Goal: Information Seeking & Learning: Learn about a topic

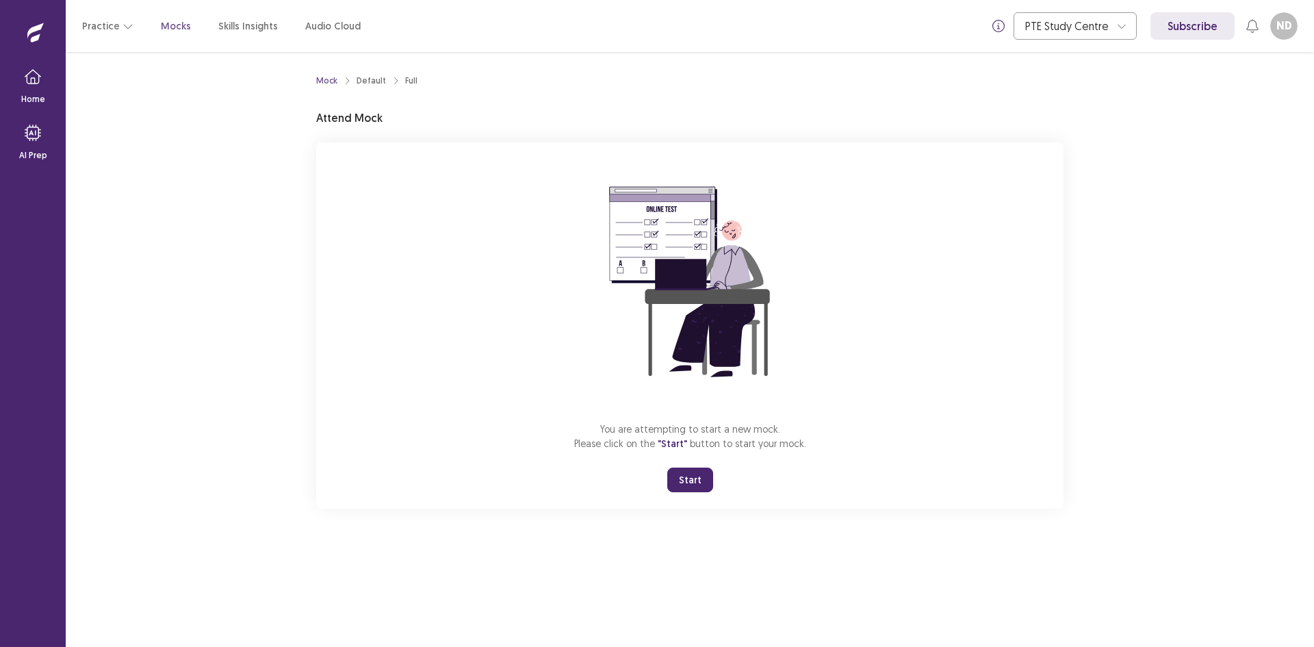
click at [684, 478] on button "Start" at bounding box center [690, 480] width 46 height 25
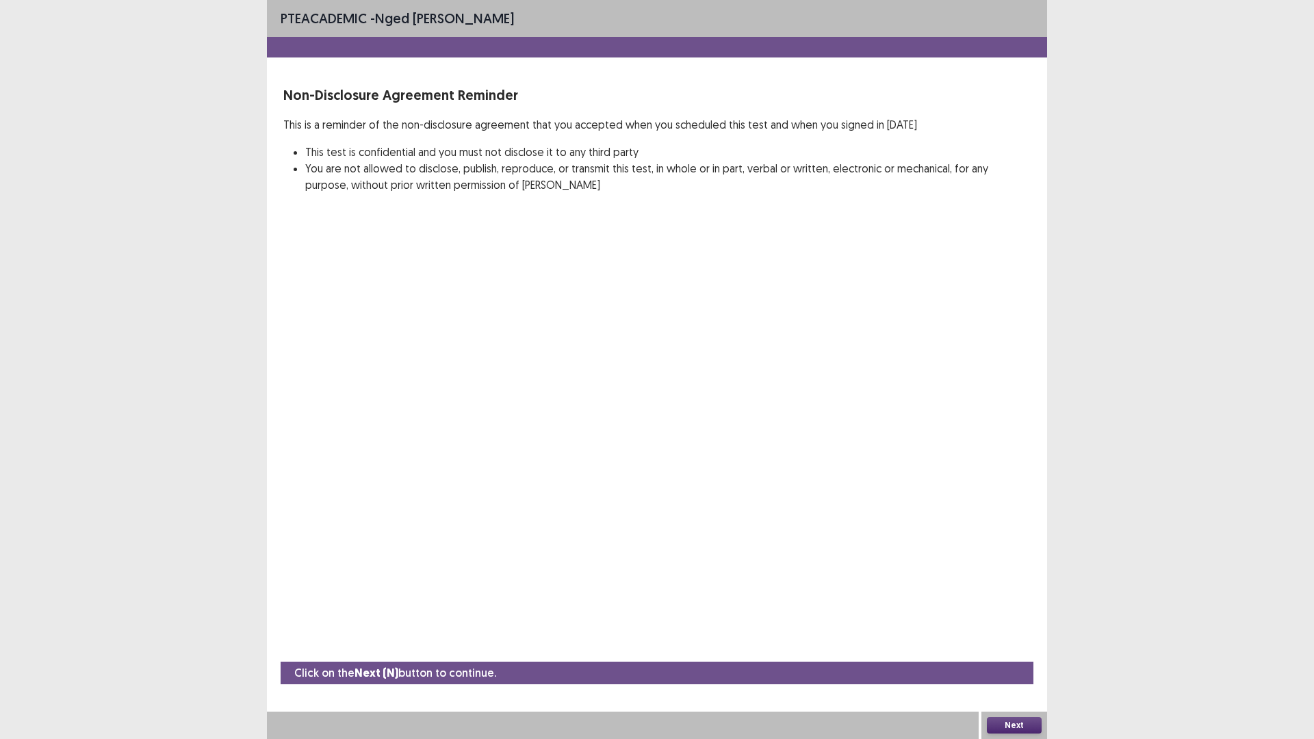
click at [1020, 646] on button "Next" at bounding box center [1014, 725] width 55 height 16
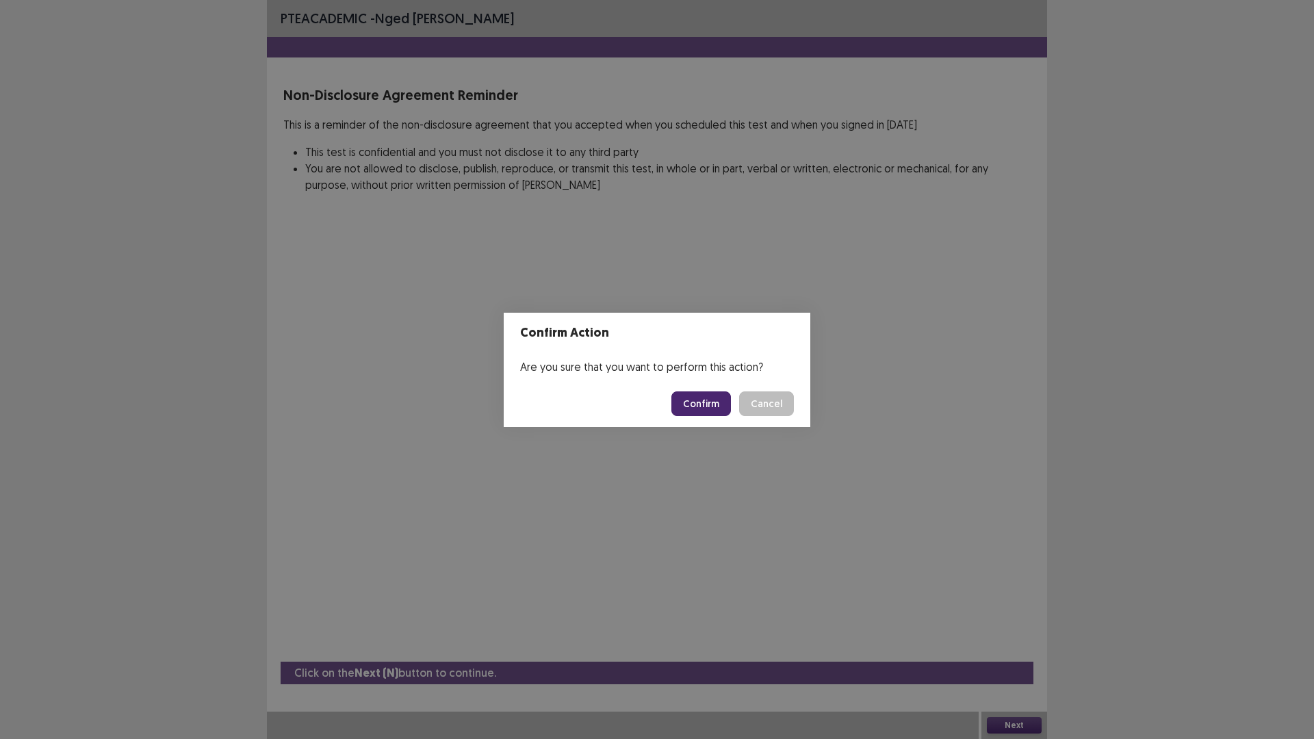
click at [696, 417] on footer "Confirm Cancel" at bounding box center [657, 404] width 307 height 47
click at [695, 403] on button "Confirm" at bounding box center [701, 404] width 60 height 25
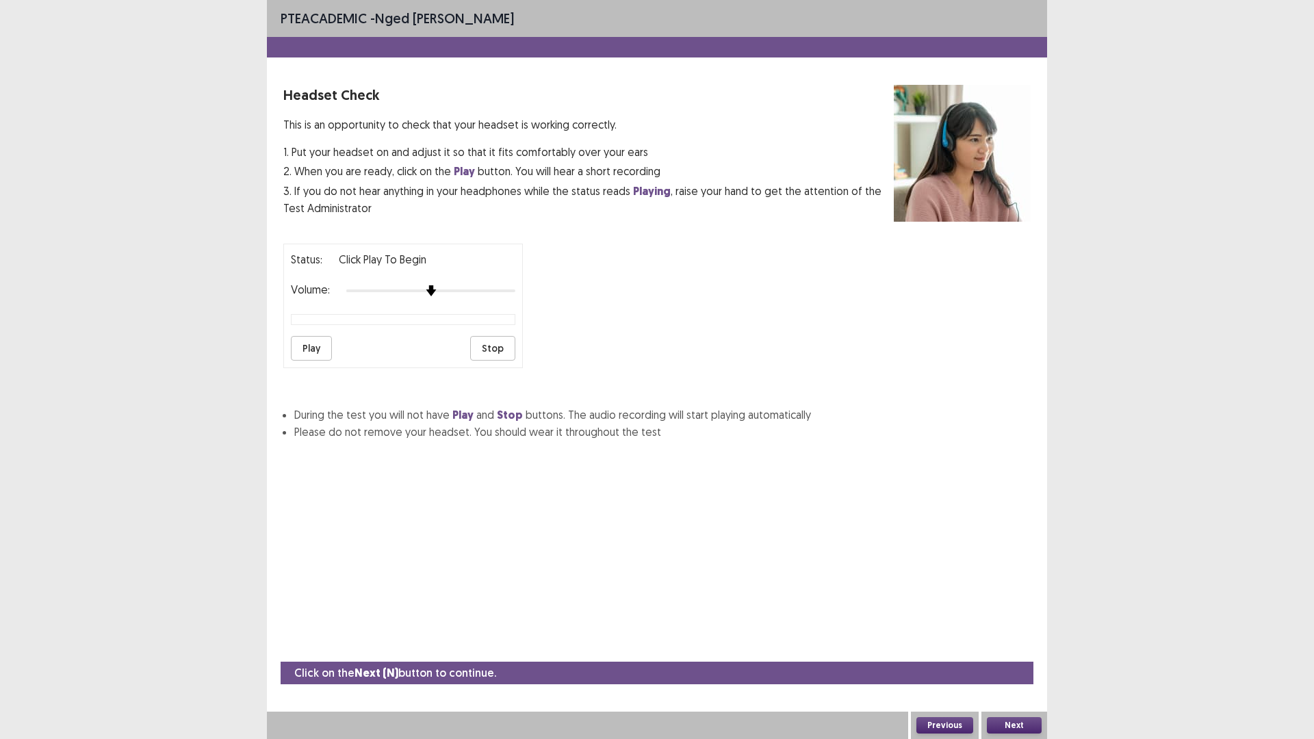
click at [530, 302] on div "Status: Click Play to Begin Volume: Play Stop" at bounding box center [656, 301] width 747 height 136
click at [305, 346] on button "Play" at bounding box center [311, 348] width 41 height 25
click at [1023, 646] on button "Next" at bounding box center [1014, 725] width 55 height 16
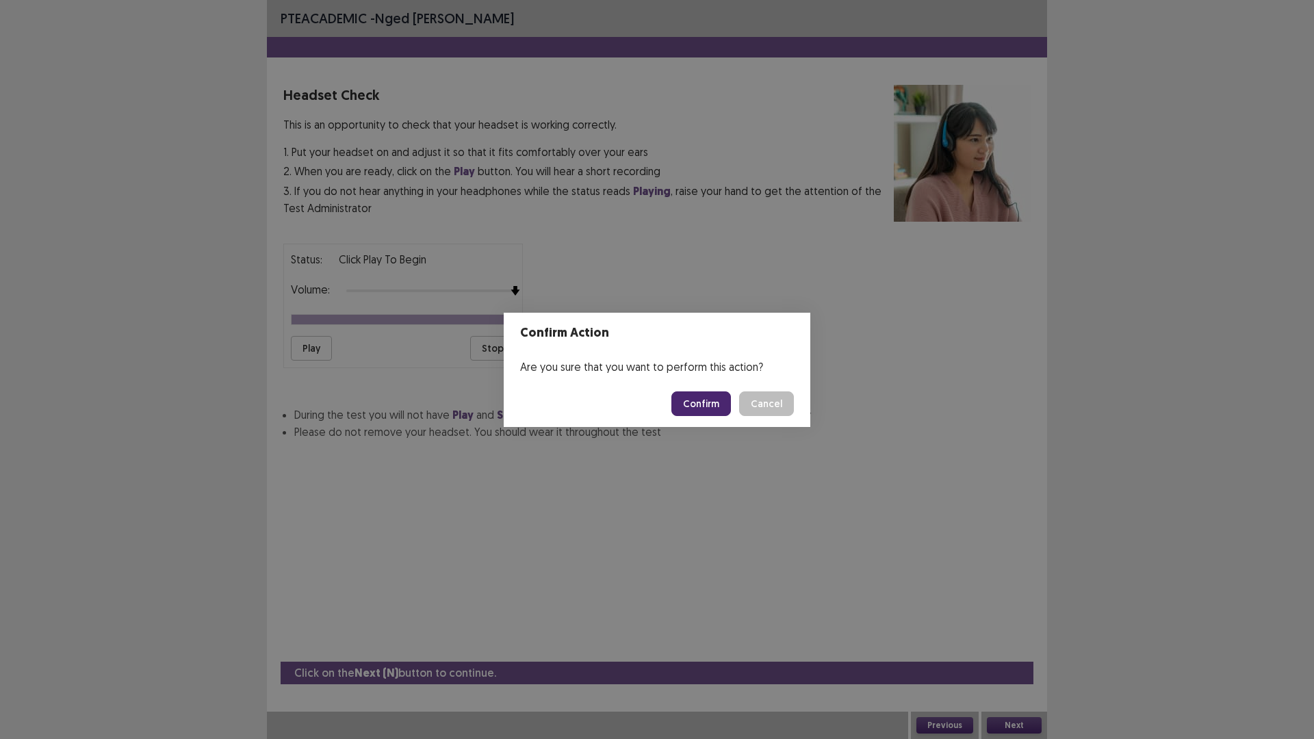
click at [688, 405] on button "Confirm" at bounding box center [701, 404] width 60 height 25
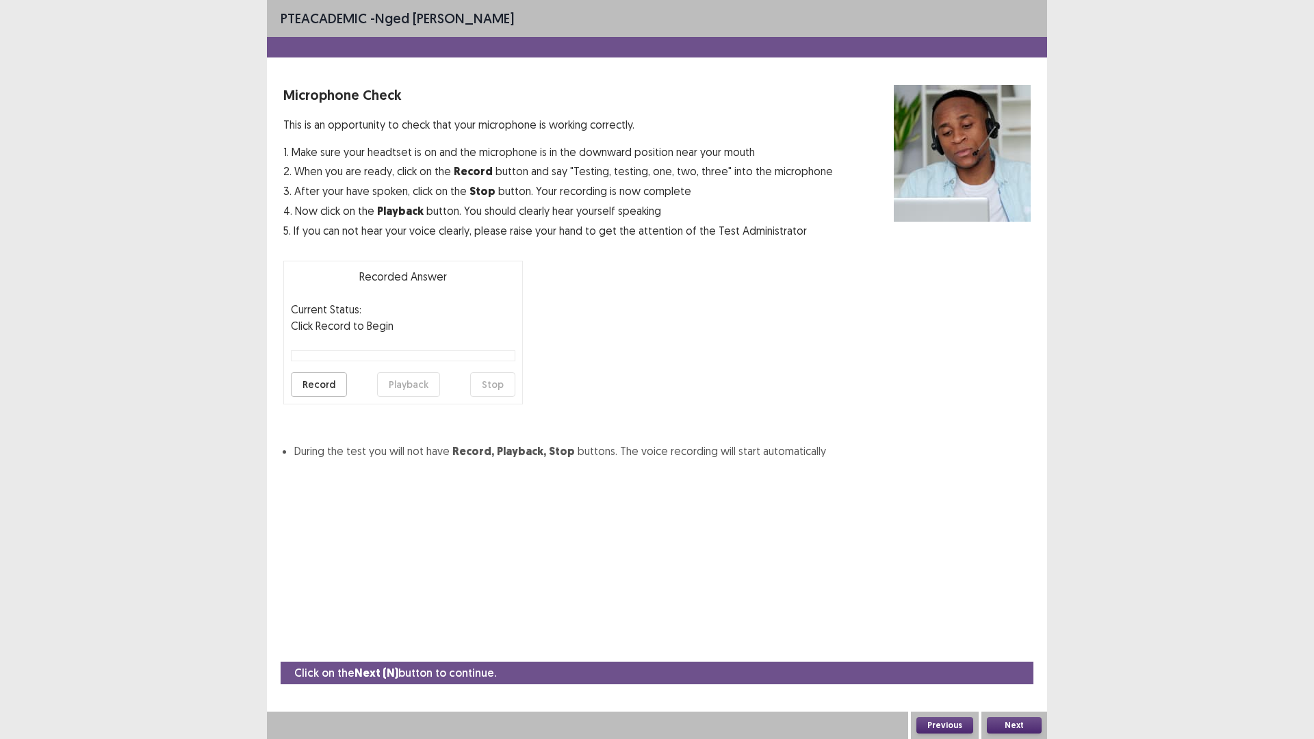
click at [319, 383] on button "Record" at bounding box center [319, 384] width 56 height 25
click at [500, 384] on button "Stop" at bounding box center [492, 384] width 45 height 25
click at [402, 383] on button "Playback" at bounding box center [408, 384] width 63 height 25
click at [416, 380] on button "Playback" at bounding box center [408, 384] width 63 height 25
click at [337, 382] on button "Record" at bounding box center [319, 384] width 56 height 25
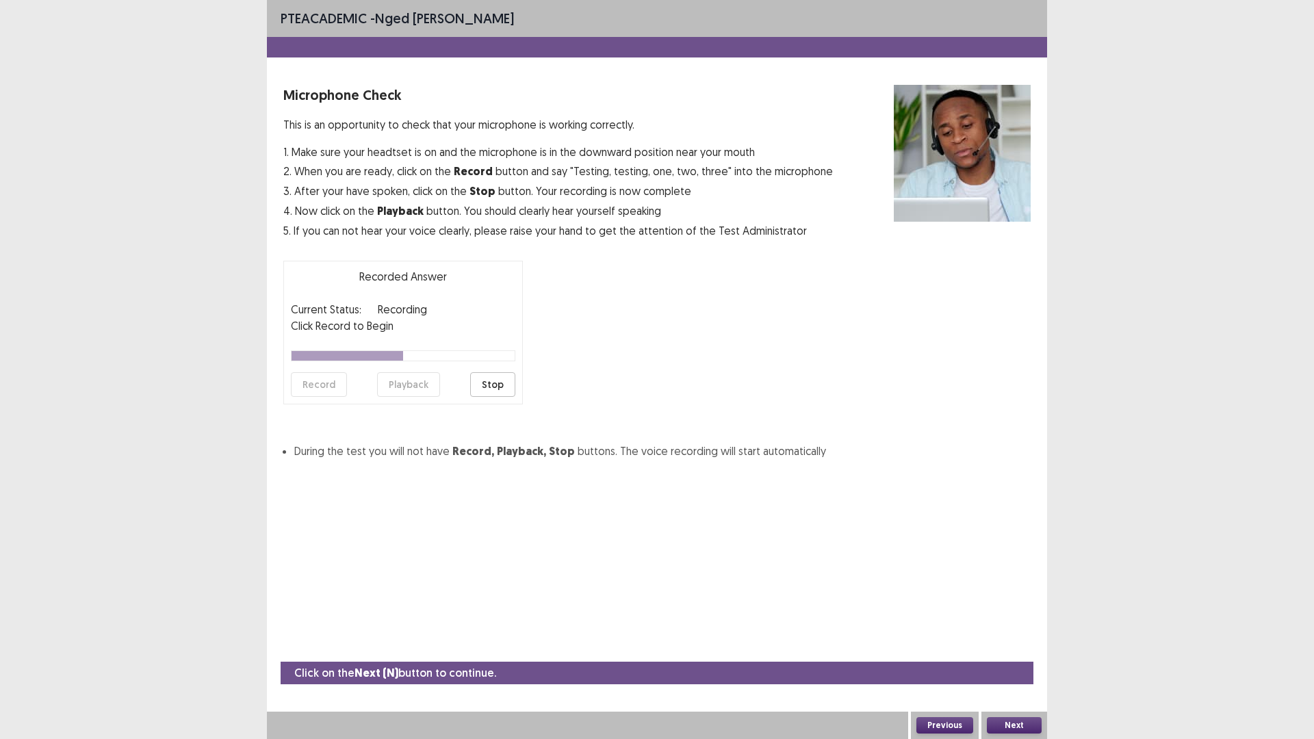
click at [500, 381] on button "Stop" at bounding box center [492, 384] width 45 height 25
click at [418, 383] on button "Playback" at bounding box center [408, 384] width 63 height 25
click at [404, 380] on button "Playback" at bounding box center [408, 384] width 63 height 25
click at [1023, 646] on button "Next" at bounding box center [1014, 725] width 55 height 16
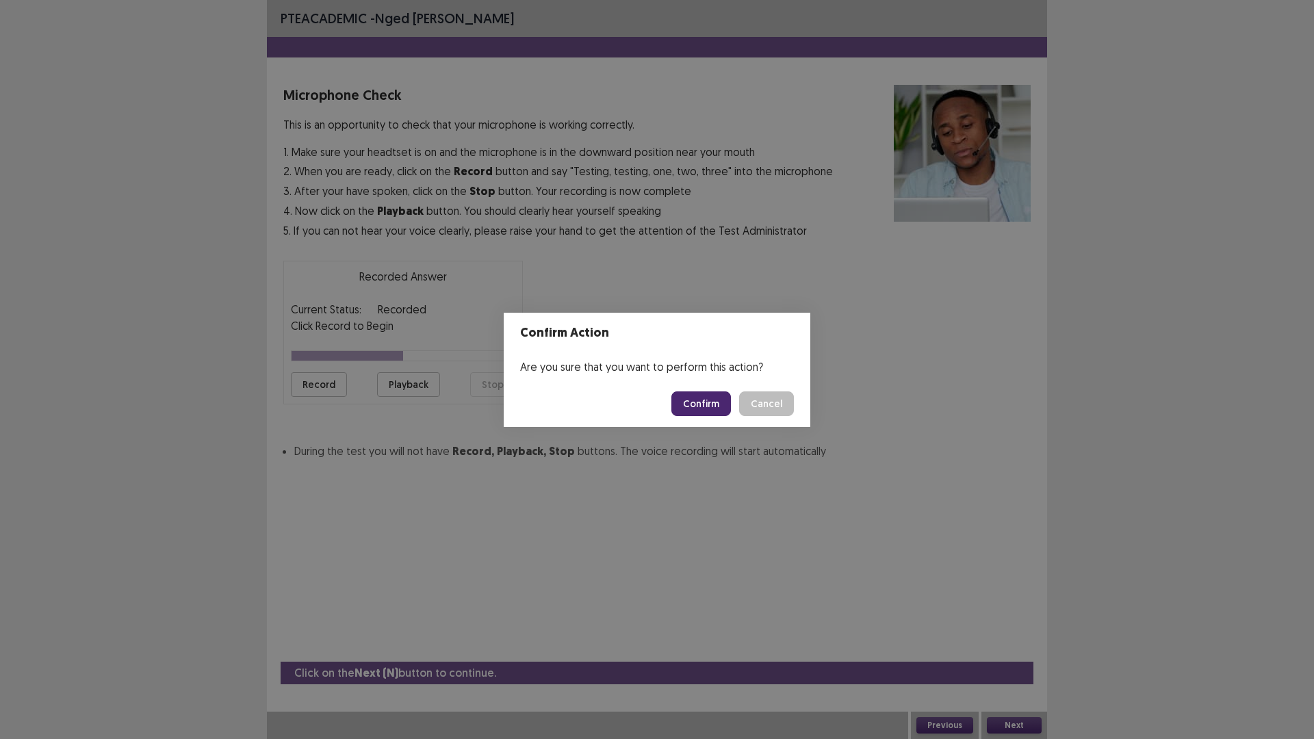
click at [691, 399] on button "Confirm" at bounding box center [701, 404] width 60 height 25
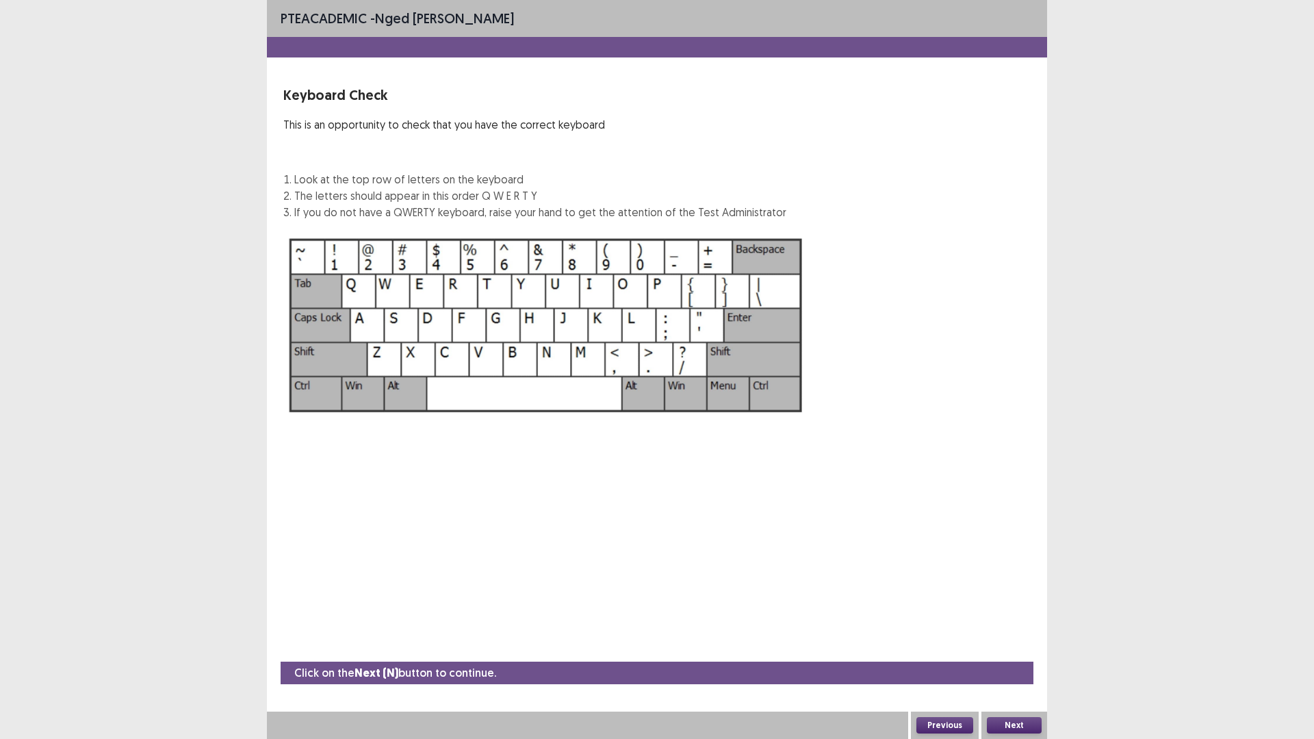
click at [1015, 646] on button "Next" at bounding box center [1014, 725] width 55 height 16
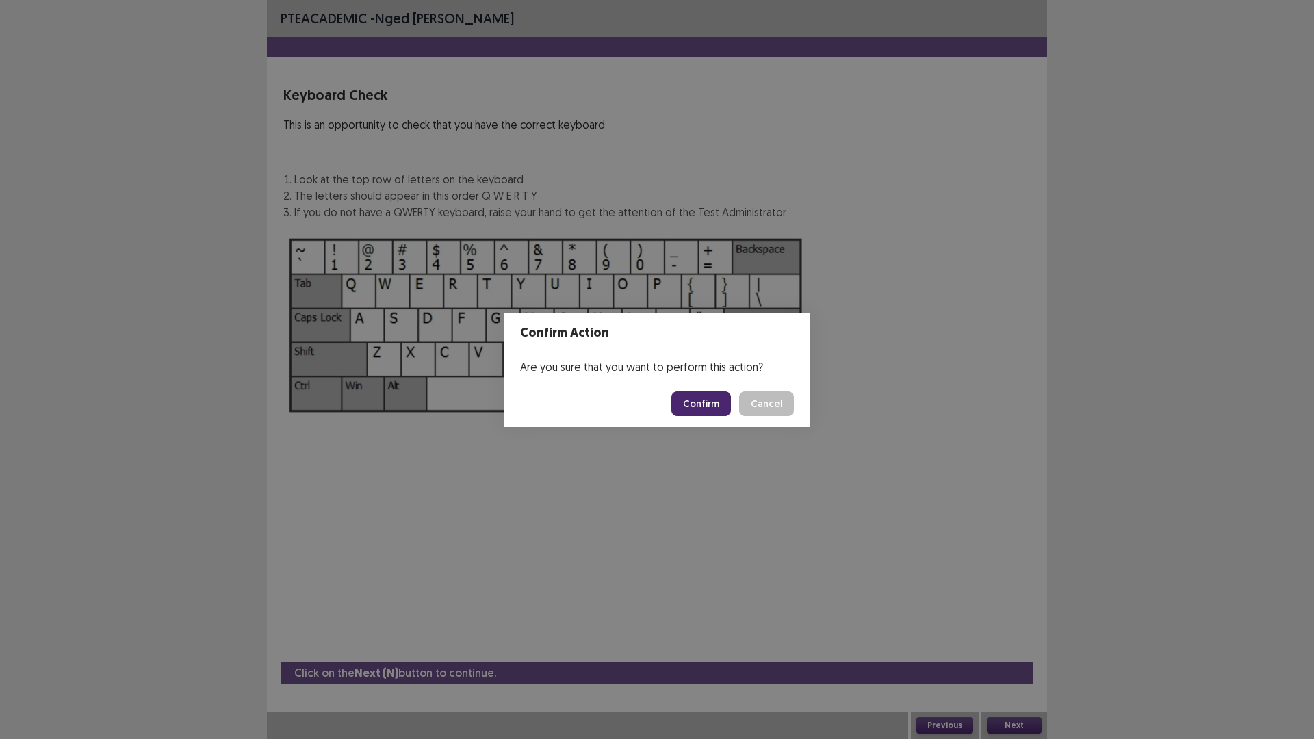
click at [689, 398] on button "Confirm" at bounding box center [701, 404] width 60 height 25
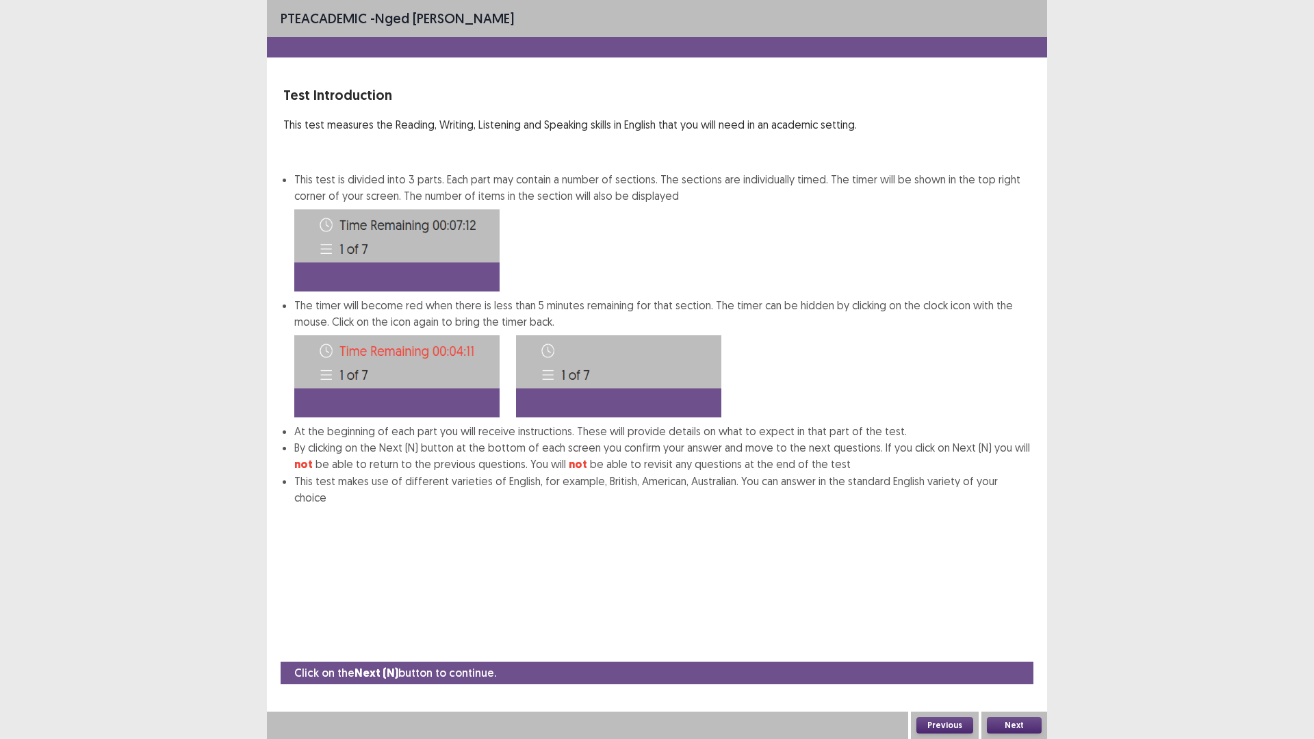
click at [1010, 646] on button "Next" at bounding box center [1014, 725] width 55 height 16
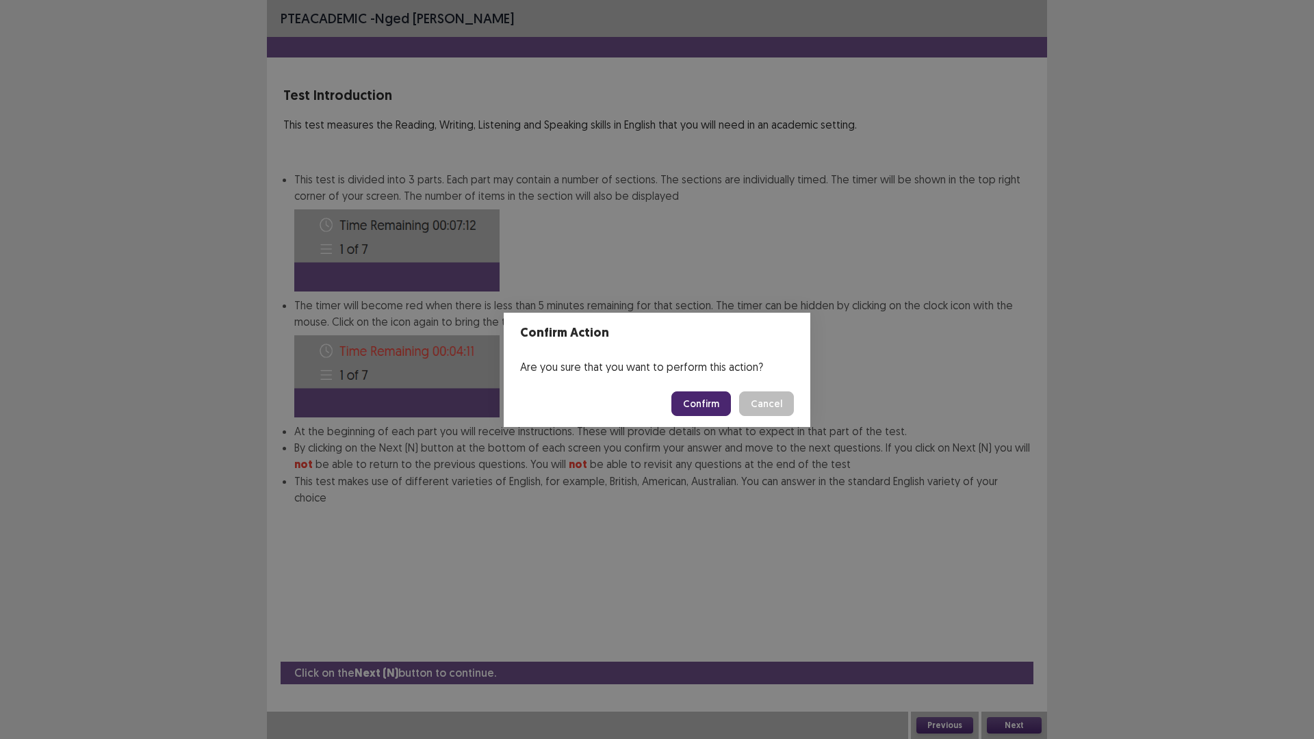
click at [691, 405] on button "Confirm" at bounding box center [701, 404] width 60 height 25
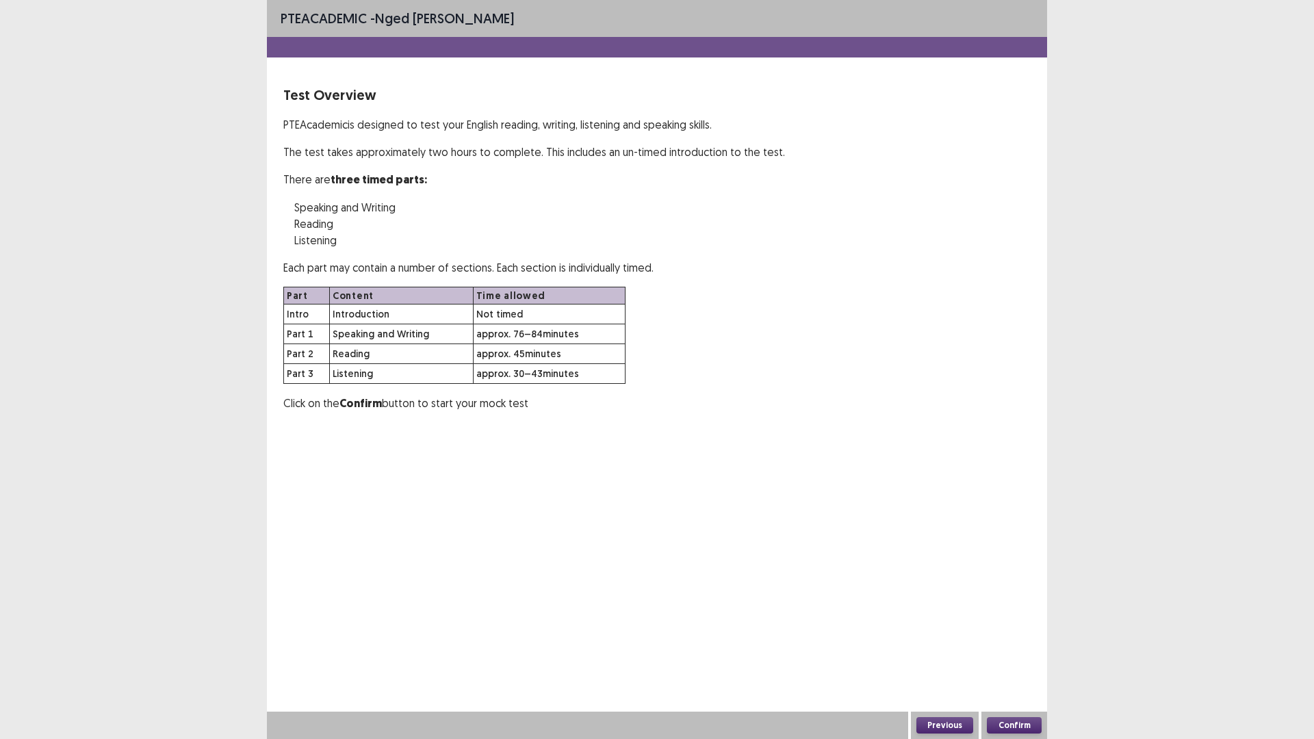
click at [1020, 646] on button "Confirm" at bounding box center [1014, 725] width 55 height 16
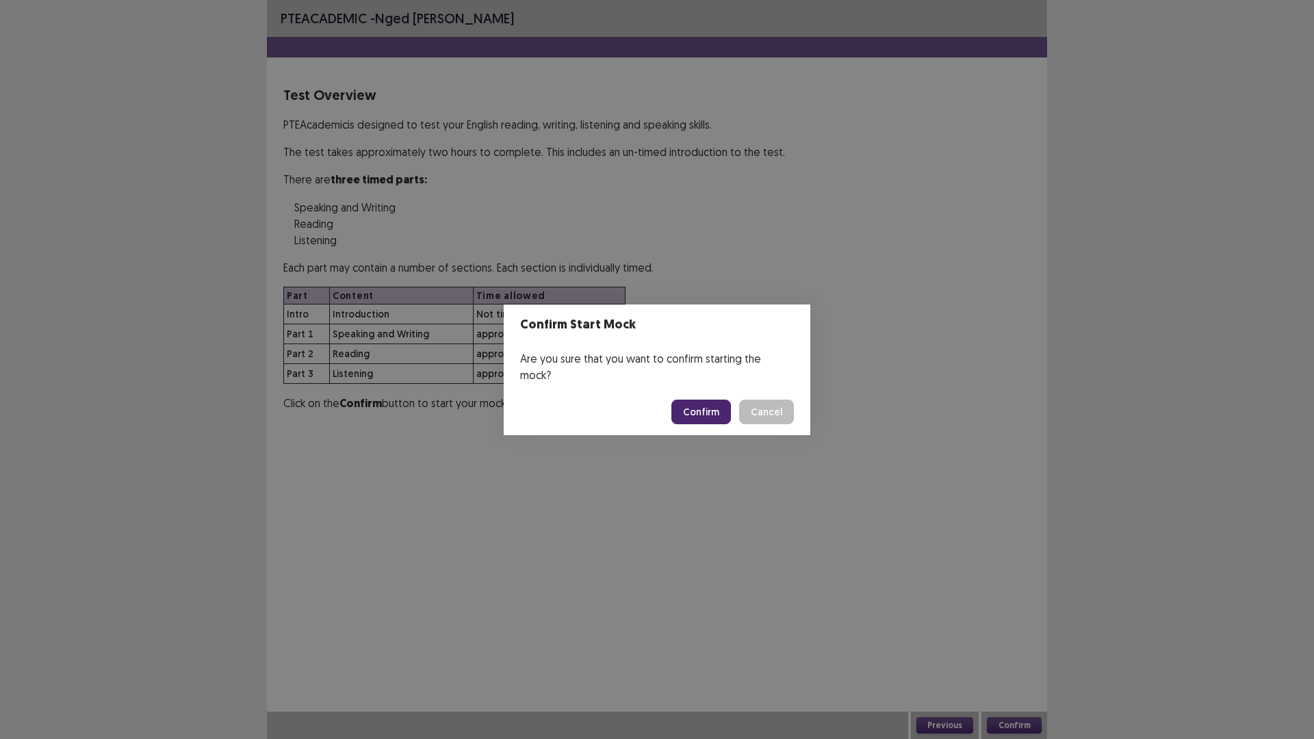
click at [681, 400] on button "Confirm" at bounding box center [701, 412] width 60 height 25
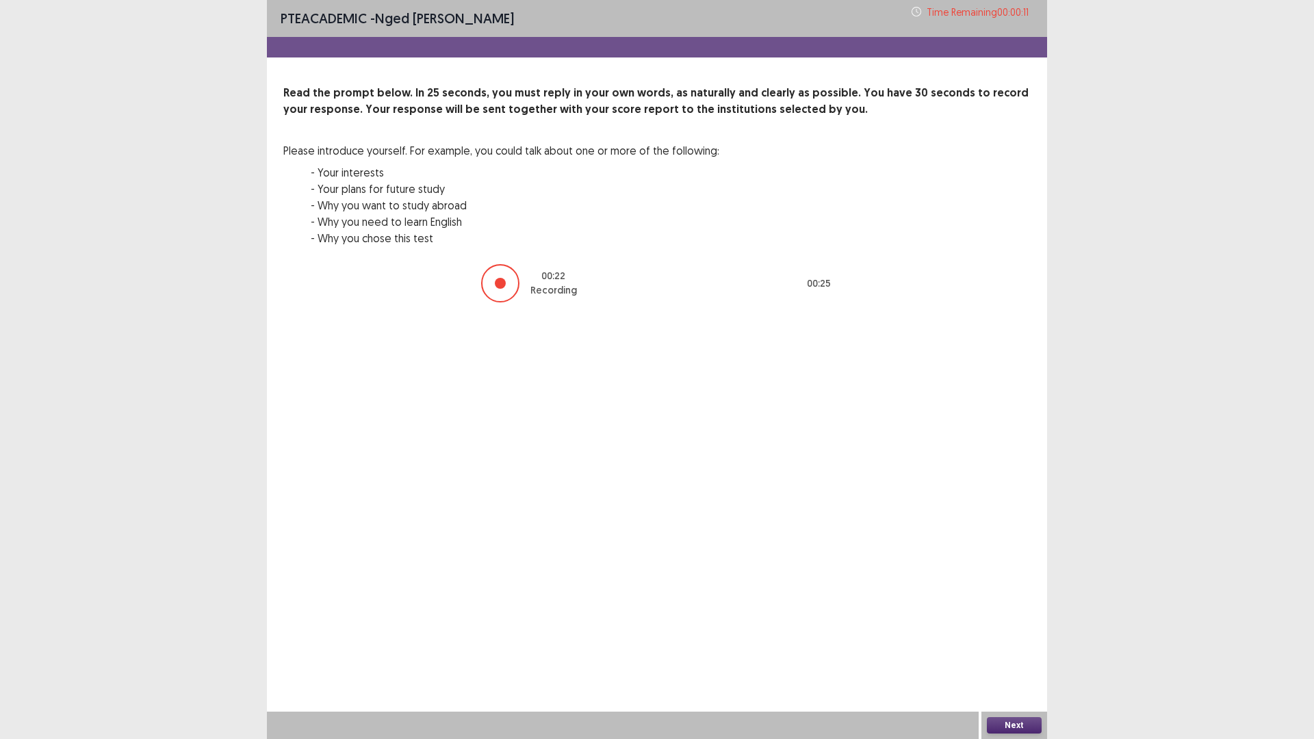
click at [1016, 646] on button "Next" at bounding box center [1014, 725] width 55 height 16
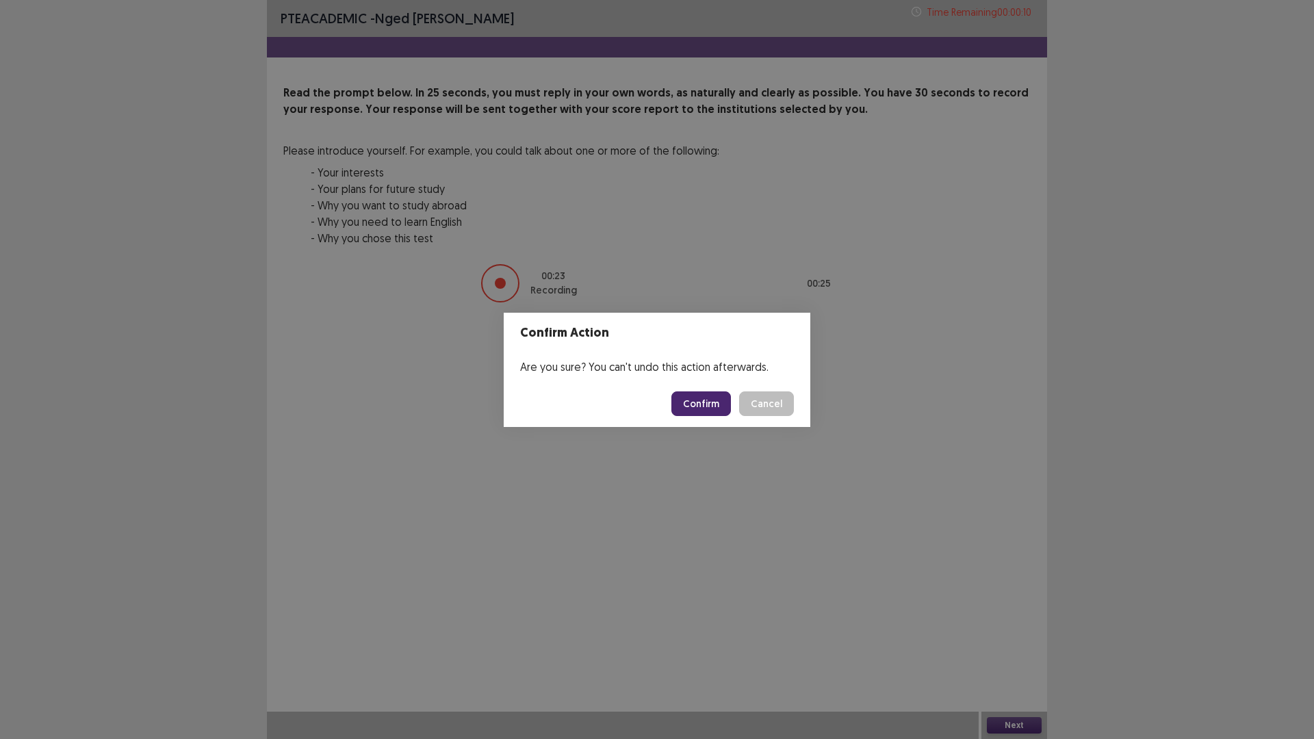
click at [701, 398] on button "Confirm" at bounding box center [701, 404] width 60 height 25
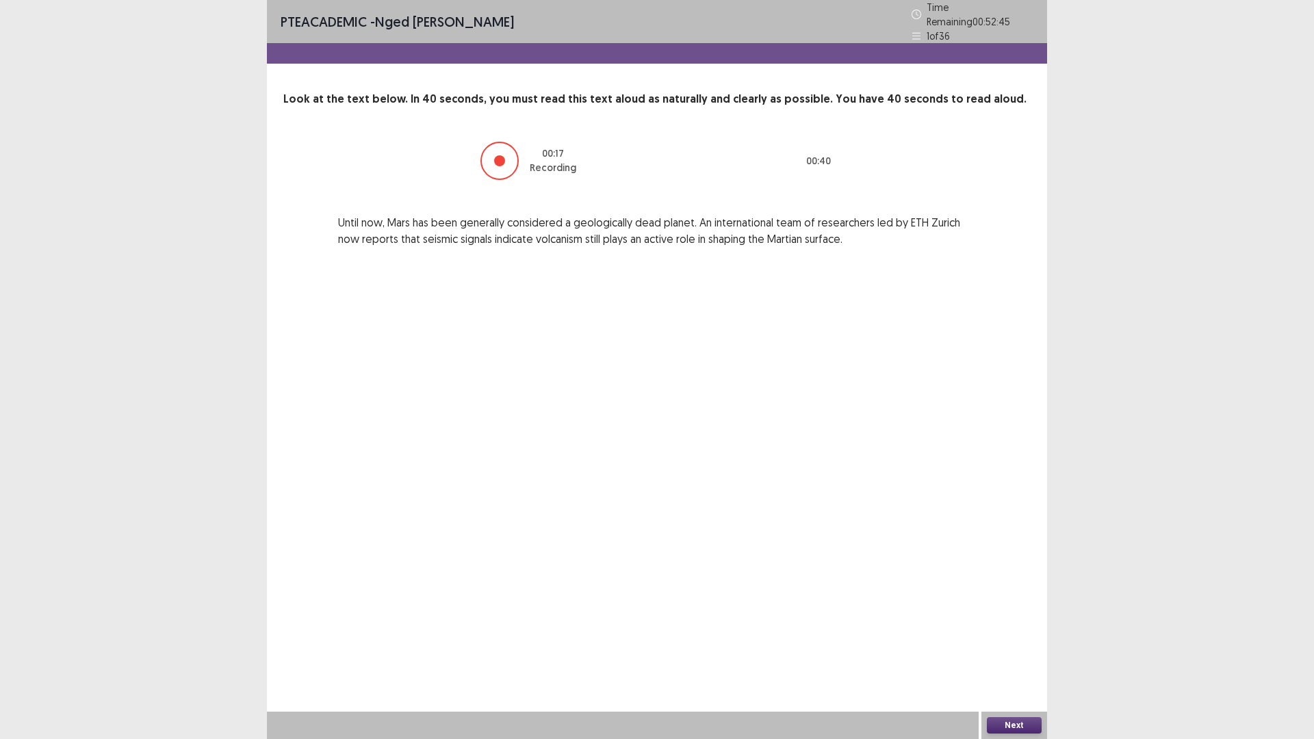
click at [1023, 646] on button "Next" at bounding box center [1014, 725] width 55 height 16
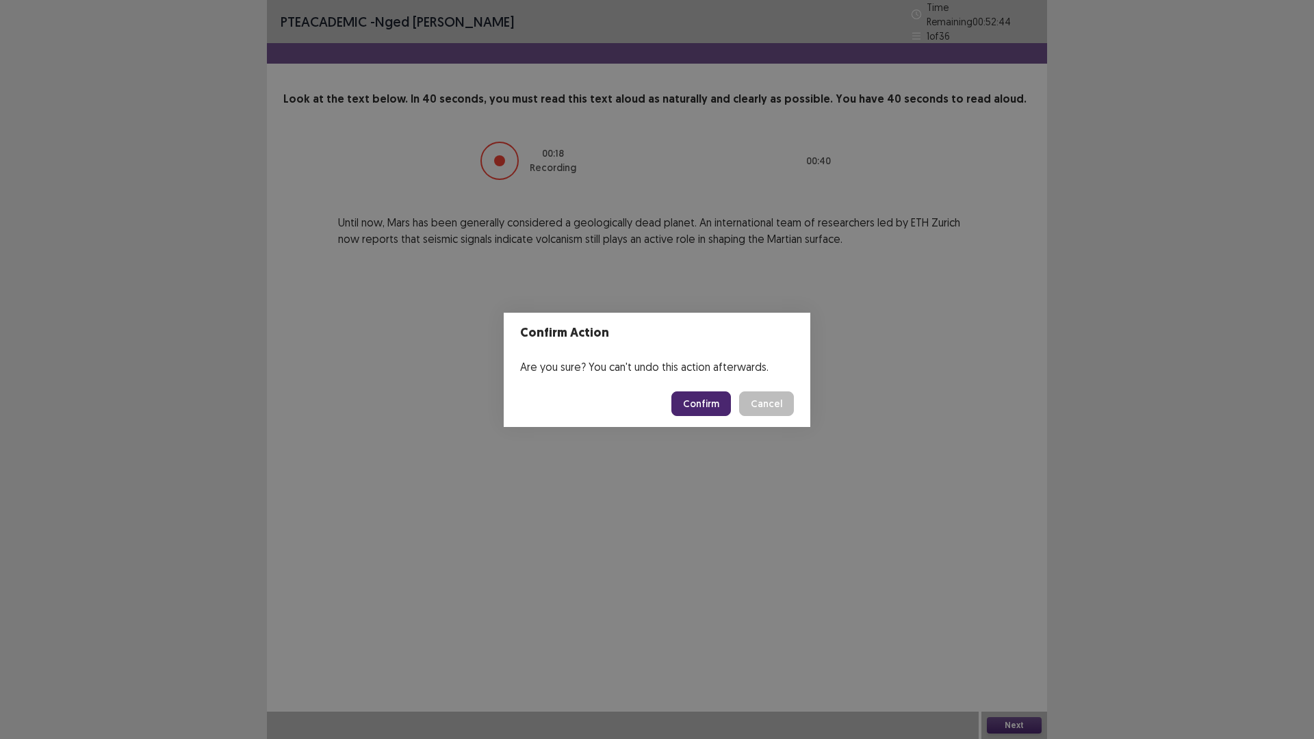
click at [712, 404] on button "Confirm" at bounding box center [701, 404] width 60 height 25
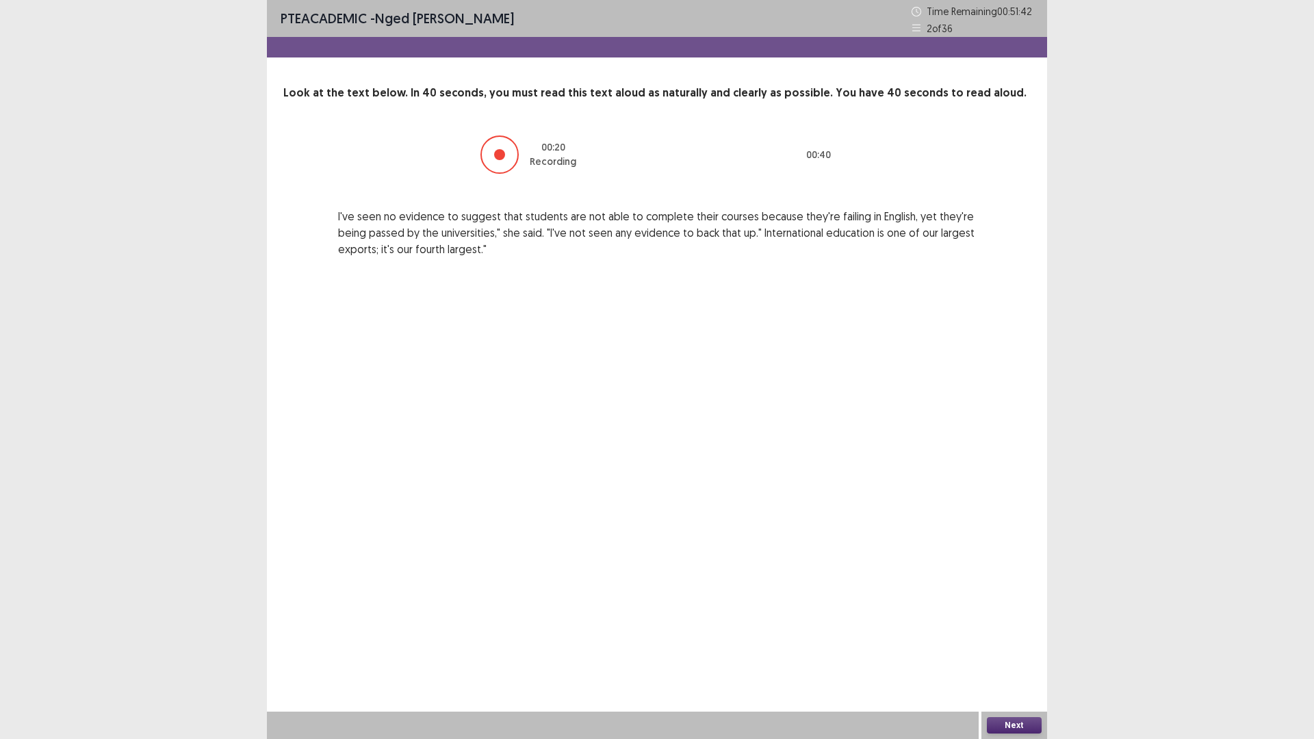
click at [1014, 646] on button "Next" at bounding box center [1014, 725] width 55 height 16
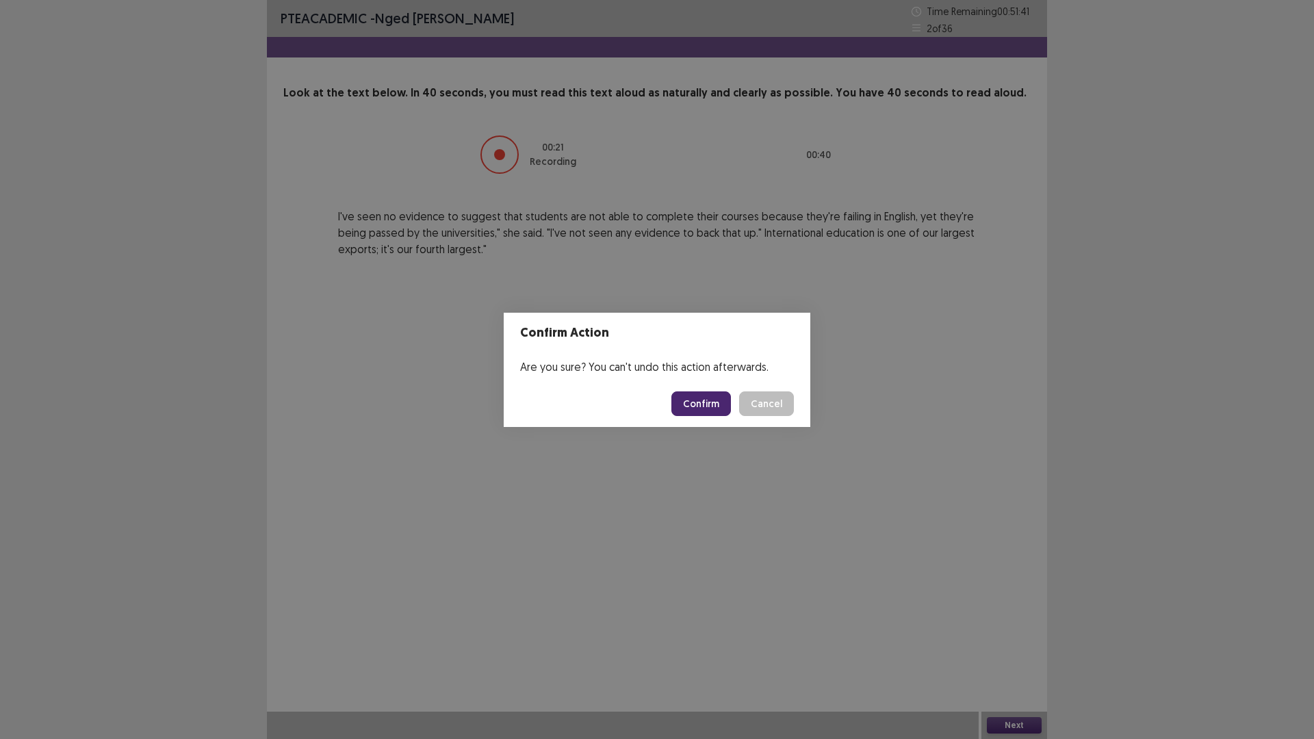
click at [695, 400] on button "Confirm" at bounding box center [701, 404] width 60 height 25
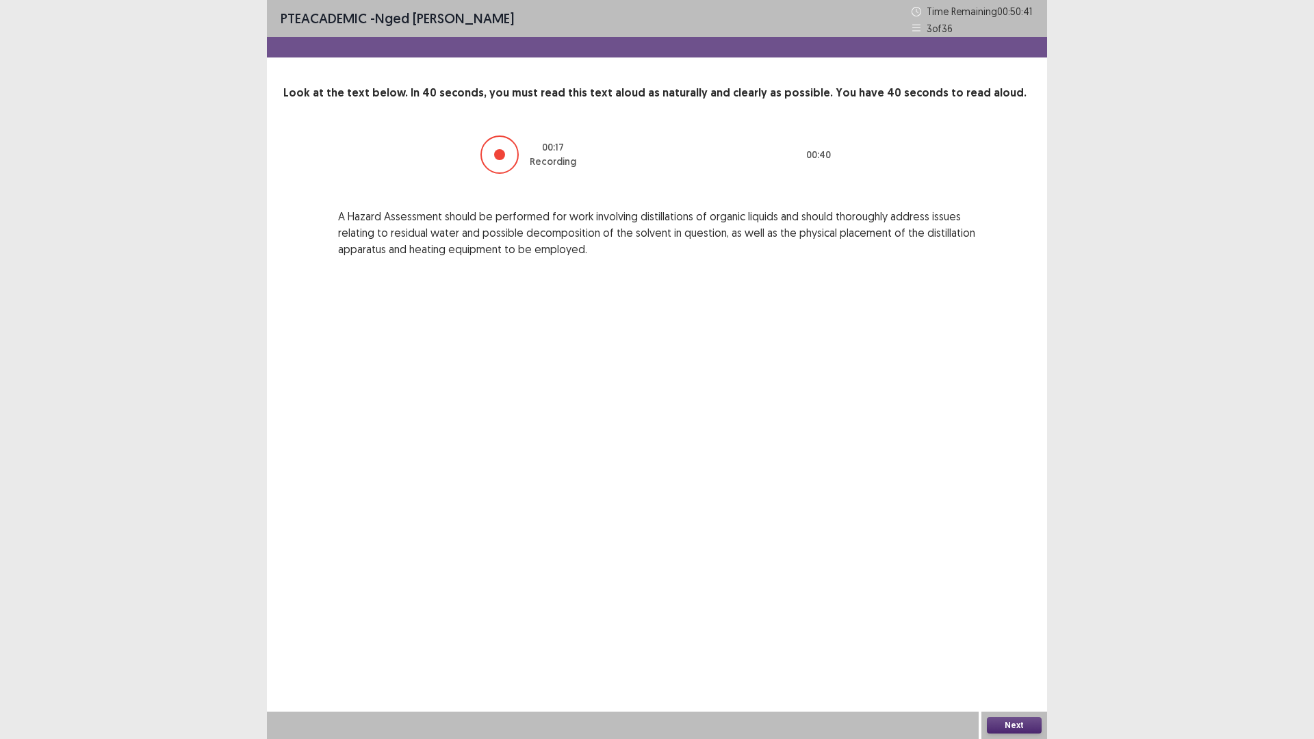
click at [1014, 646] on button "Next" at bounding box center [1014, 725] width 55 height 16
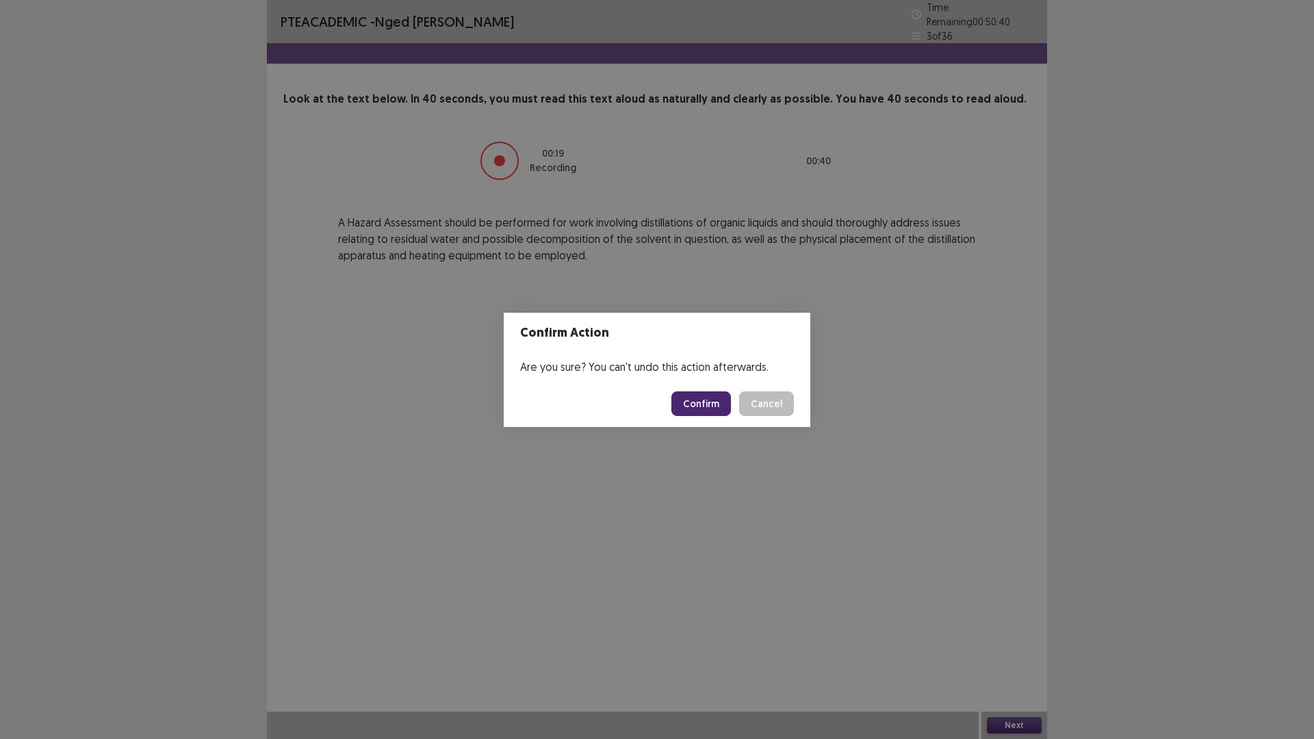
click at [701, 405] on button "Confirm" at bounding box center [701, 404] width 60 height 25
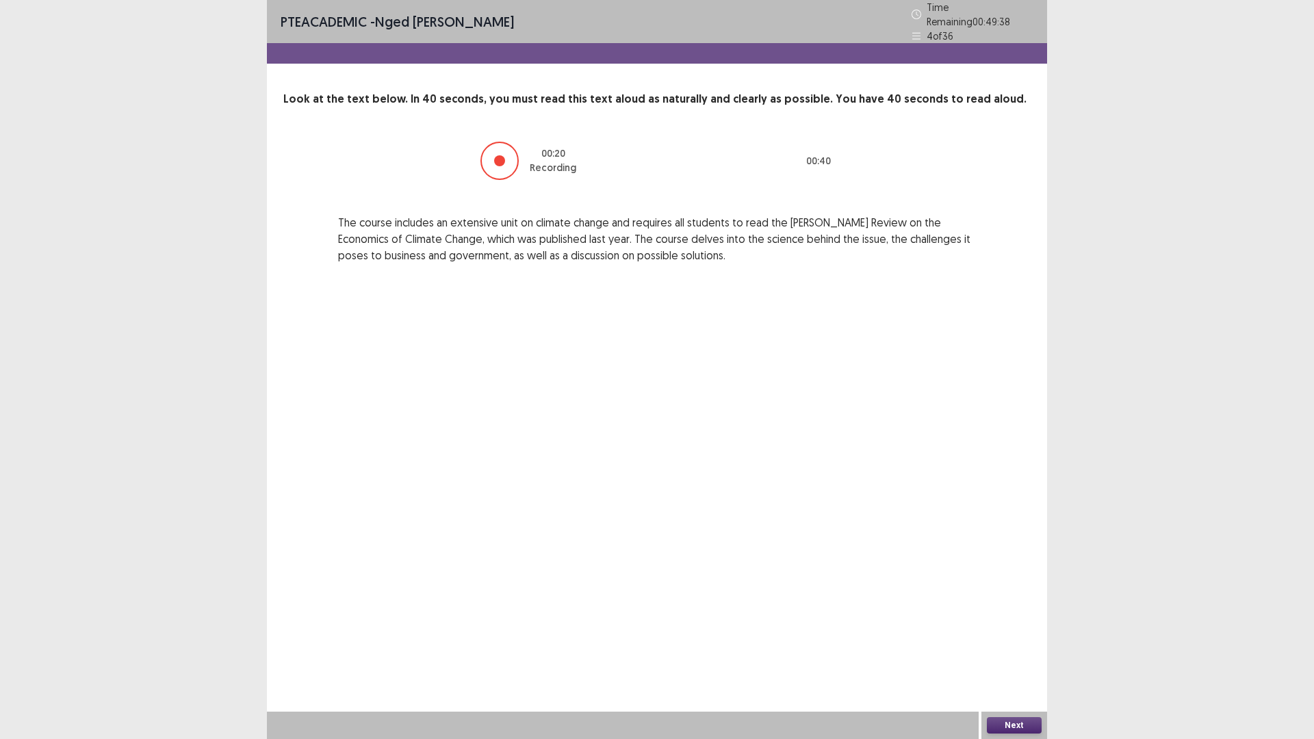
click at [1017, 646] on button "Next" at bounding box center [1014, 725] width 55 height 16
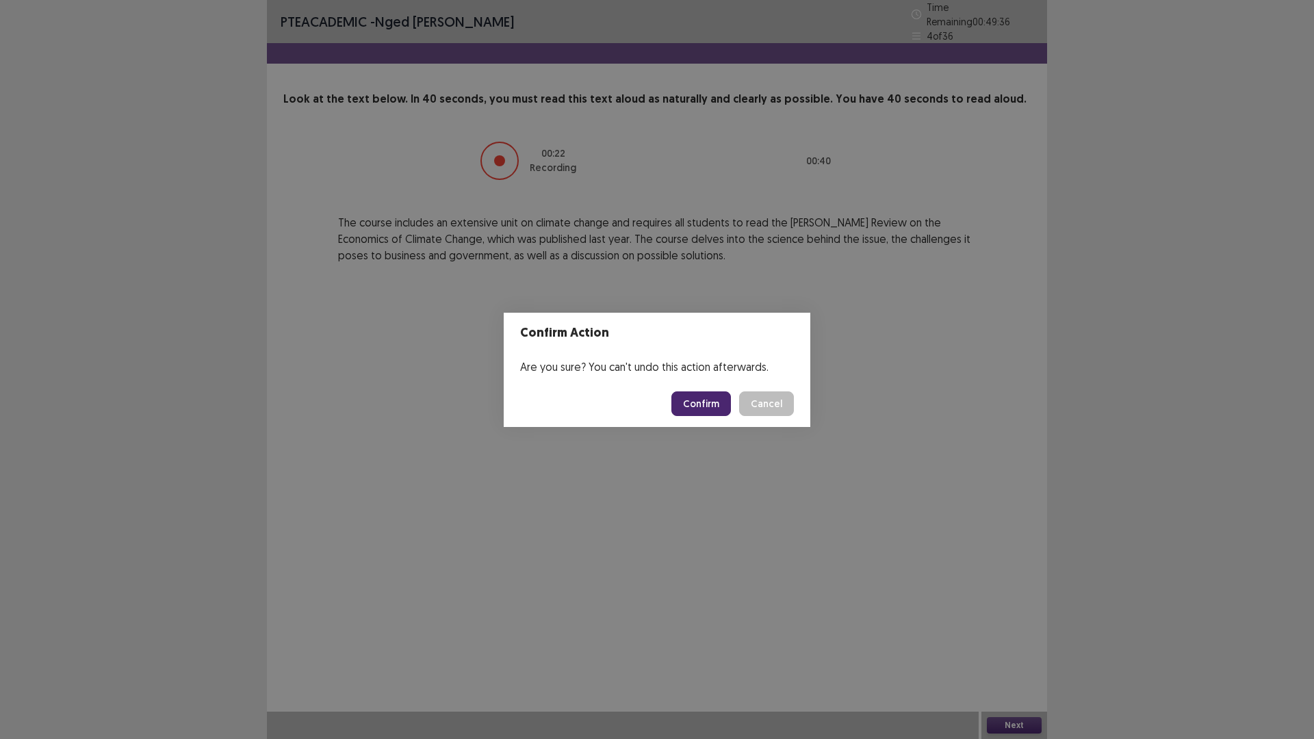
click at [704, 402] on button "Confirm" at bounding box center [701, 404] width 60 height 25
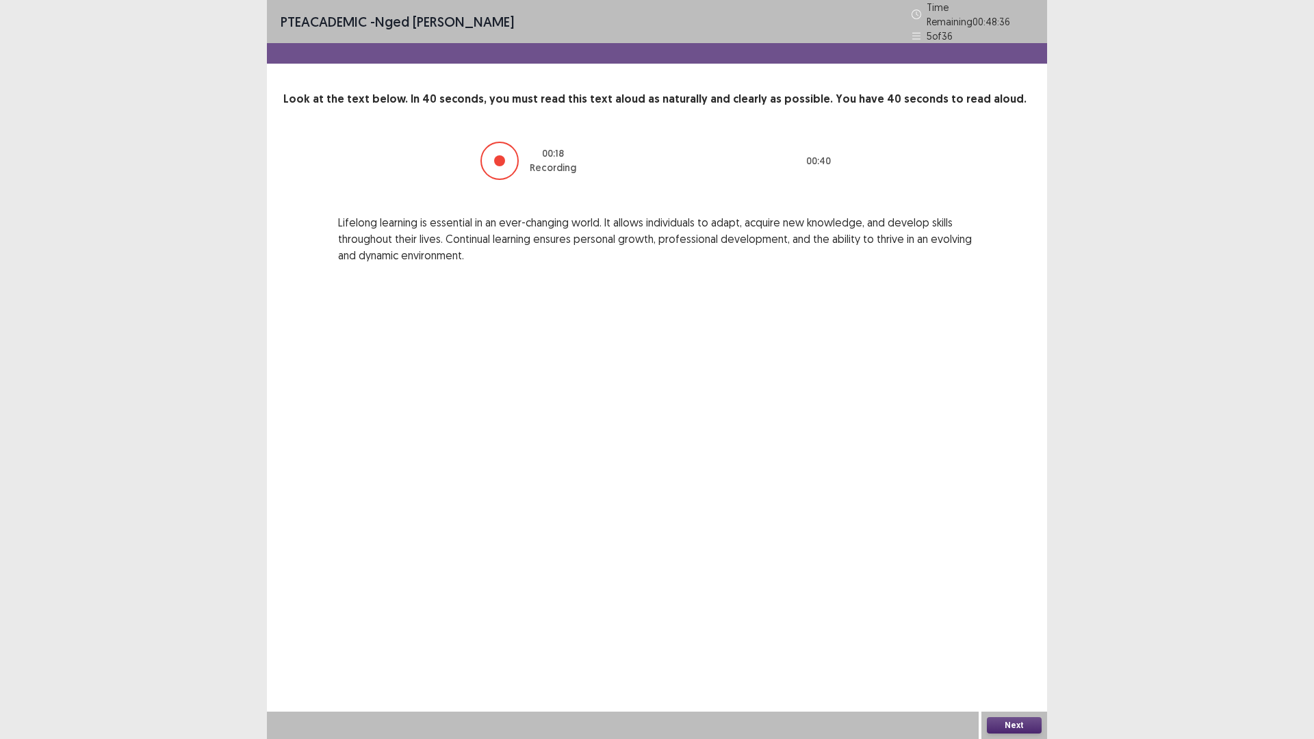
click at [1019, 646] on button "Next" at bounding box center [1014, 725] width 55 height 16
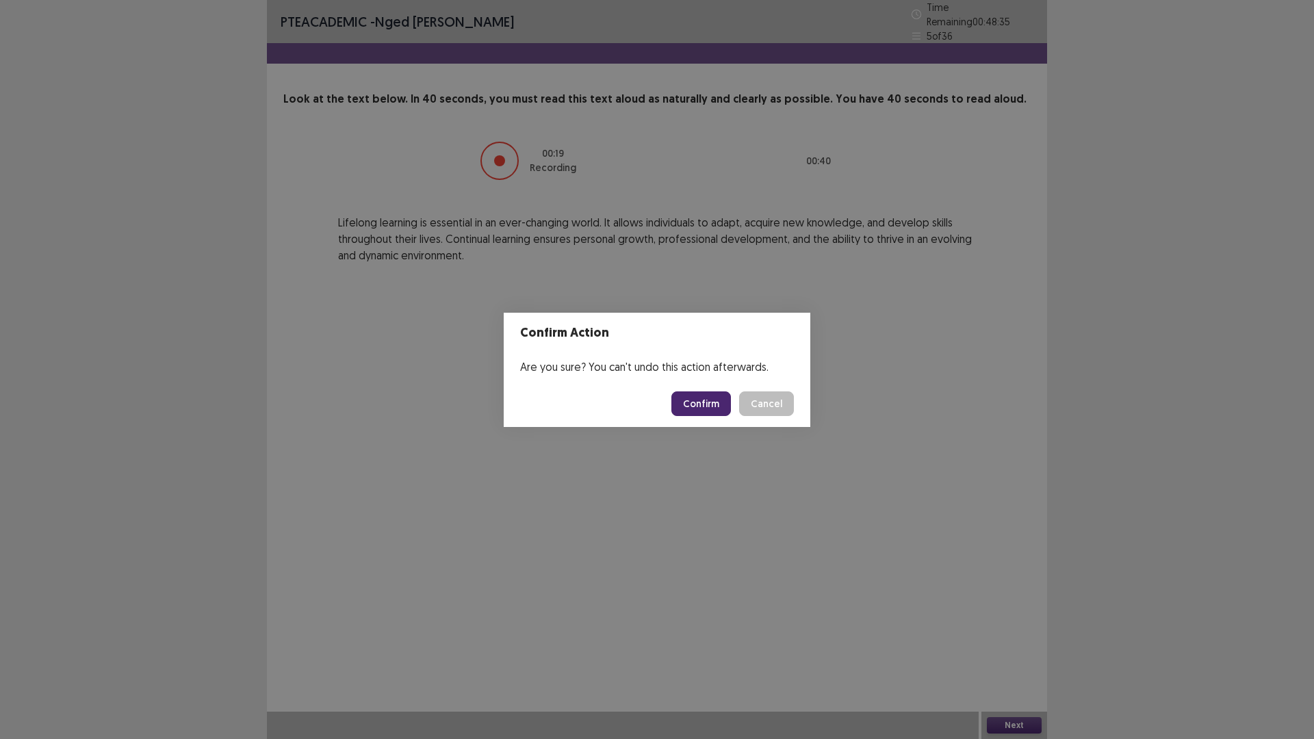
click at [704, 406] on button "Confirm" at bounding box center [701, 404] width 60 height 25
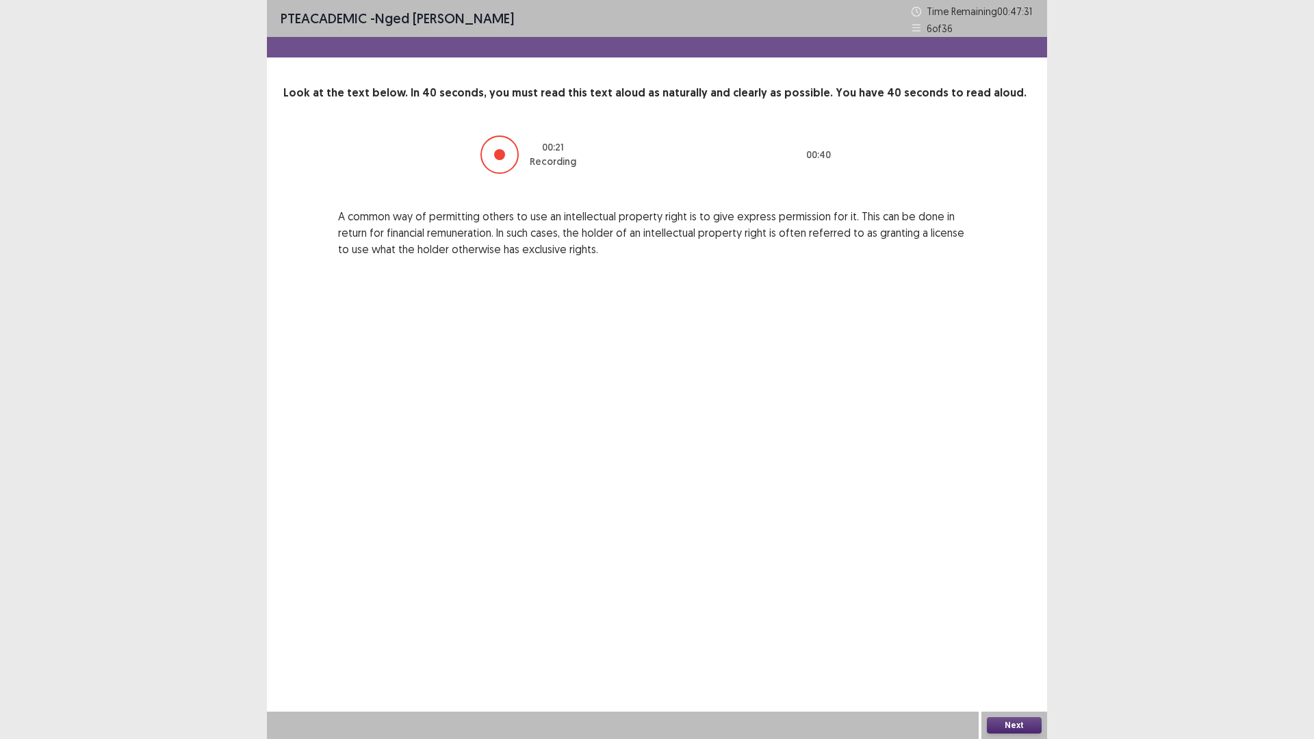
click at [1016, 646] on button "Next" at bounding box center [1014, 725] width 55 height 16
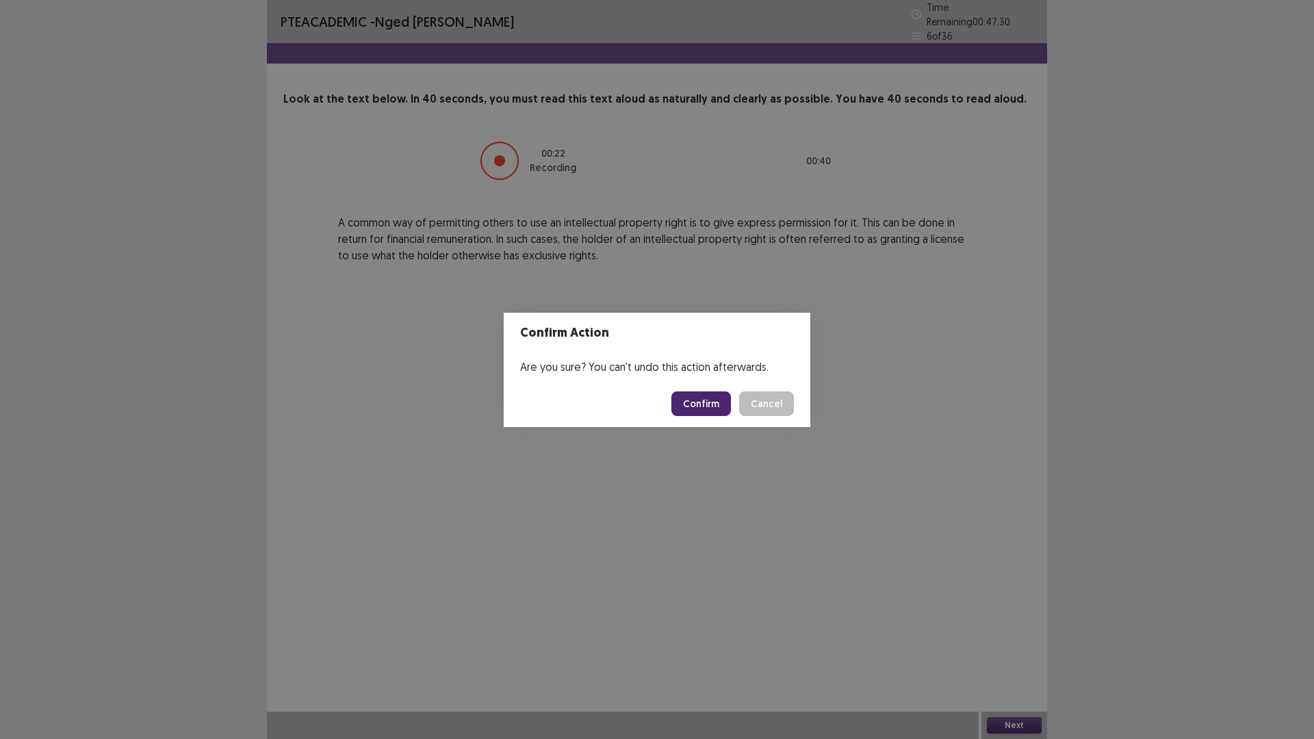
click at [696, 396] on button "Confirm" at bounding box center [701, 404] width 60 height 25
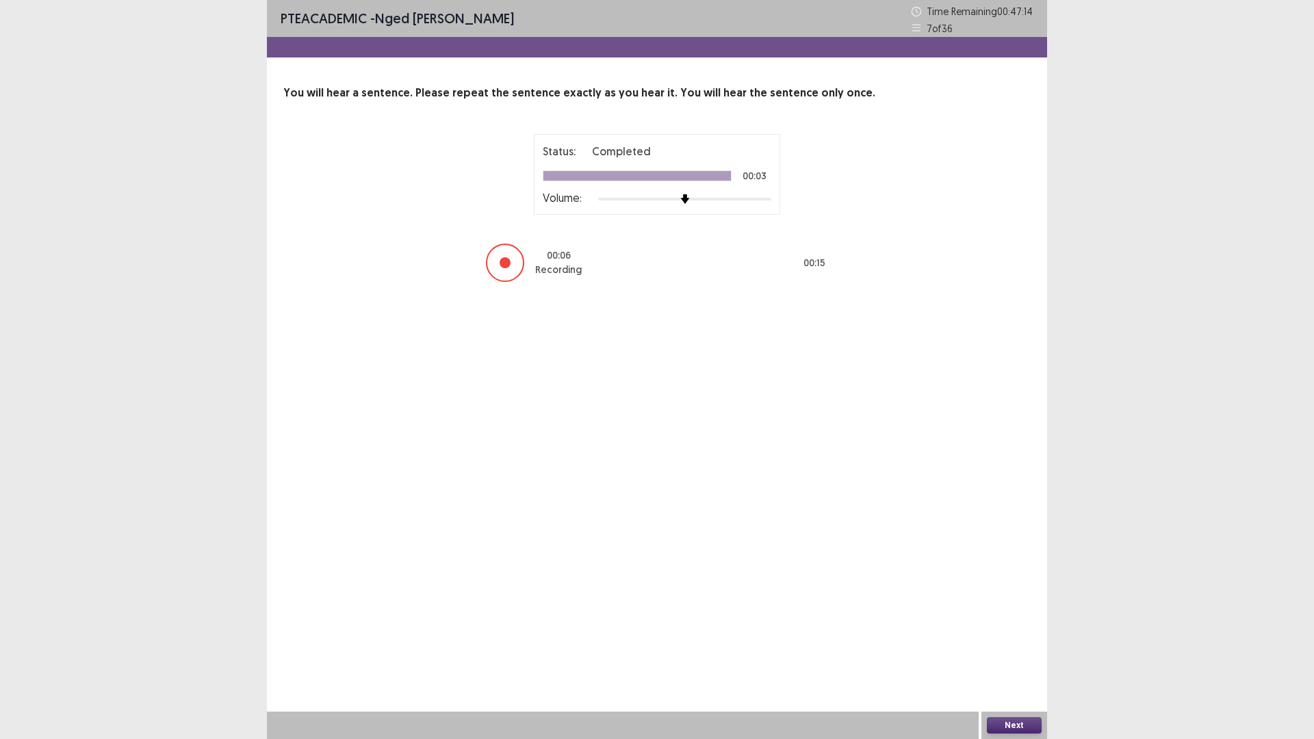
click at [1024, 646] on button "Next" at bounding box center [1014, 725] width 55 height 16
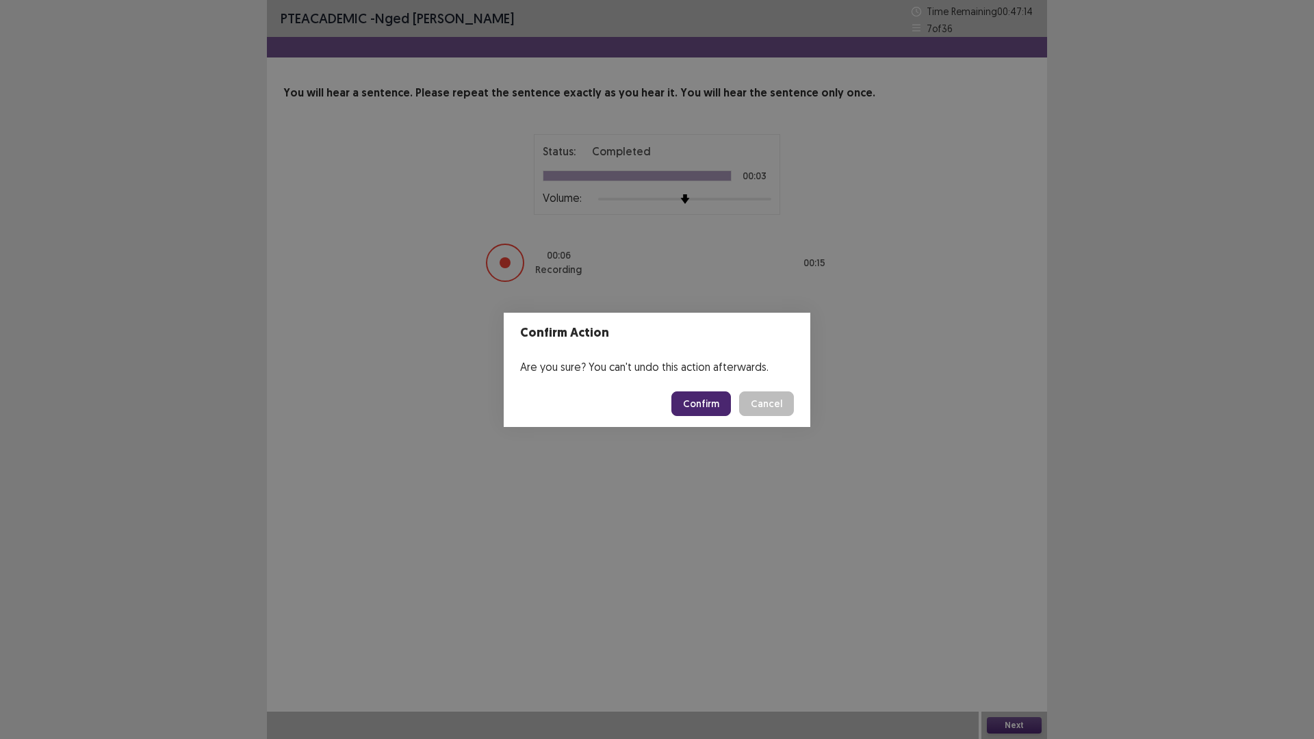
click at [700, 393] on button "Confirm" at bounding box center [701, 404] width 60 height 25
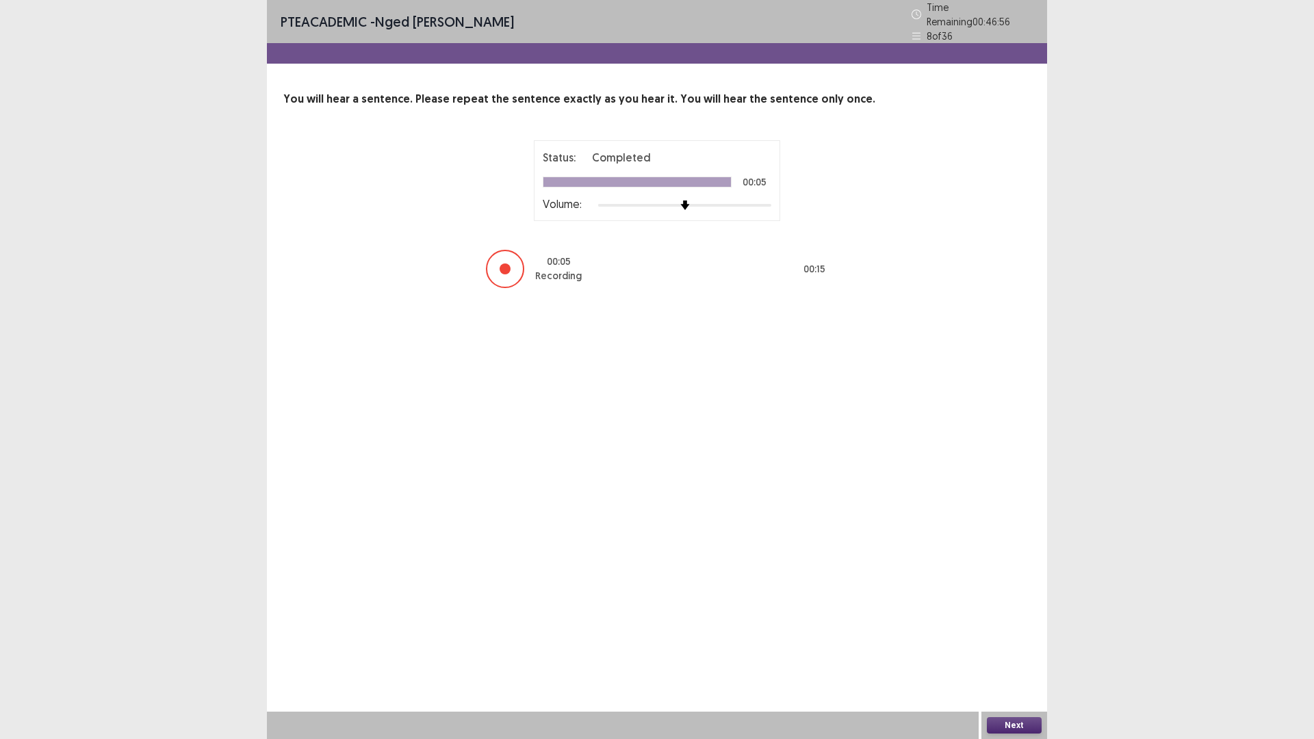
click at [1029, 646] on button "Next" at bounding box center [1014, 725] width 55 height 16
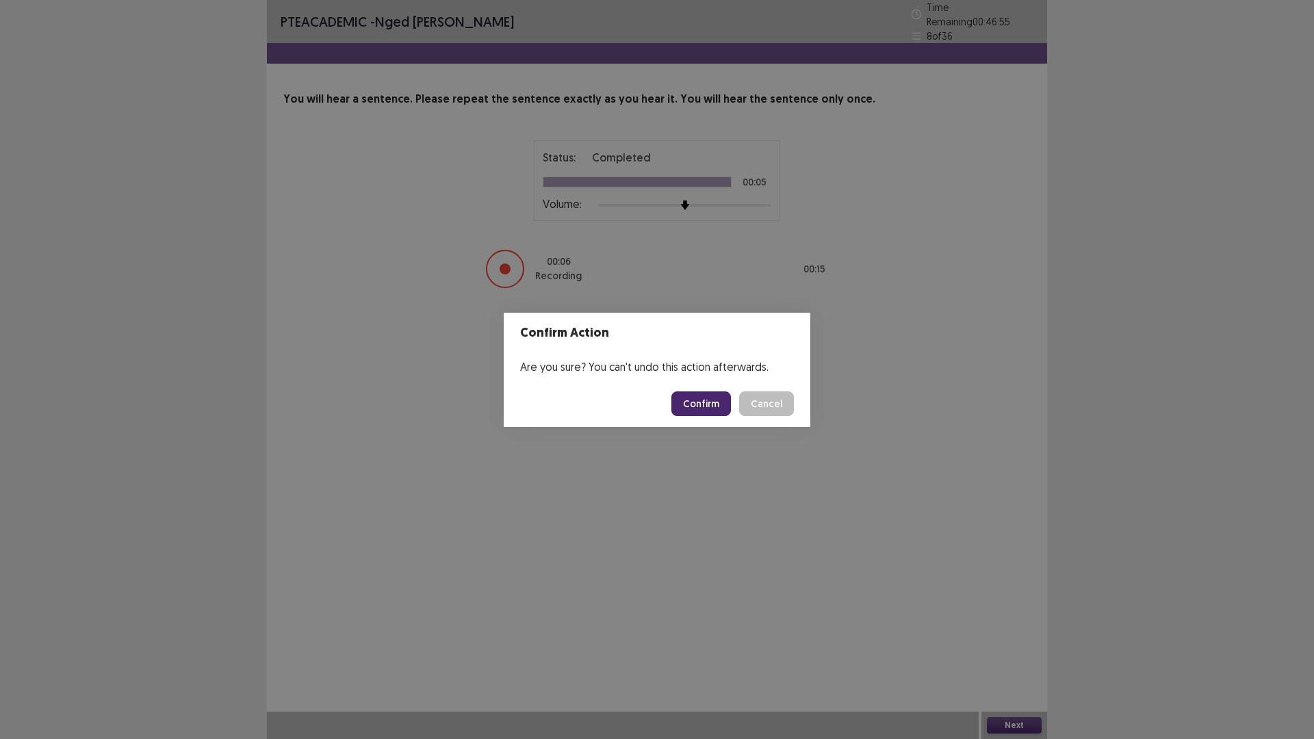
click at [717, 401] on button "Confirm" at bounding box center [701, 404] width 60 height 25
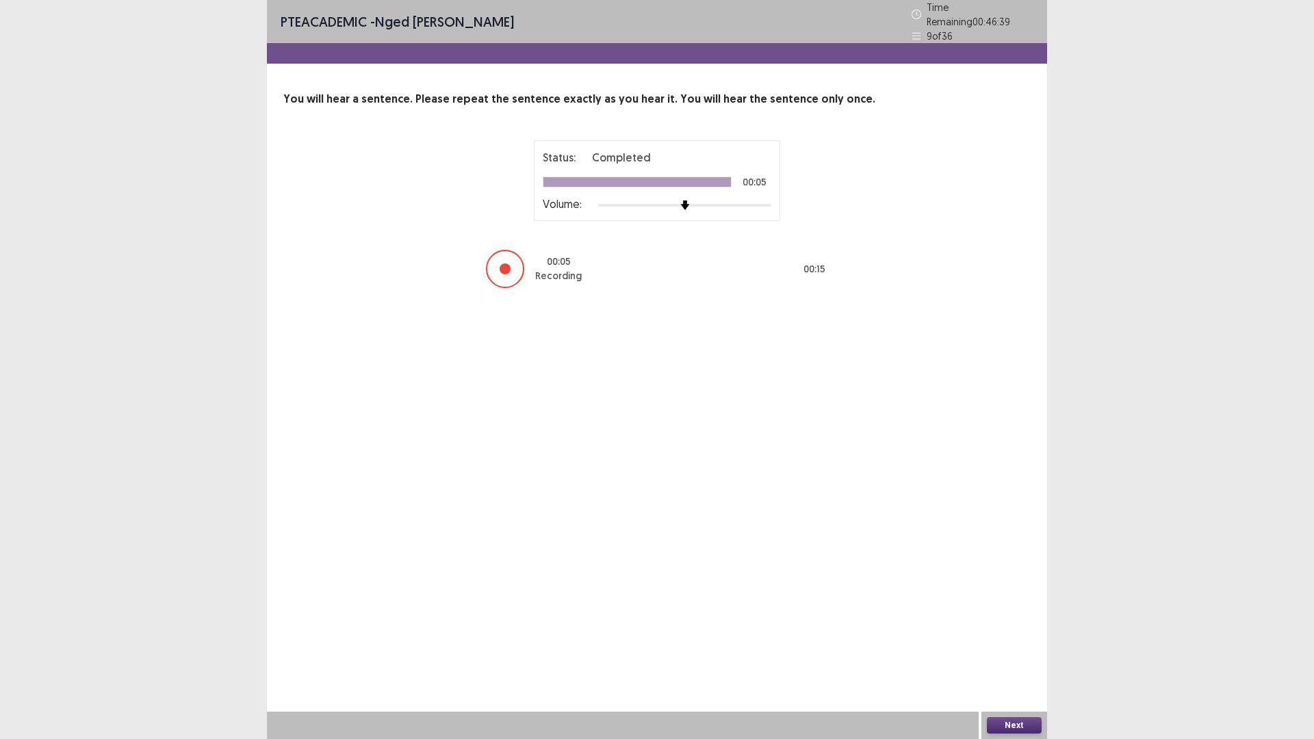
click at [1027, 646] on button "Next" at bounding box center [1014, 725] width 55 height 16
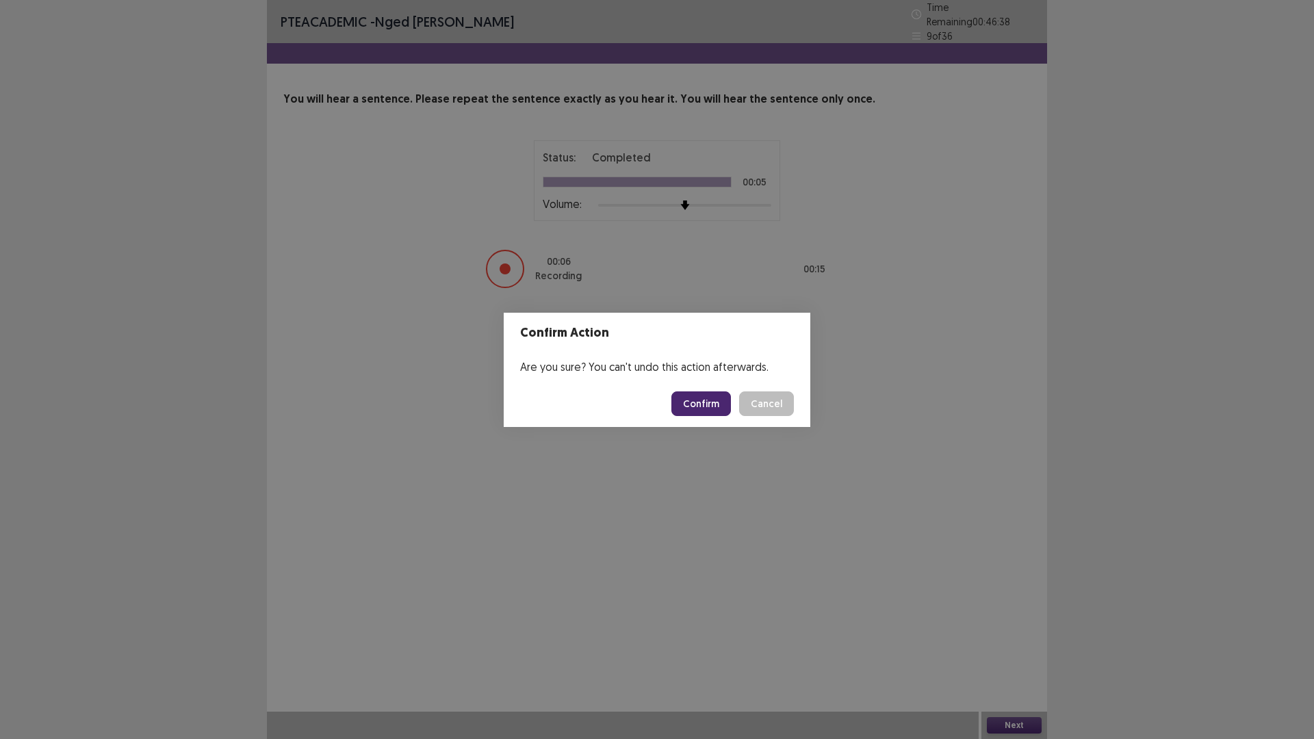
click at [702, 403] on button "Confirm" at bounding box center [701, 404] width 60 height 25
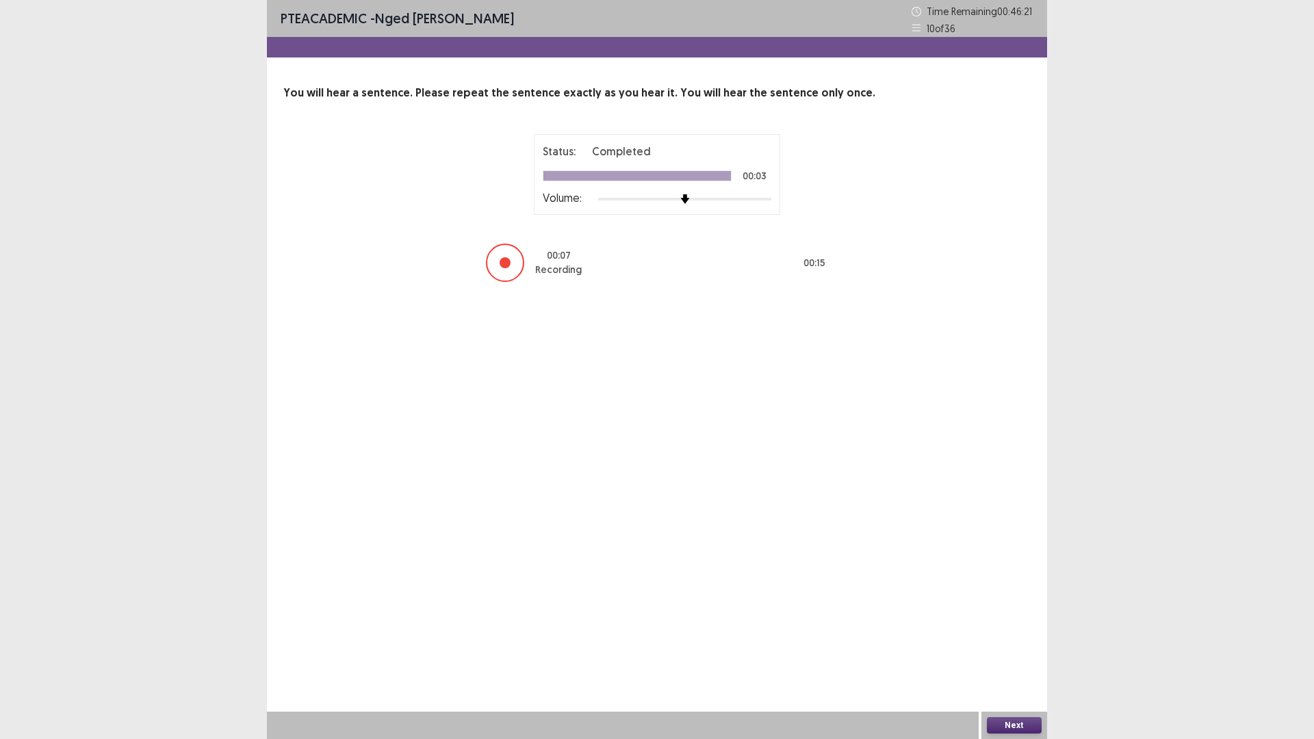
click at [1019, 646] on button "Next" at bounding box center [1014, 725] width 55 height 16
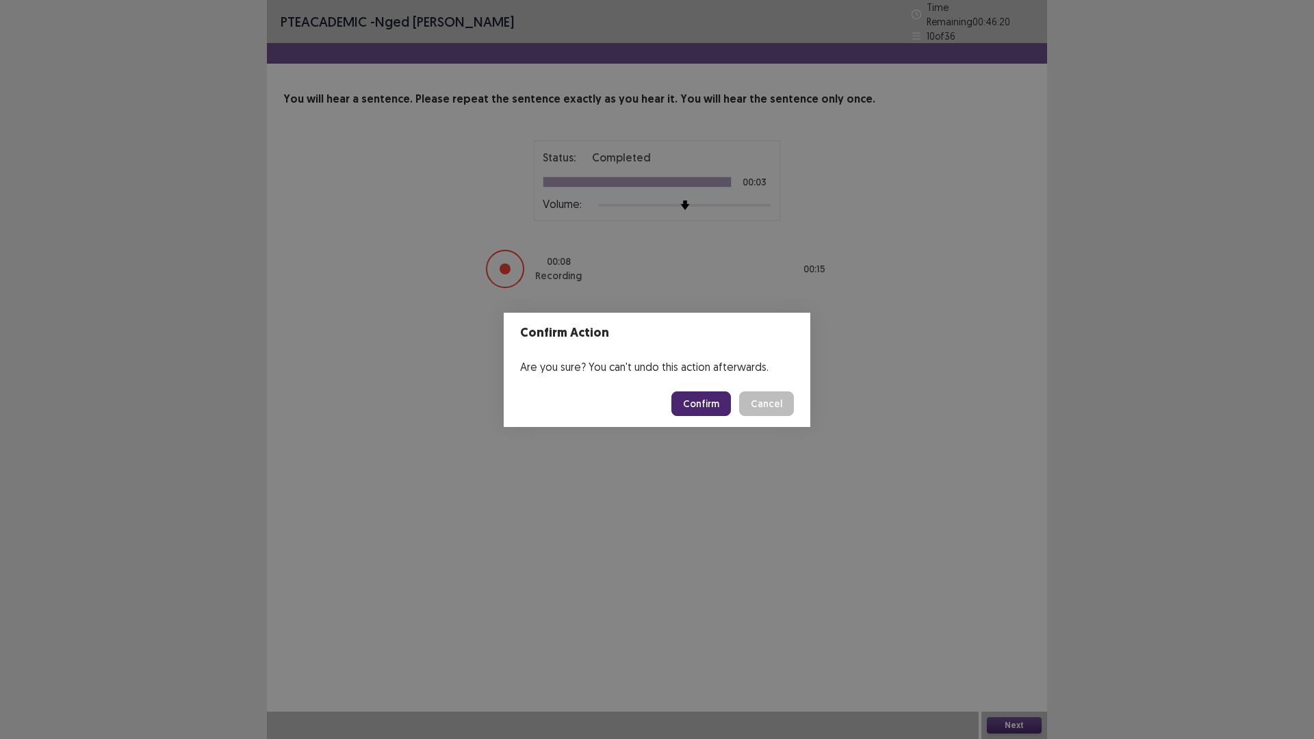
click at [709, 402] on button "Confirm" at bounding box center [701, 404] width 60 height 25
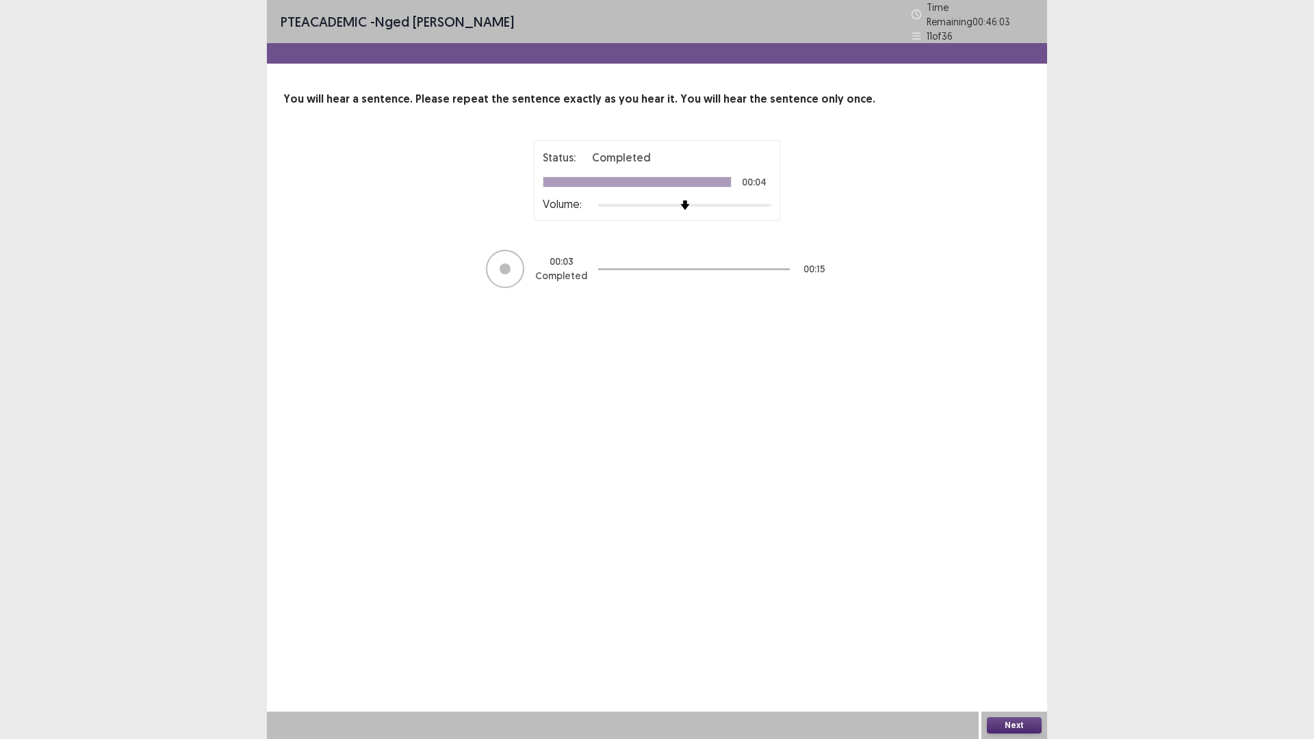
click at [1014, 646] on button "Next" at bounding box center [1014, 725] width 55 height 16
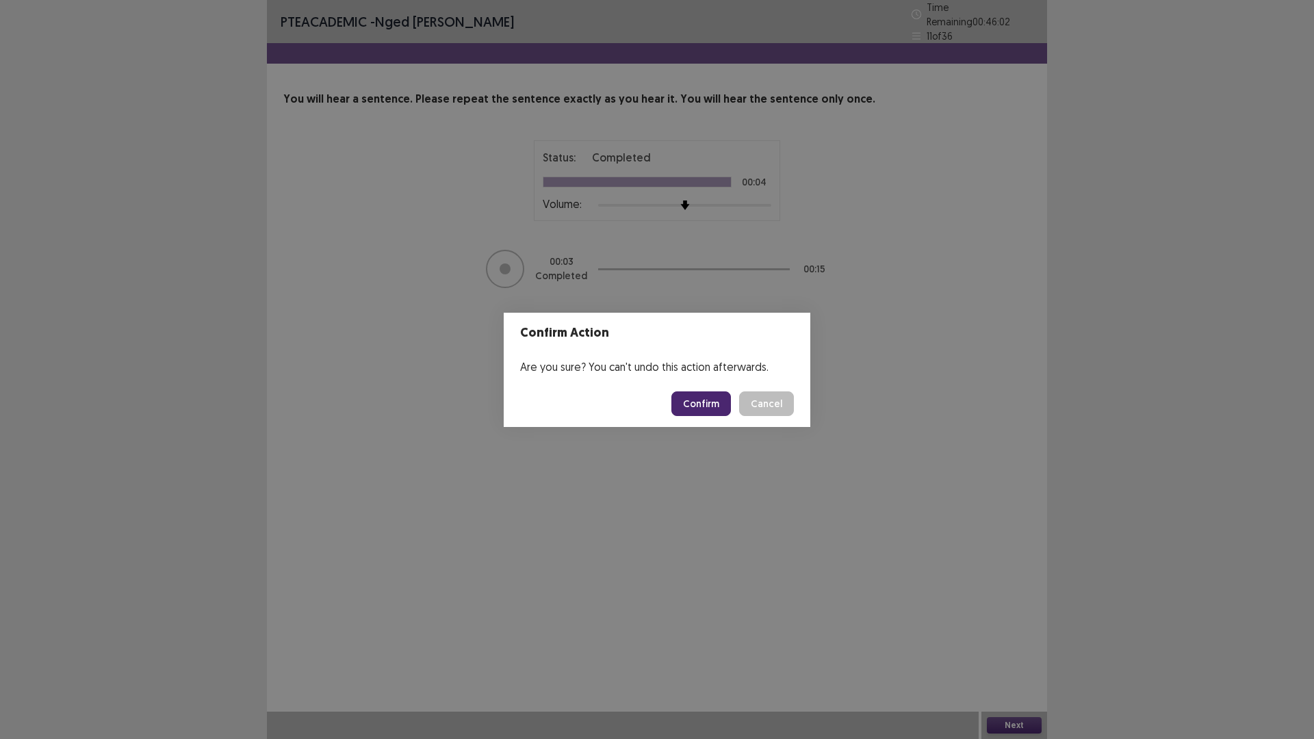
click at [704, 399] on button "Confirm" at bounding box center [701, 404] width 60 height 25
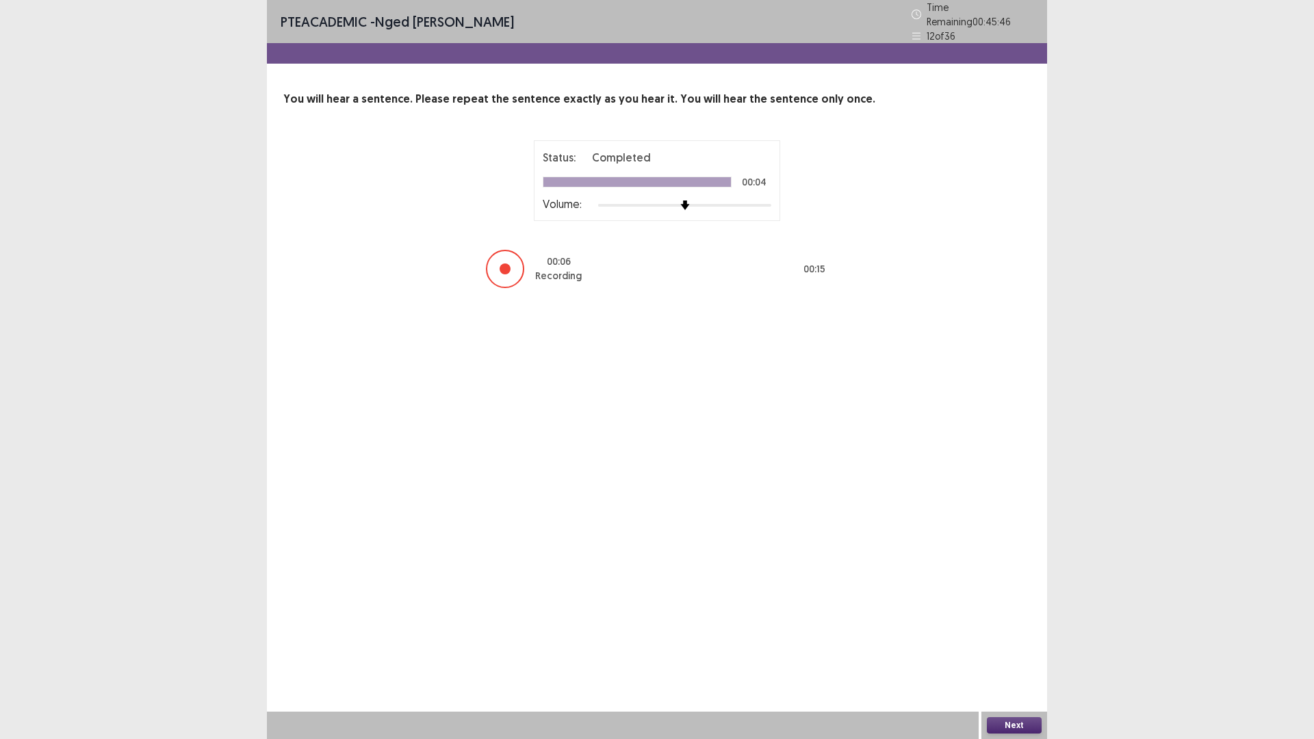
click at [1011, 646] on button "Next" at bounding box center [1014, 725] width 55 height 16
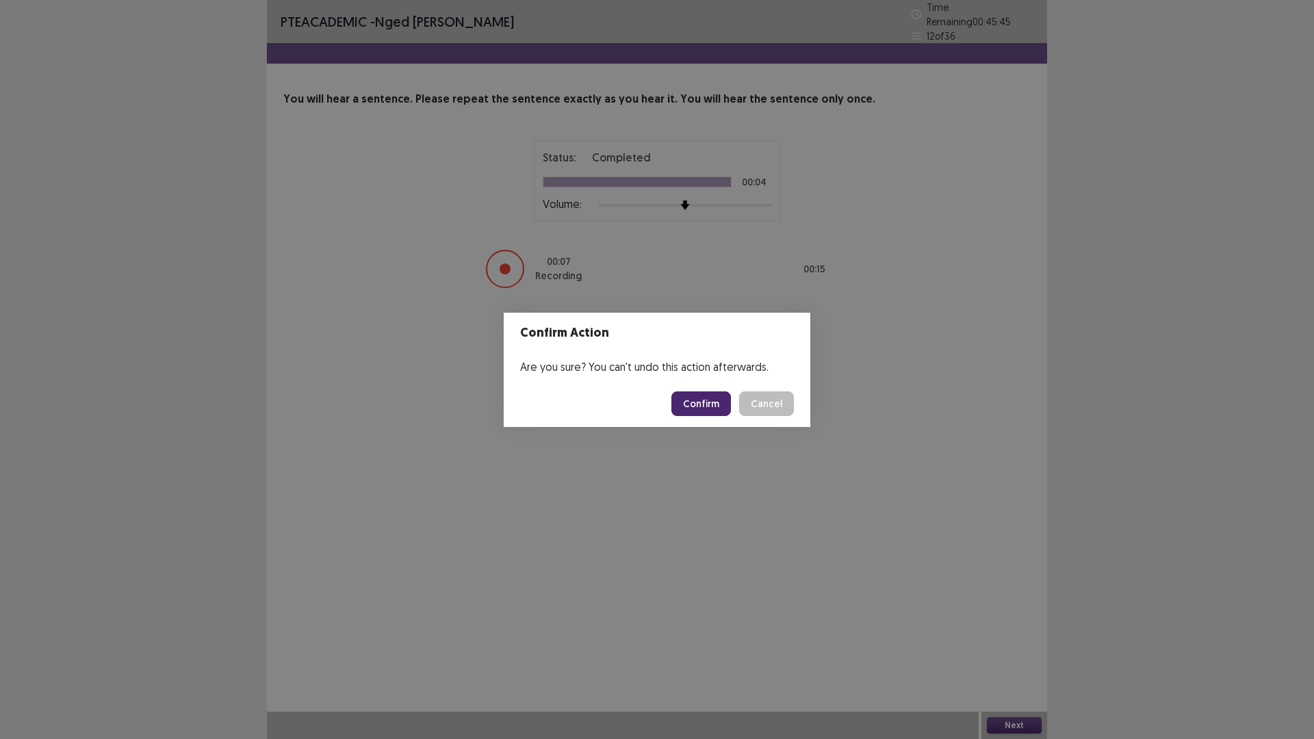
click at [707, 401] on button "Confirm" at bounding box center [701, 404] width 60 height 25
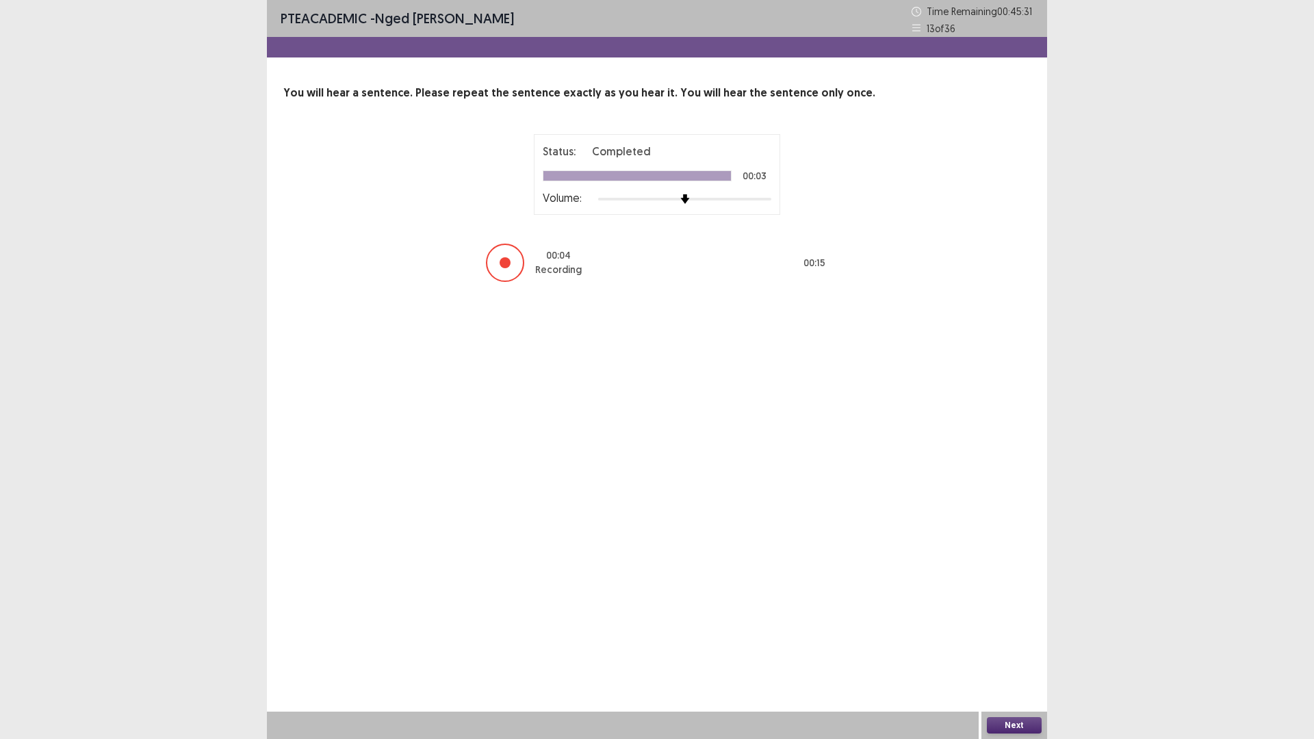
click at [1017, 646] on button "Next" at bounding box center [1014, 725] width 55 height 16
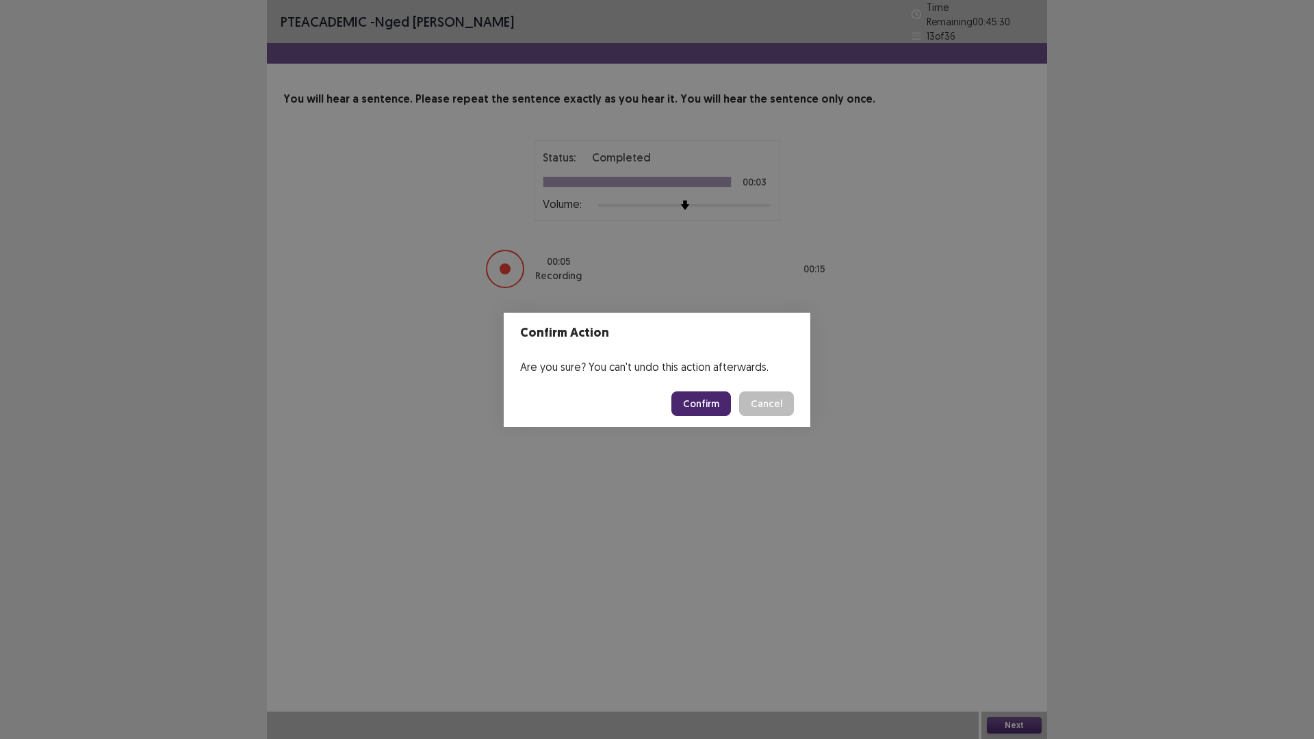
click at [704, 400] on button "Confirm" at bounding box center [701, 404] width 60 height 25
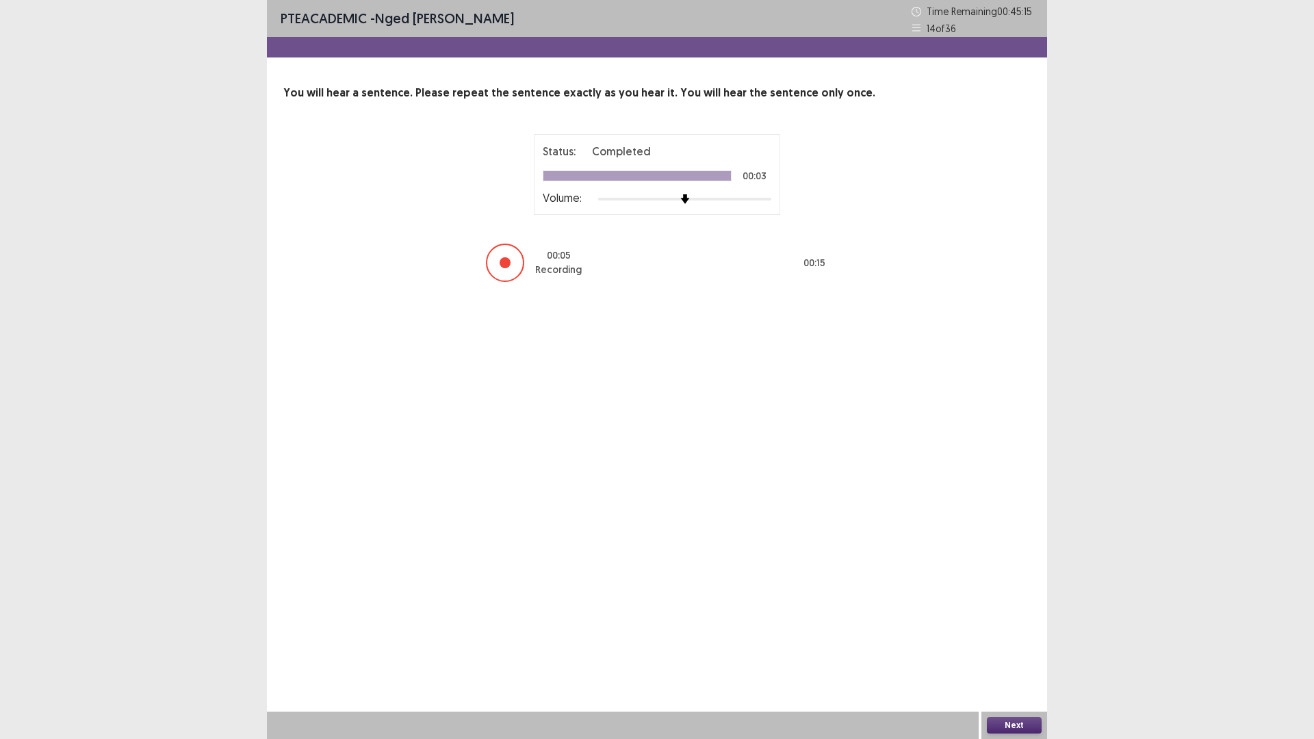
click at [1020, 646] on button "Next" at bounding box center [1014, 725] width 55 height 16
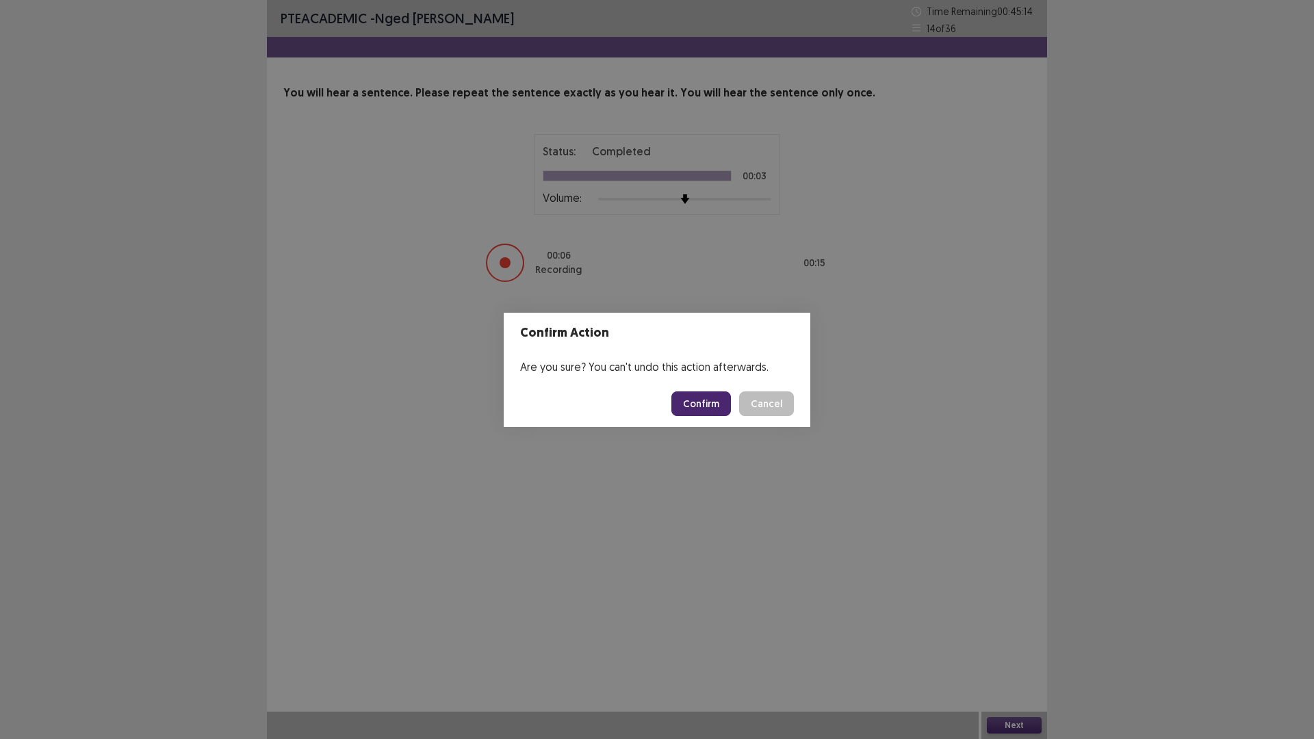
click at [693, 400] on button "Confirm" at bounding box center [701, 404] width 60 height 25
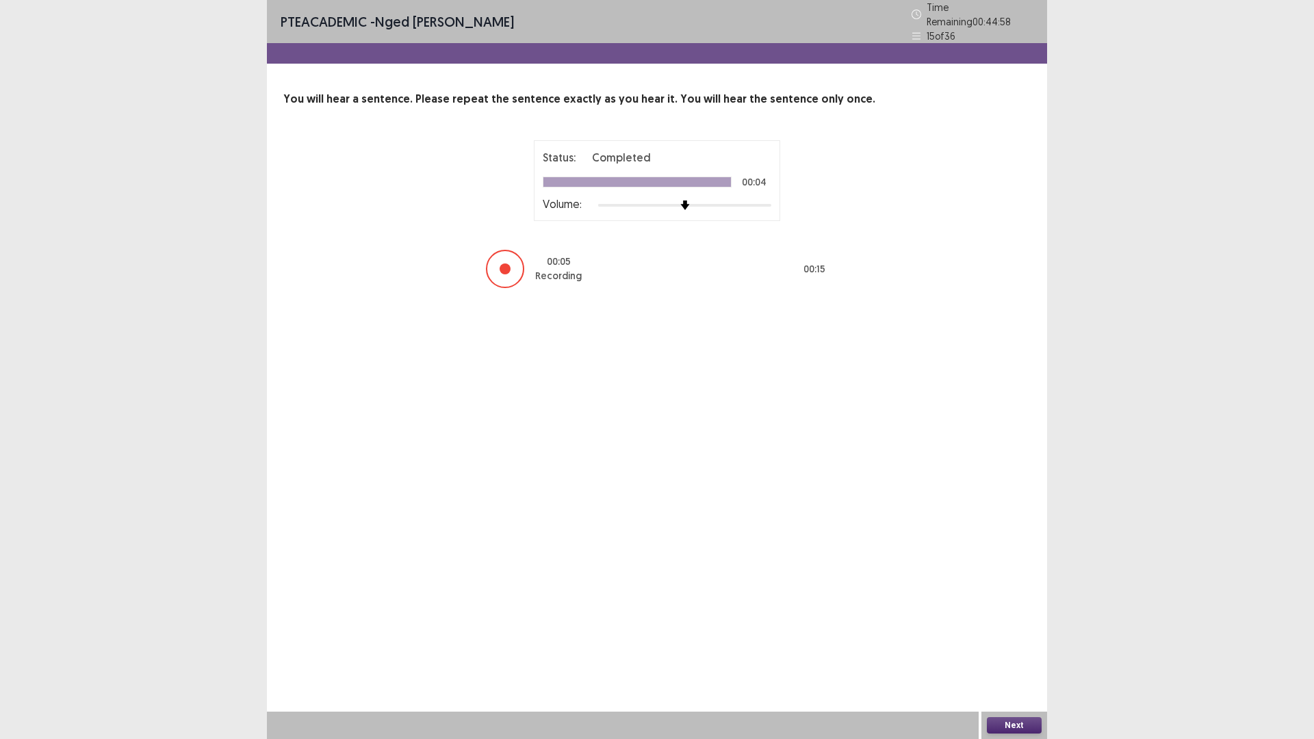
click at [1006, 646] on button "Next" at bounding box center [1014, 725] width 55 height 16
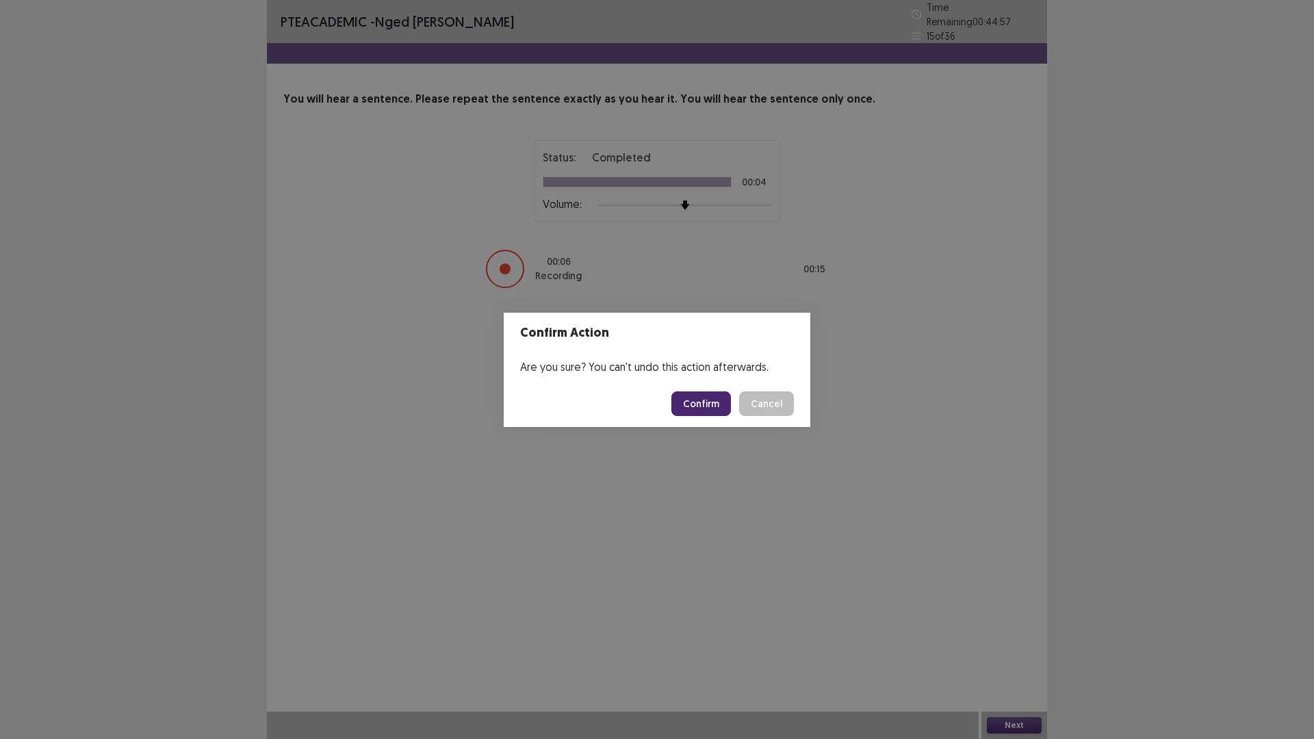
click at [709, 405] on button "Confirm" at bounding box center [701, 404] width 60 height 25
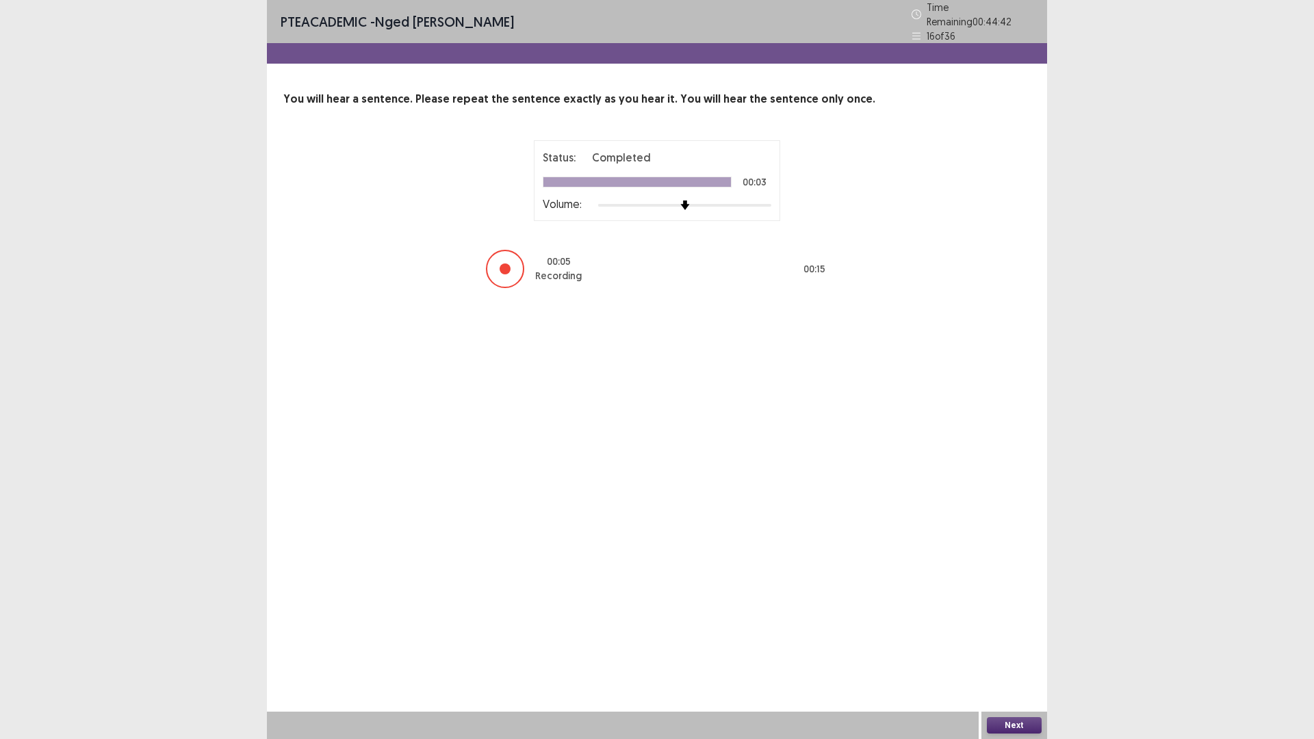
click at [1014, 646] on button "Next" at bounding box center [1014, 725] width 55 height 16
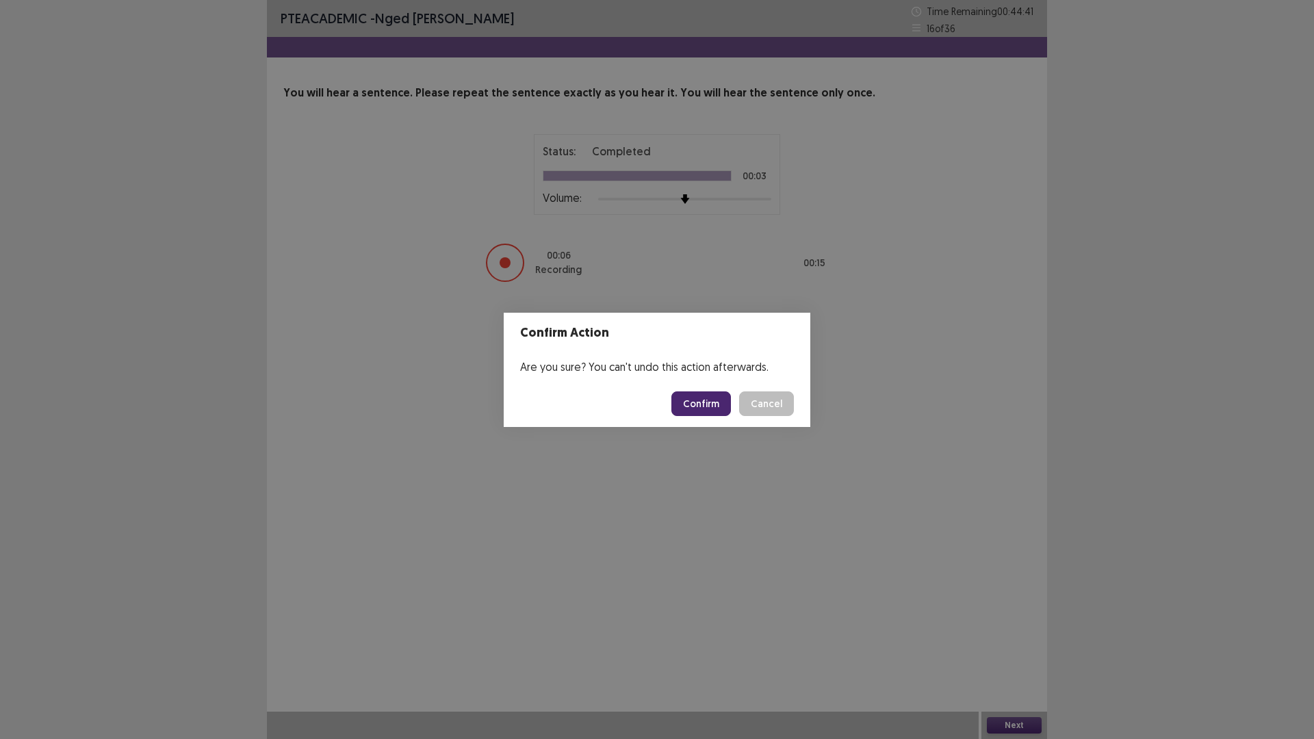
click at [719, 397] on button "Confirm" at bounding box center [701, 404] width 60 height 25
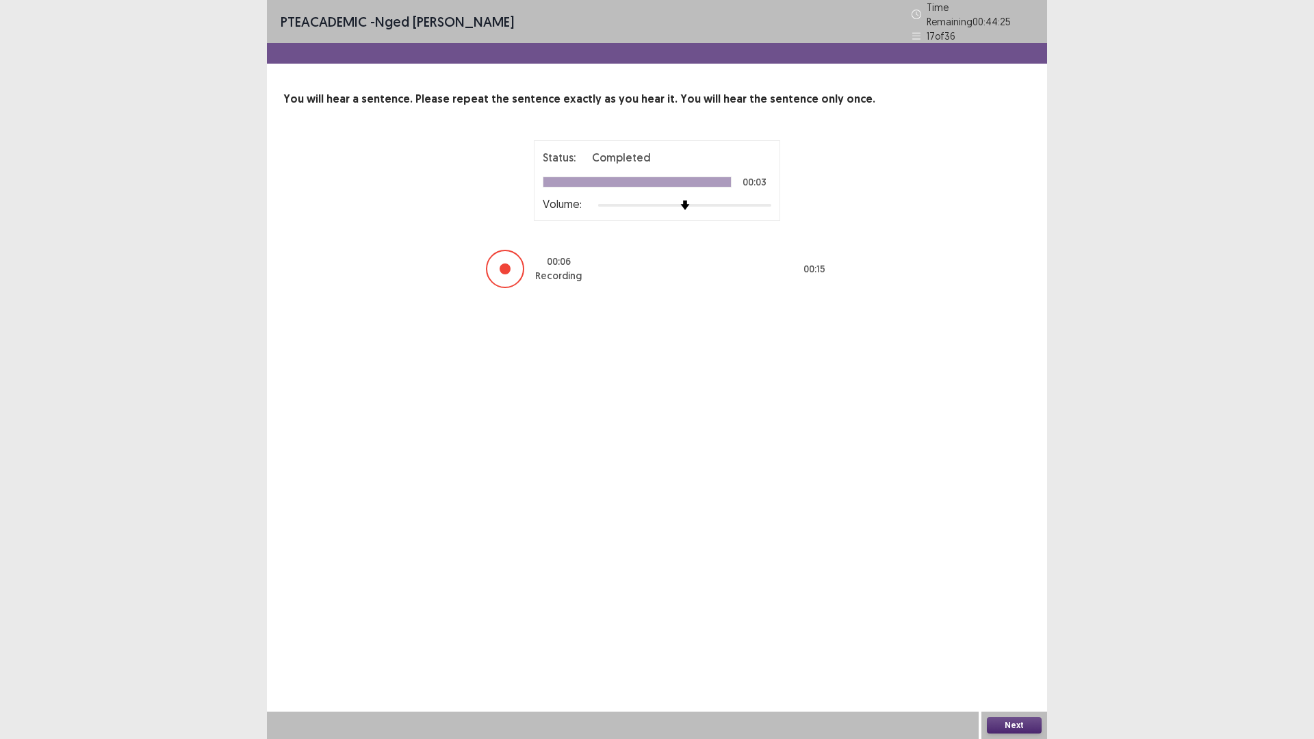
click at [1019, 646] on button "Next" at bounding box center [1014, 725] width 55 height 16
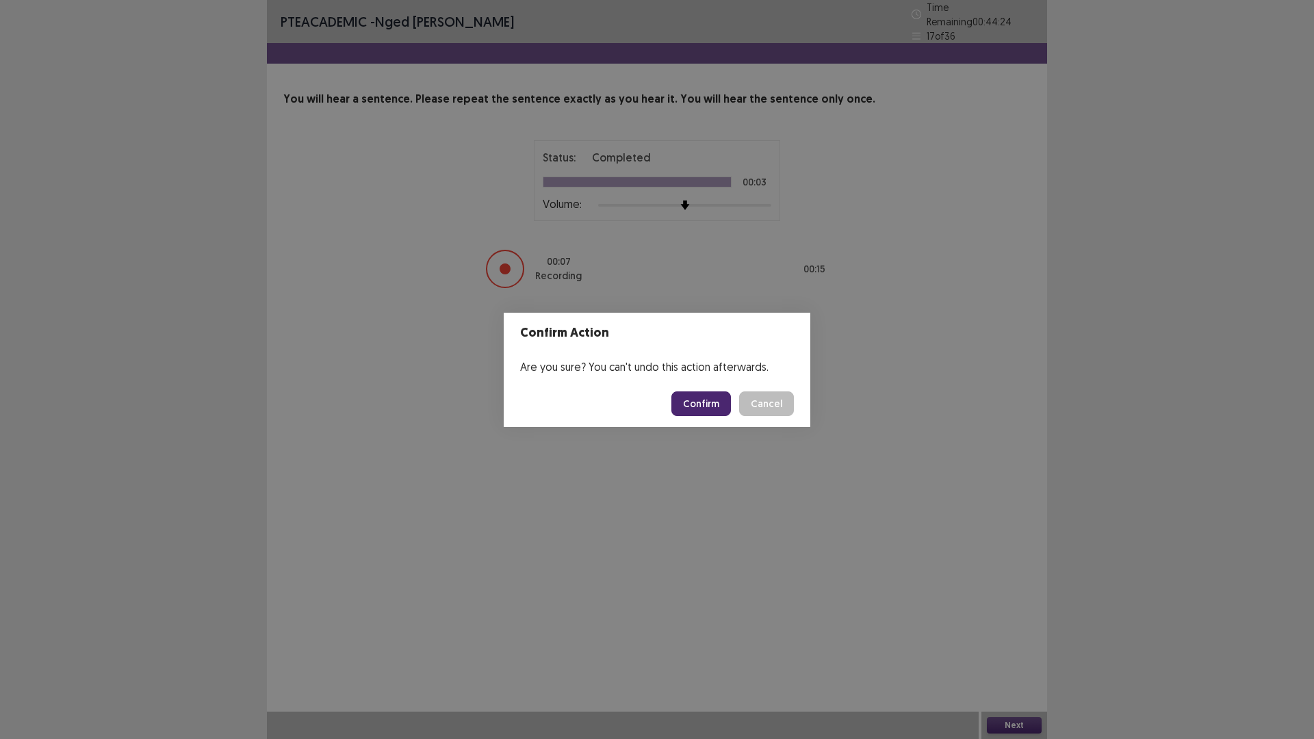
click at [697, 402] on button "Confirm" at bounding box center [701, 404] width 60 height 25
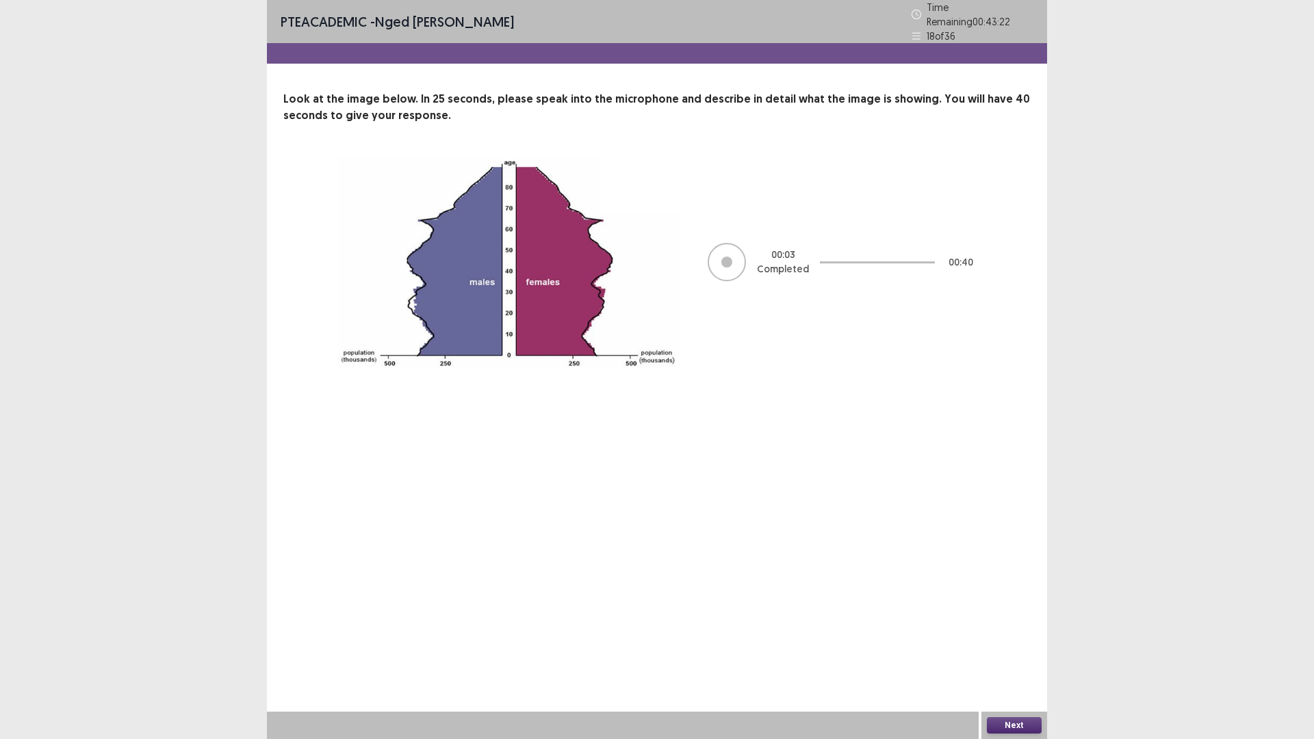
click at [1010, 646] on button "Next" at bounding box center [1014, 725] width 55 height 16
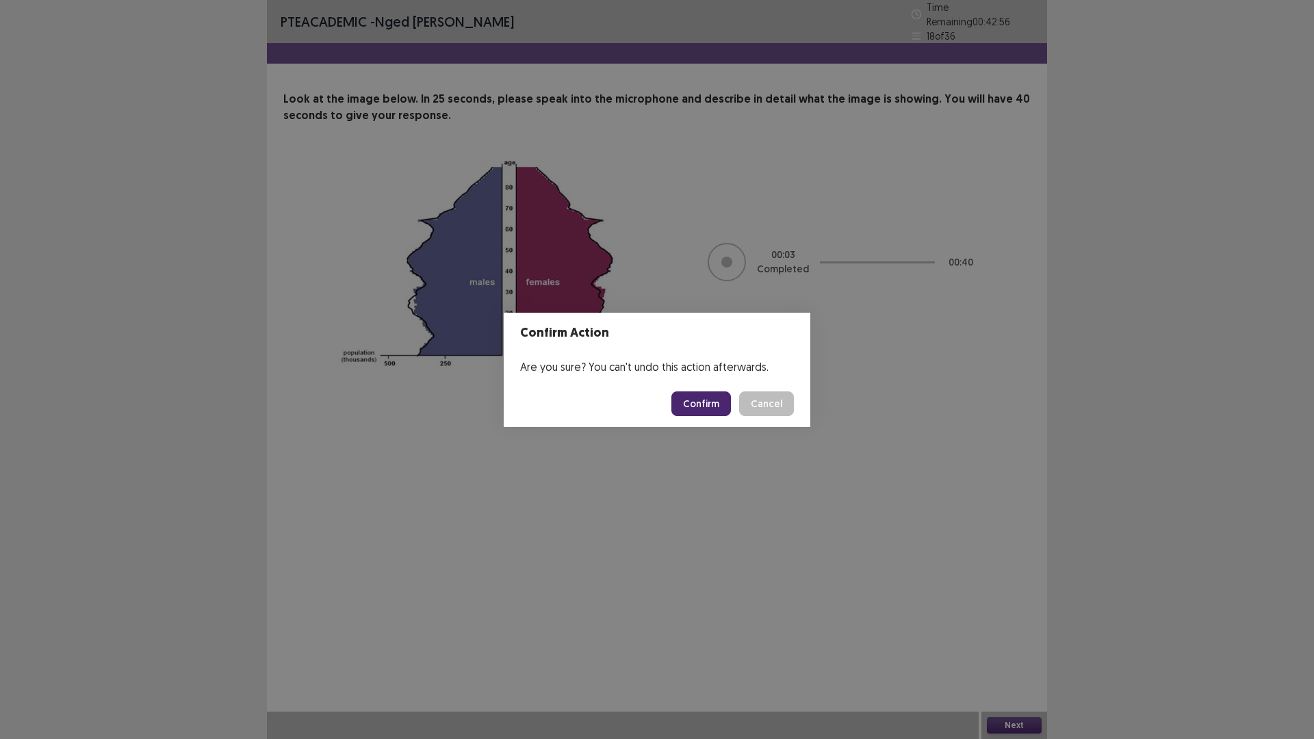
click at [715, 399] on button "Confirm" at bounding box center [701, 404] width 60 height 25
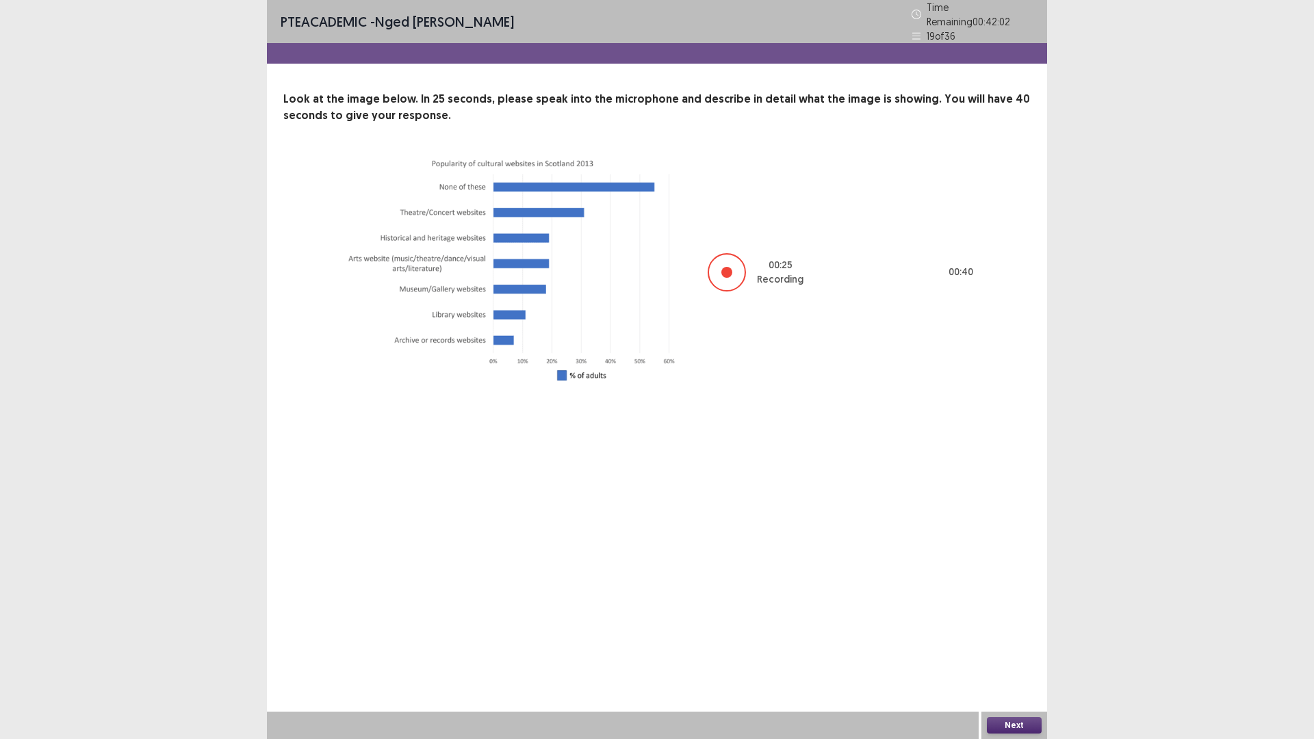
click at [1014, 646] on button "Next" at bounding box center [1014, 725] width 55 height 16
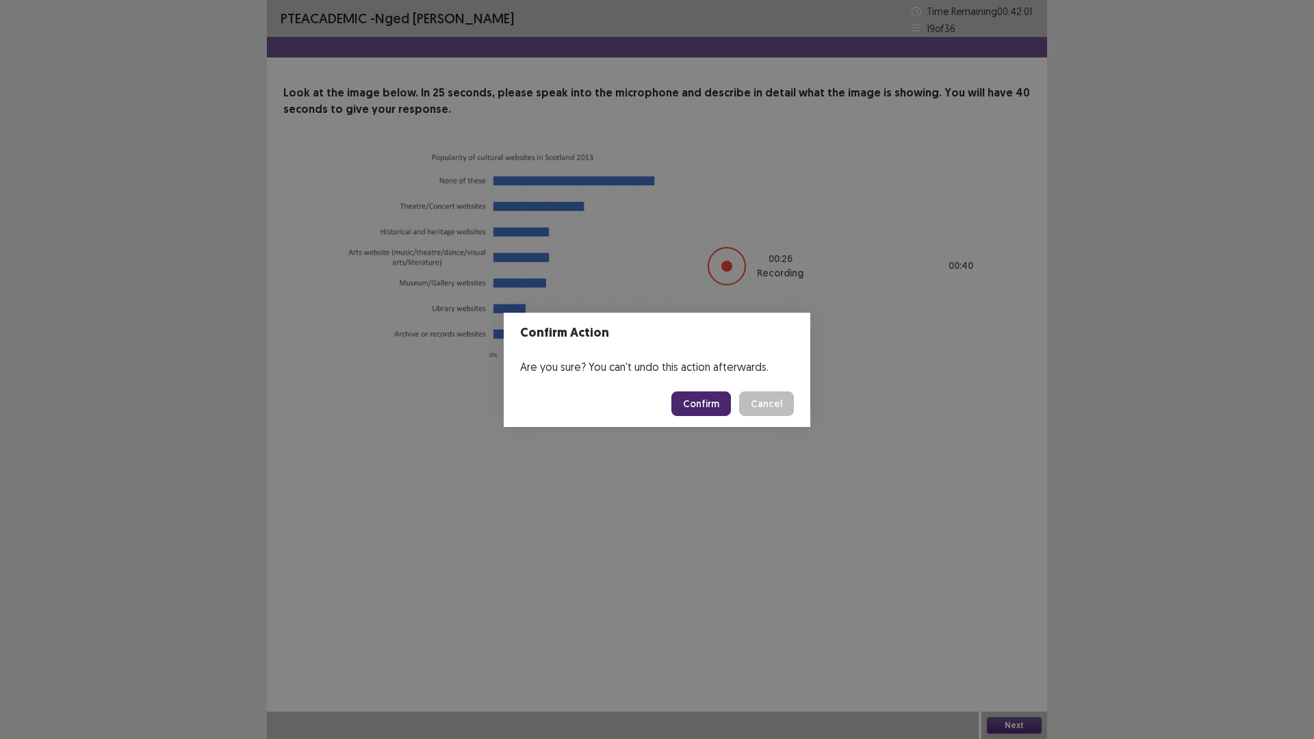
click at [706, 405] on button "Confirm" at bounding box center [701, 404] width 60 height 25
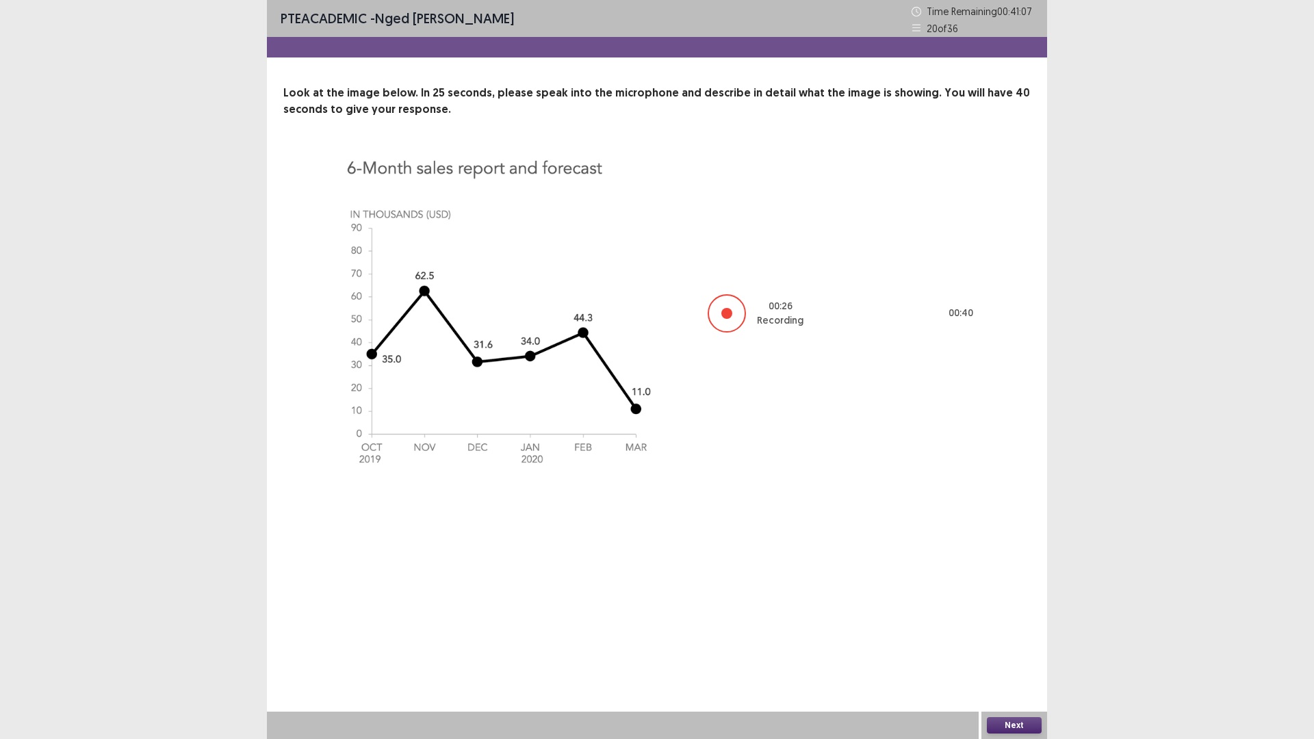
click at [1016, 646] on button "Next" at bounding box center [1014, 725] width 55 height 16
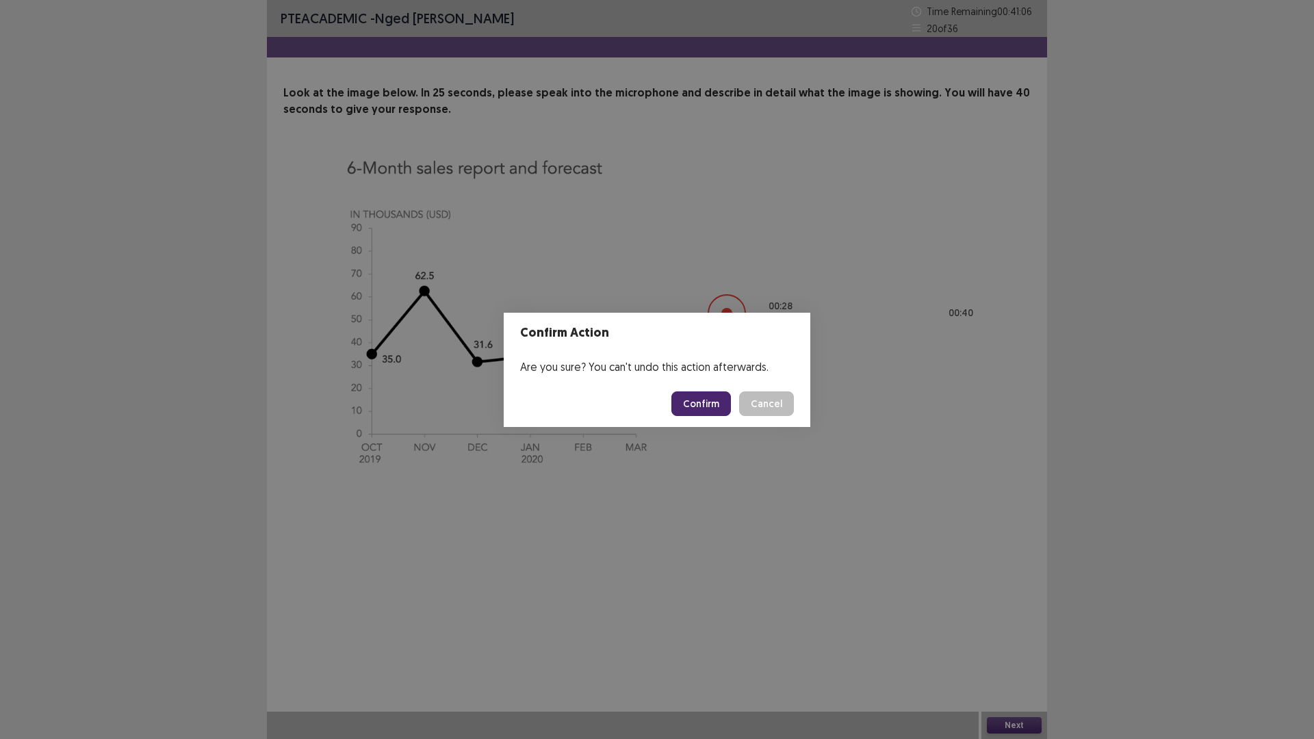
click at [693, 398] on button "Confirm" at bounding box center [701, 404] width 60 height 25
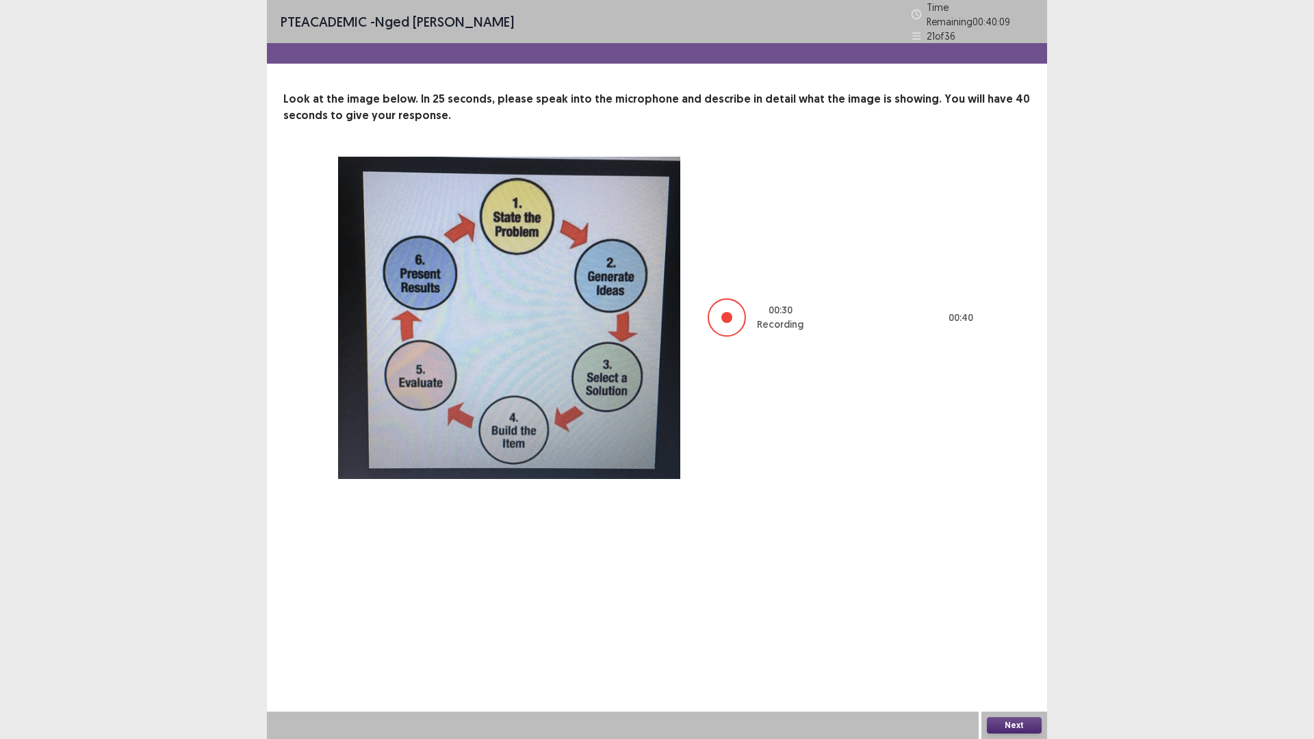
click at [1012, 646] on button "Next" at bounding box center [1014, 725] width 55 height 16
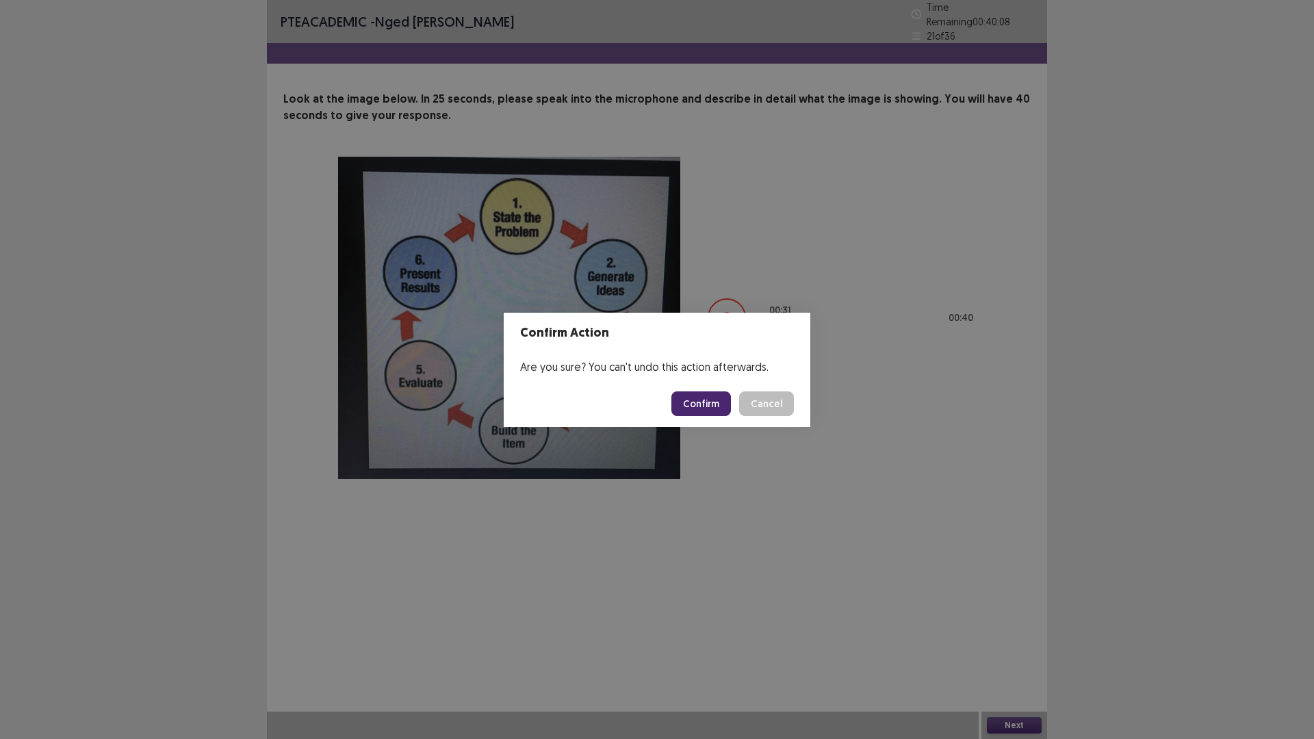
click at [699, 397] on button "Confirm" at bounding box center [701, 404] width 60 height 25
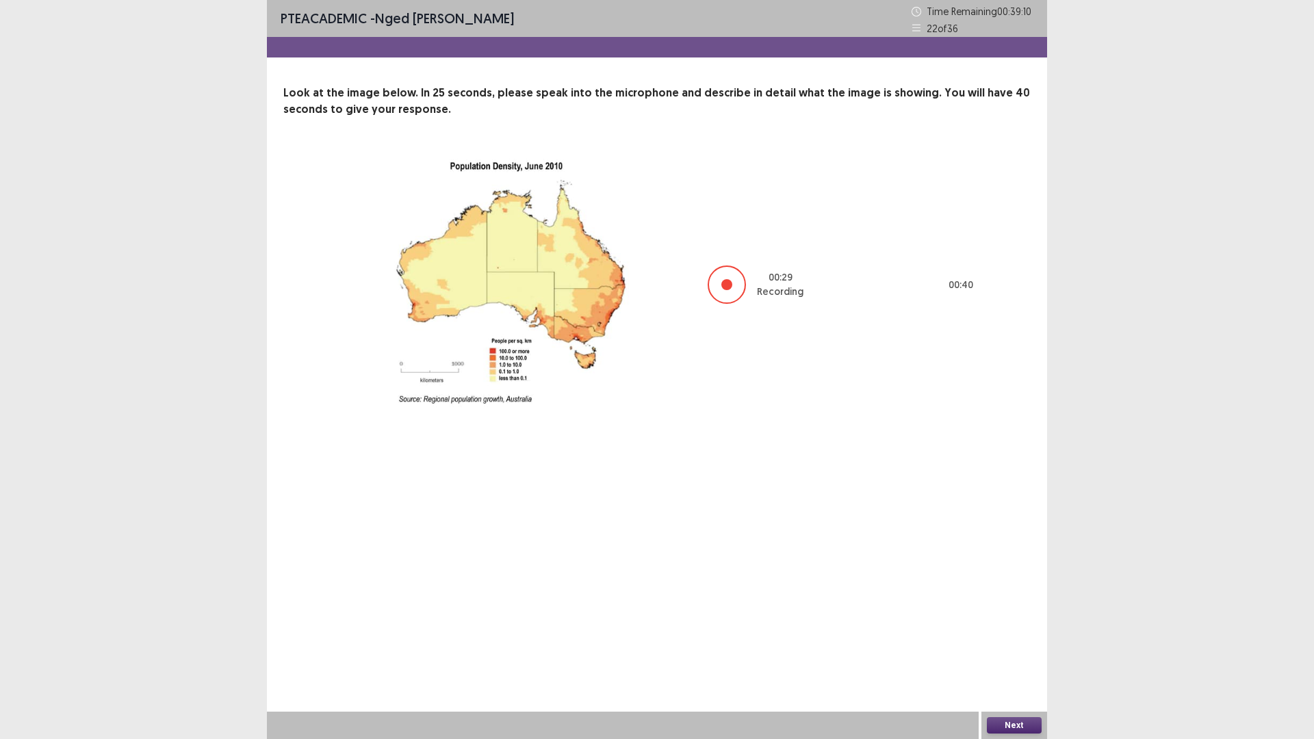
click at [1006, 646] on button "Next" at bounding box center [1014, 725] width 55 height 16
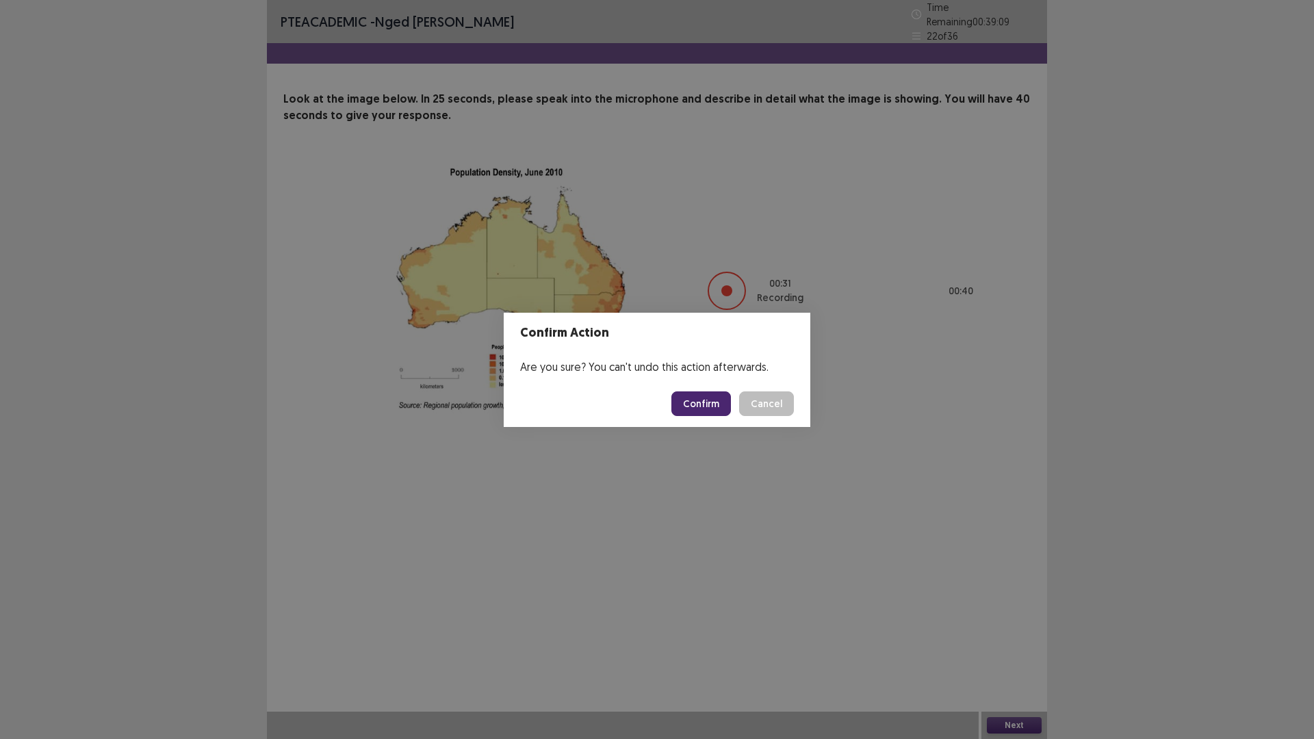
click at [704, 399] on button "Confirm" at bounding box center [701, 404] width 60 height 25
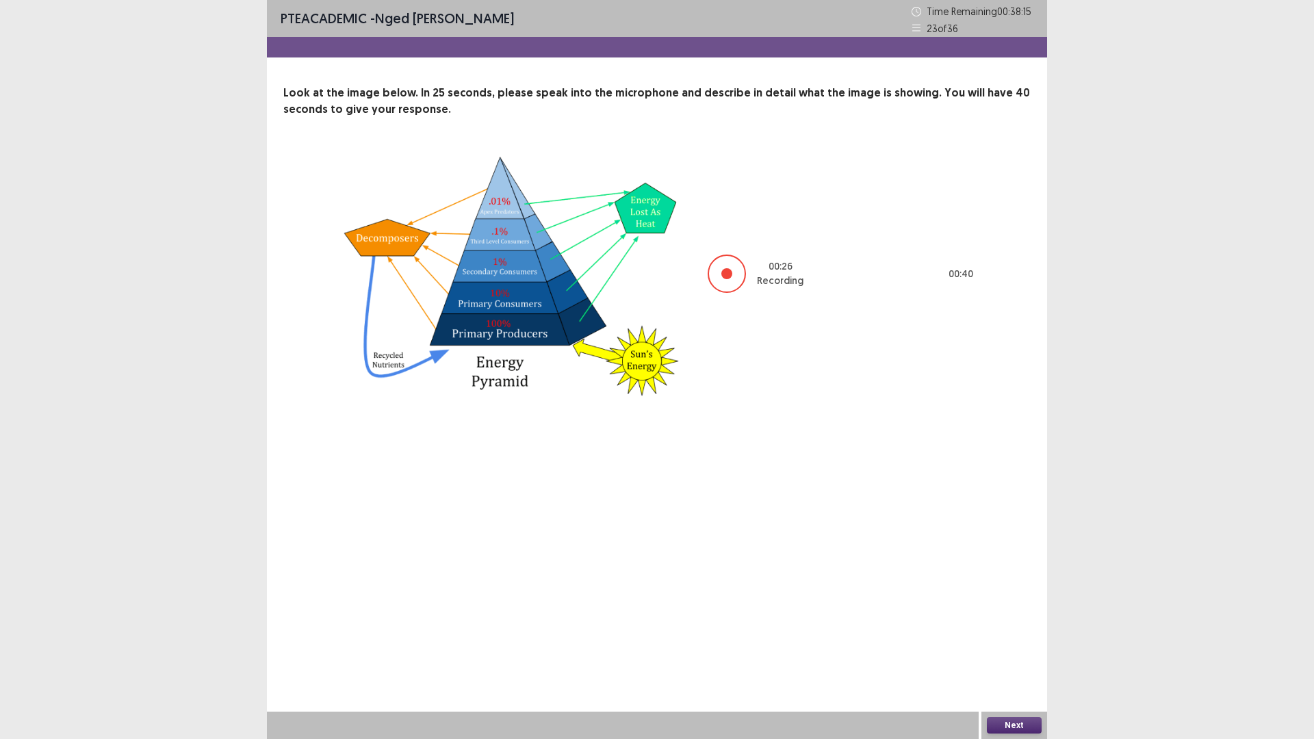
click at [1007, 646] on button "Next" at bounding box center [1014, 725] width 55 height 16
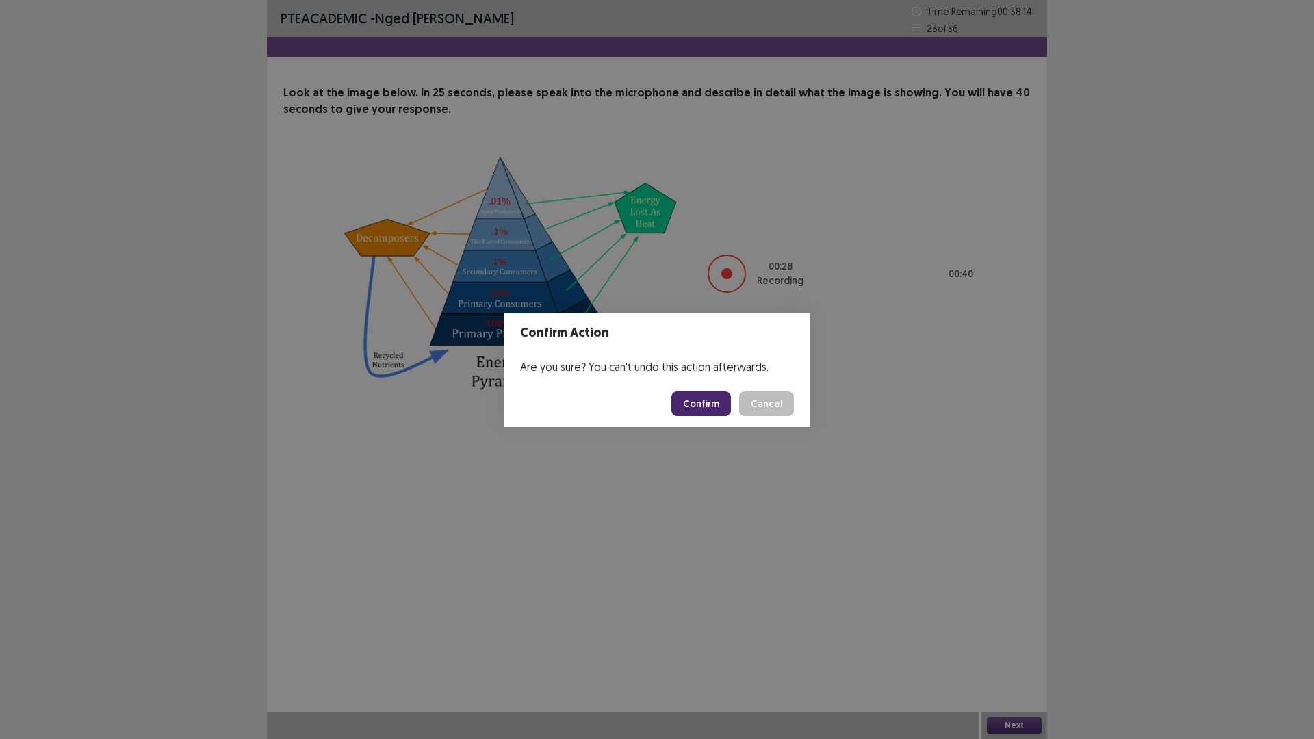
click at [710, 405] on button "Confirm" at bounding box center [701, 404] width 60 height 25
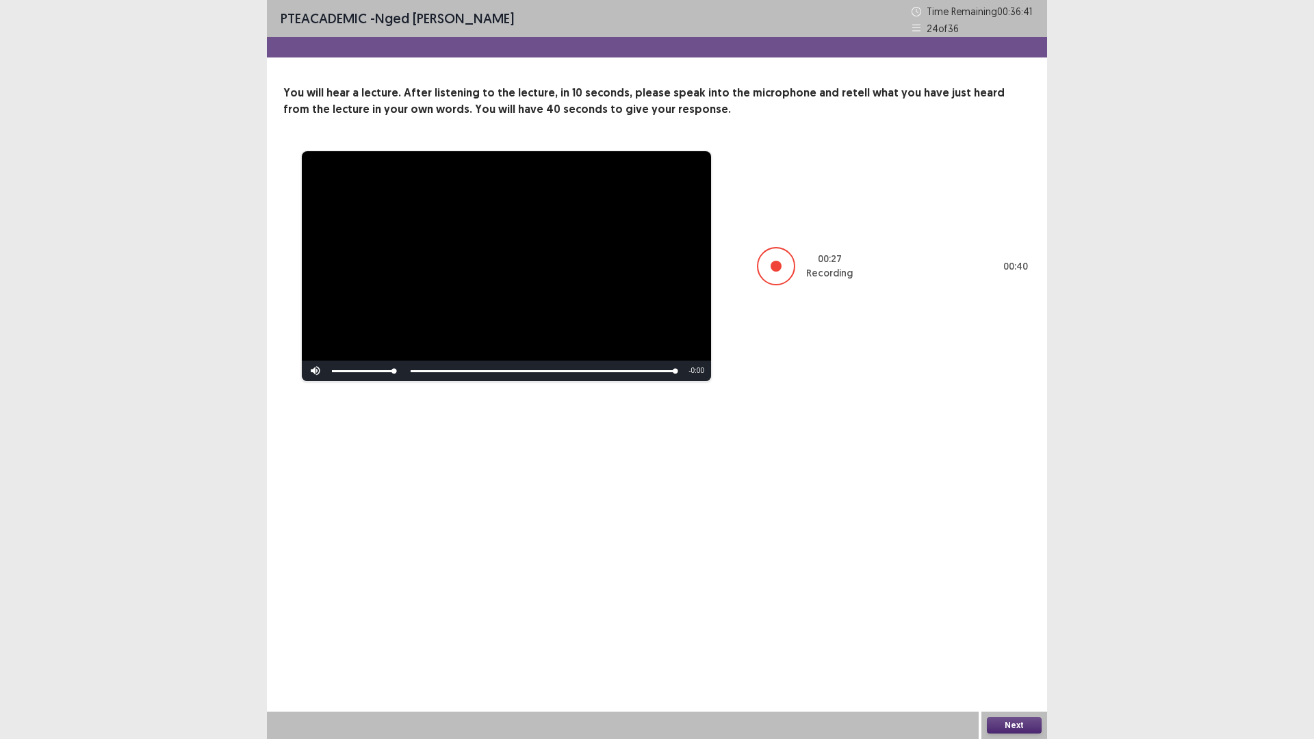
click at [1008, 646] on button "Next" at bounding box center [1014, 725] width 55 height 16
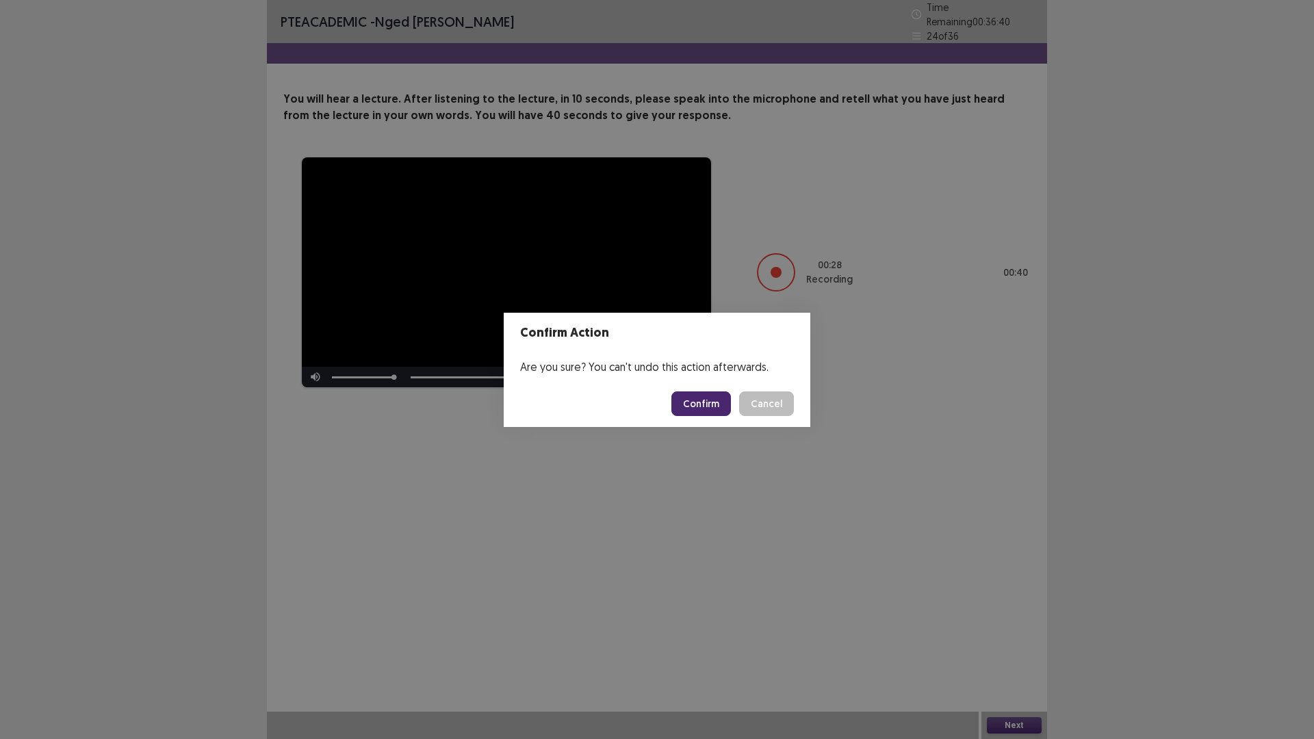
click at [704, 404] on button "Confirm" at bounding box center [701, 404] width 60 height 25
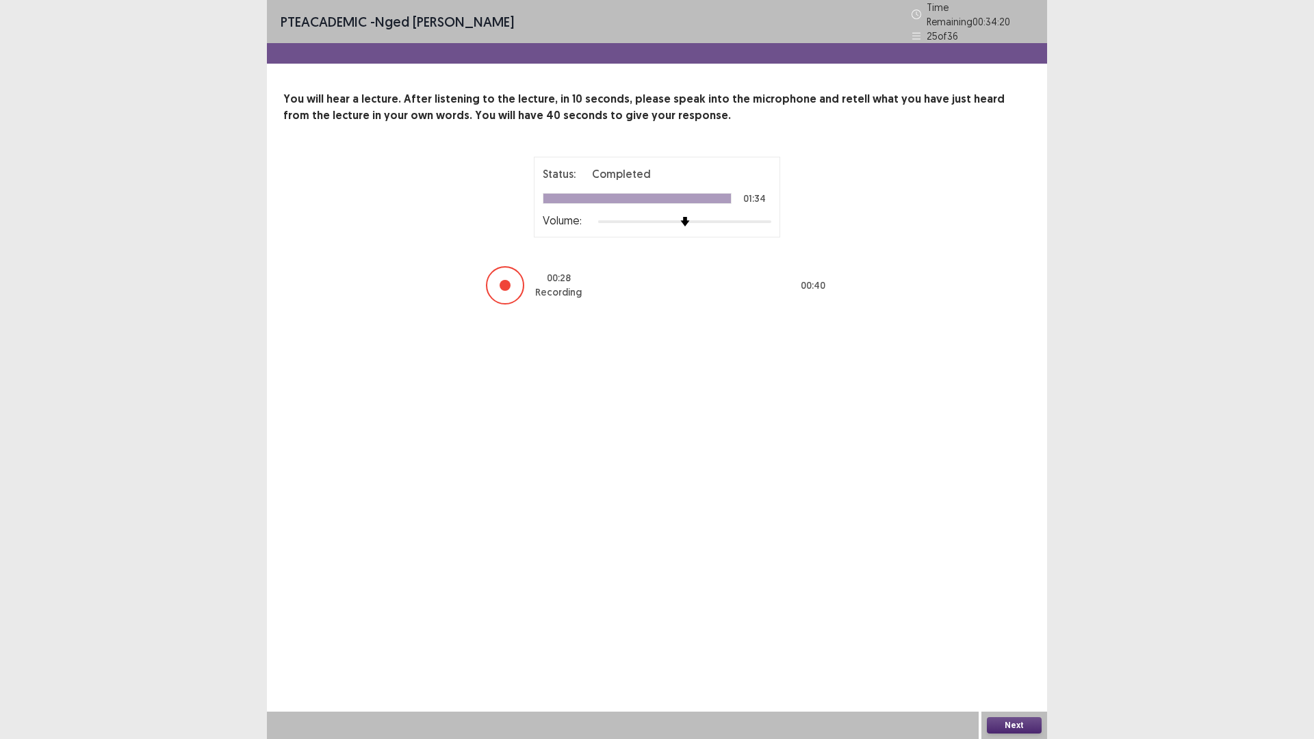
click at [1019, 646] on button "Next" at bounding box center [1014, 725] width 55 height 16
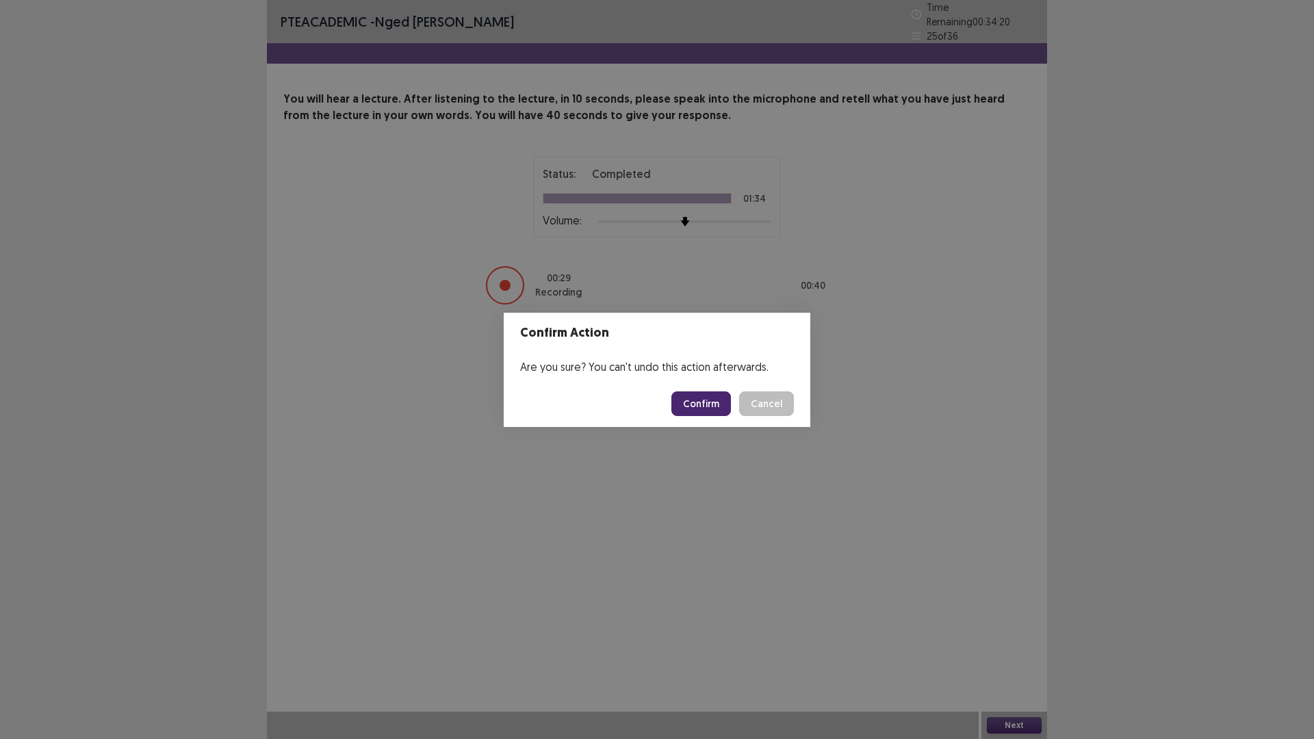
click at [704, 404] on button "Confirm" at bounding box center [701, 404] width 60 height 25
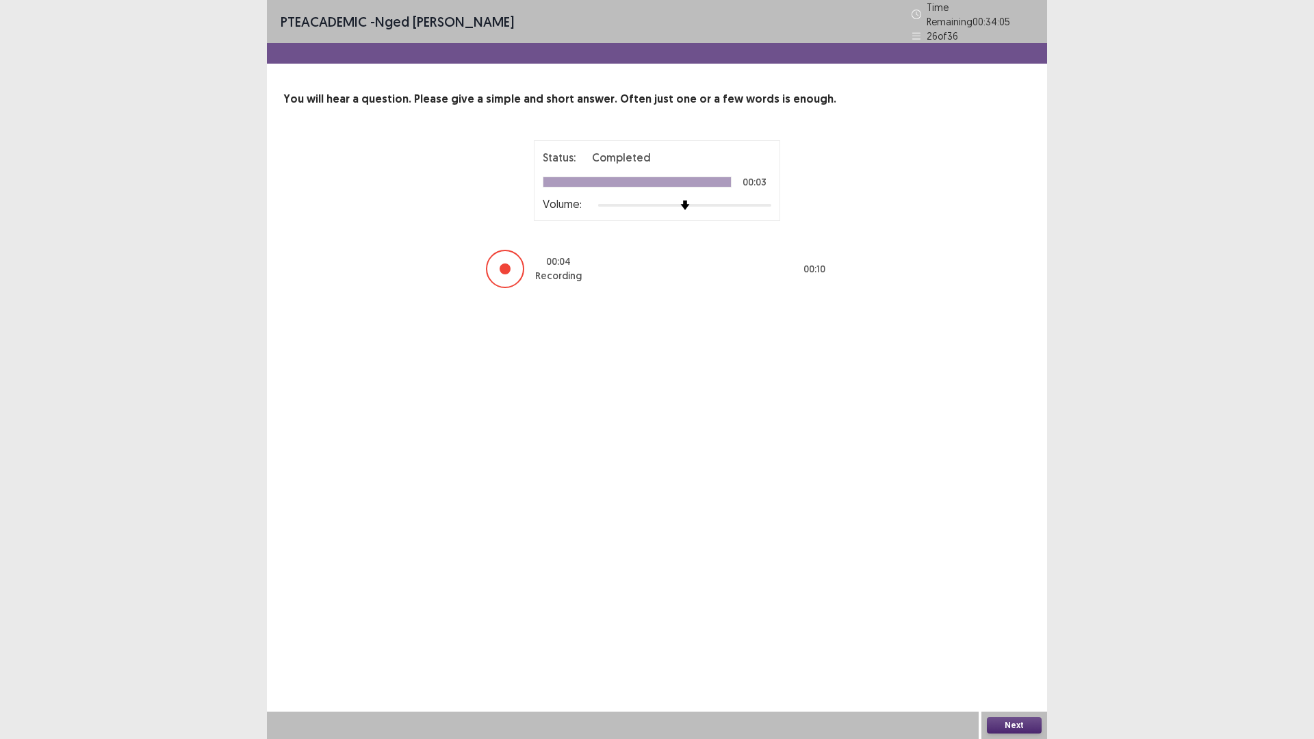
click at [999, 646] on div "Next" at bounding box center [1015, 725] width 66 height 27
click at [1001, 646] on button "Next" at bounding box center [1014, 725] width 55 height 16
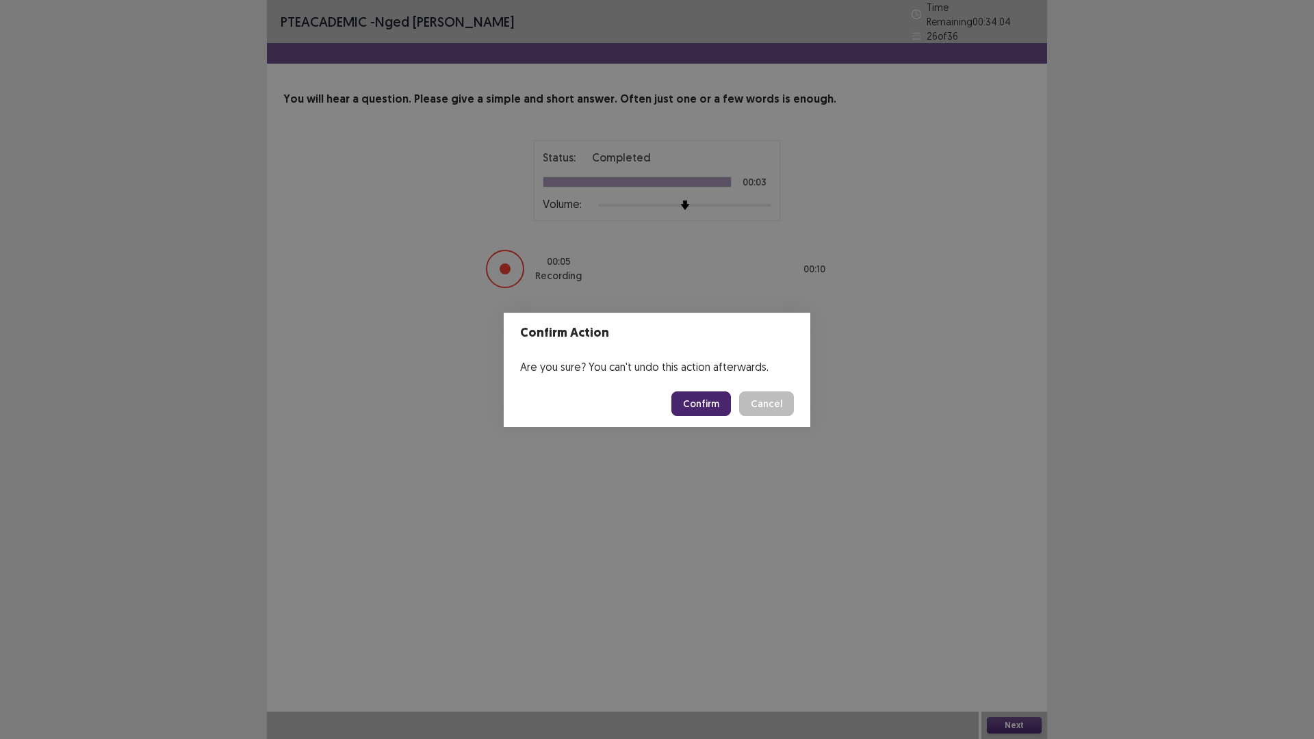
click at [710, 394] on button "Confirm" at bounding box center [701, 404] width 60 height 25
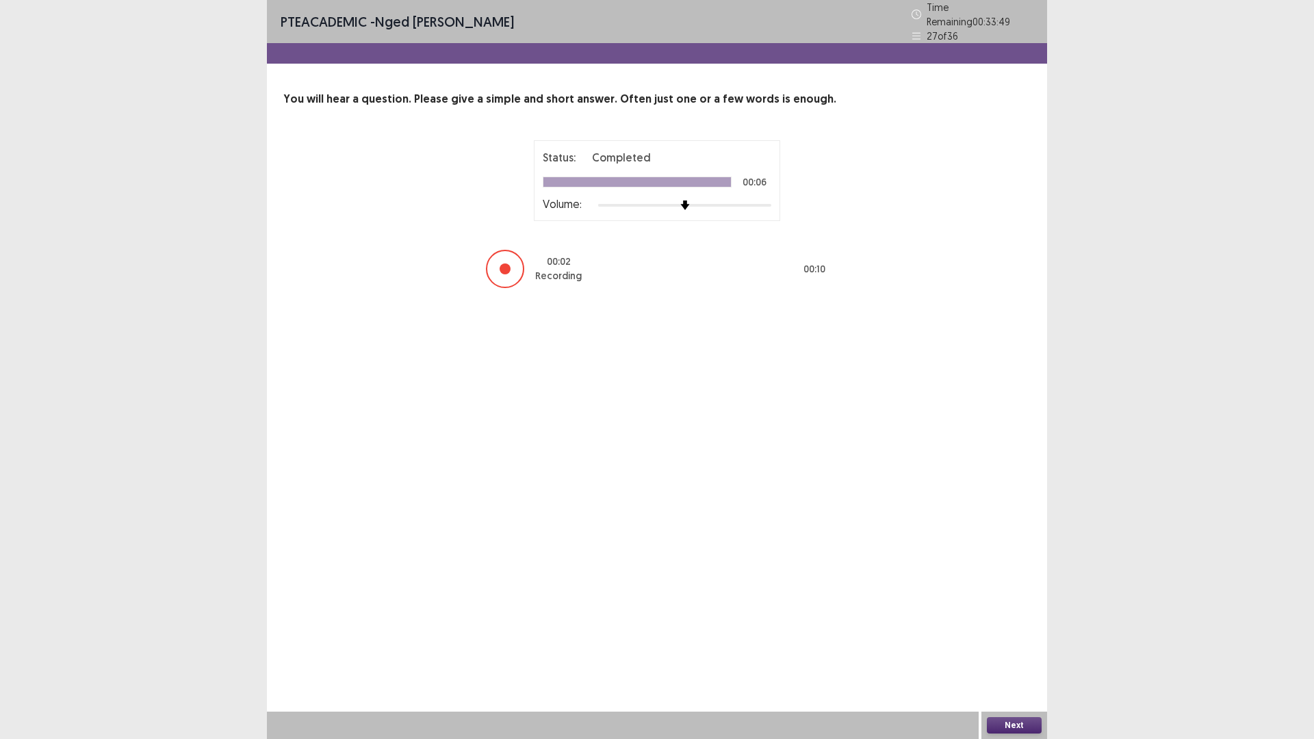
click at [1015, 646] on button "Next" at bounding box center [1014, 725] width 55 height 16
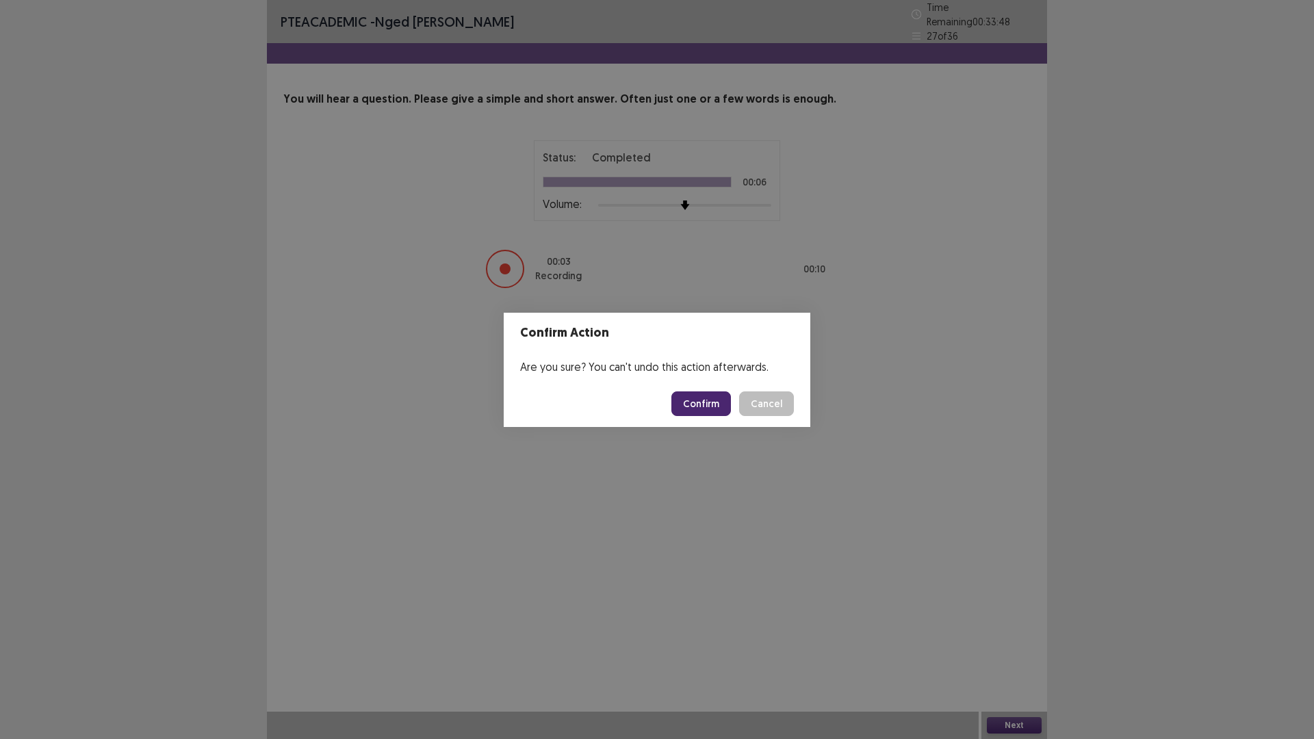
click at [706, 408] on button "Confirm" at bounding box center [701, 404] width 60 height 25
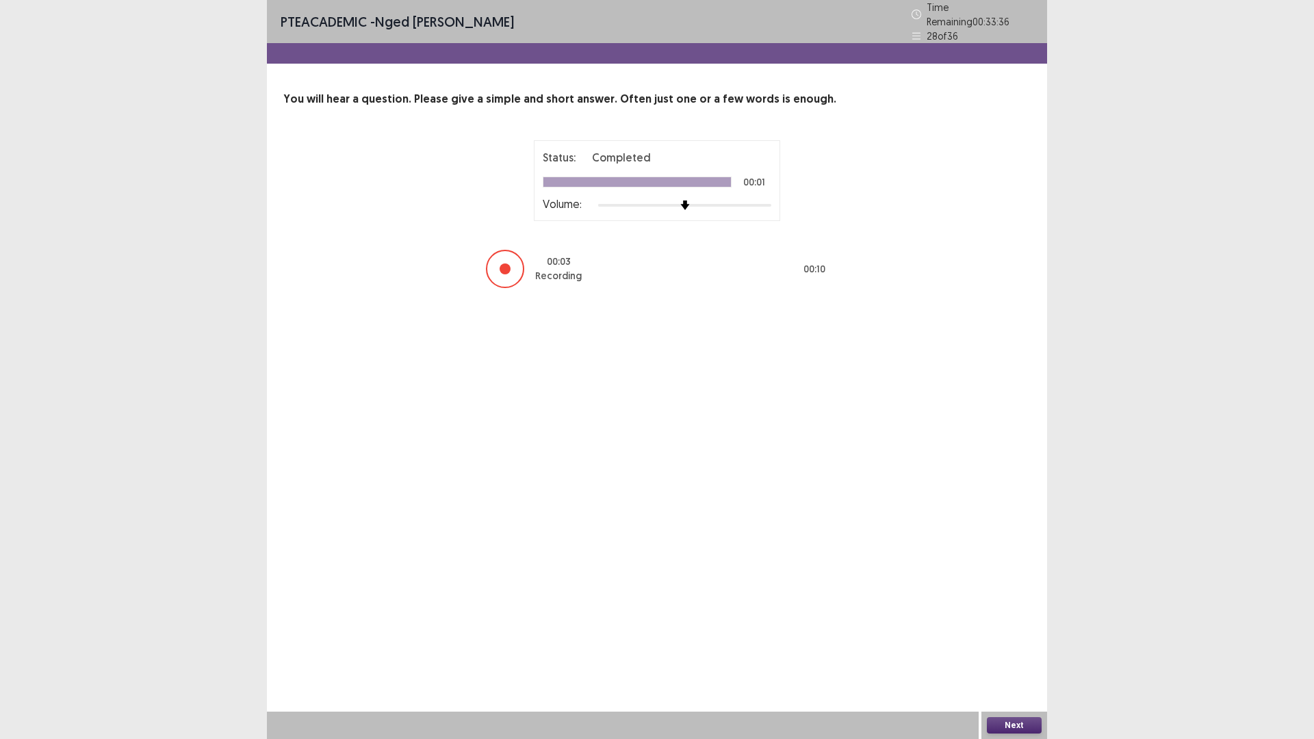
click at [1008, 646] on button "Next" at bounding box center [1014, 725] width 55 height 16
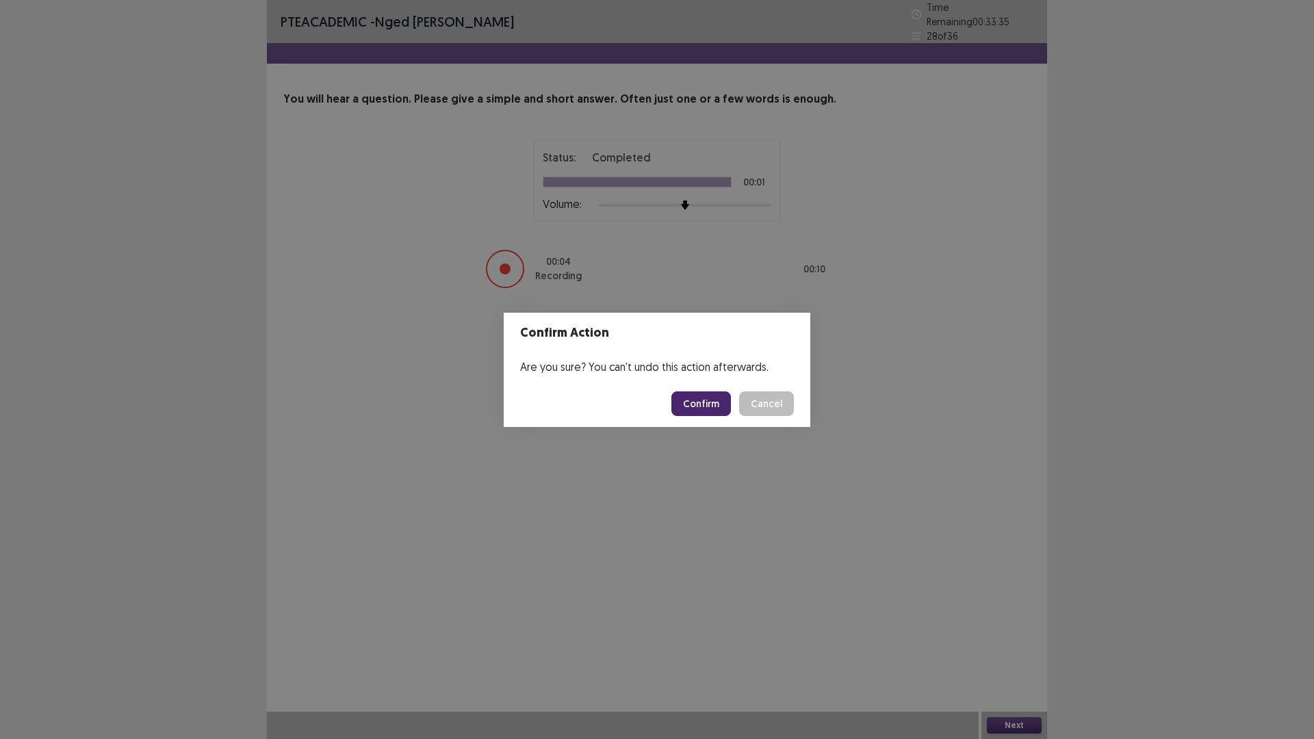
click at [686, 395] on button "Confirm" at bounding box center [701, 404] width 60 height 25
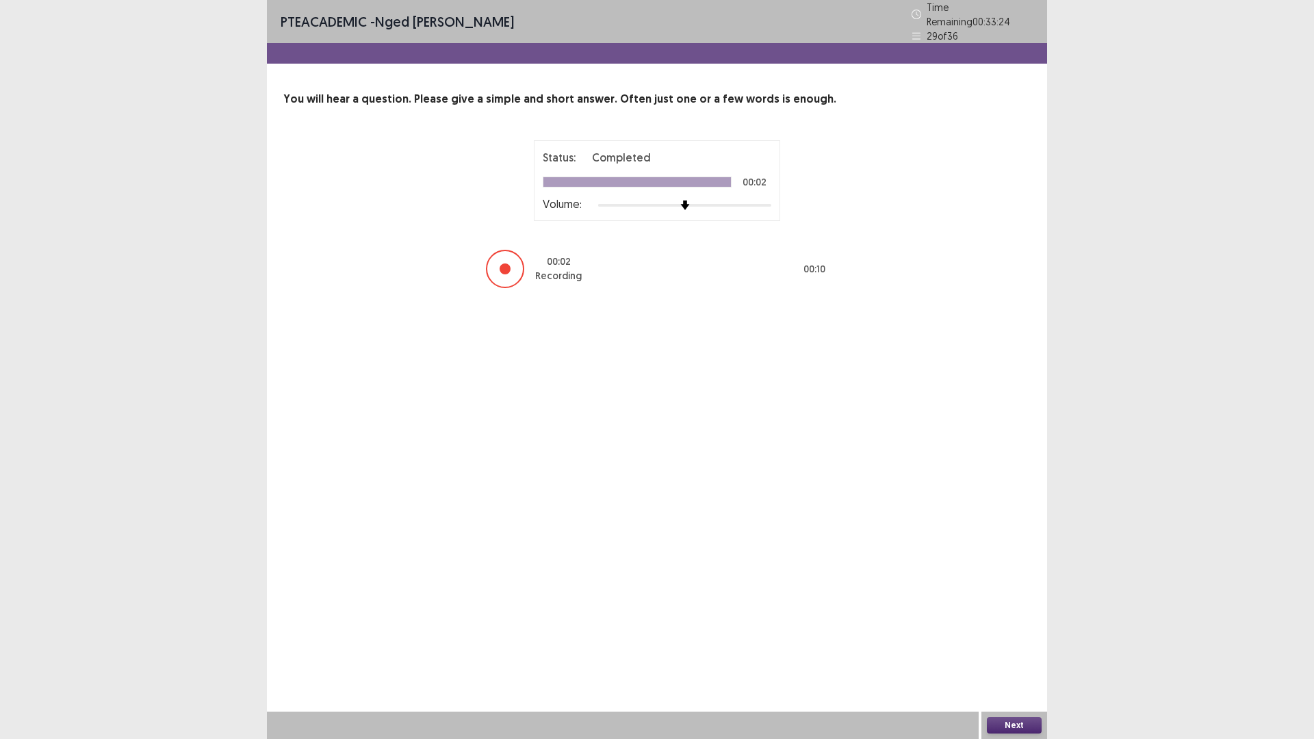
click at [1023, 646] on button "Next" at bounding box center [1014, 725] width 55 height 16
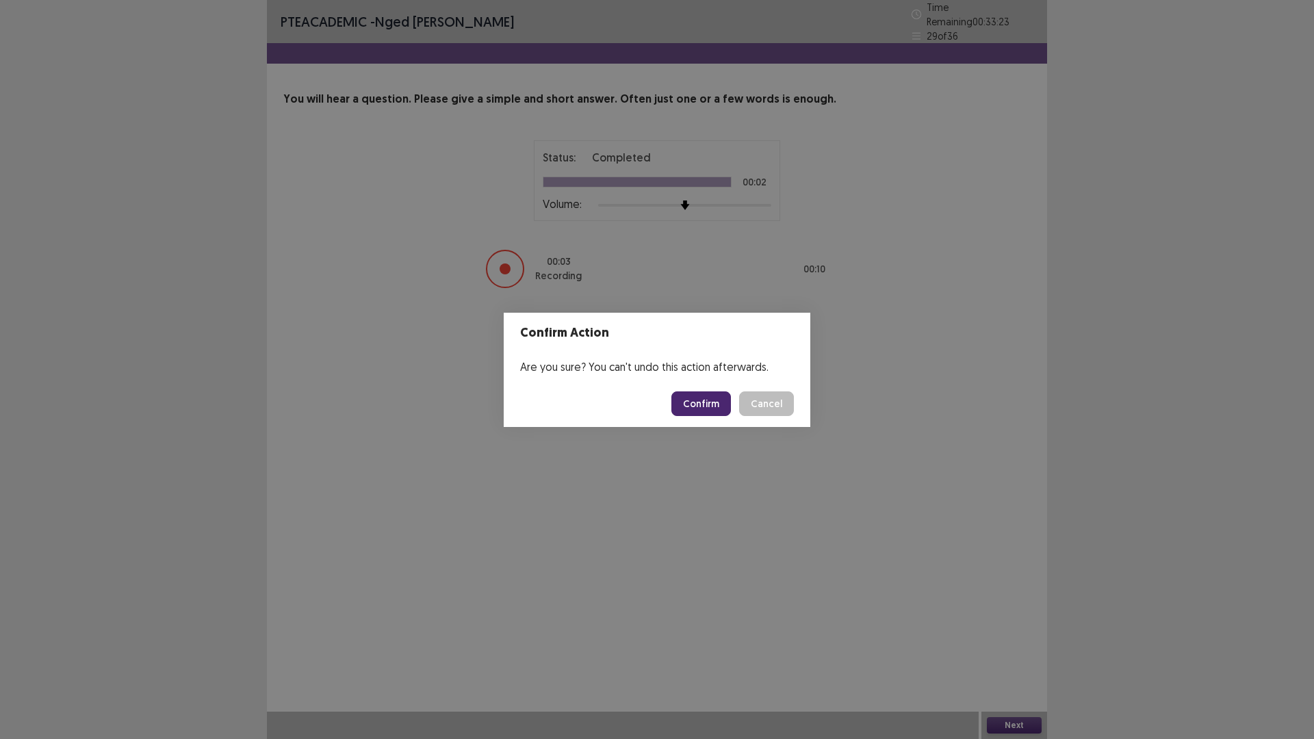
click at [715, 403] on button "Confirm" at bounding box center [701, 404] width 60 height 25
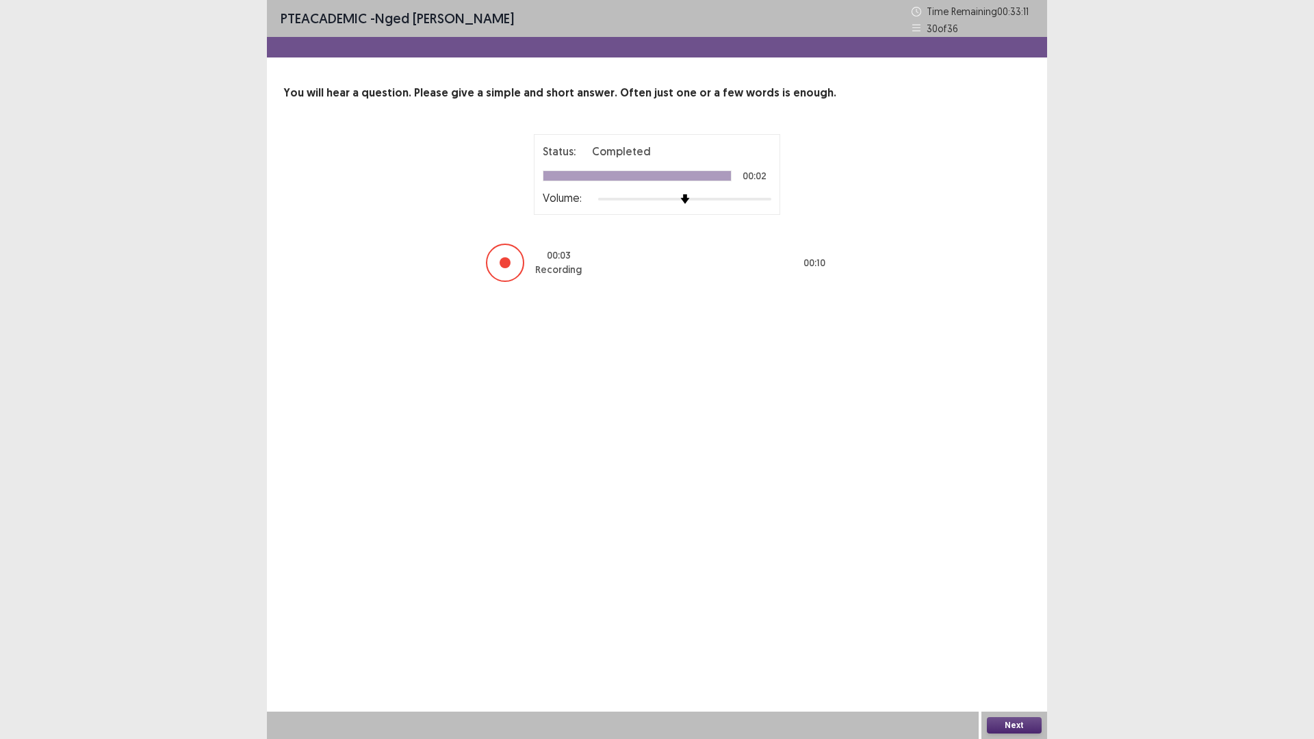
click at [1025, 646] on button "Next" at bounding box center [1014, 725] width 55 height 16
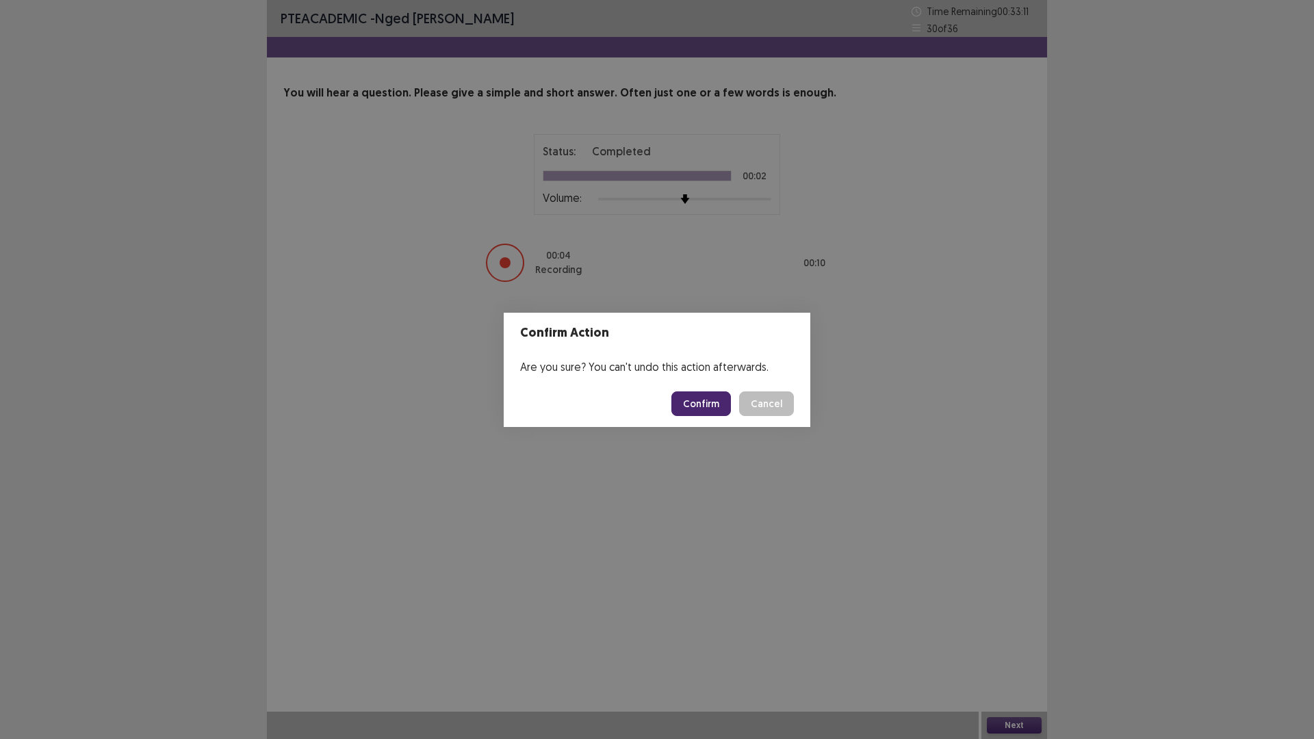
click at [702, 402] on button "Confirm" at bounding box center [701, 404] width 60 height 25
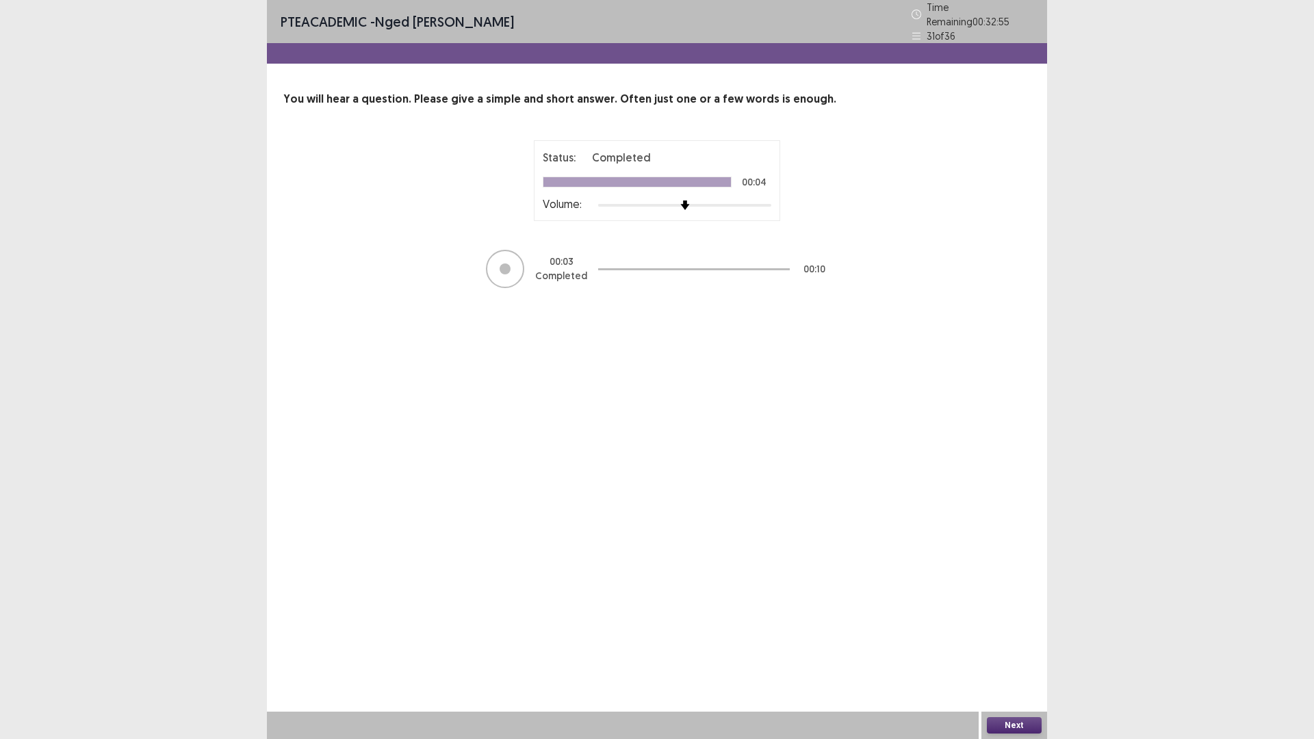
click at [1013, 646] on button "Next" at bounding box center [1014, 725] width 55 height 16
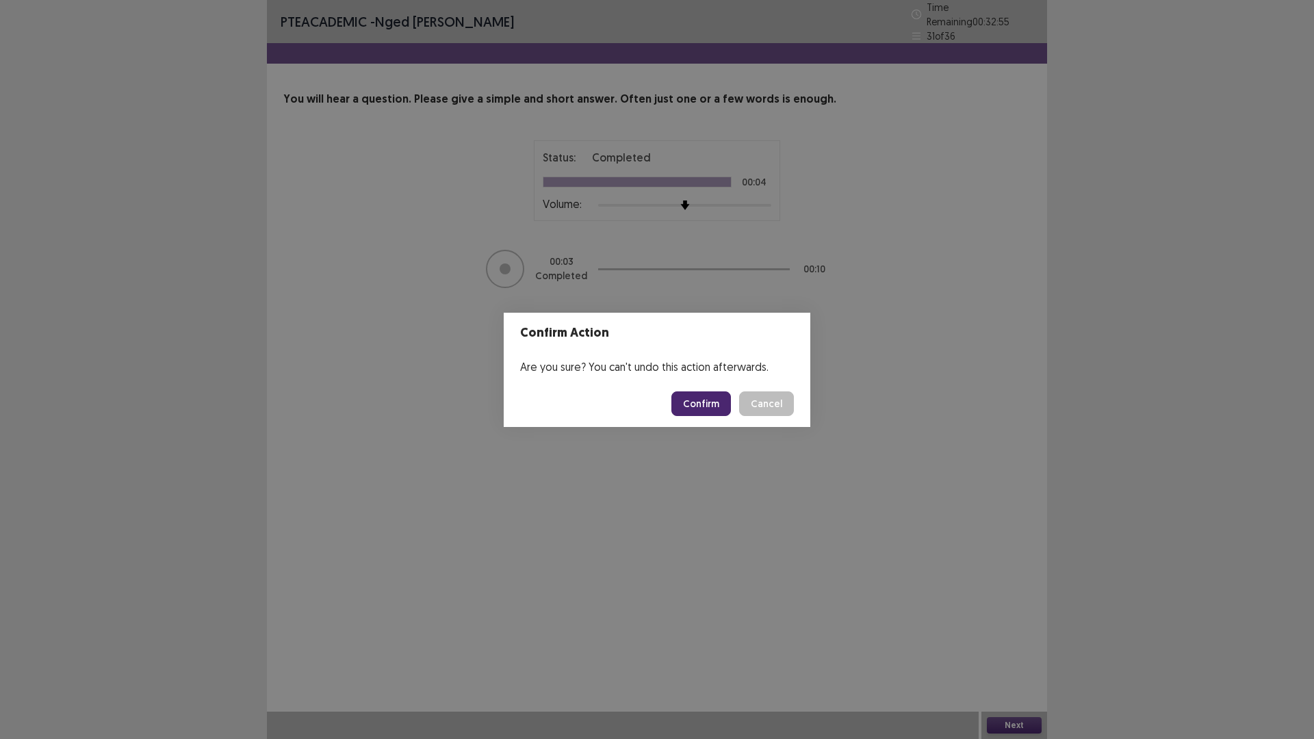
click at [702, 401] on button "Confirm" at bounding box center [701, 404] width 60 height 25
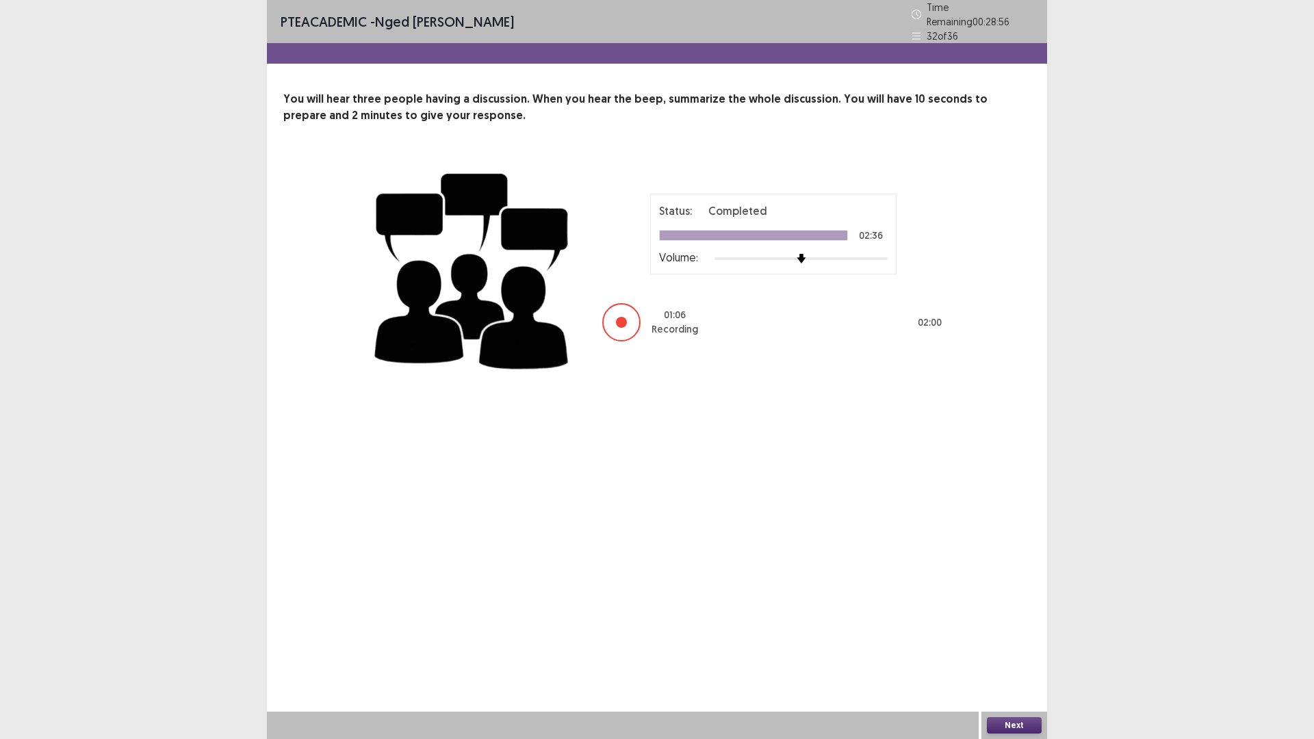
click at [1009, 646] on button "Next" at bounding box center [1014, 725] width 55 height 16
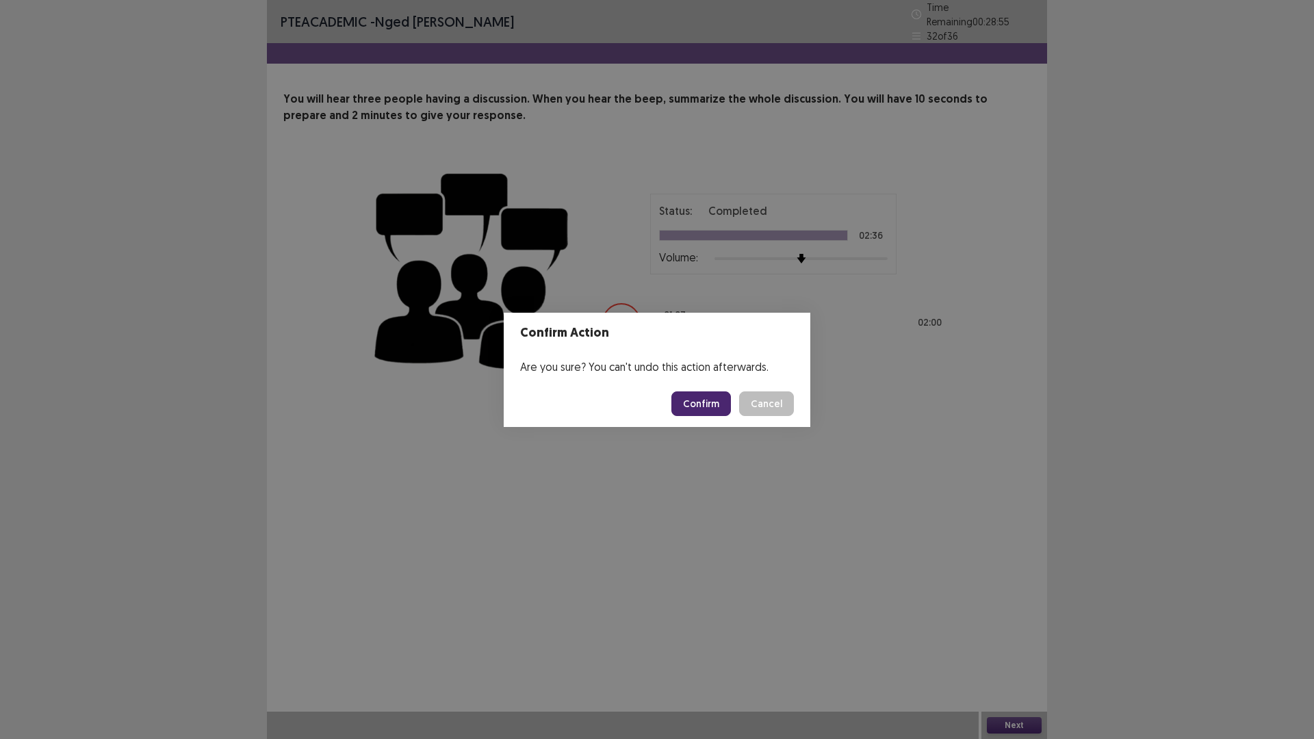
click at [706, 399] on button "Confirm" at bounding box center [701, 404] width 60 height 25
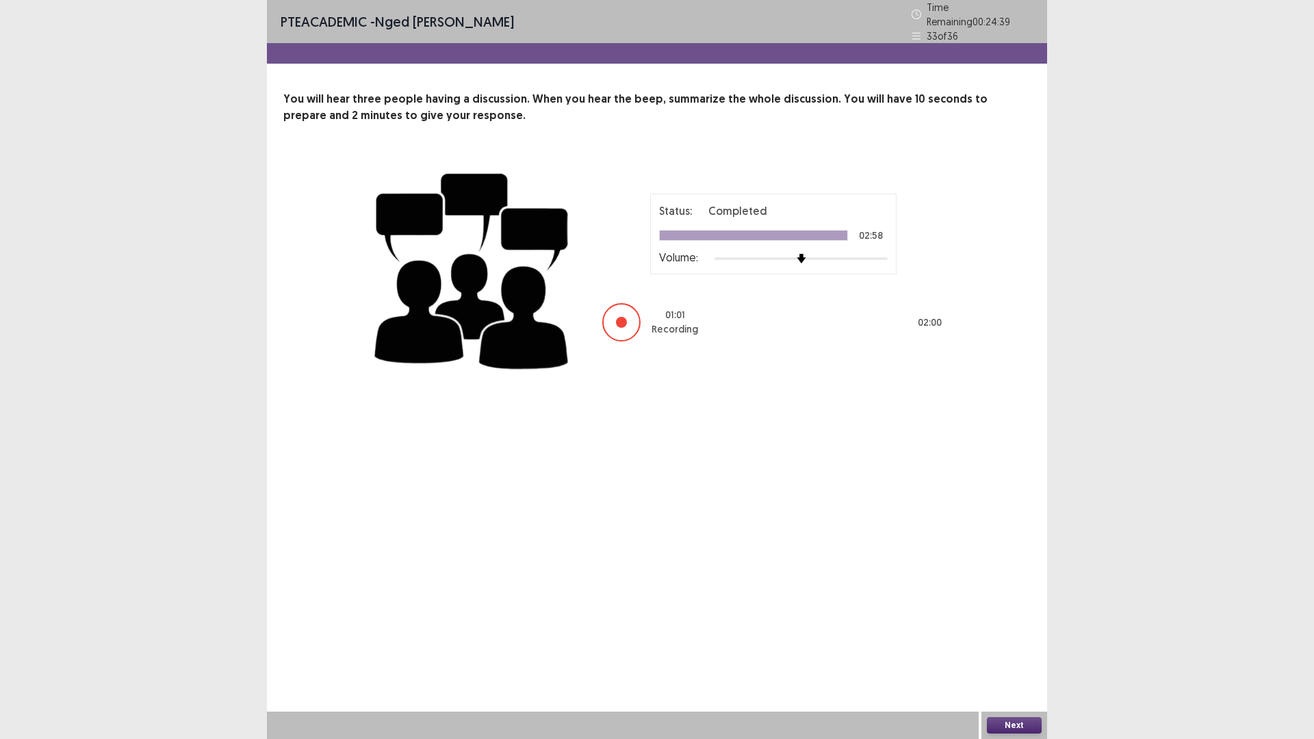
click at [1024, 646] on button "Next" at bounding box center [1014, 725] width 55 height 16
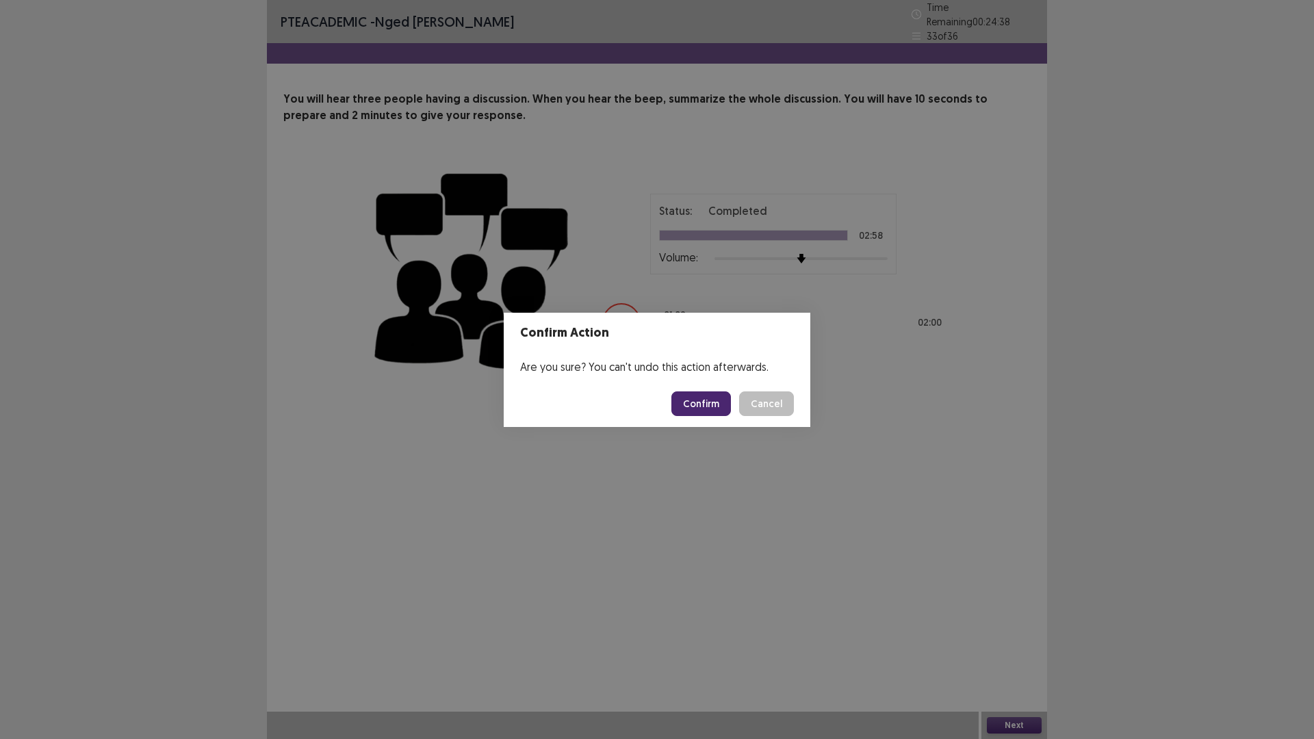
click at [698, 399] on button "Confirm" at bounding box center [701, 404] width 60 height 25
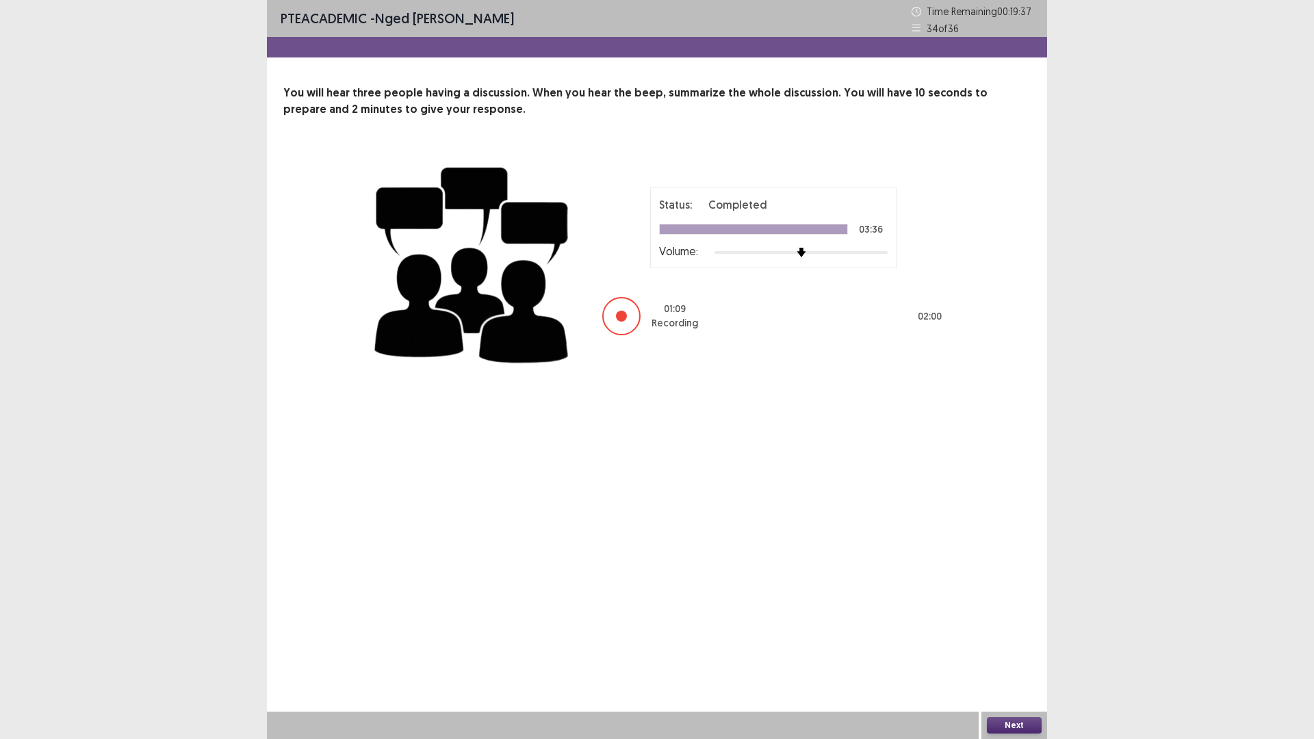
click at [1011, 646] on button "Next" at bounding box center [1014, 725] width 55 height 16
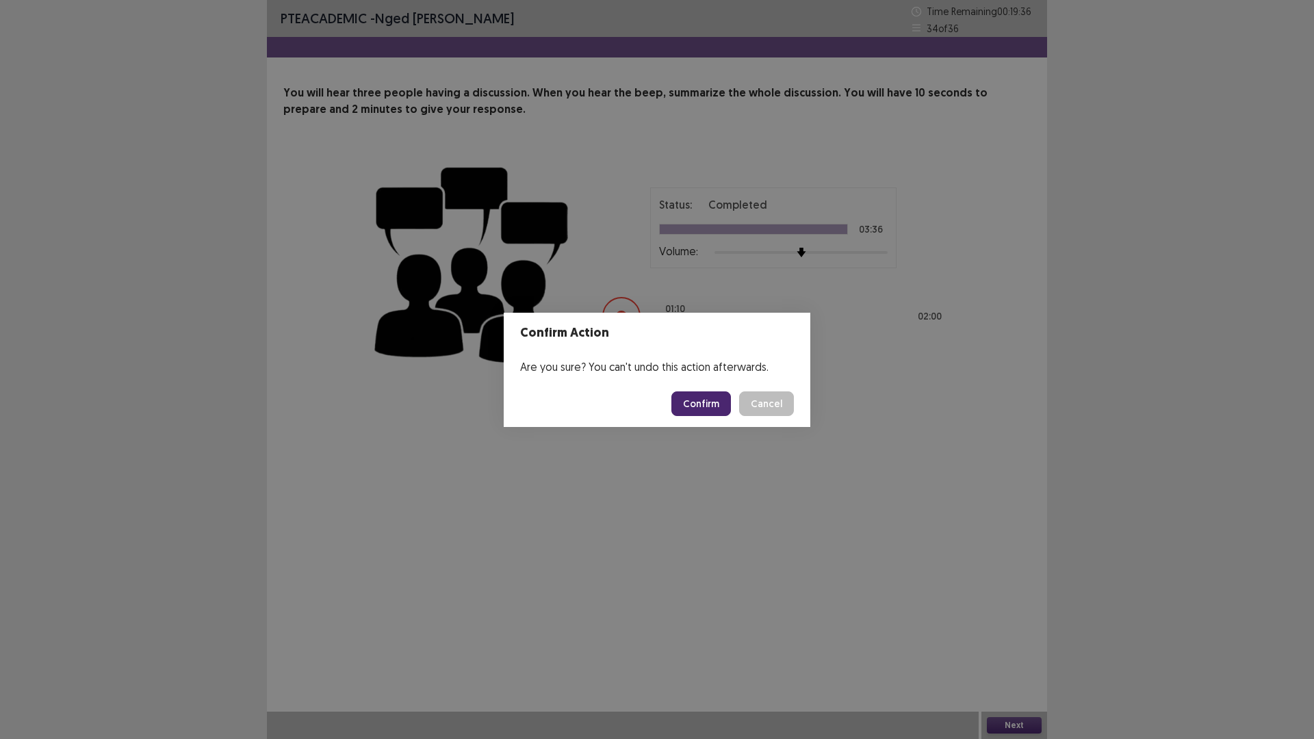
click at [710, 409] on button "Confirm" at bounding box center [701, 404] width 60 height 25
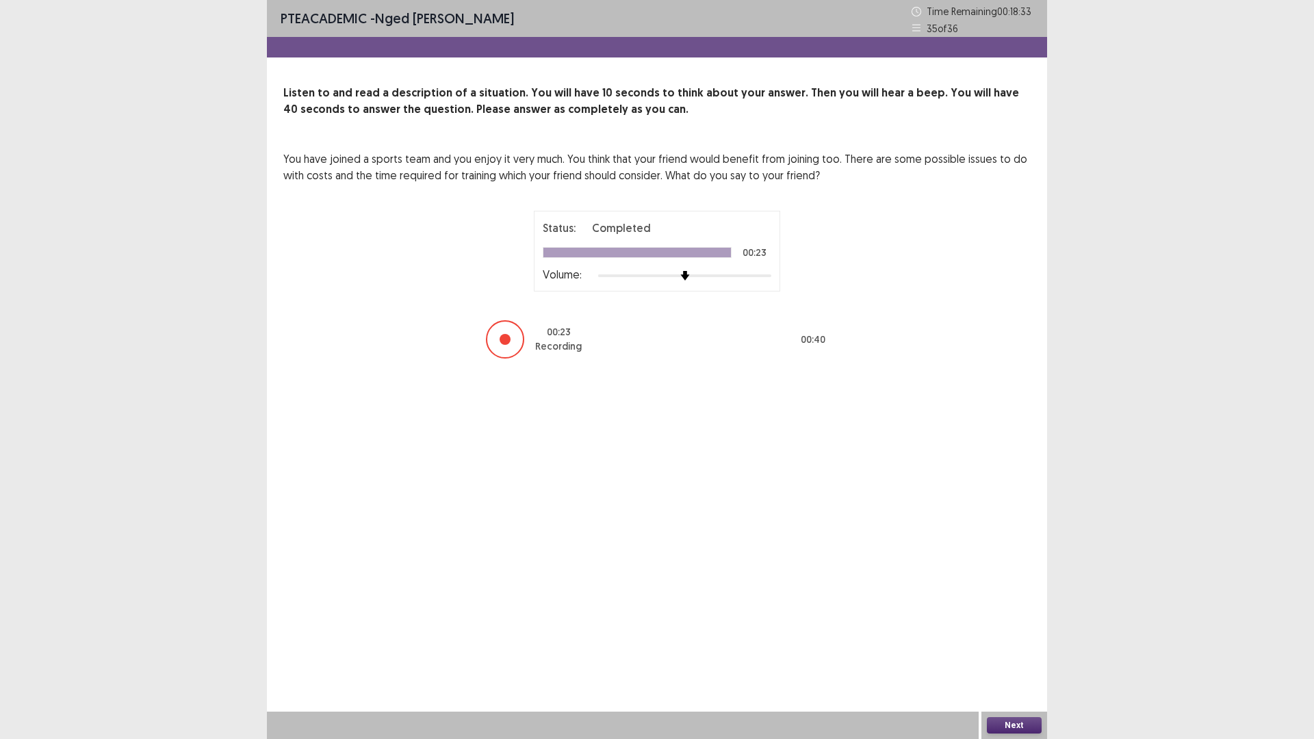
click at [1023, 646] on button "Next" at bounding box center [1014, 725] width 55 height 16
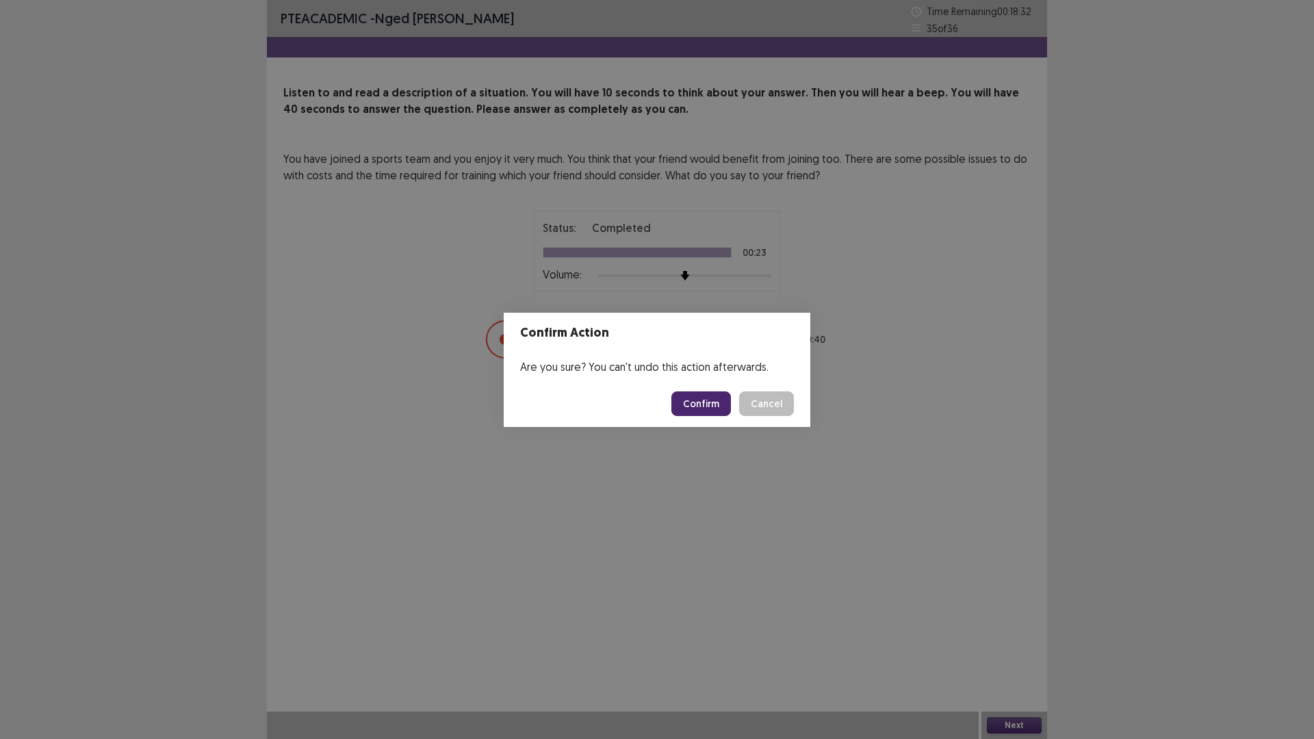
click at [697, 402] on button "Confirm" at bounding box center [701, 404] width 60 height 25
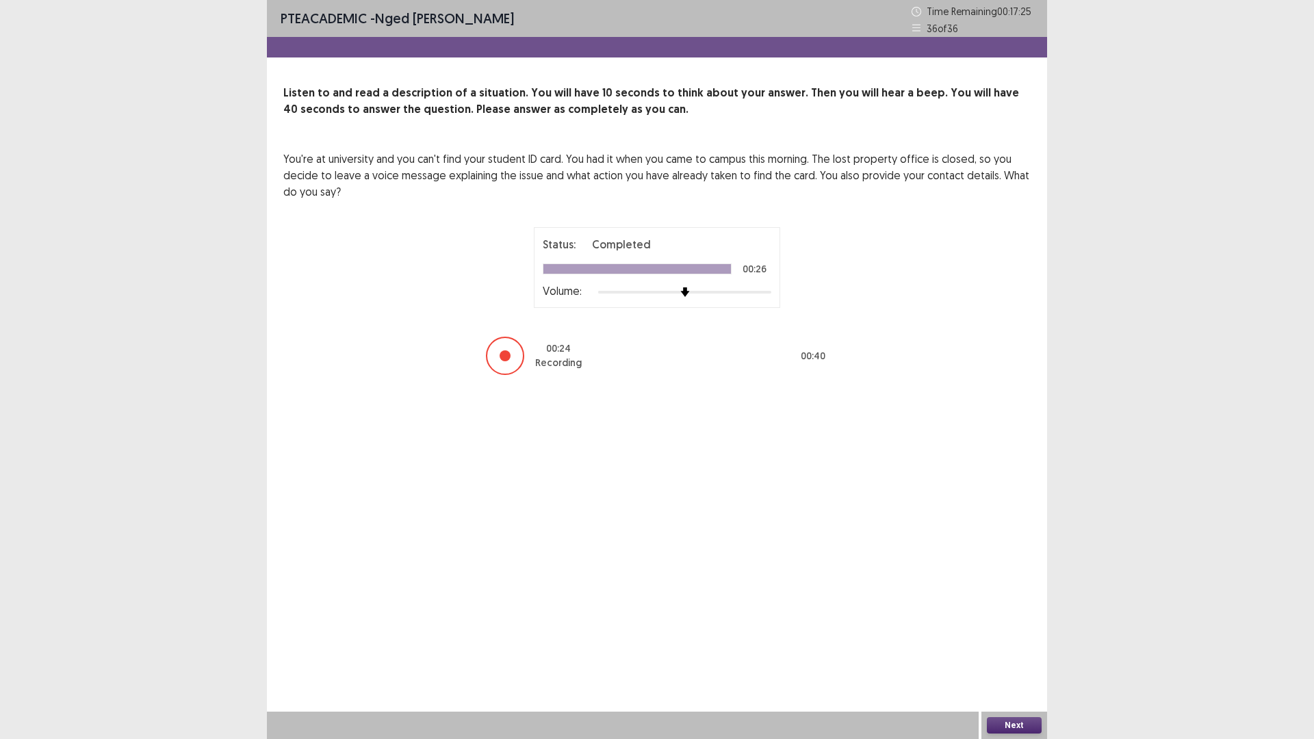
click at [1021, 646] on button "Next" at bounding box center [1014, 725] width 55 height 16
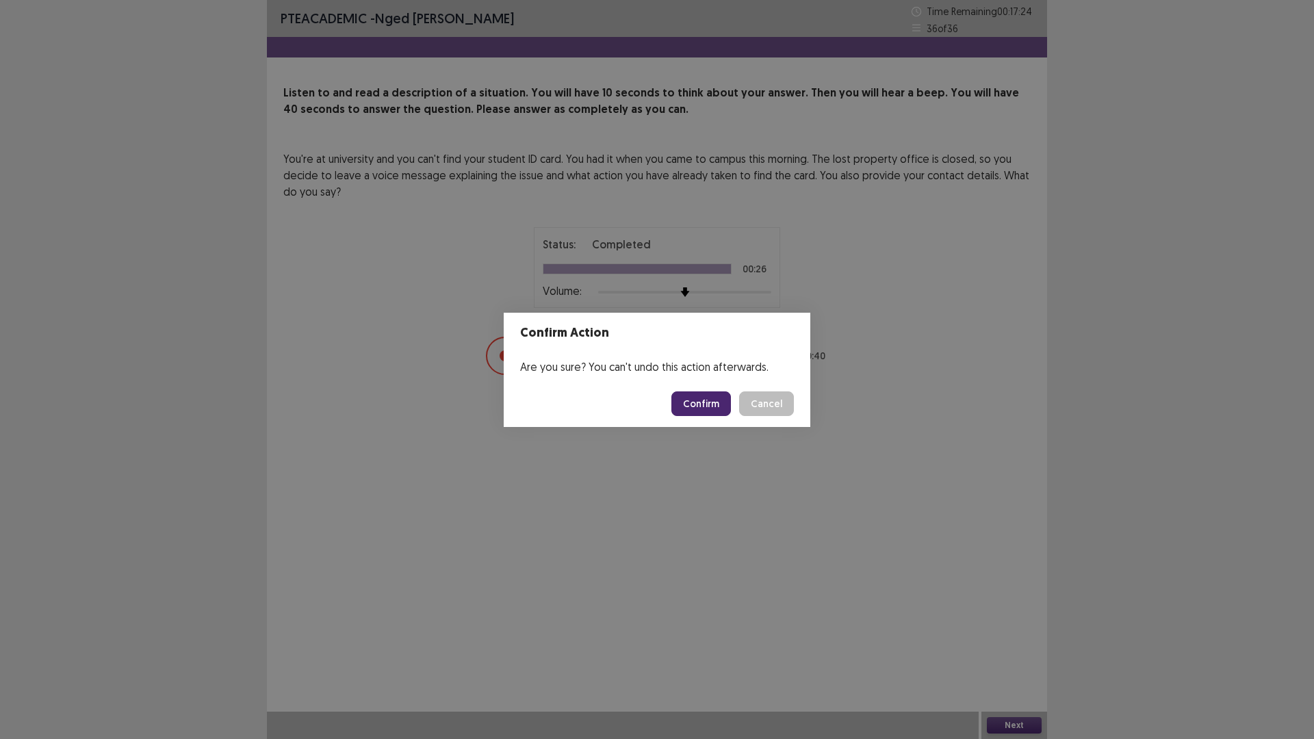
click at [700, 407] on button "Confirm" at bounding box center [701, 404] width 60 height 25
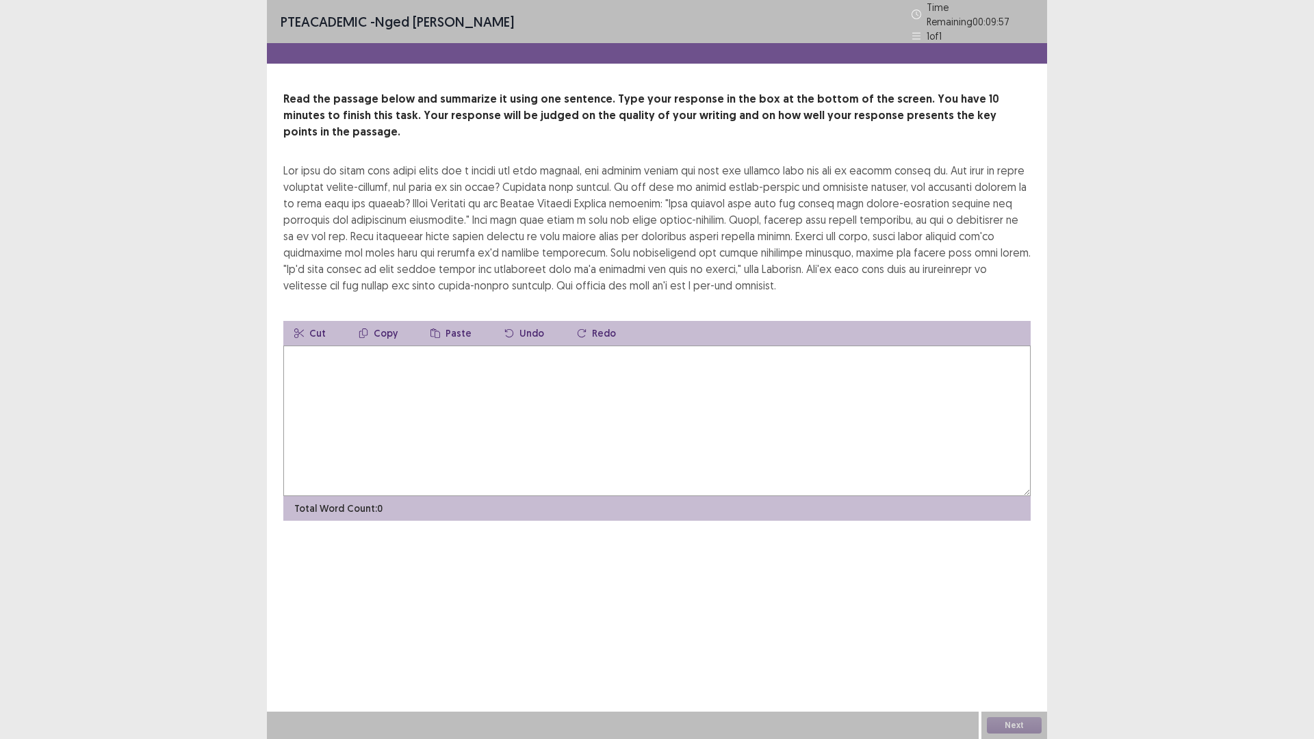
click at [485, 390] on textarea at bounding box center [656, 421] width 747 height 151
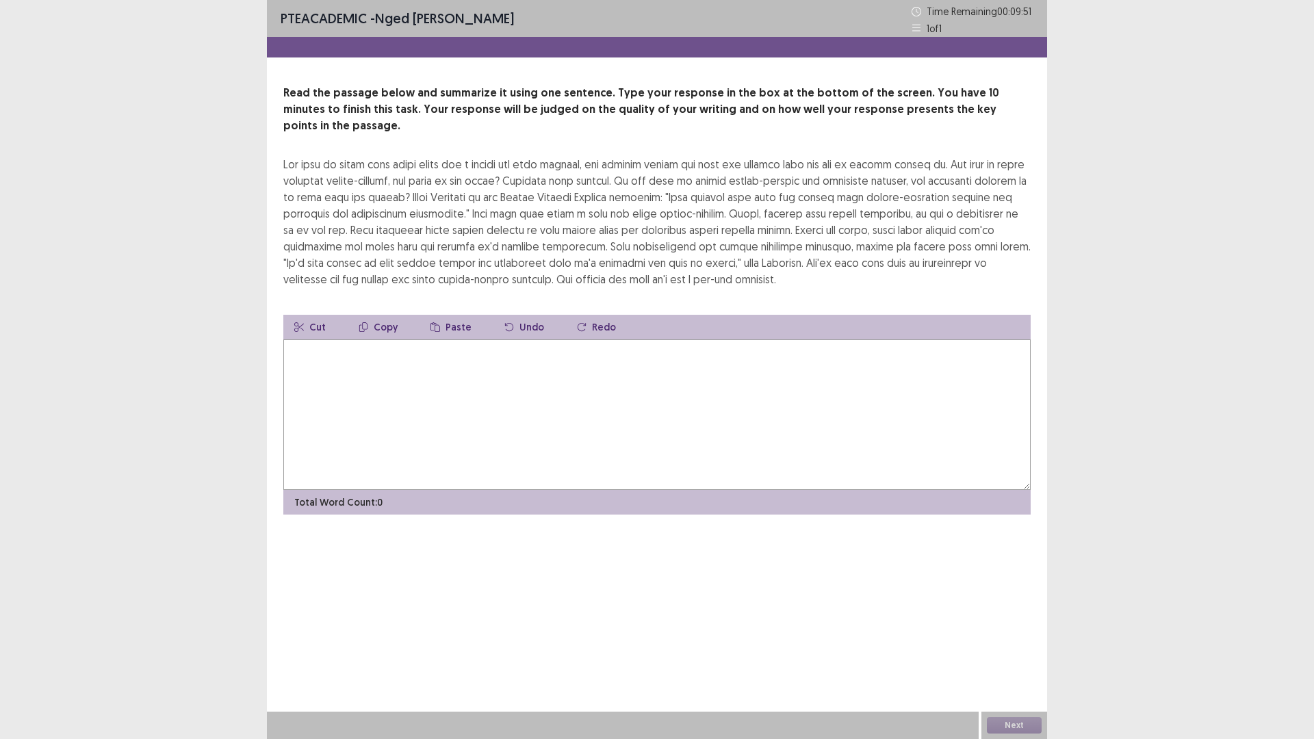
click at [488, 375] on textarea at bounding box center [656, 415] width 747 height 151
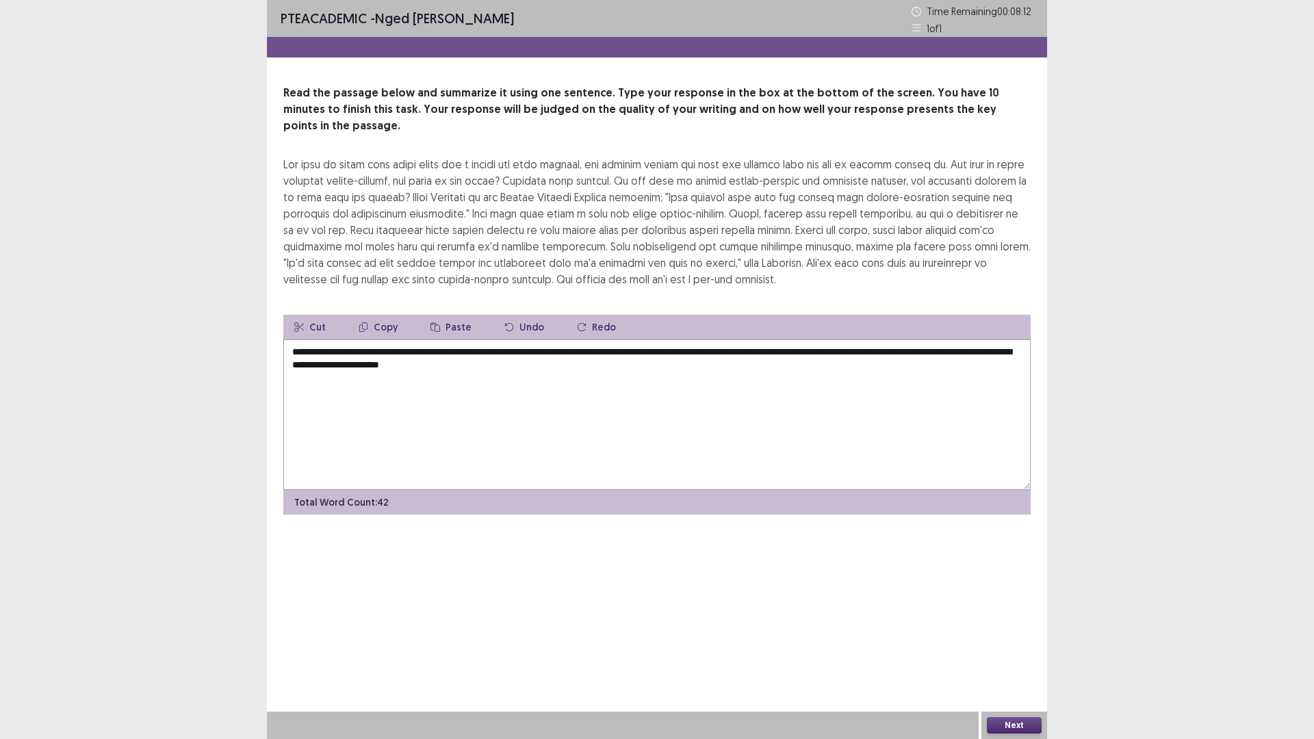
click at [617, 340] on textarea "**********" at bounding box center [656, 415] width 747 height 151
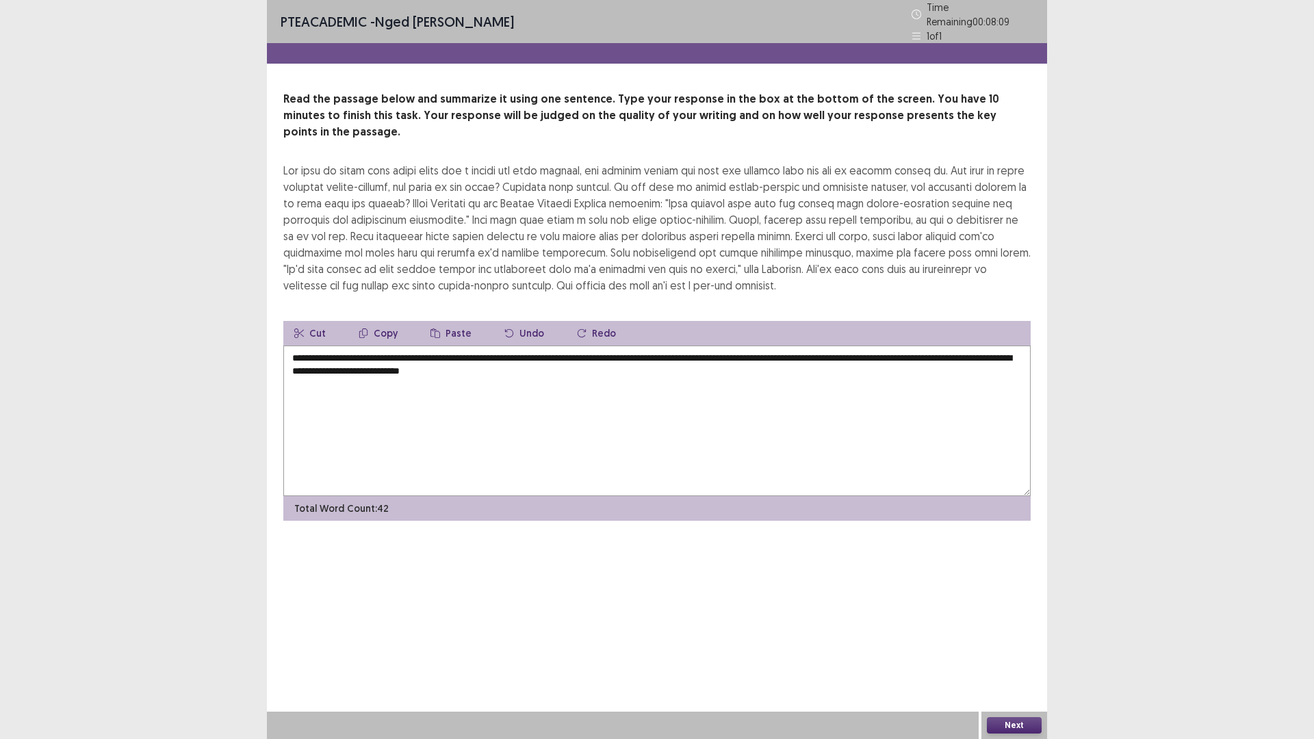
click at [620, 346] on textarea "**********" at bounding box center [656, 421] width 747 height 151
type textarea "**********"
click at [1012, 646] on button "Next" at bounding box center [1014, 725] width 55 height 16
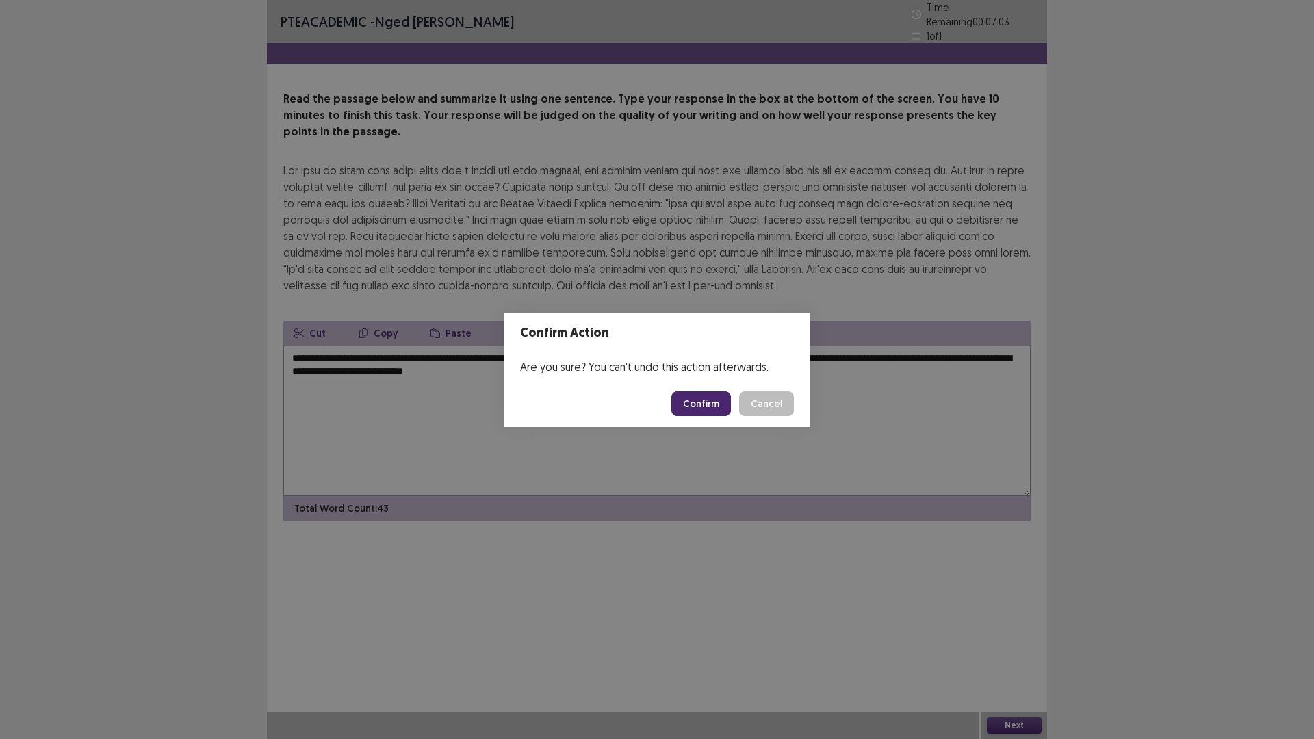
click at [712, 405] on button "Confirm" at bounding box center [701, 404] width 60 height 25
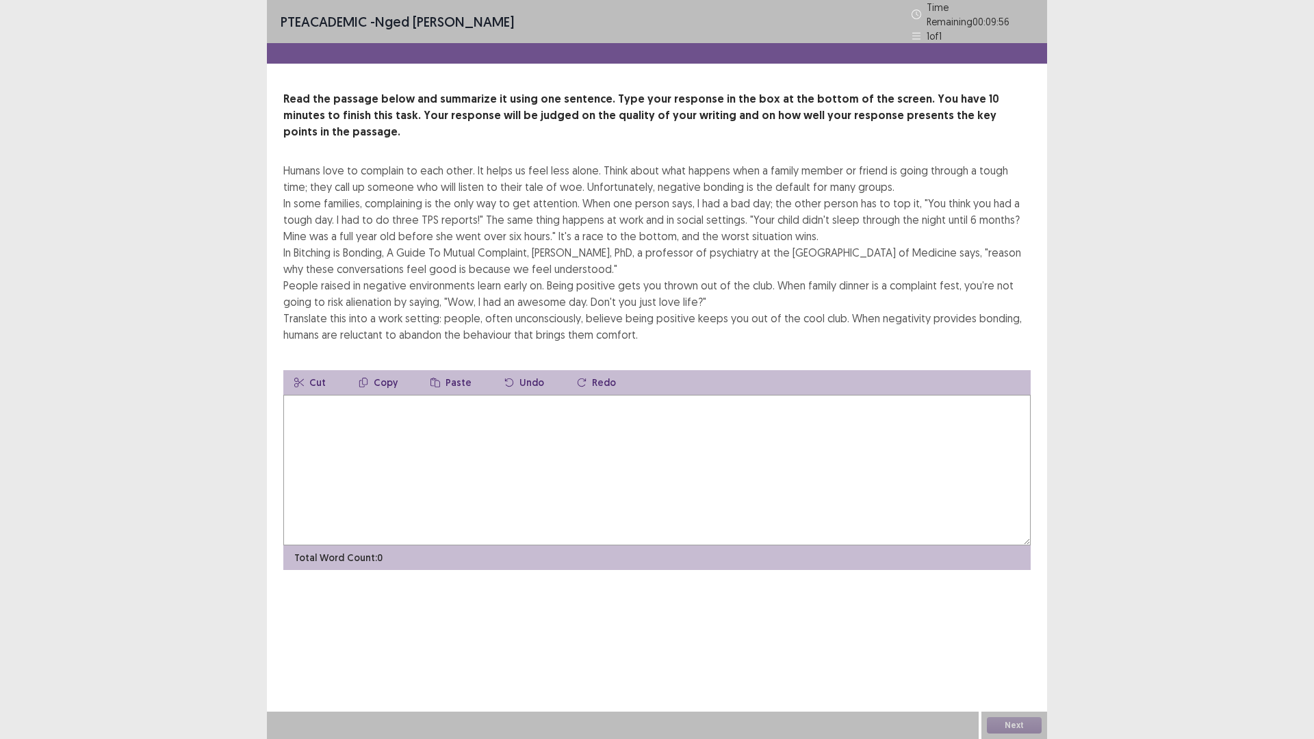
click at [358, 397] on textarea at bounding box center [656, 470] width 747 height 151
type textarea "*"
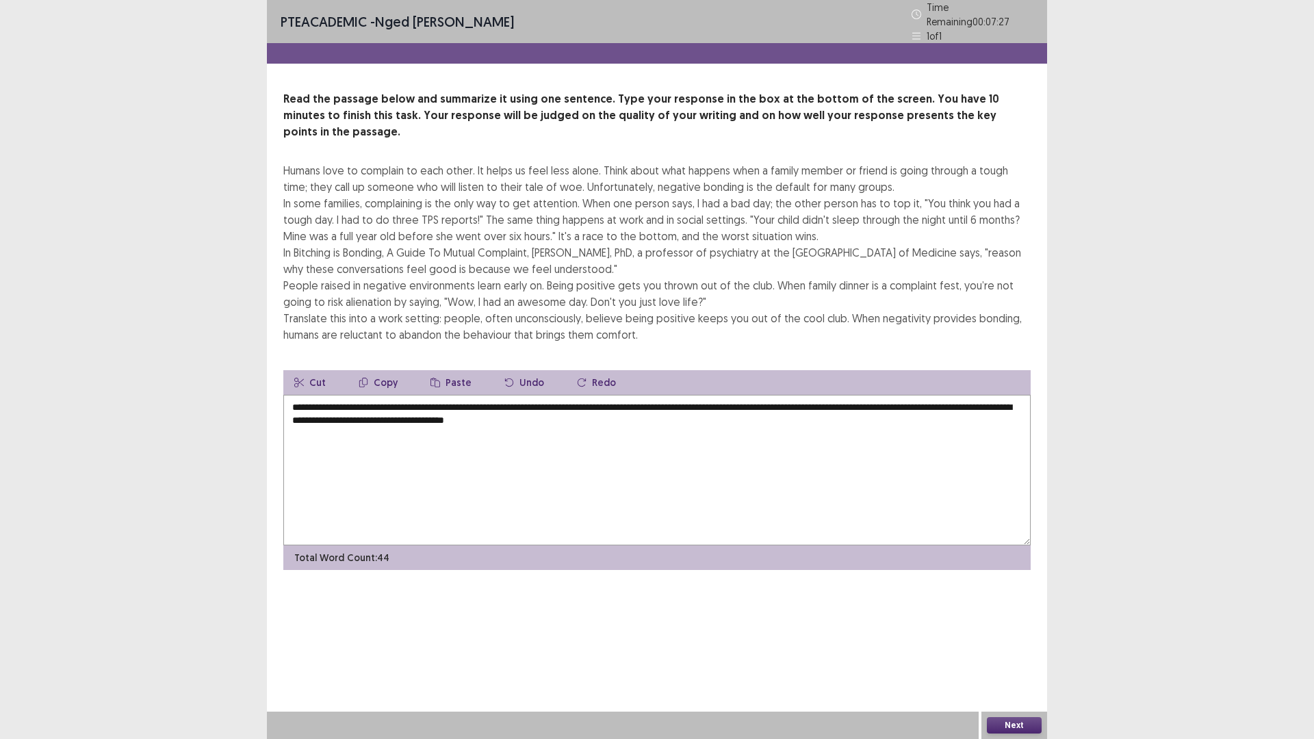
type textarea "**********"
click at [1018, 646] on button "Next" at bounding box center [1014, 725] width 55 height 16
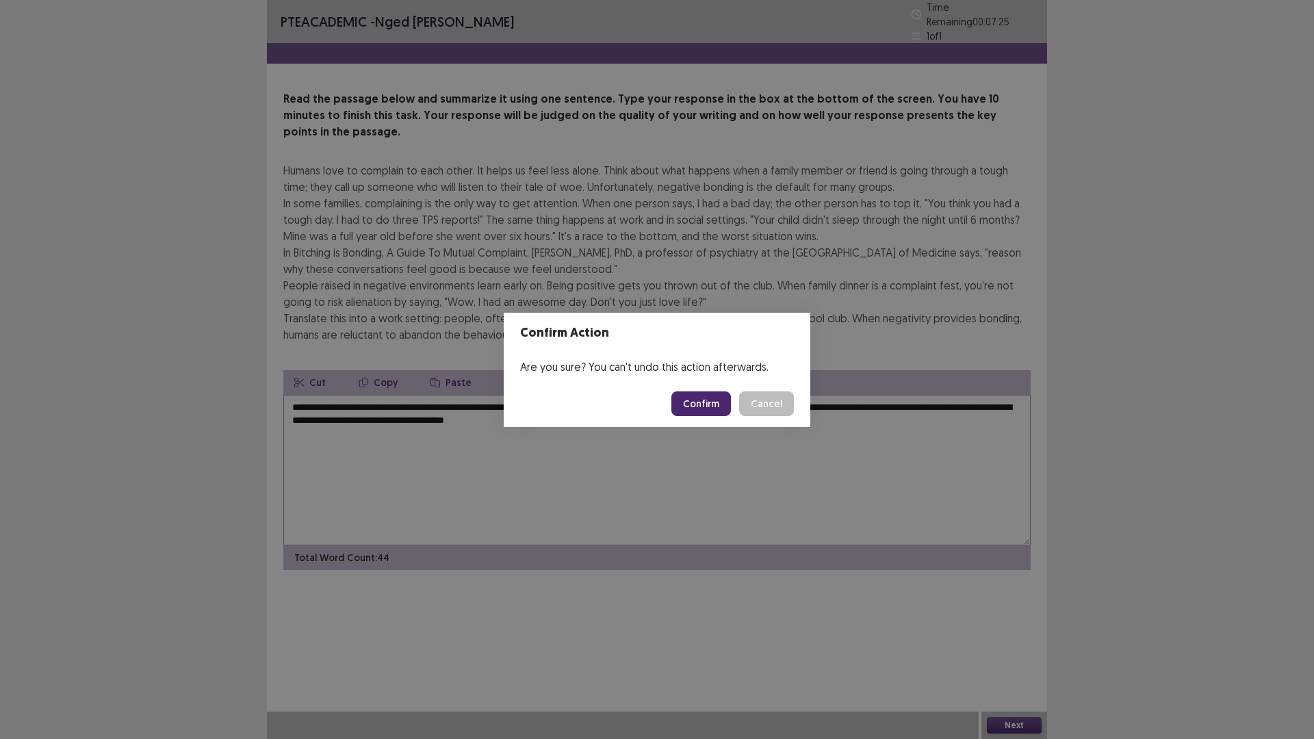
click at [700, 406] on button "Confirm" at bounding box center [701, 404] width 60 height 25
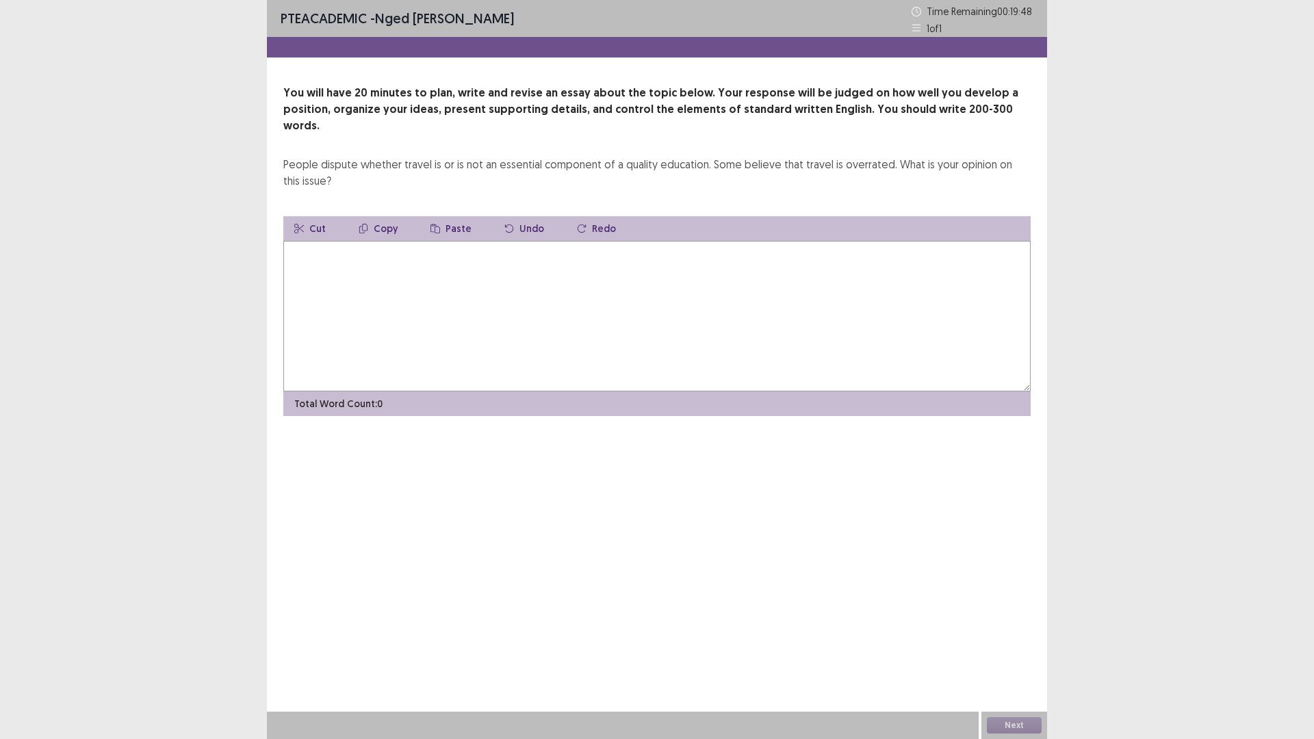
click at [392, 277] on textarea at bounding box center [656, 316] width 747 height 151
type textarea "*"
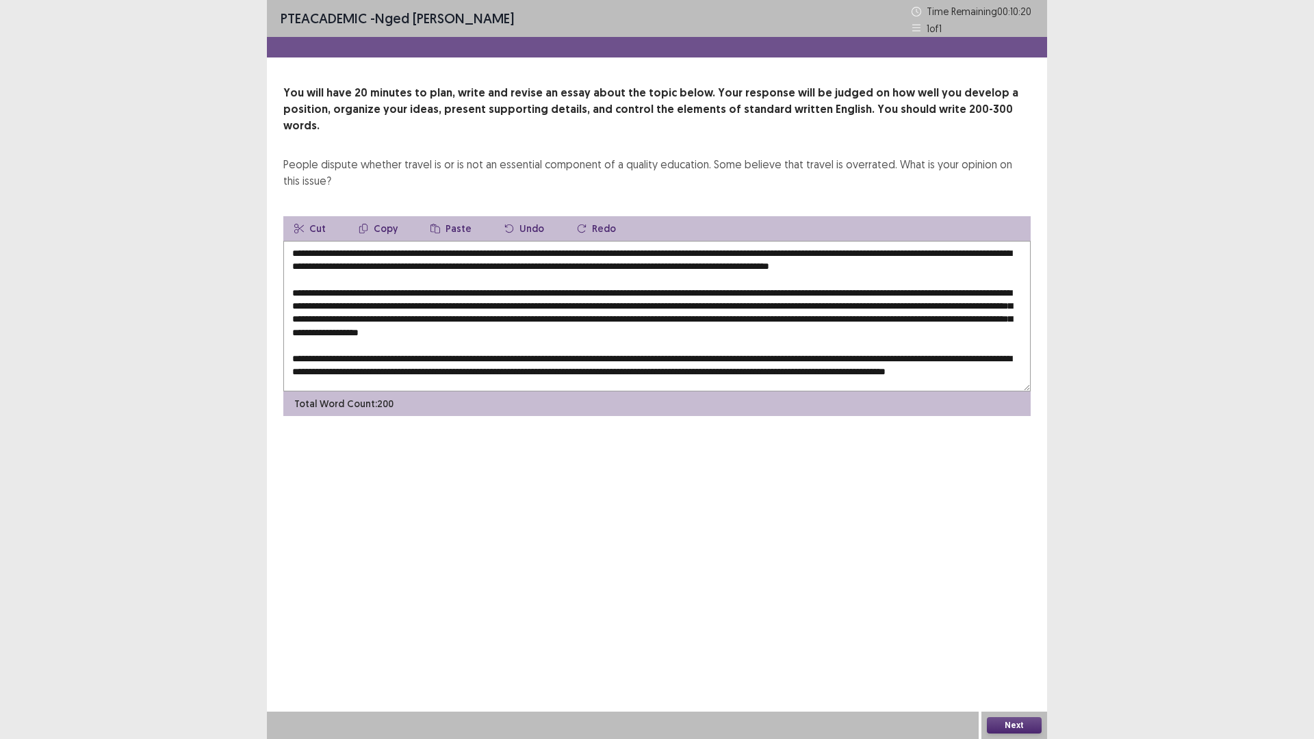
click at [398, 291] on textarea at bounding box center [656, 316] width 747 height 151
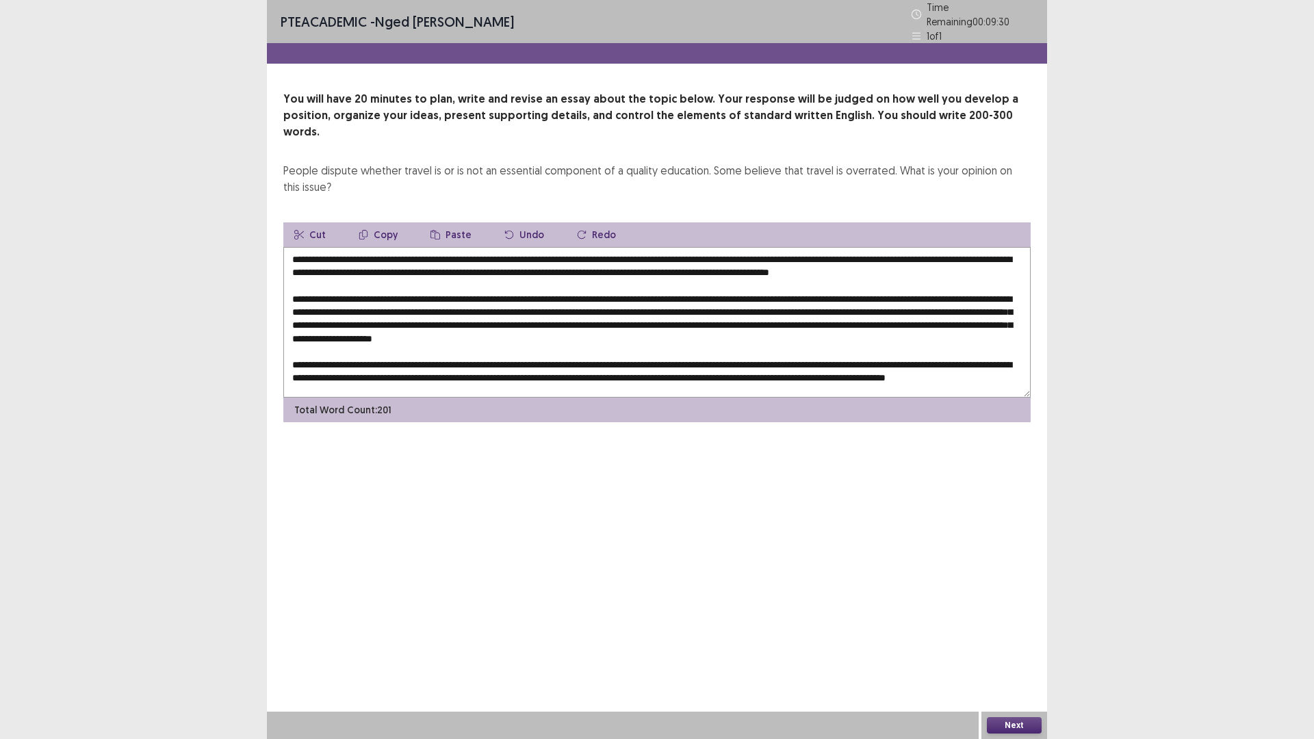
click at [948, 251] on textarea at bounding box center [656, 322] width 747 height 151
type textarea "**********"
click at [999, 646] on button "Next" at bounding box center [1014, 725] width 55 height 16
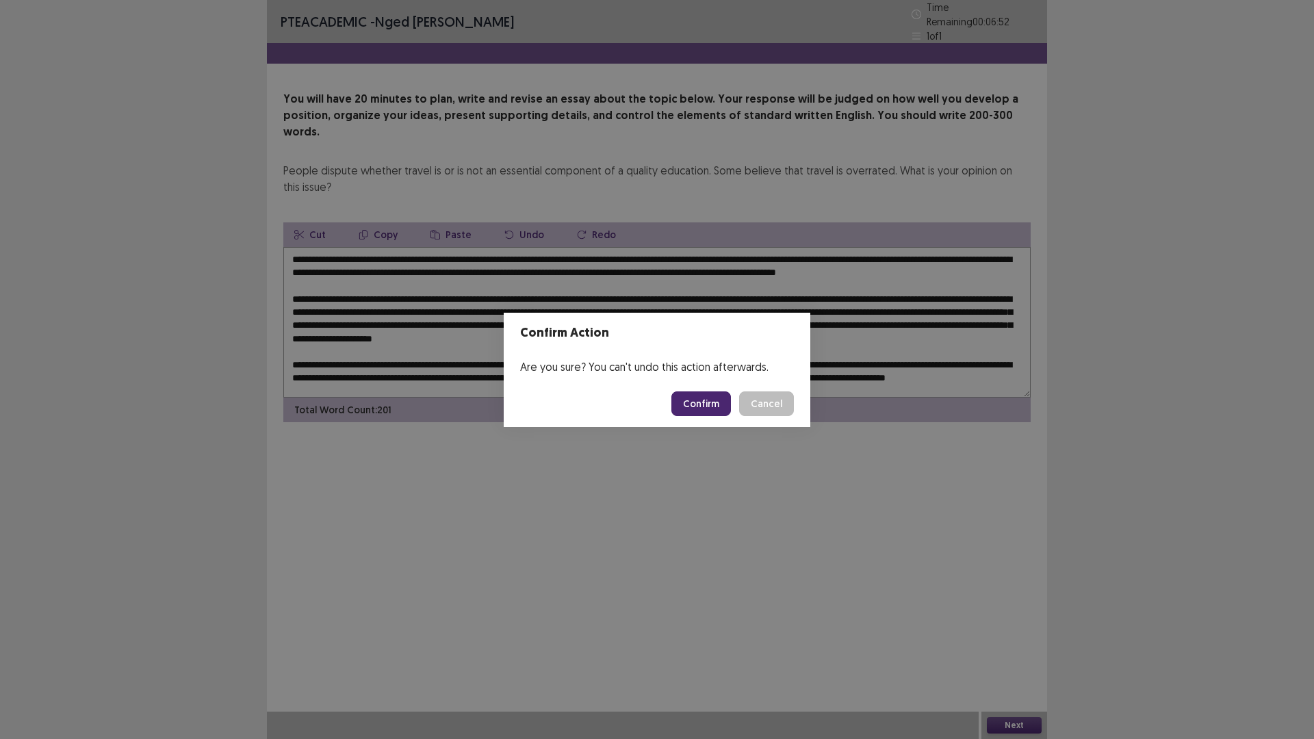
click at [779, 407] on button "Cancel" at bounding box center [766, 404] width 55 height 25
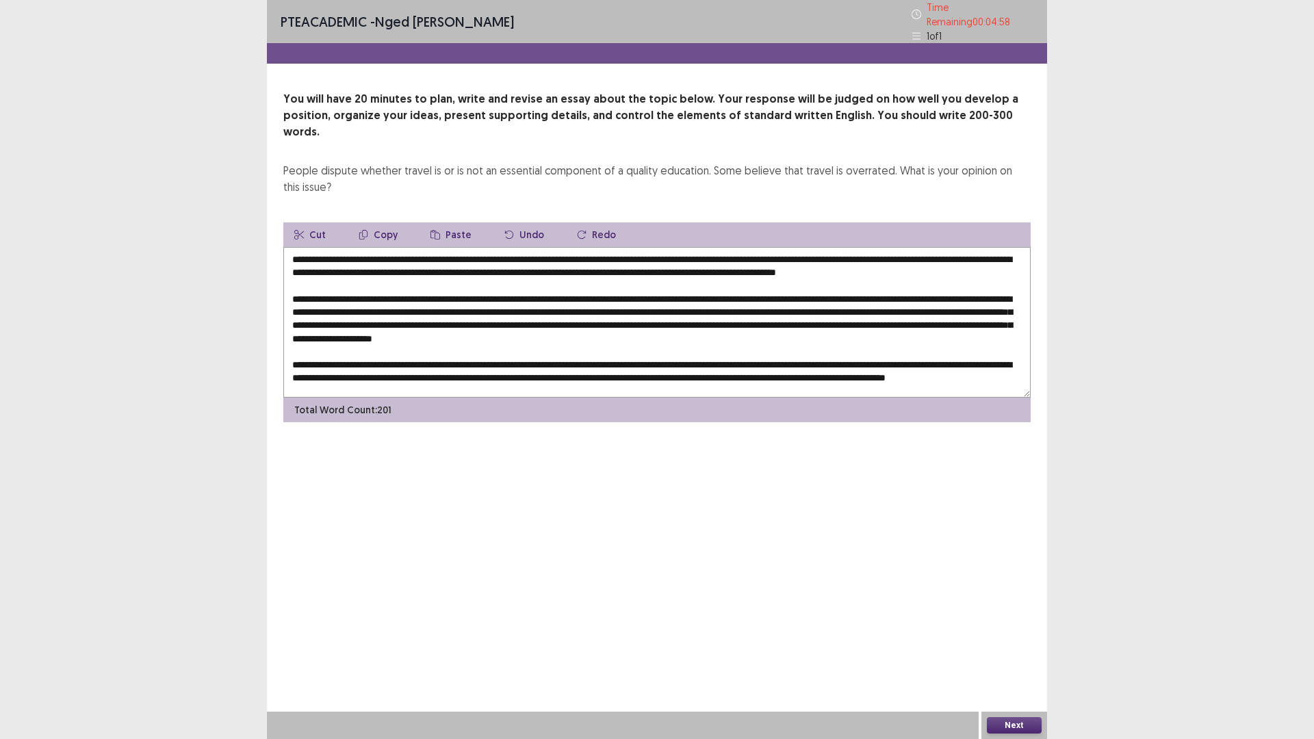
click at [1015, 646] on button "Next" at bounding box center [1014, 725] width 55 height 16
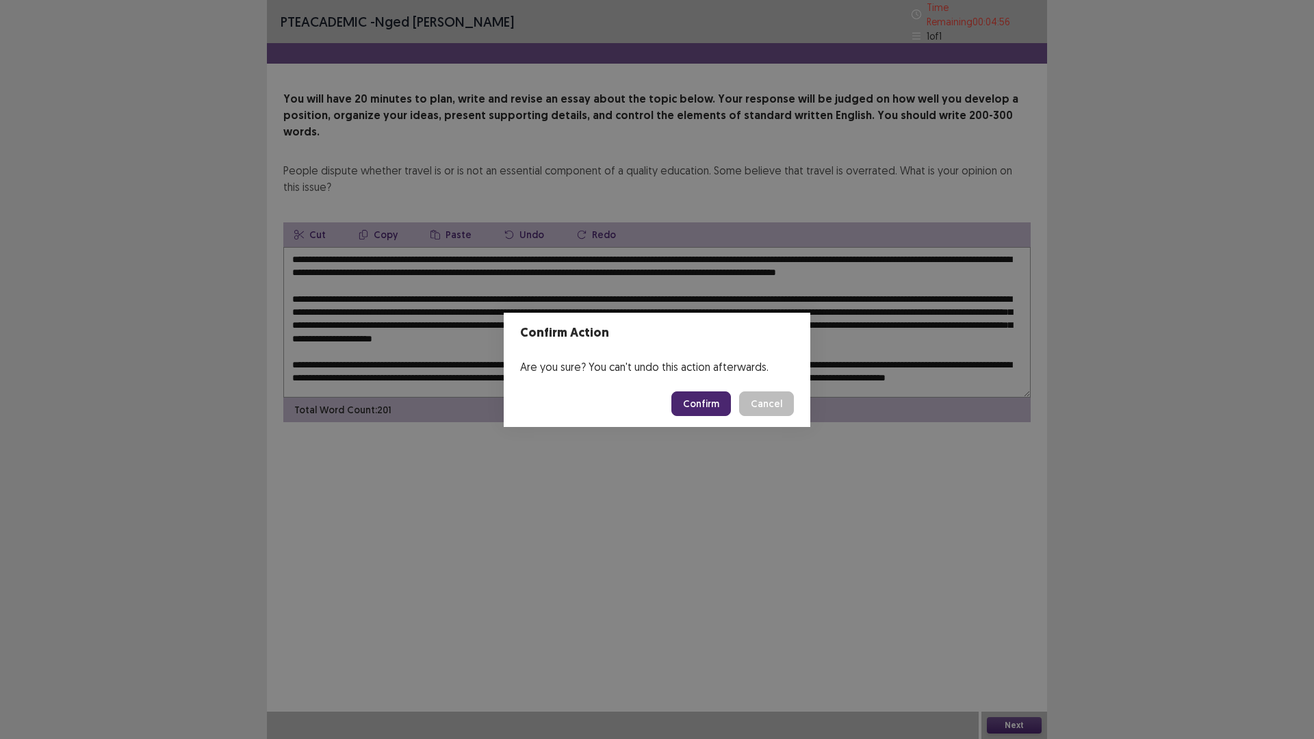
click at [704, 404] on button "Confirm" at bounding box center [701, 404] width 60 height 25
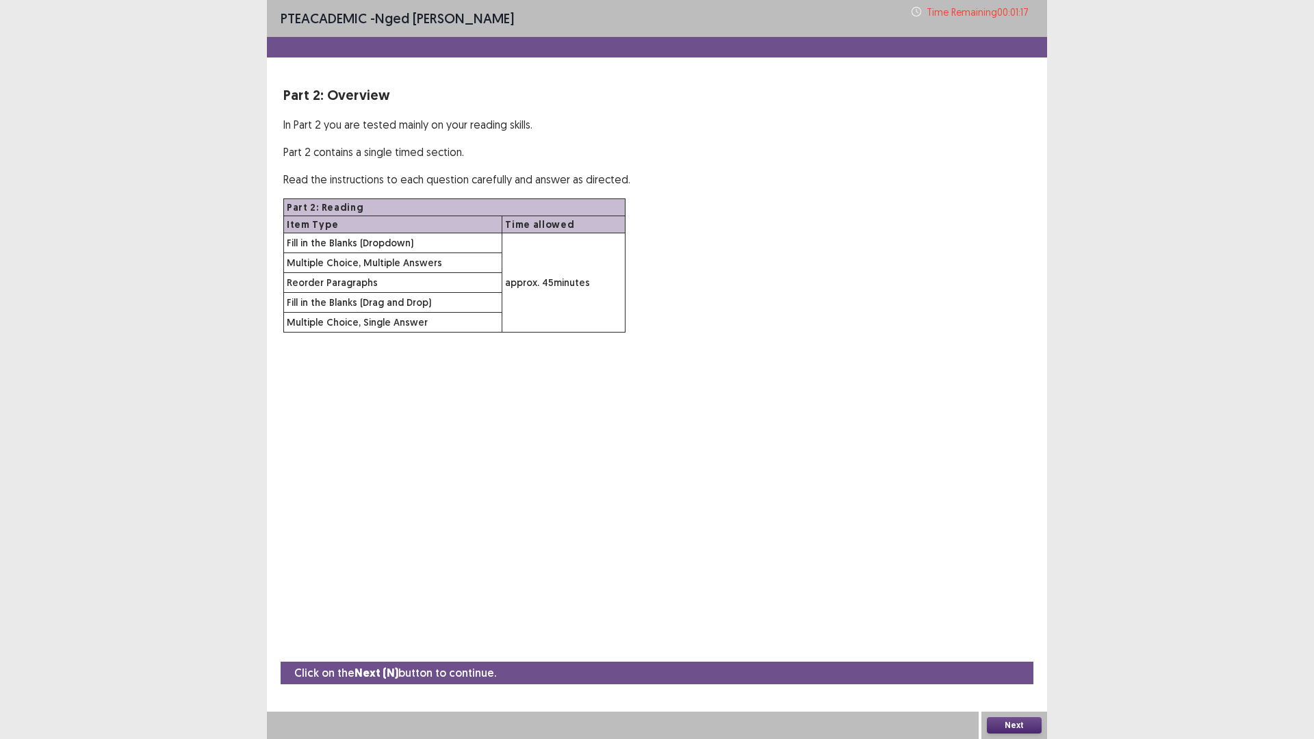
click at [1011, 646] on button "Next" at bounding box center [1014, 725] width 55 height 16
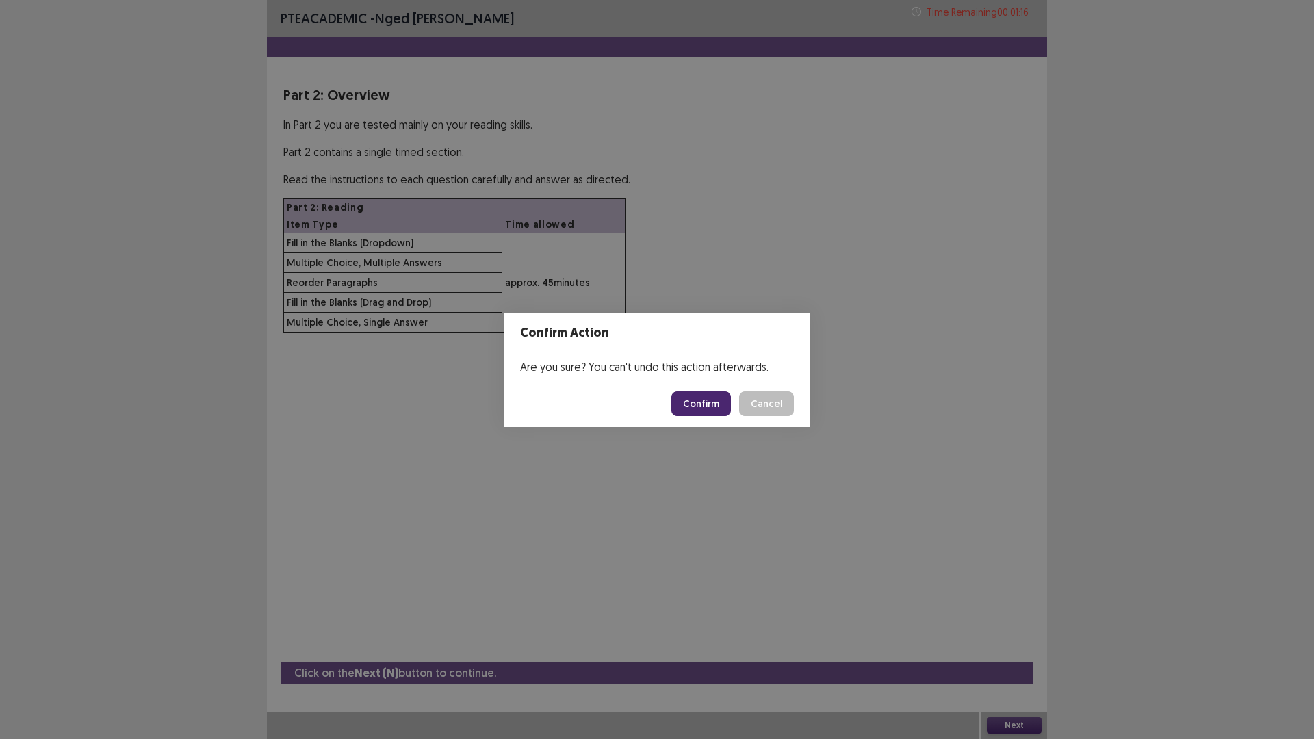
click at [704, 403] on button "Confirm" at bounding box center [701, 404] width 60 height 25
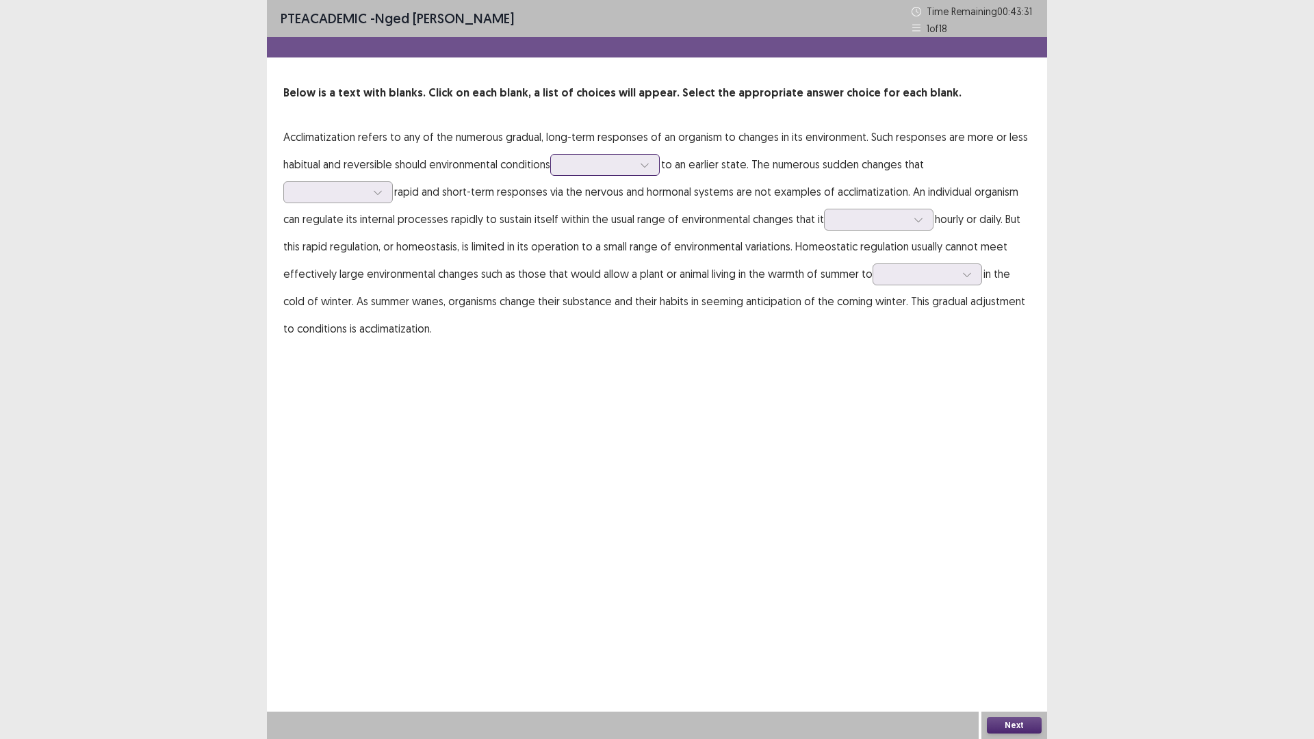
click at [591, 169] on div at bounding box center [597, 164] width 71 height 13
click at [586, 236] on div "advance" at bounding box center [605, 241] width 110 height 38
click at [608, 166] on div at bounding box center [597, 164] width 71 height 13
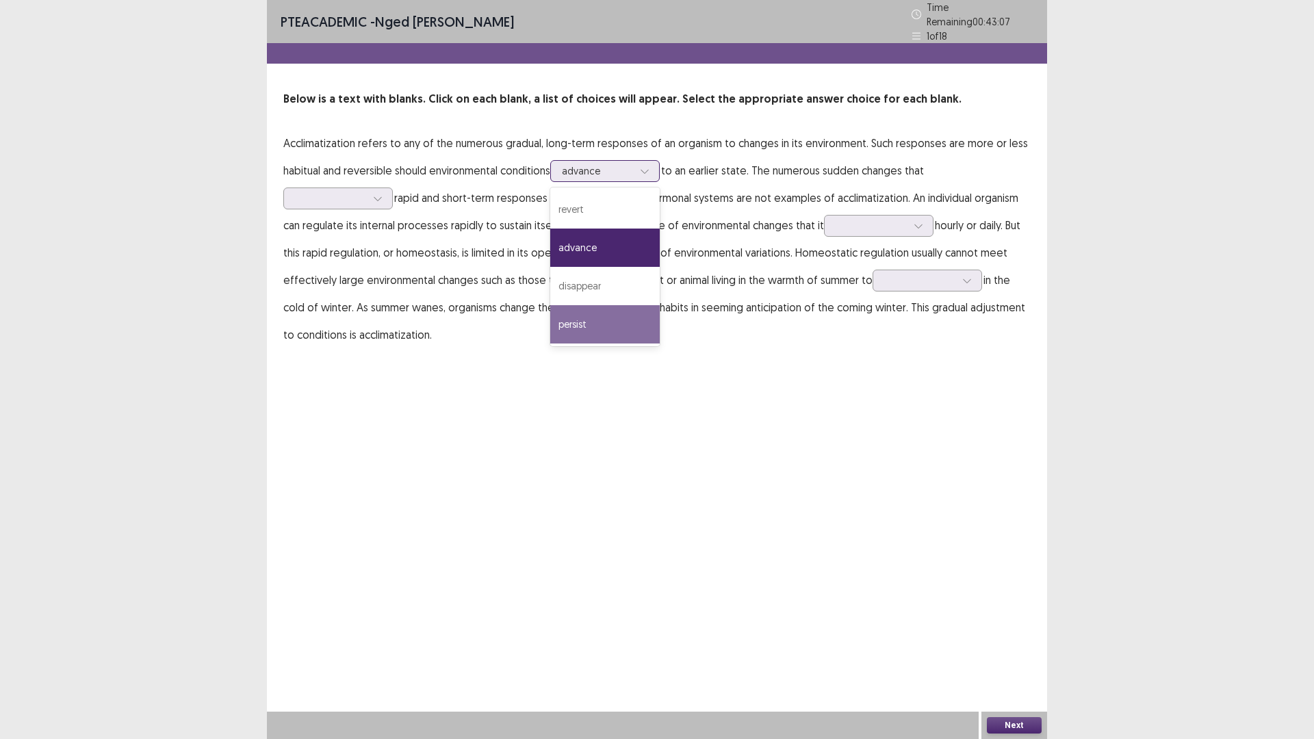
click at [588, 313] on div "persist" at bounding box center [605, 324] width 110 height 38
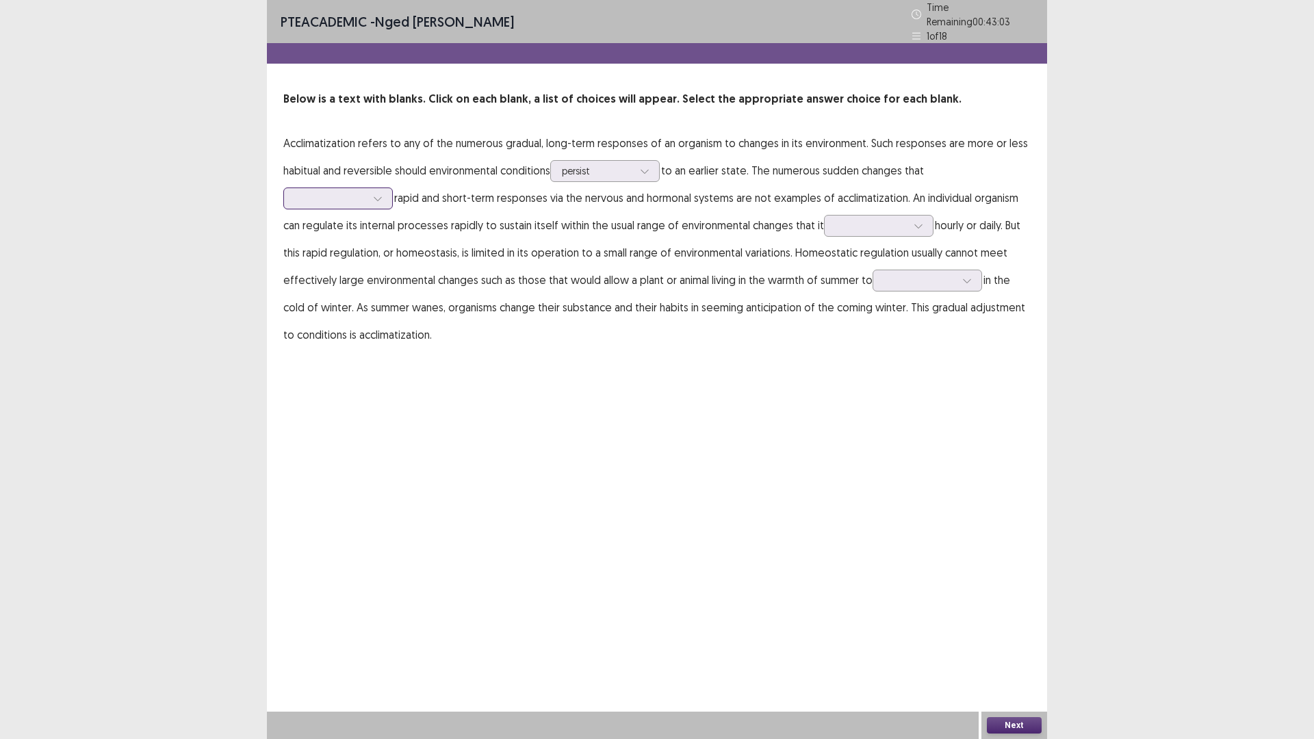
click at [349, 192] on div at bounding box center [330, 198] width 71 height 13
click at [324, 271] on div "stagnate" at bounding box center [338, 275] width 110 height 38
click at [366, 192] on div at bounding box center [330, 198] width 71 height 13
click at [871, 220] on div at bounding box center [871, 225] width 71 height 13
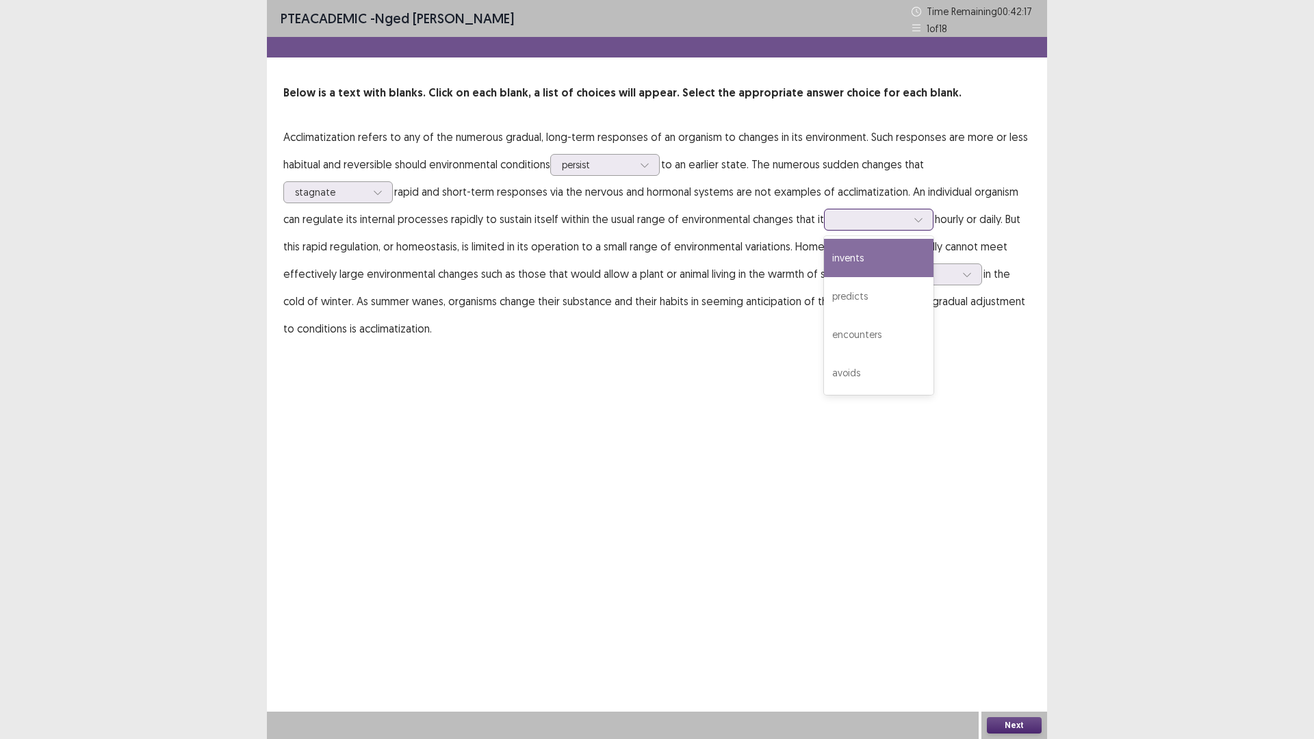
click at [862, 259] on div "invents" at bounding box center [879, 258] width 110 height 38
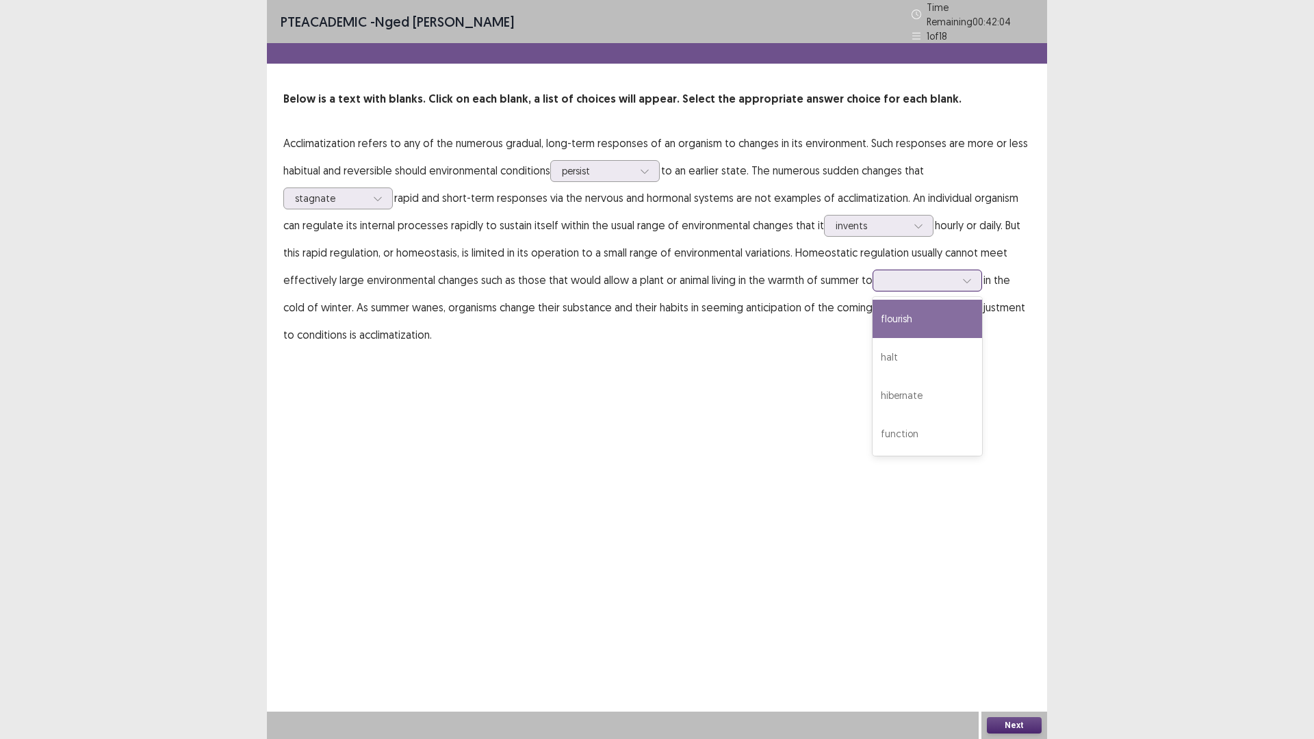
click at [928, 279] on div at bounding box center [919, 280] width 71 height 13
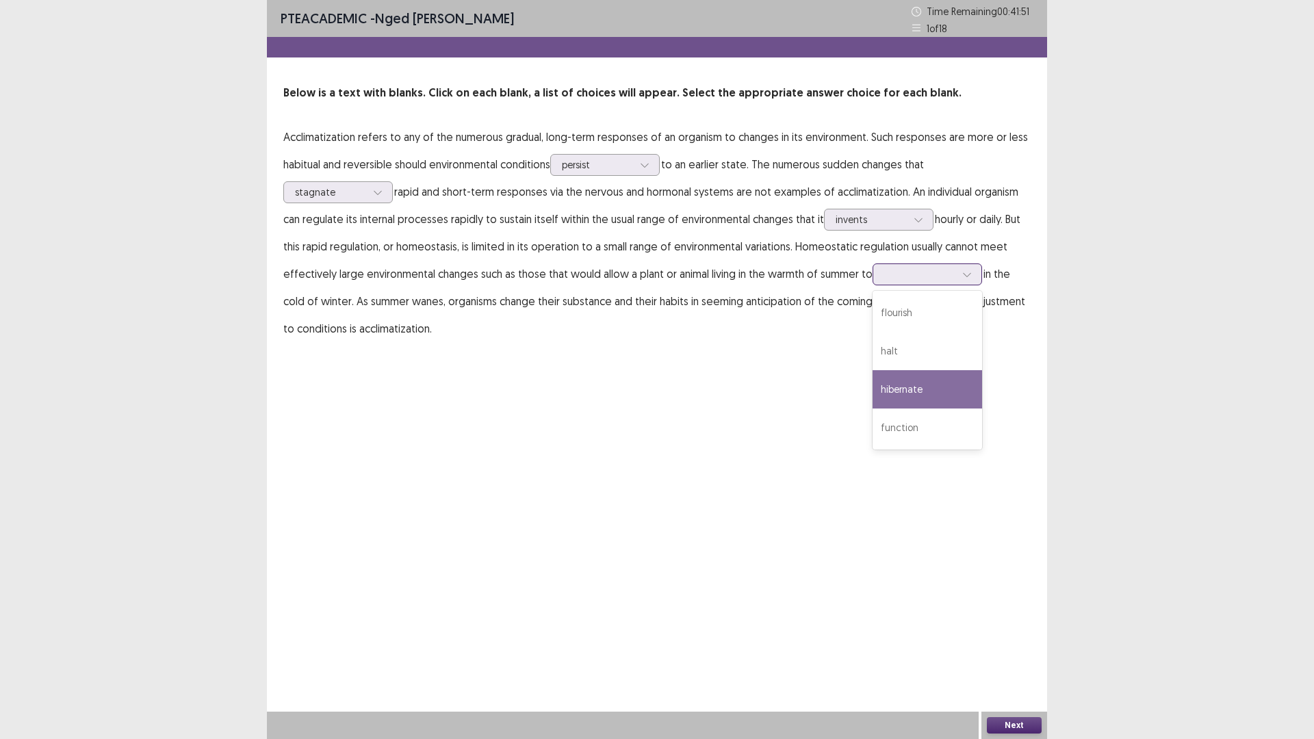
click at [914, 382] on div "hibernate" at bounding box center [928, 389] width 110 height 38
click at [1021, 646] on button "Next" at bounding box center [1014, 725] width 55 height 16
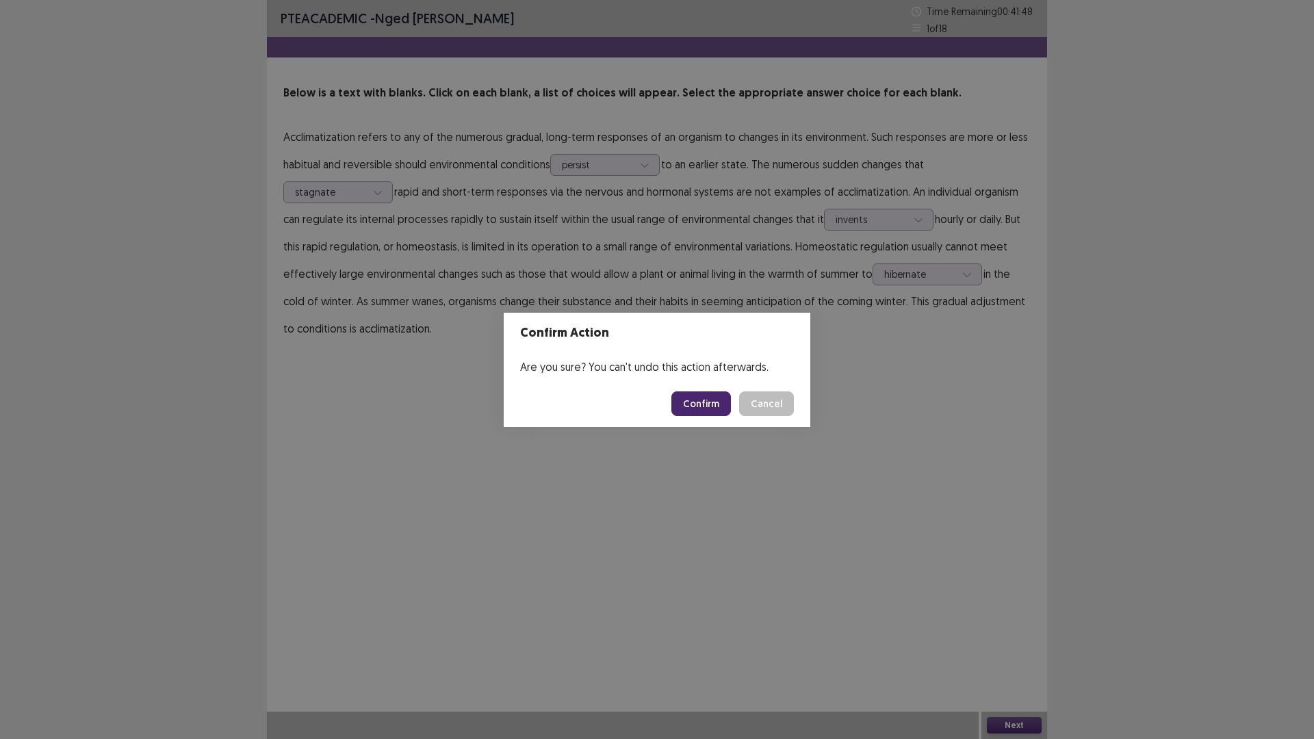
click at [700, 402] on button "Confirm" at bounding box center [701, 404] width 60 height 25
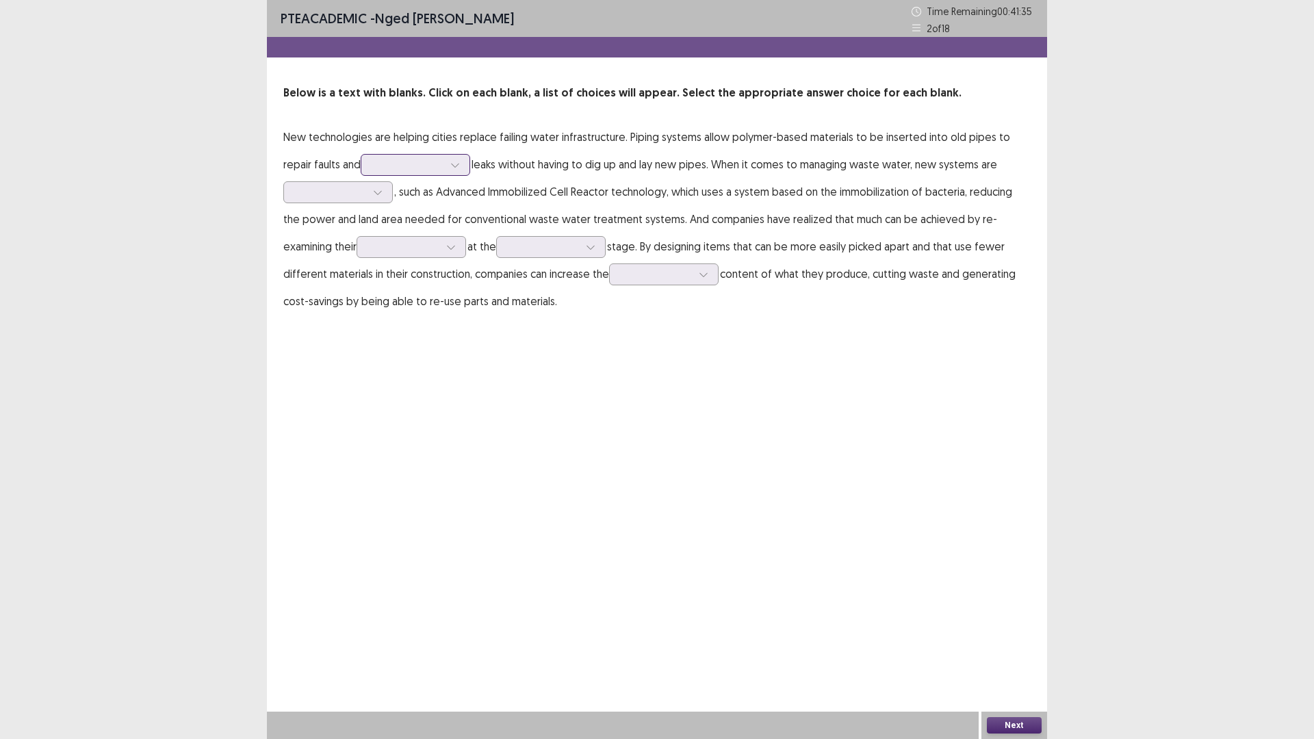
click at [382, 161] on div at bounding box center [407, 164] width 71 height 13
click at [372, 274] on div "reduce" at bounding box center [416, 280] width 110 height 38
click at [401, 160] on div at bounding box center [407, 164] width 71 height 13
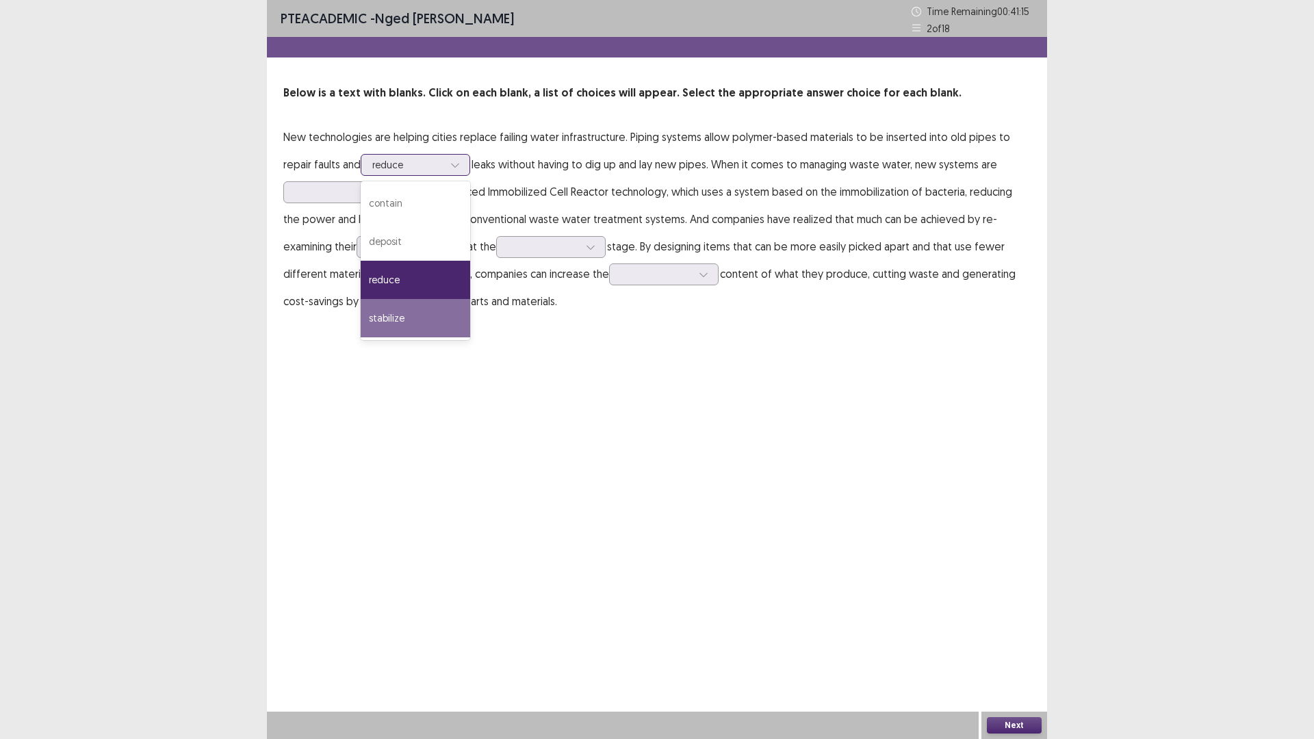
click at [382, 320] on div "stabilize" at bounding box center [416, 318] width 110 height 38
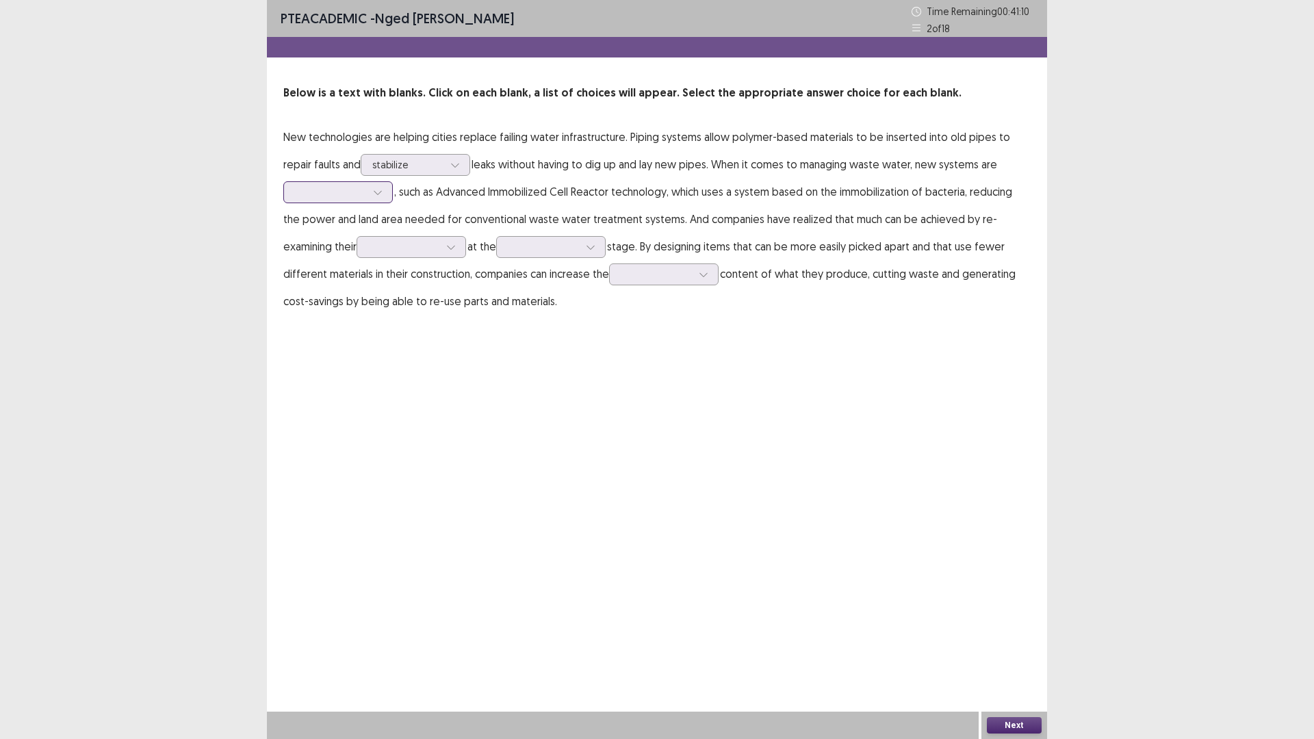
click at [341, 198] on div at bounding box center [330, 191] width 71 height 13
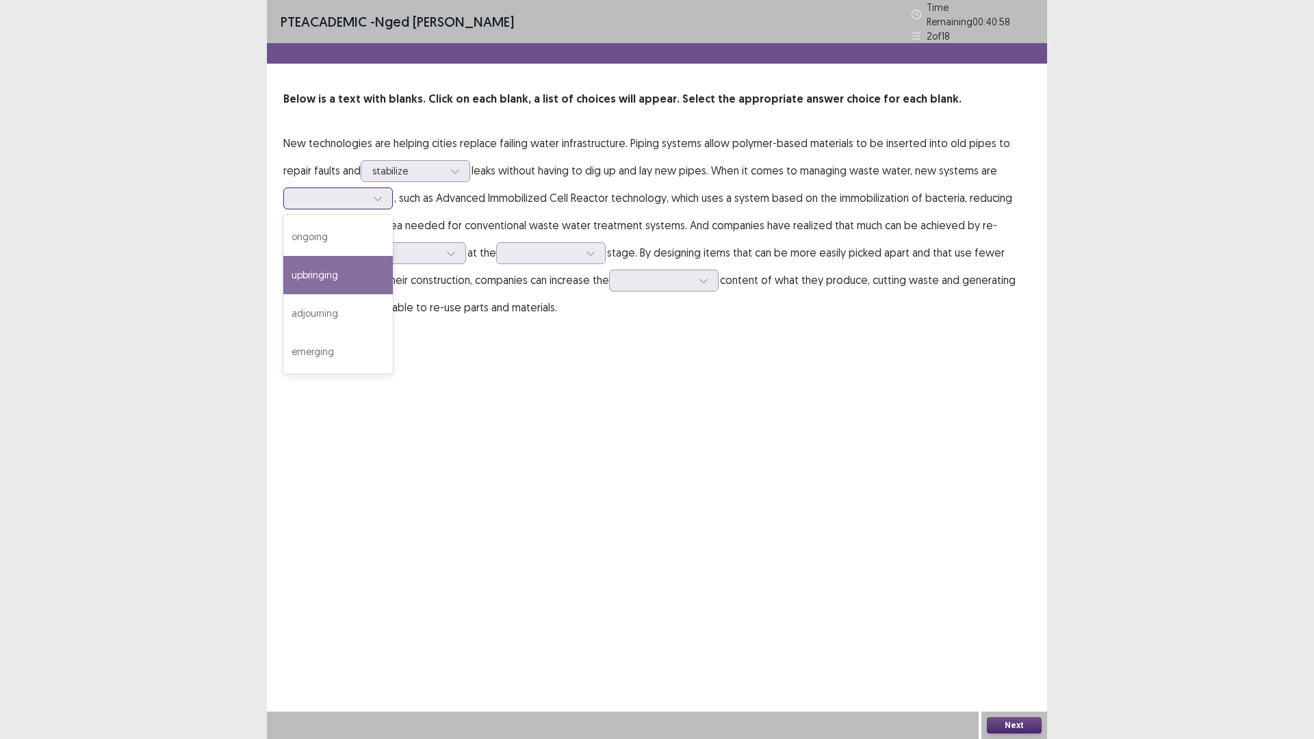
click at [334, 261] on div "upbringing" at bounding box center [338, 275] width 110 height 38
click at [368, 246] on div at bounding box center [403, 252] width 71 height 13
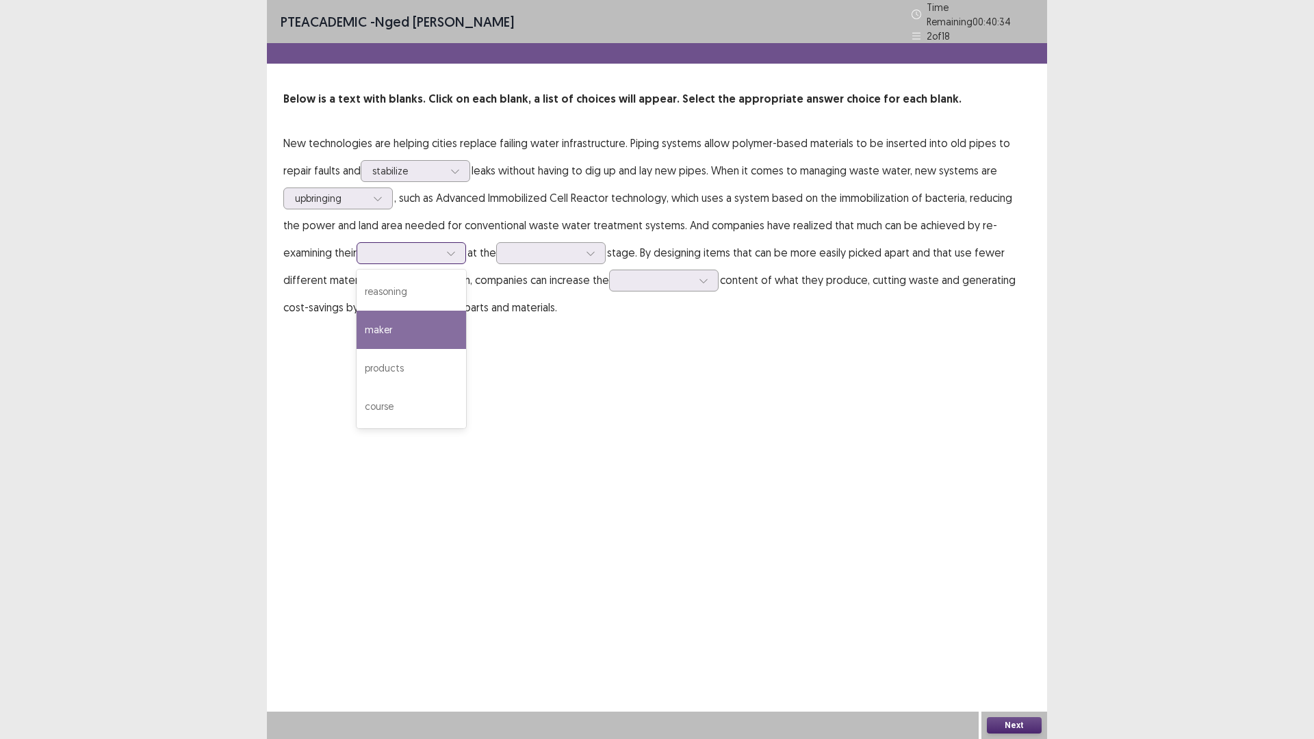
click at [357, 320] on div "maker" at bounding box center [412, 330] width 110 height 38
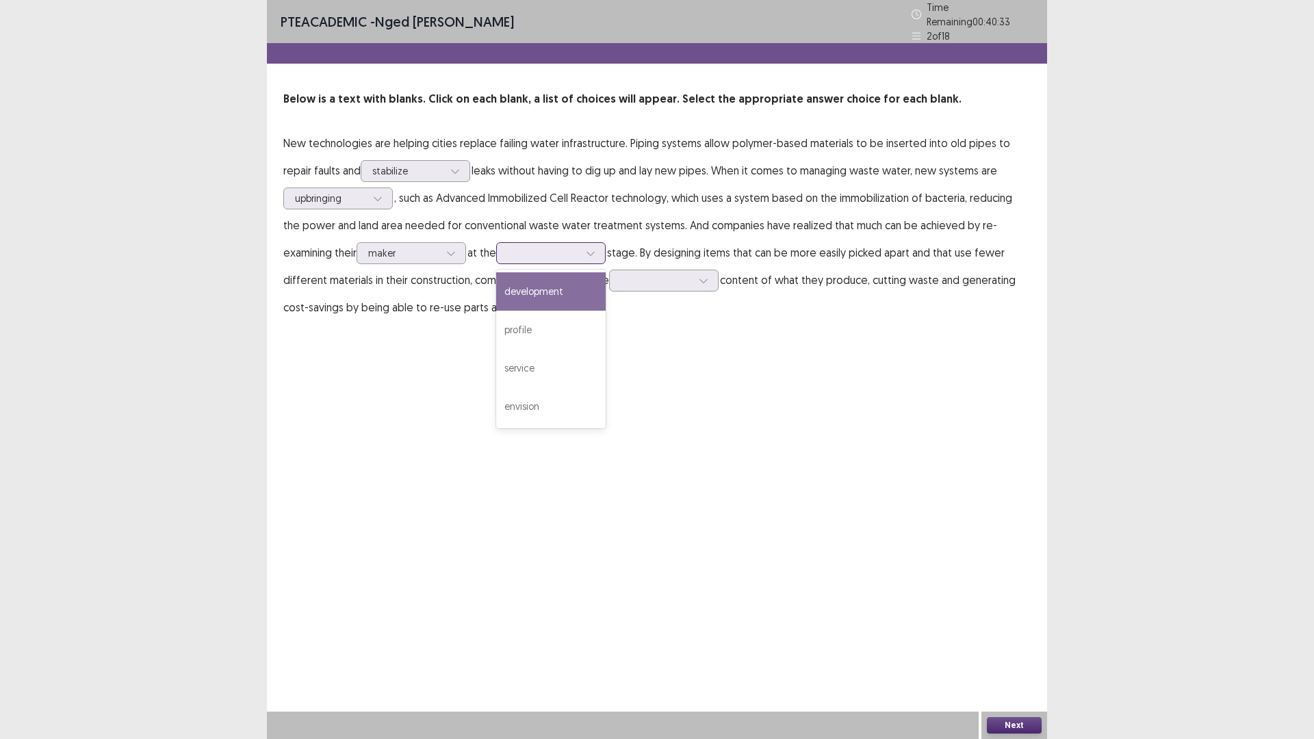
click at [508, 246] on div at bounding box center [543, 252] width 71 height 13
click at [508, 284] on div "development" at bounding box center [551, 291] width 110 height 38
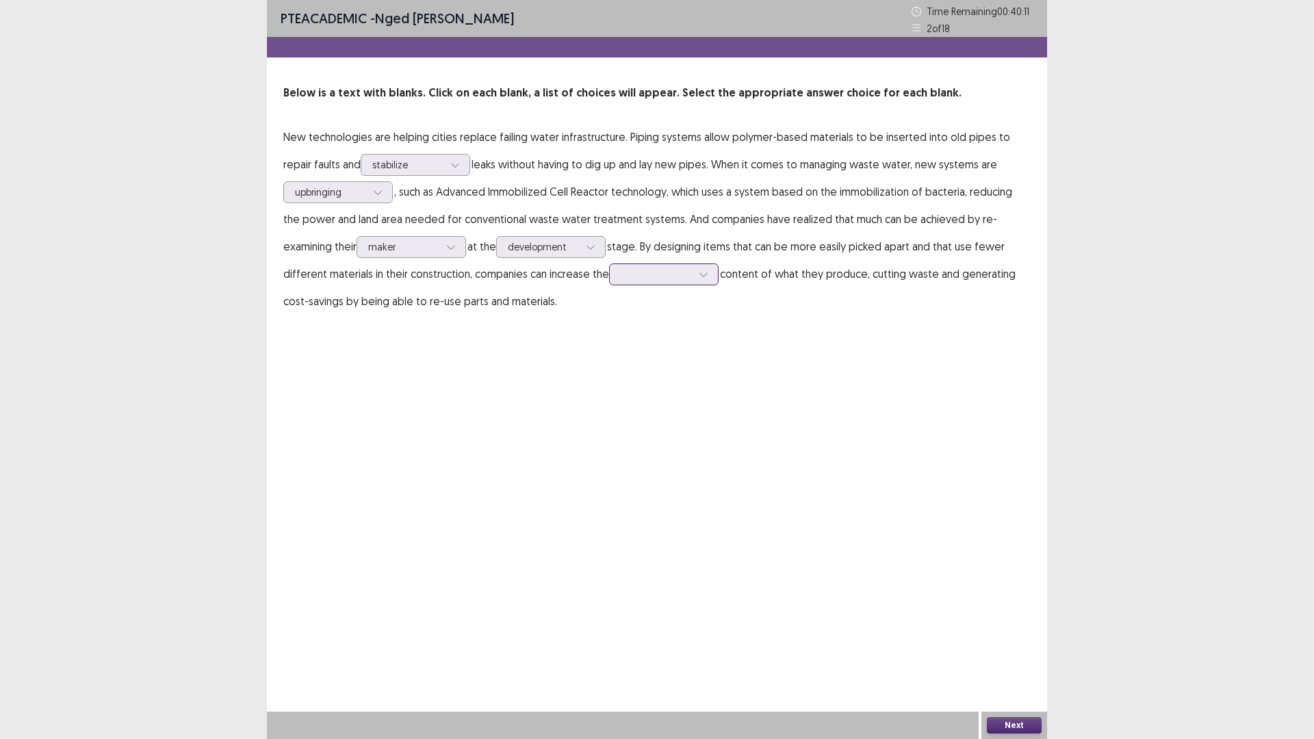
click at [621, 277] on div at bounding box center [656, 274] width 71 height 13
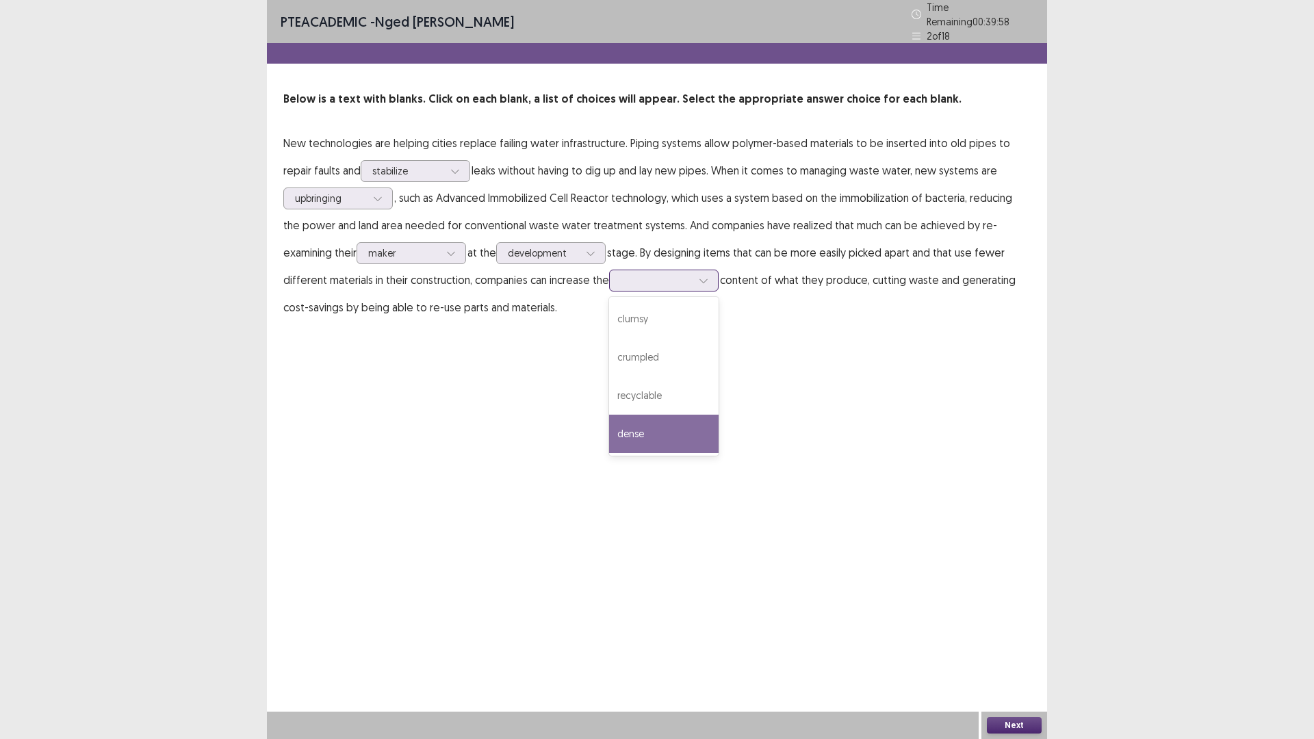
click at [609, 415] on div "dense" at bounding box center [664, 434] width 110 height 38
click at [1008, 646] on div "Next" at bounding box center [1015, 725] width 66 height 27
click at [1010, 646] on button "Next" at bounding box center [1014, 725] width 55 height 16
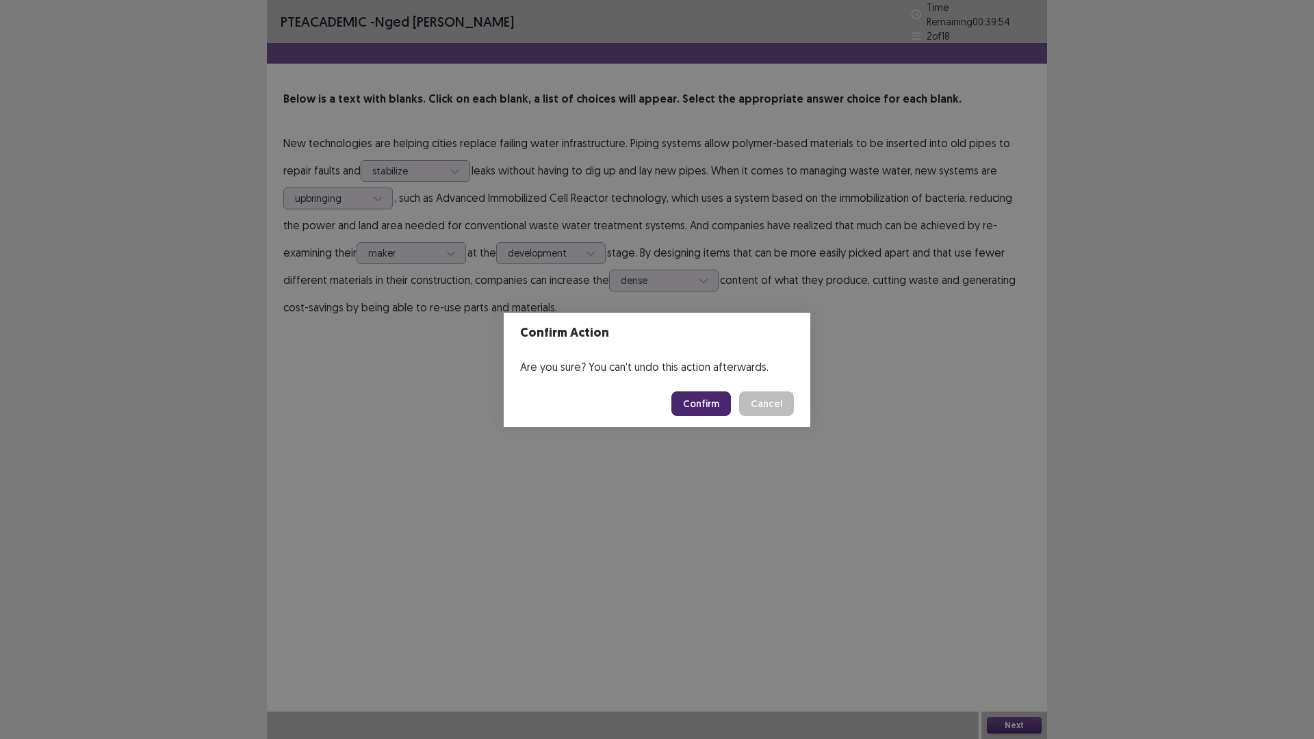
click at [689, 396] on button "Confirm" at bounding box center [701, 404] width 60 height 25
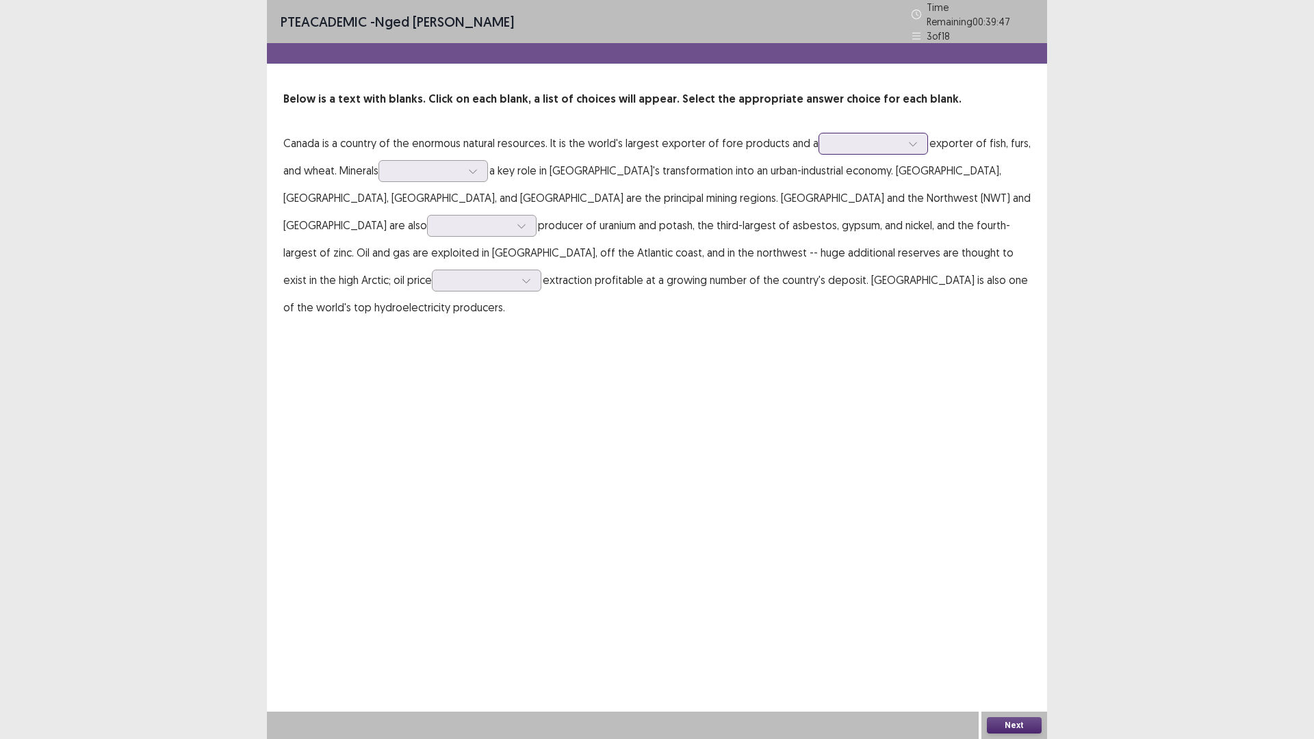
click at [860, 143] on div at bounding box center [865, 143] width 71 height 13
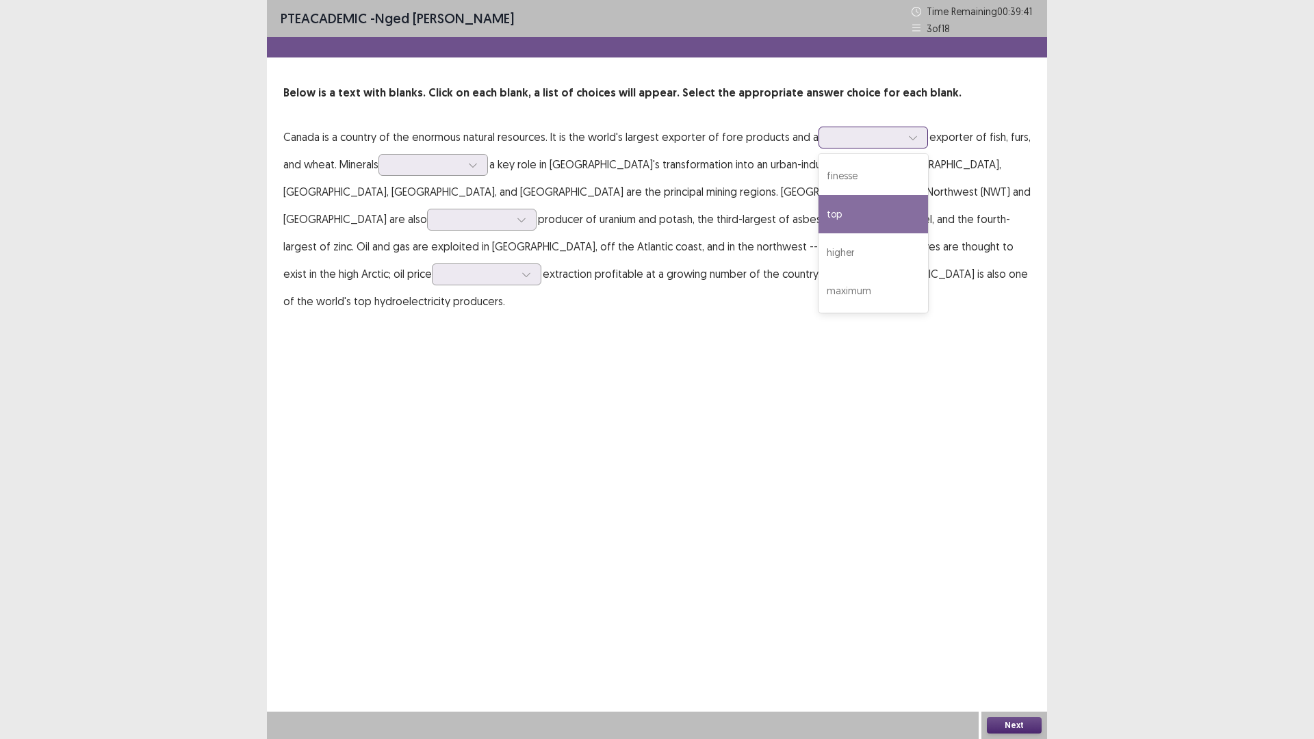
click at [848, 225] on div "top" at bounding box center [874, 214] width 110 height 38
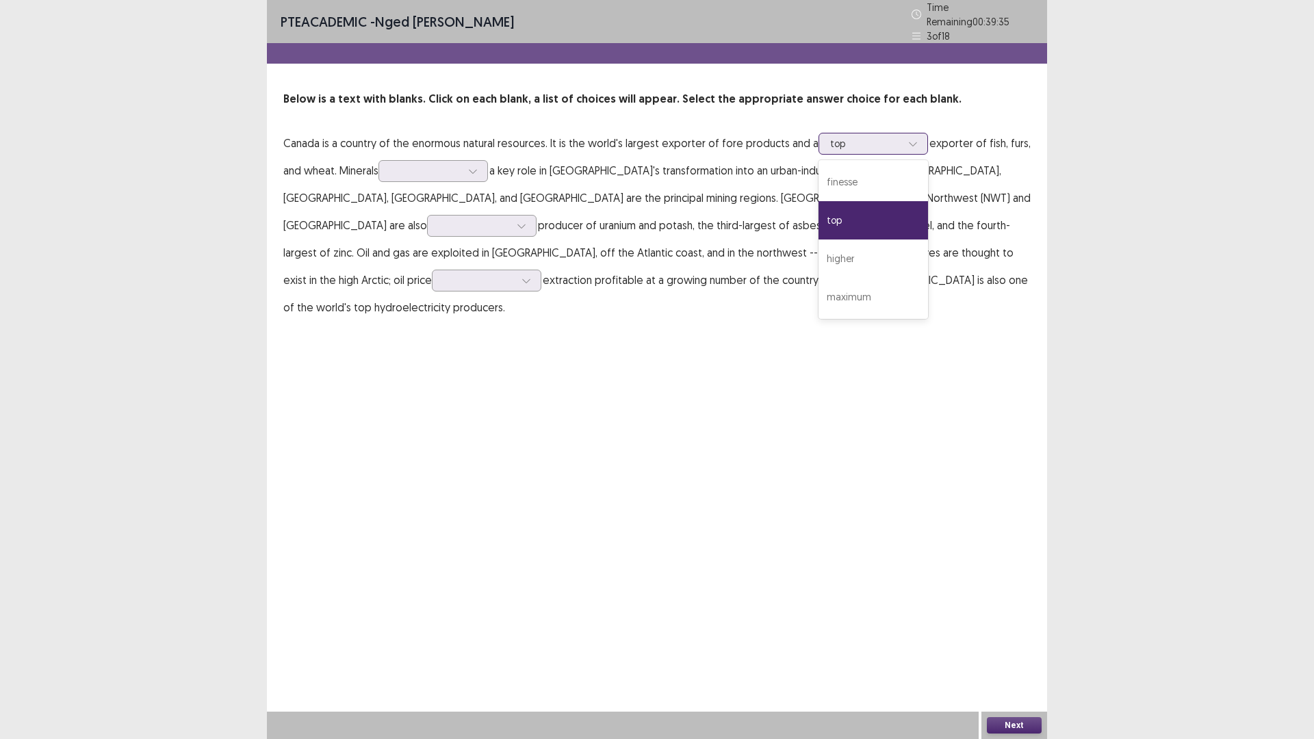
click at [855, 144] on div at bounding box center [865, 143] width 71 height 13
click at [864, 216] on div "top" at bounding box center [874, 220] width 110 height 38
click at [437, 166] on div at bounding box center [425, 170] width 71 height 13
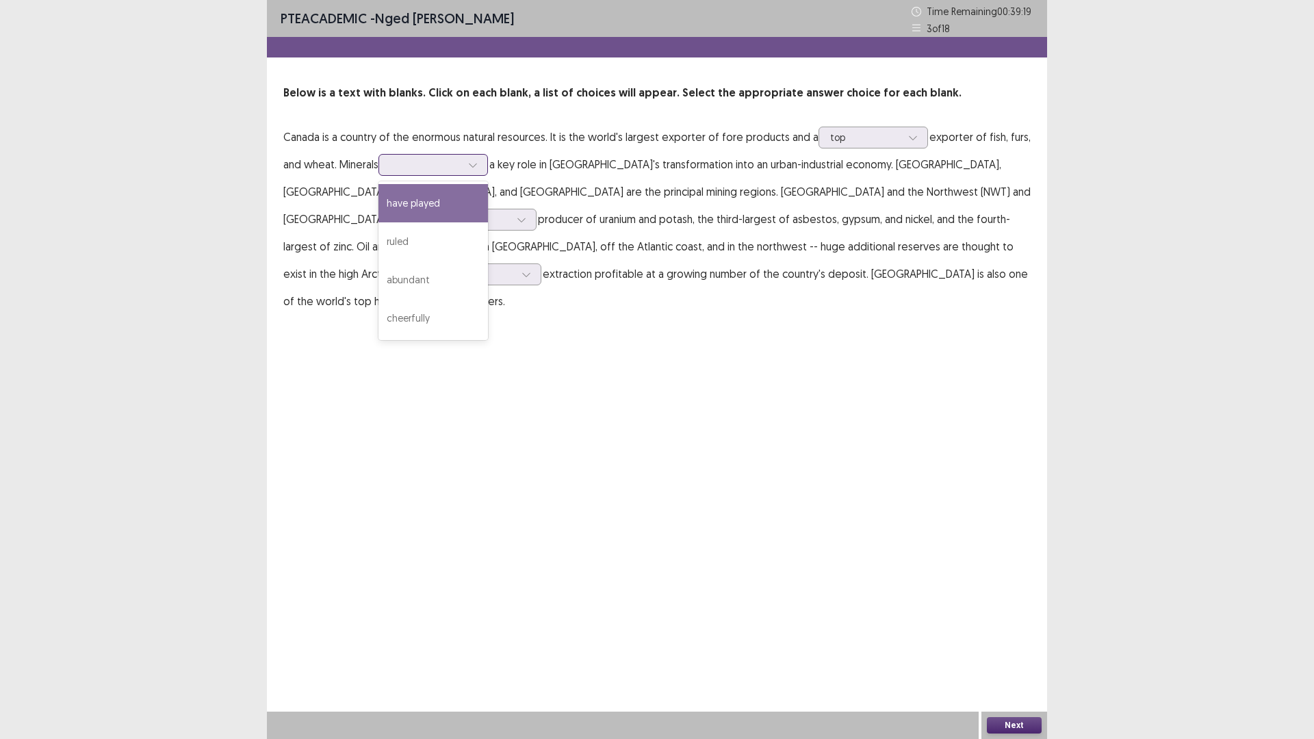
click at [446, 203] on div "have played" at bounding box center [434, 203] width 110 height 38
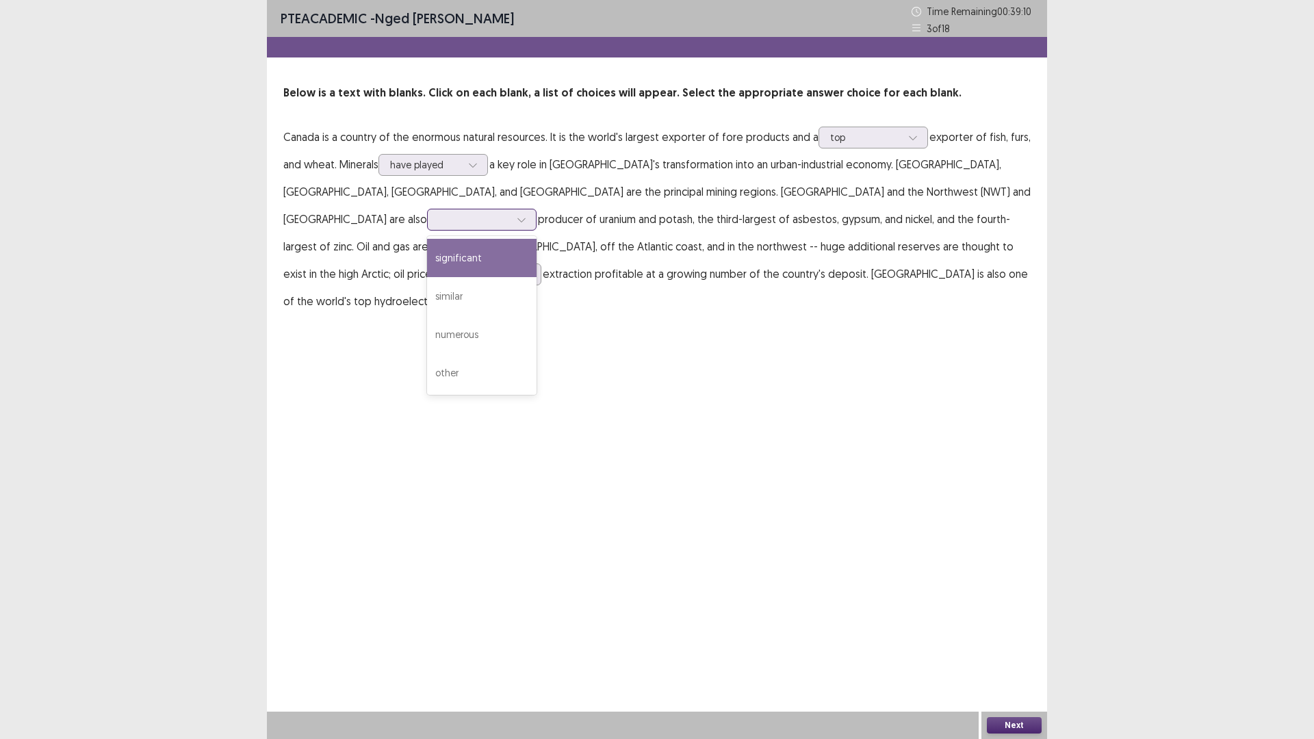
click at [510, 213] on div at bounding box center [474, 219] width 71 height 13
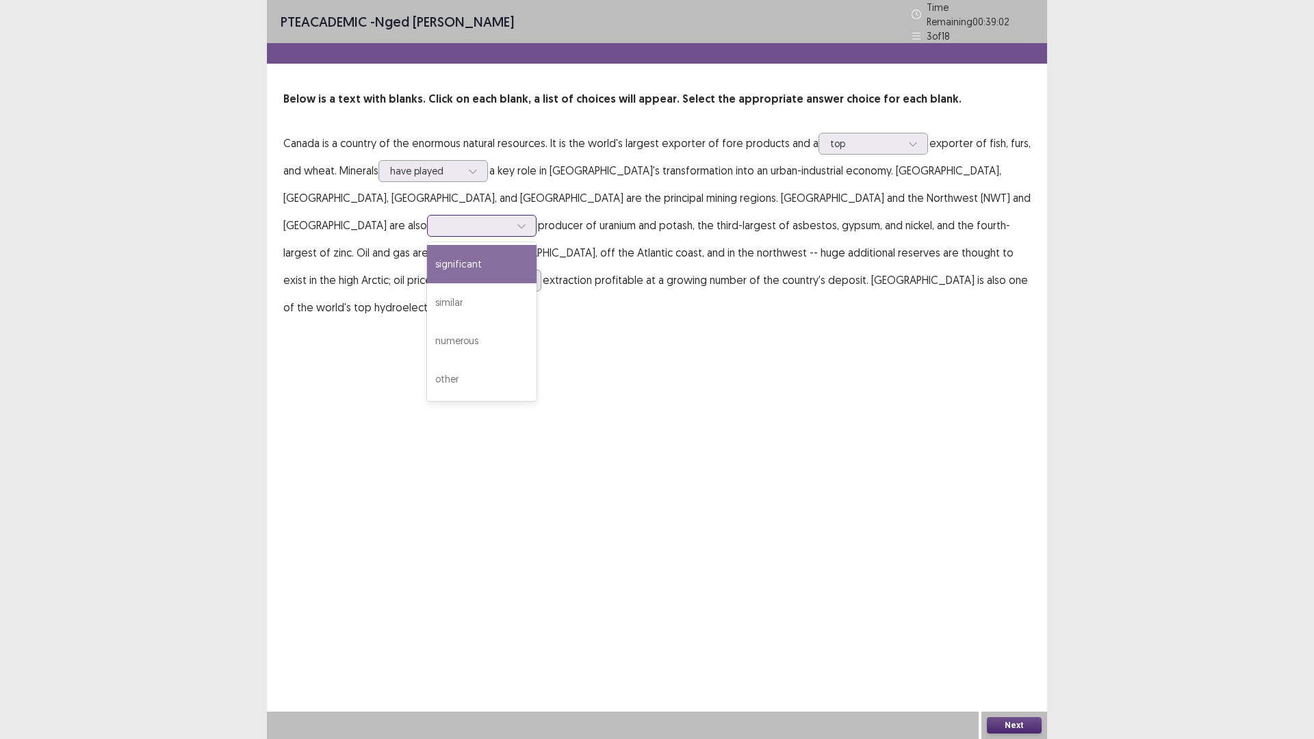
click at [537, 245] on div "significant" at bounding box center [482, 264] width 110 height 38
click at [515, 274] on div at bounding box center [479, 280] width 71 height 13
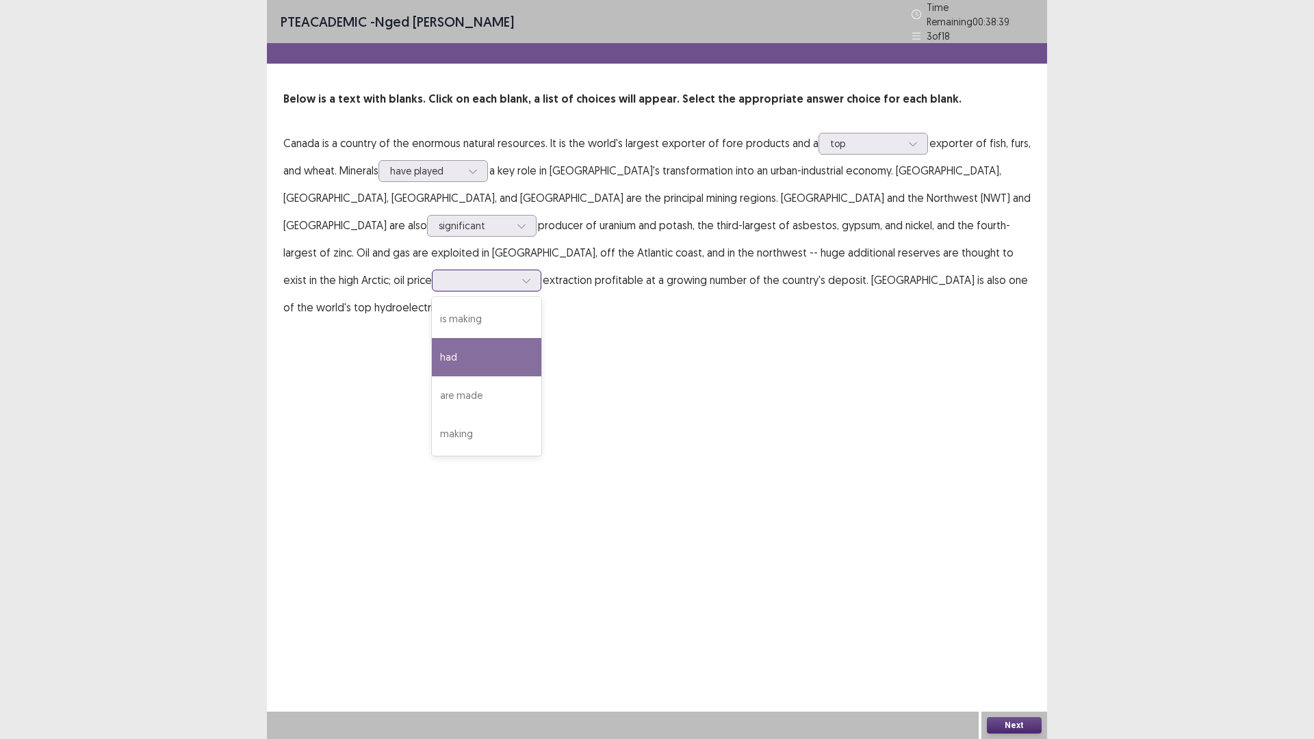
click at [541, 338] on div "had" at bounding box center [487, 357] width 110 height 38
click at [515, 274] on div at bounding box center [479, 280] width 71 height 13
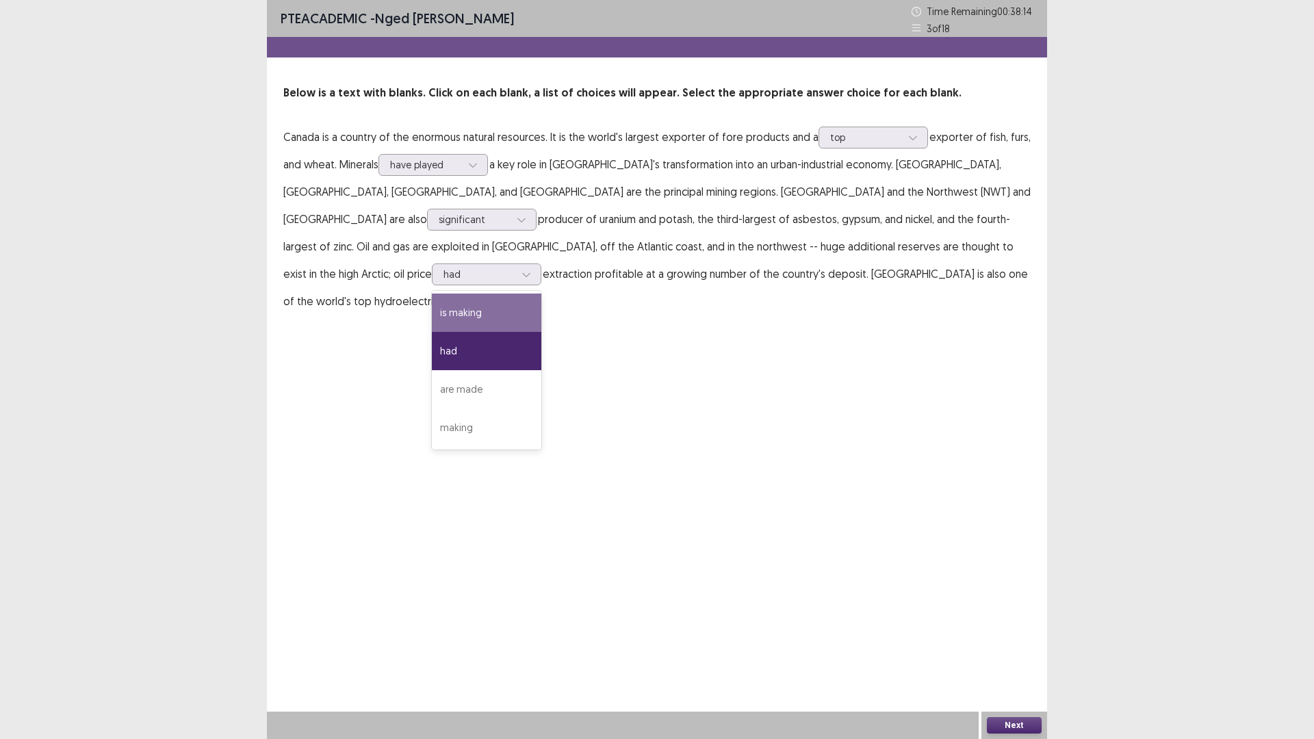
click at [891, 327] on div "PTE academic - Nged [PERSON_NAME] Time Remaining 00 : 38 : 14 3 of 18 Below is …" at bounding box center [657, 369] width 780 height 739
click at [1013, 646] on button "Next" at bounding box center [1014, 725] width 55 height 16
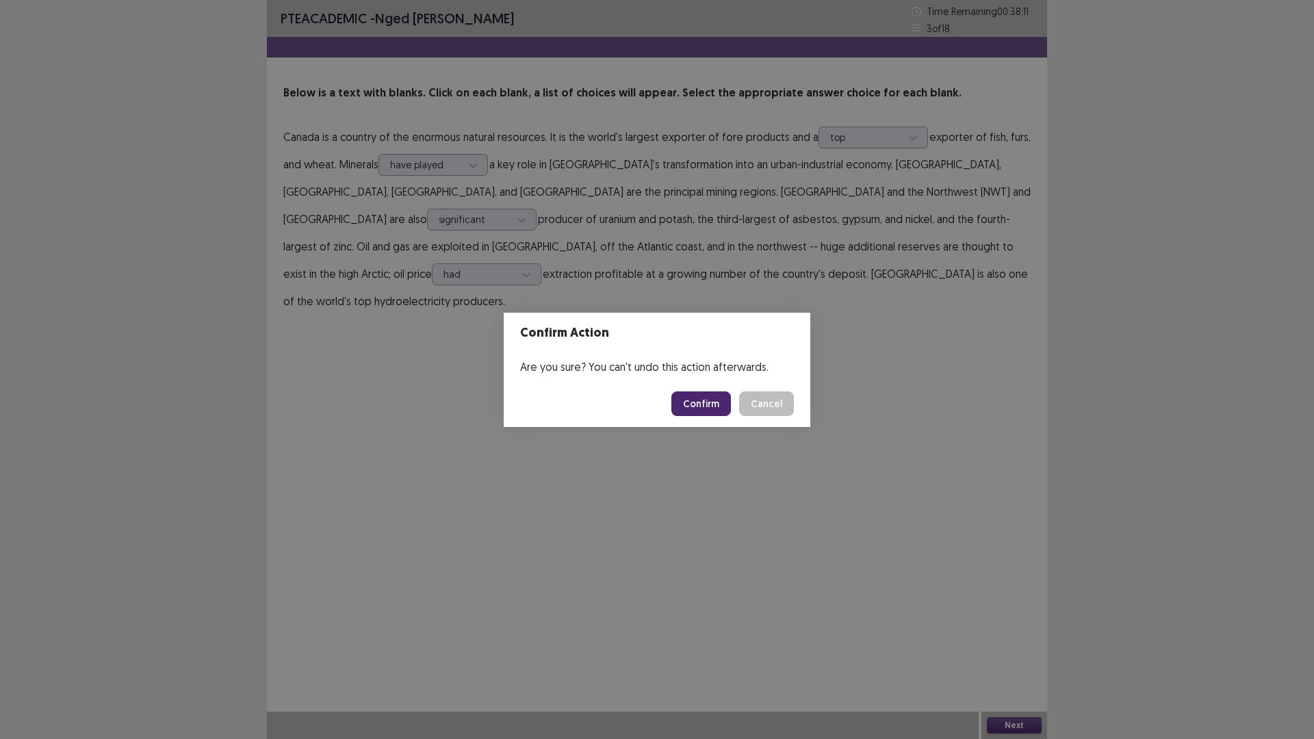
click at [707, 398] on button "Confirm" at bounding box center [701, 404] width 60 height 25
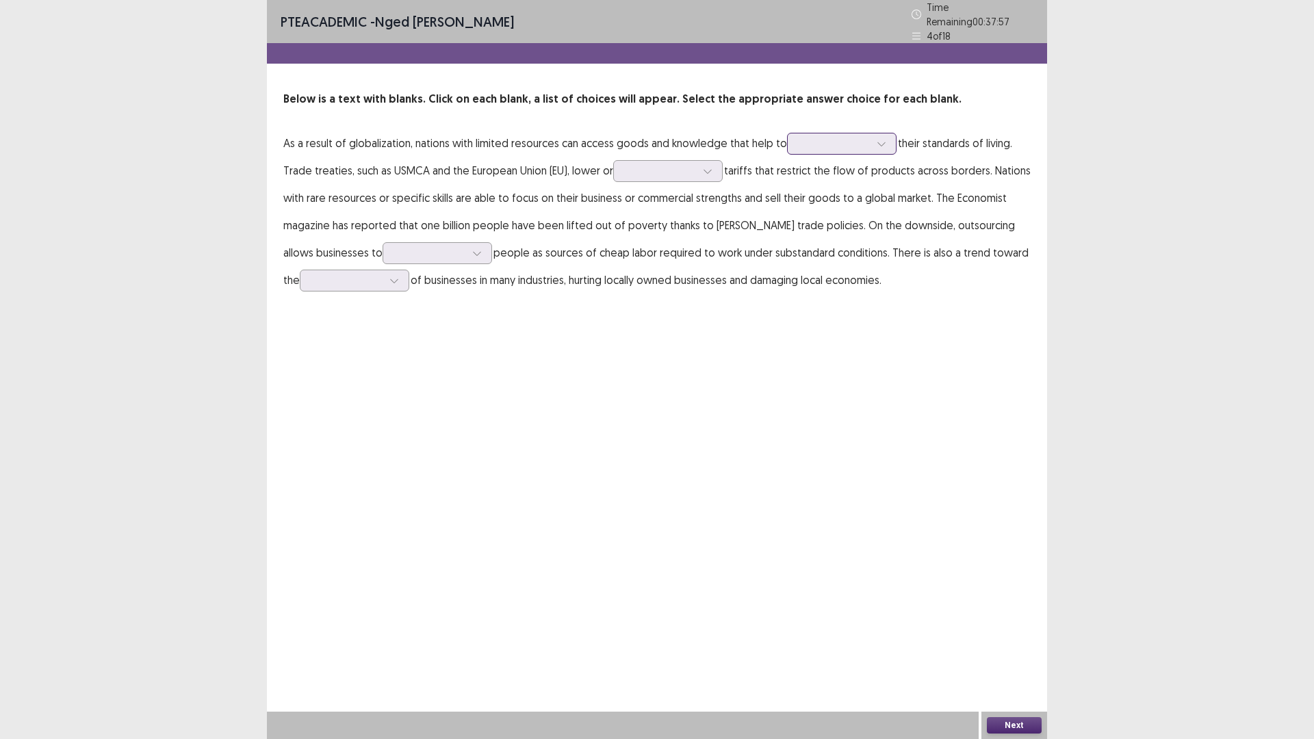
click at [834, 140] on div at bounding box center [834, 143] width 71 height 13
click at [812, 170] on div "raise" at bounding box center [842, 182] width 110 height 38
click at [663, 167] on div at bounding box center [660, 170] width 71 height 13
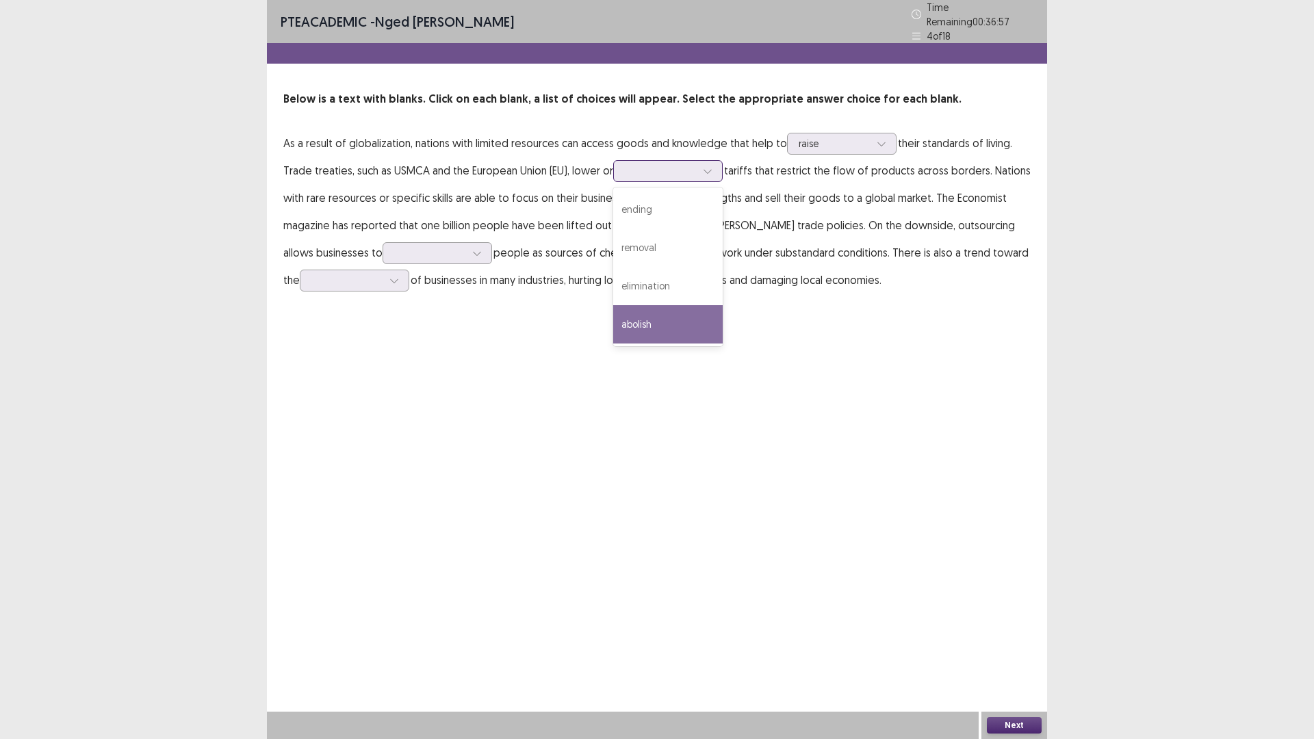
click at [652, 316] on div "abolish" at bounding box center [668, 324] width 110 height 38
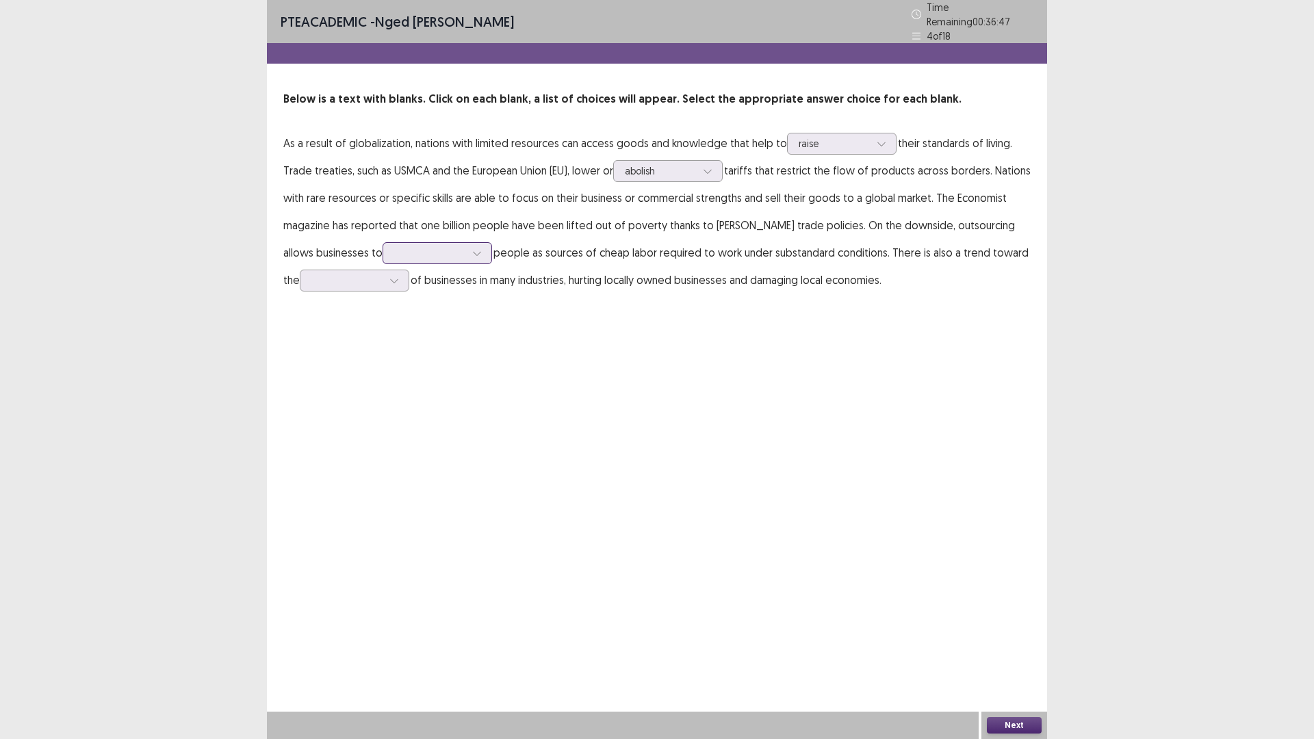
click at [401, 246] on div at bounding box center [429, 252] width 71 height 13
click at [391, 284] on div "exploit" at bounding box center [438, 291] width 110 height 38
click at [467, 253] on div at bounding box center [477, 253] width 21 height 21
click at [472, 250] on icon at bounding box center [477, 253] width 10 height 10
click at [348, 276] on div at bounding box center [346, 280] width 71 height 13
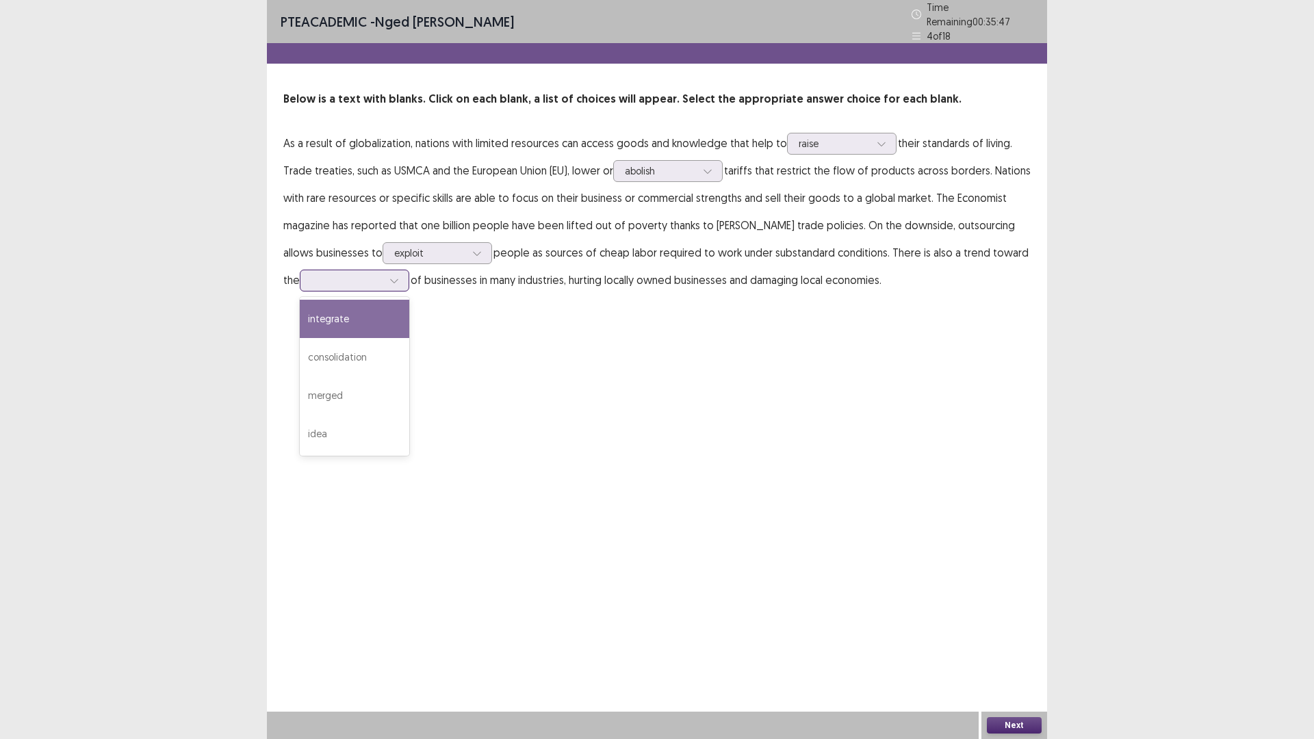
click at [320, 310] on div "integrate" at bounding box center [355, 319] width 110 height 38
click at [1026, 646] on button "Next" at bounding box center [1014, 725] width 55 height 16
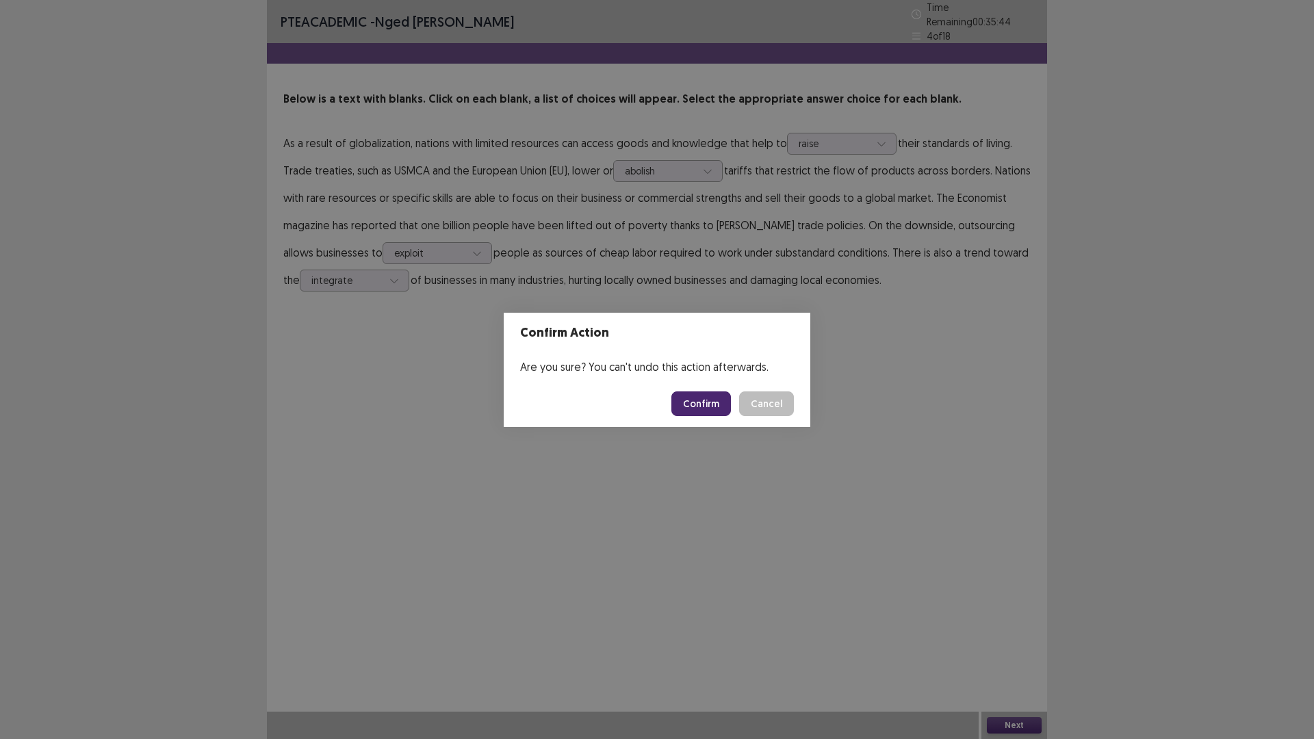
click at [701, 403] on button "Confirm" at bounding box center [701, 404] width 60 height 25
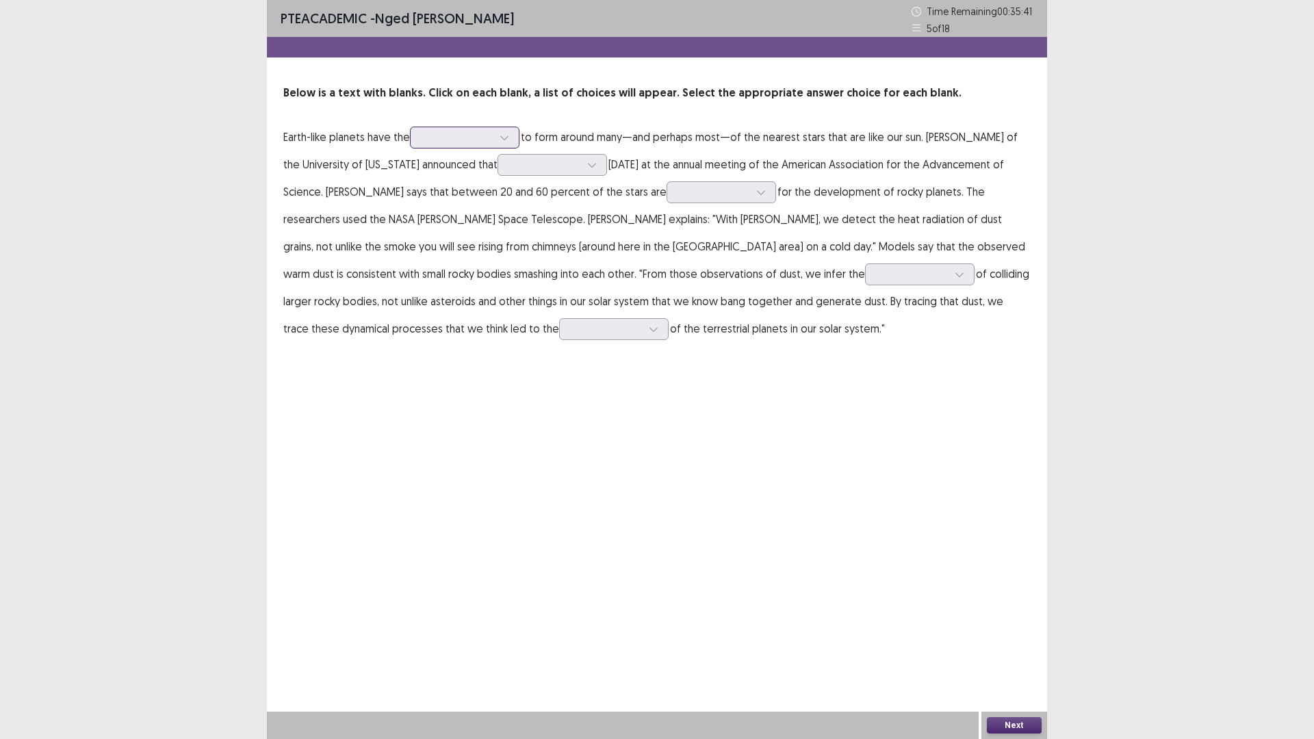
click at [457, 137] on div at bounding box center [457, 137] width 71 height 13
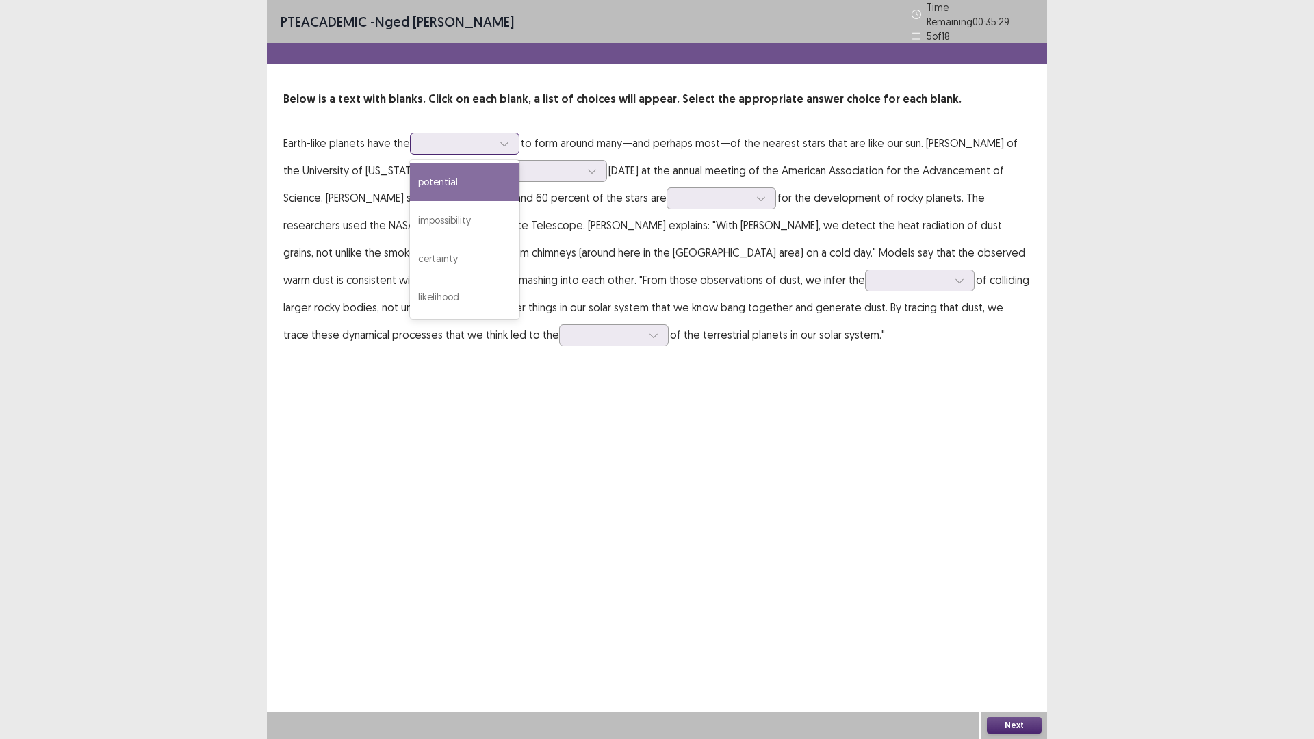
click at [456, 184] on div "potential" at bounding box center [465, 182] width 110 height 38
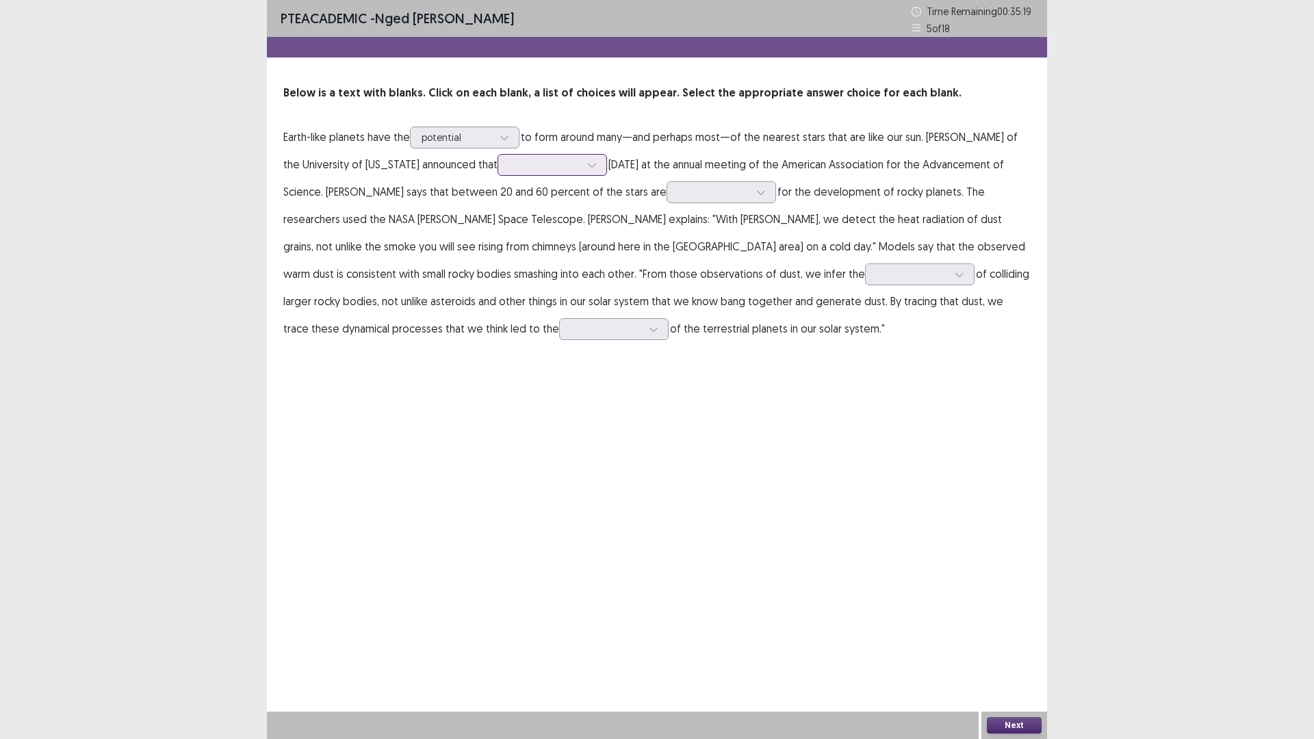
click at [509, 161] on div at bounding box center [544, 164] width 71 height 13
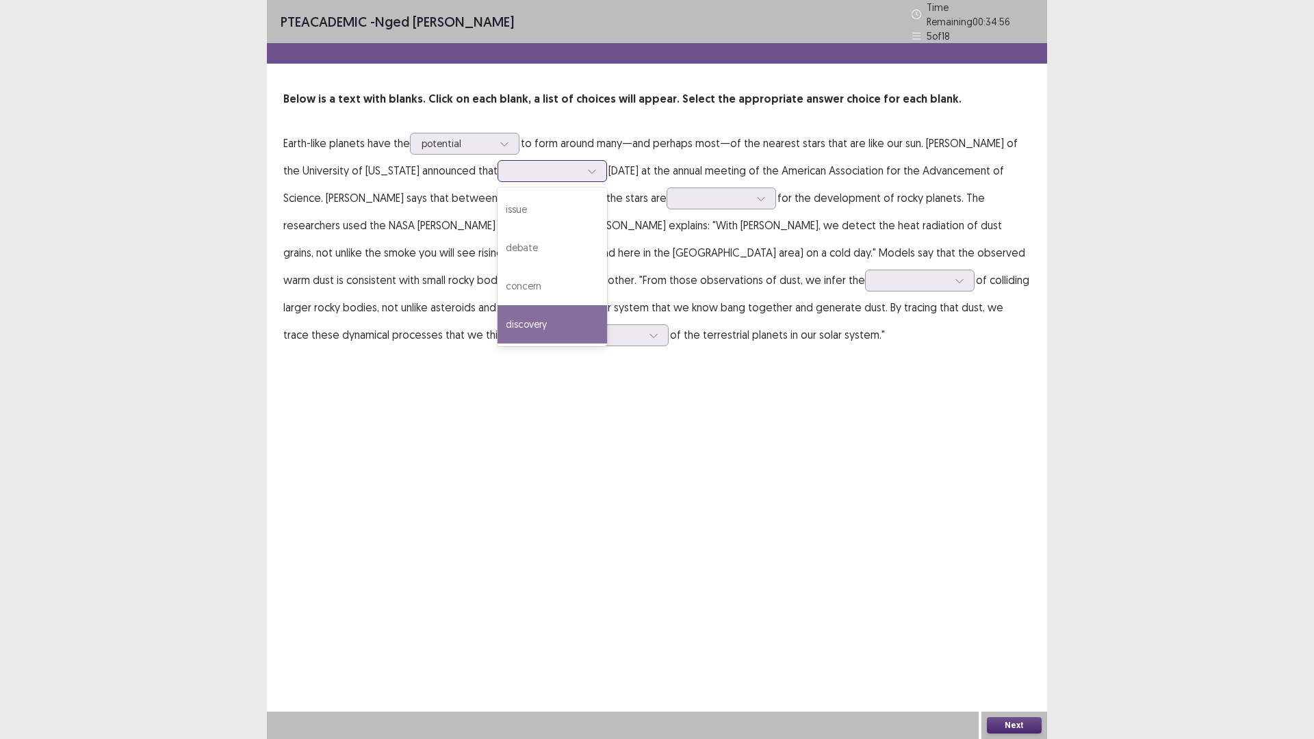
click at [505, 318] on div "discovery" at bounding box center [553, 324] width 110 height 38
click at [509, 164] on div at bounding box center [544, 170] width 71 height 13
click at [643, 222] on p "Earth-like planets have the potential to form around many—and perhaps most—of t…" at bounding box center [656, 238] width 747 height 219
click at [539, 165] on div at bounding box center [544, 170] width 71 height 13
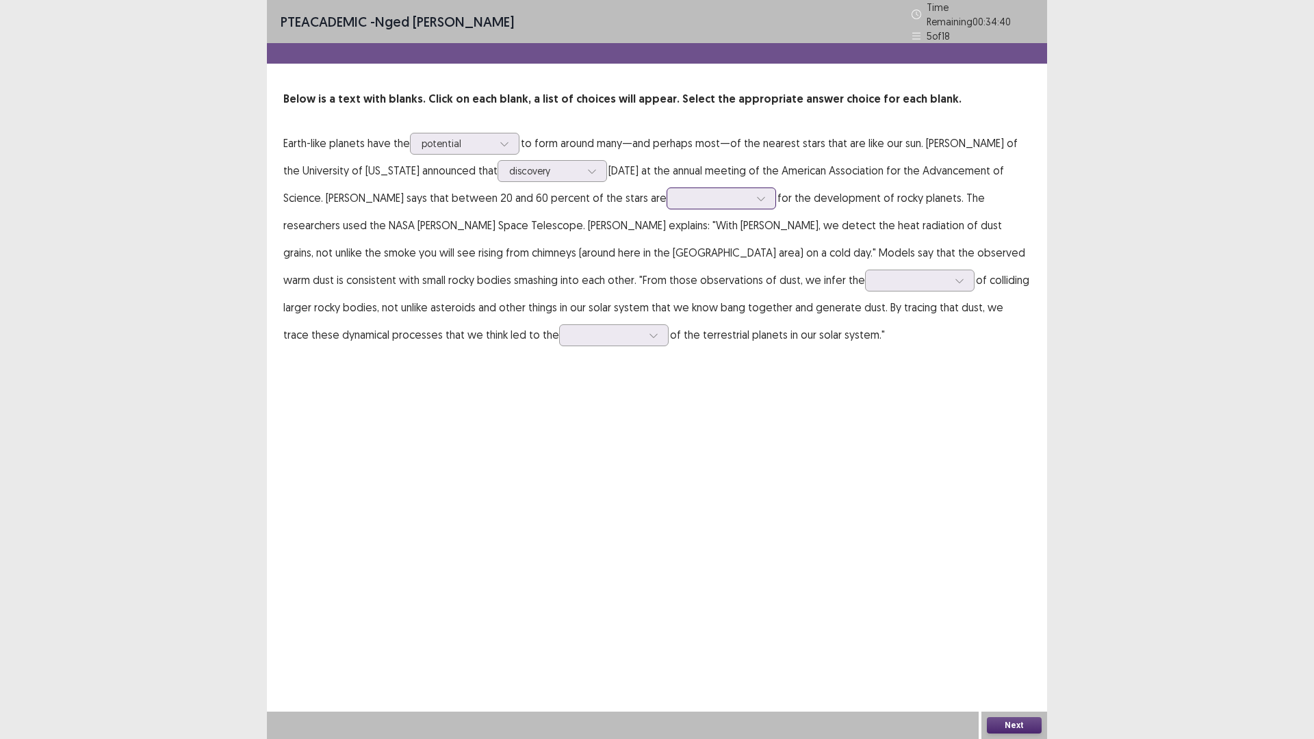
click at [678, 192] on div at bounding box center [713, 198] width 71 height 13
click at [667, 269] on div "obstacles" at bounding box center [722, 275] width 110 height 38
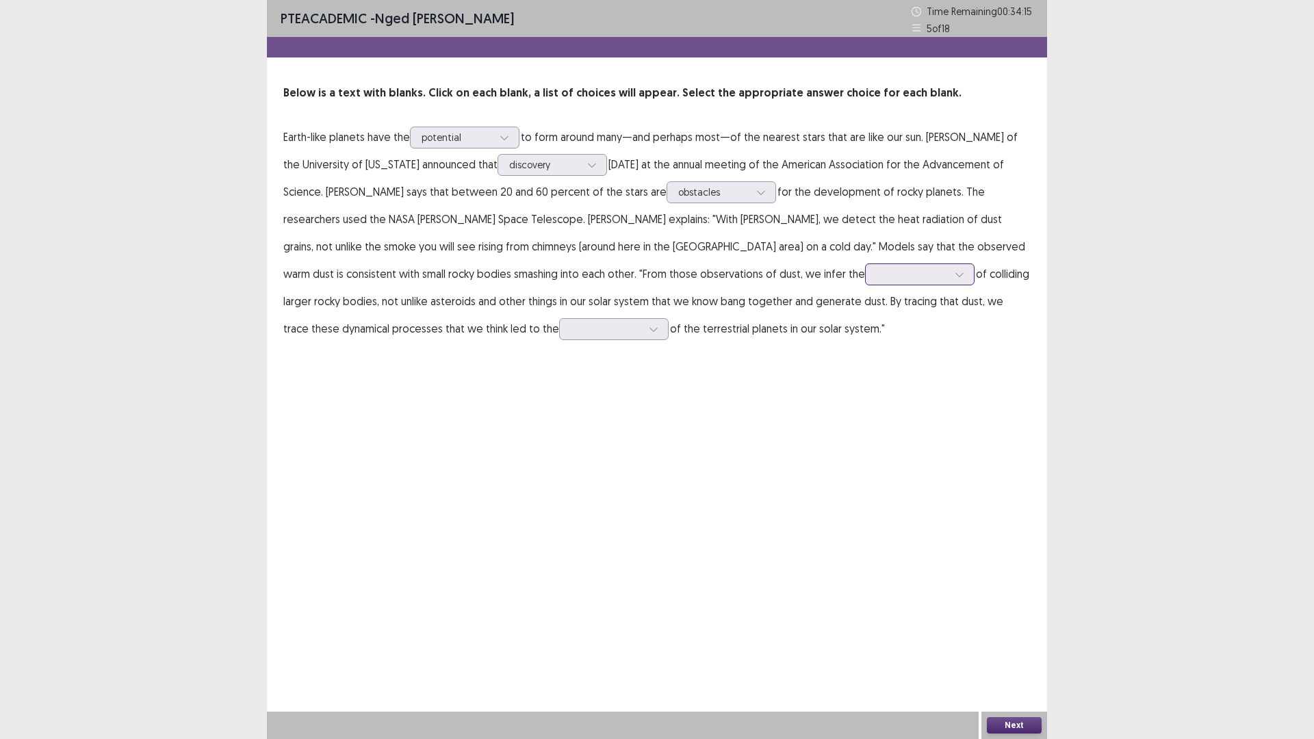
click at [877, 276] on div at bounding box center [912, 274] width 71 height 13
click at [865, 351] on div "presence" at bounding box center [920, 351] width 110 height 38
click at [877, 277] on div at bounding box center [912, 274] width 71 height 13
click at [571, 329] on div at bounding box center [606, 328] width 71 height 13
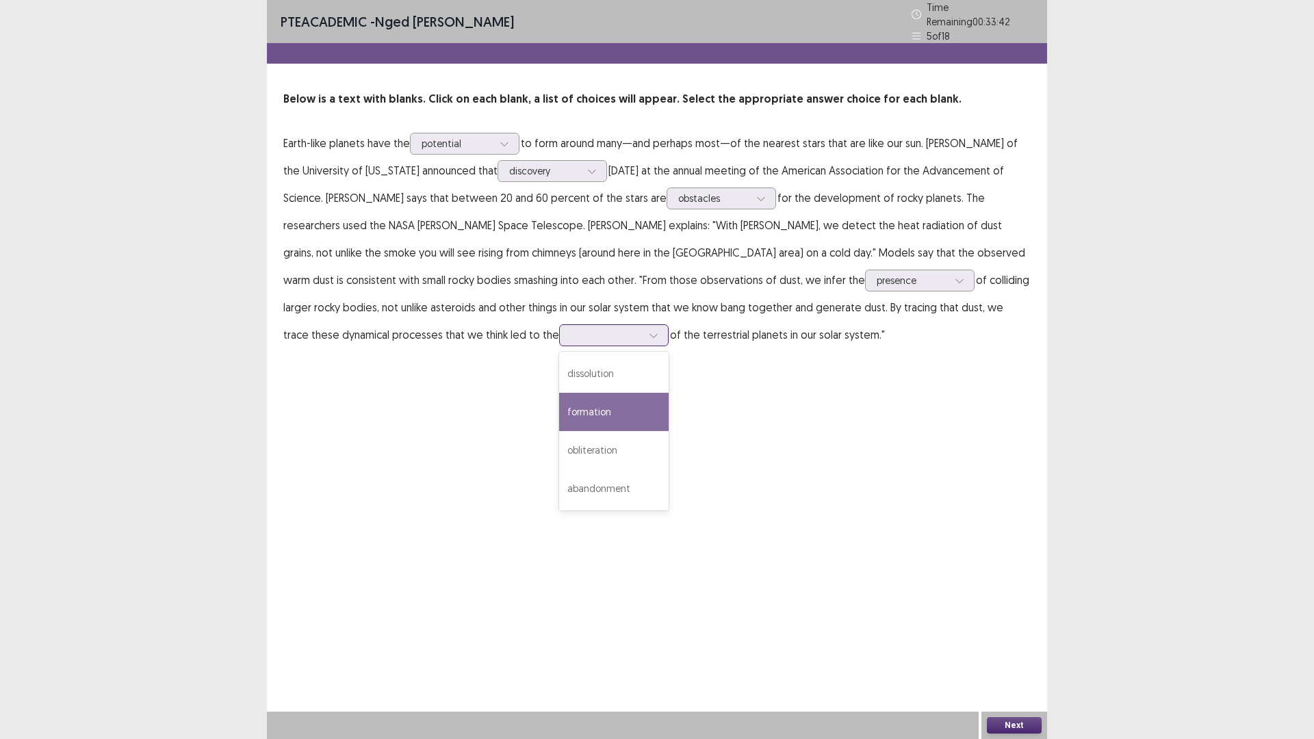
click at [559, 403] on div "formation" at bounding box center [614, 412] width 110 height 38
click at [1024, 646] on button "Next" at bounding box center [1014, 725] width 55 height 16
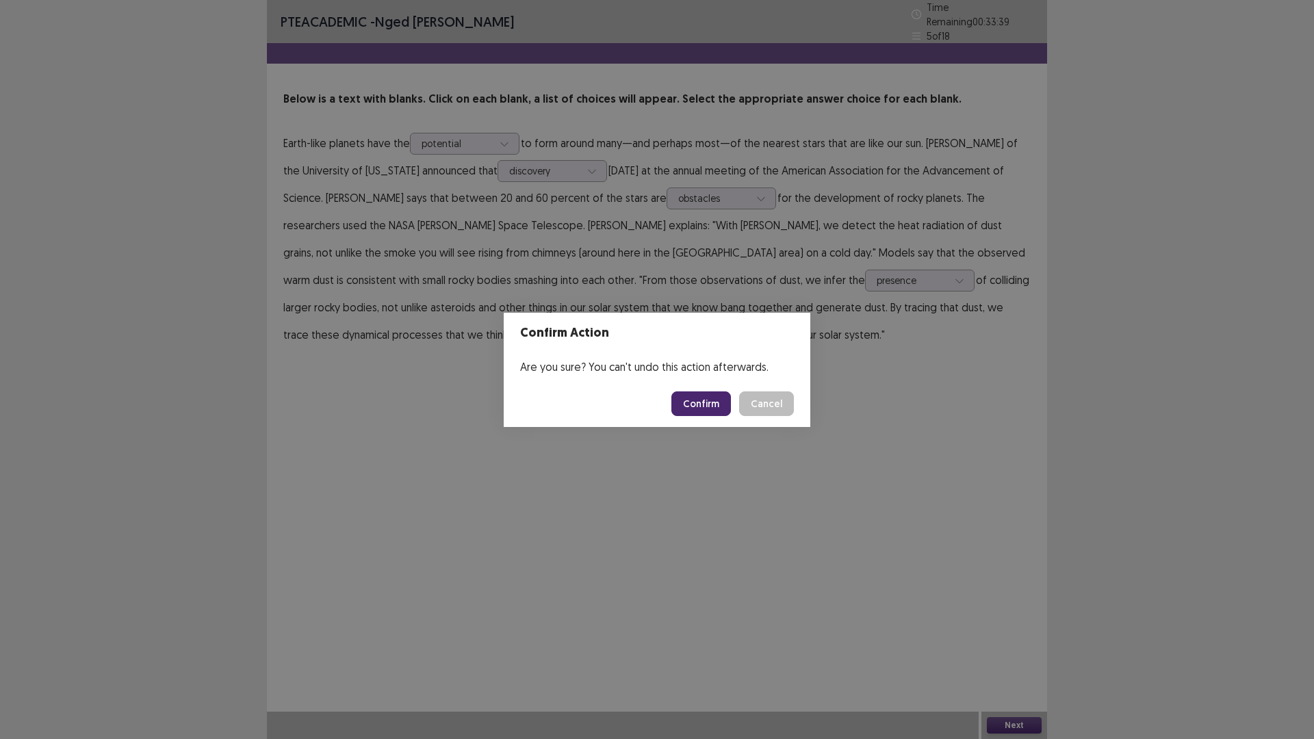
click at [704, 400] on button "Confirm" at bounding box center [701, 404] width 60 height 25
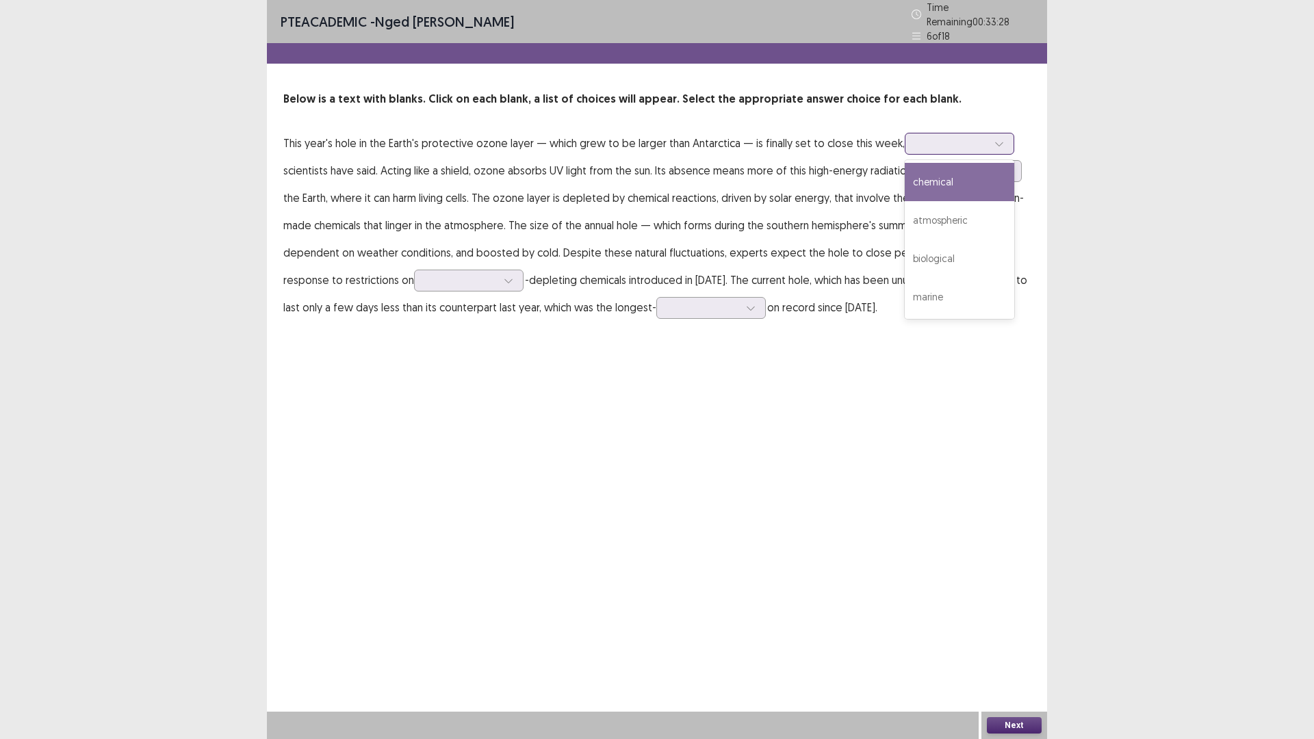
click at [928, 137] on div at bounding box center [952, 143] width 71 height 13
click at [938, 207] on div "atmospheric" at bounding box center [960, 220] width 110 height 38
click at [967, 169] on div at bounding box center [959, 170] width 71 height 13
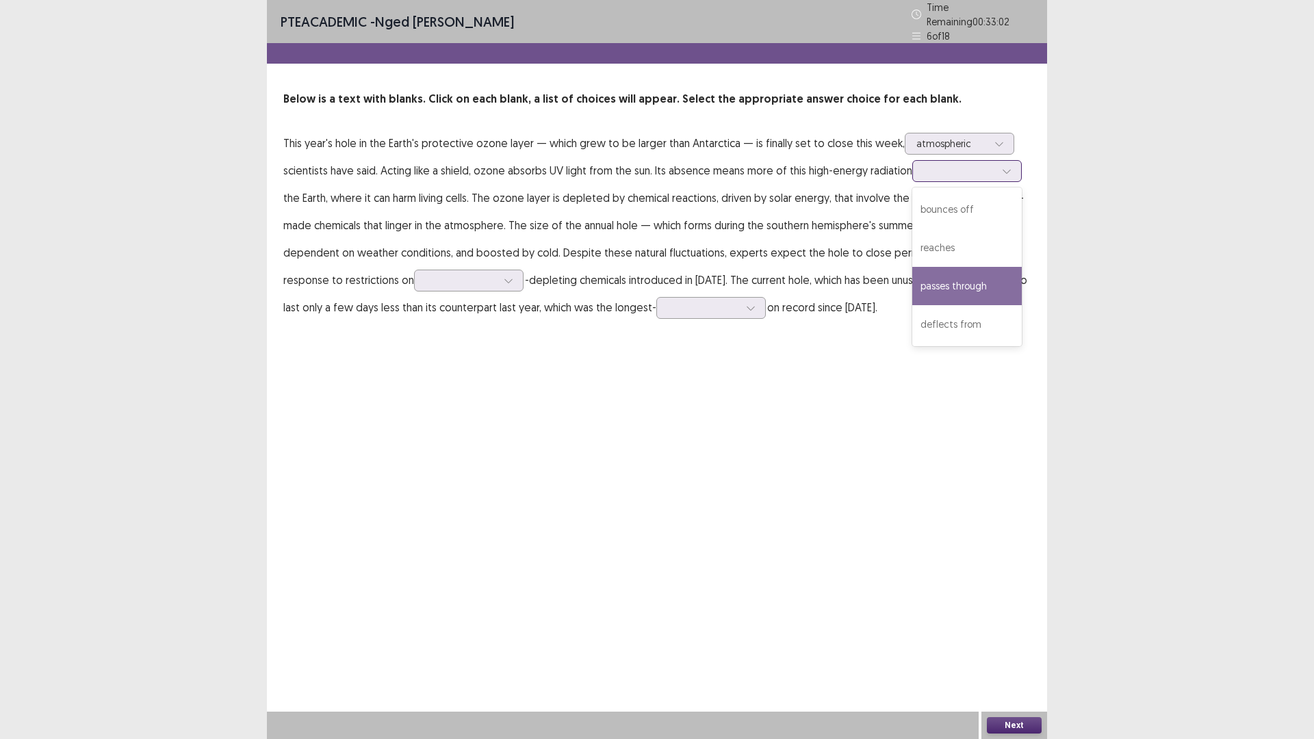
click at [966, 284] on div "passes through" at bounding box center [967, 286] width 110 height 38
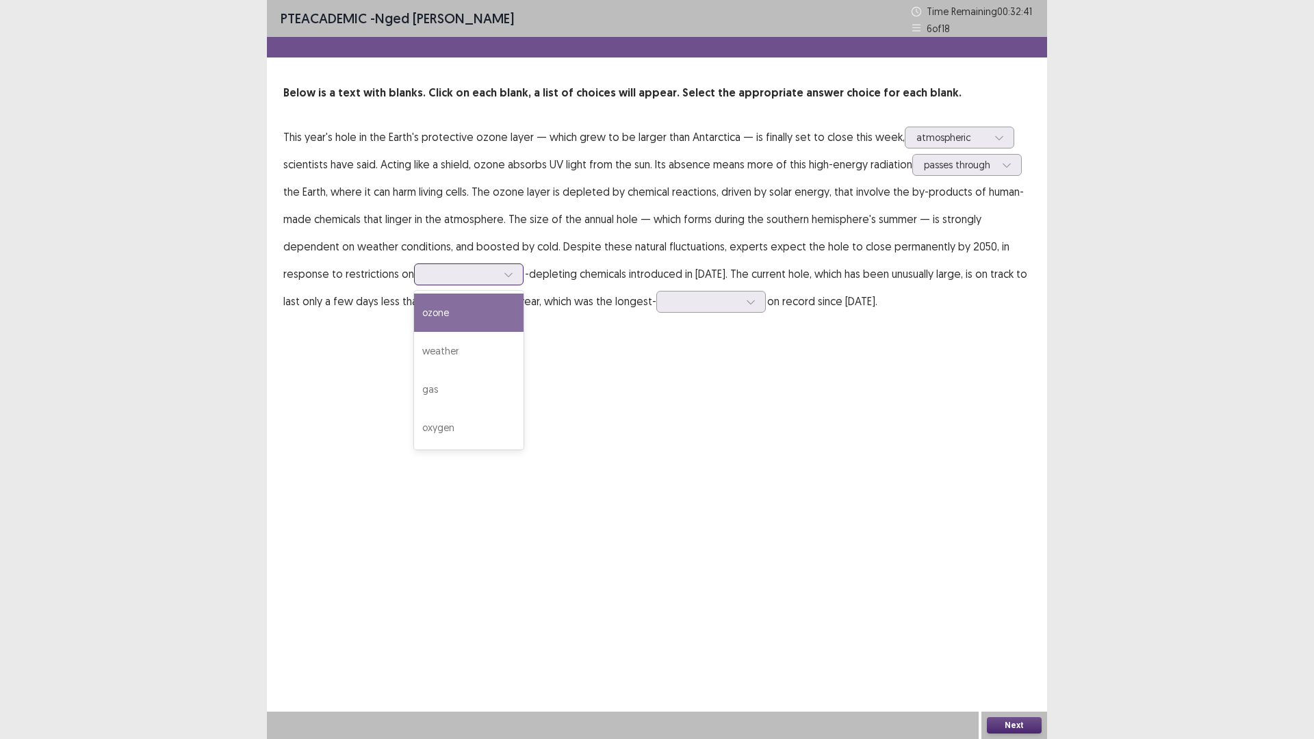
click at [470, 272] on div at bounding box center [461, 274] width 71 height 13
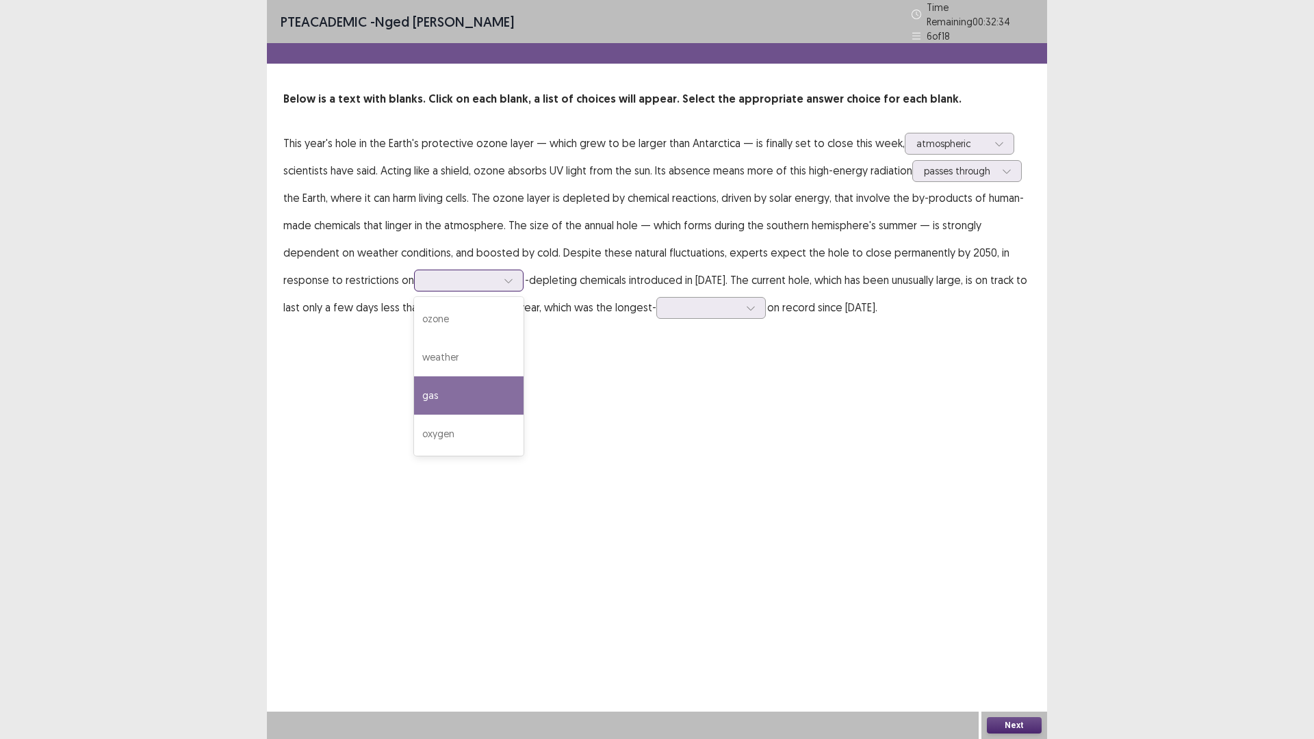
click at [447, 394] on div "gas" at bounding box center [469, 395] width 110 height 38
click at [457, 276] on div at bounding box center [461, 280] width 71 height 13
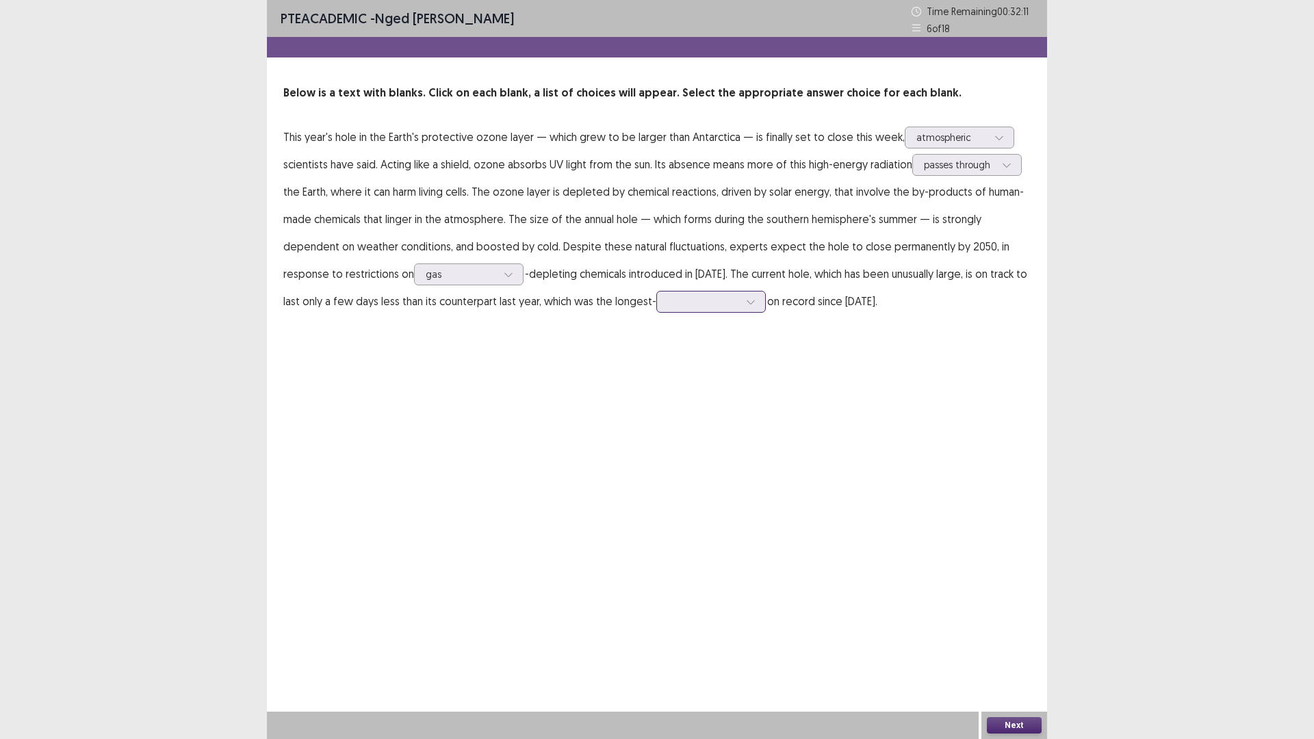
click at [697, 303] on div at bounding box center [703, 301] width 71 height 13
click at [694, 342] on div "grown" at bounding box center [711, 340] width 110 height 38
click at [700, 295] on div at bounding box center [703, 301] width 71 height 13
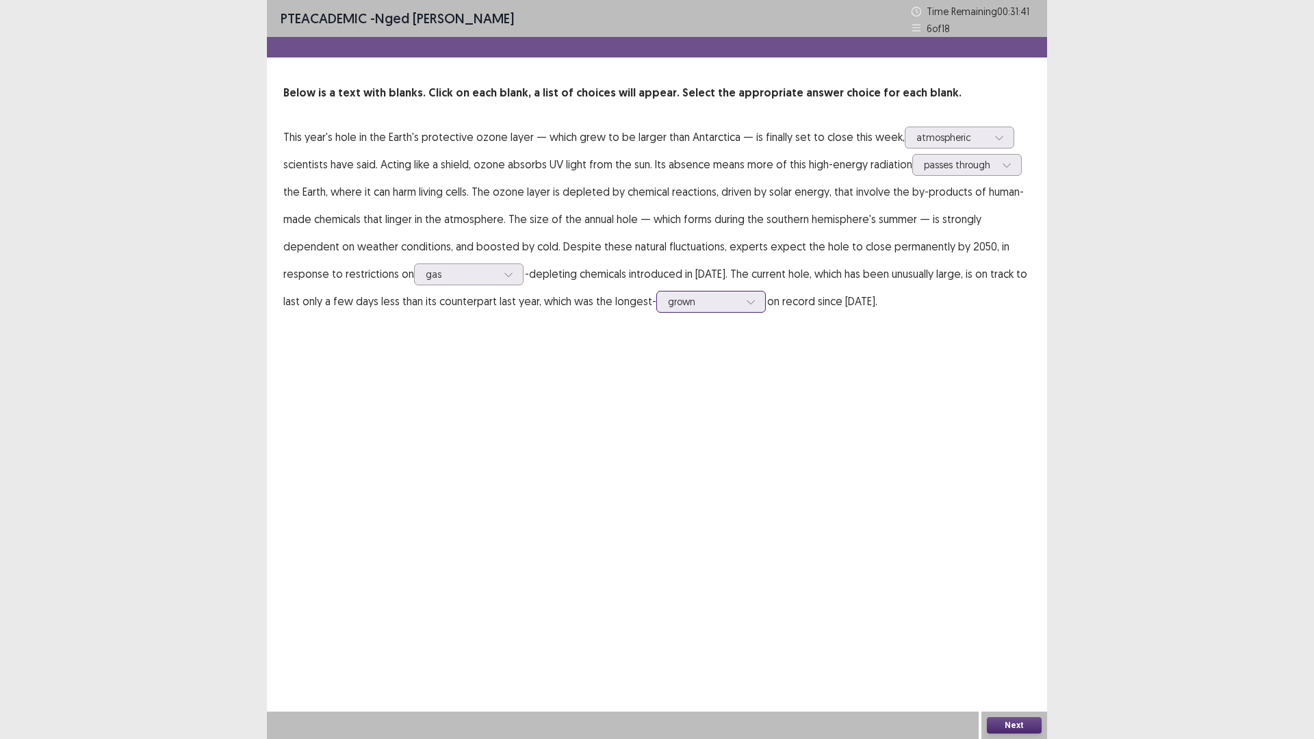
click at [700, 295] on div at bounding box center [703, 301] width 71 height 13
click at [1014, 646] on button "Next" at bounding box center [1014, 725] width 55 height 16
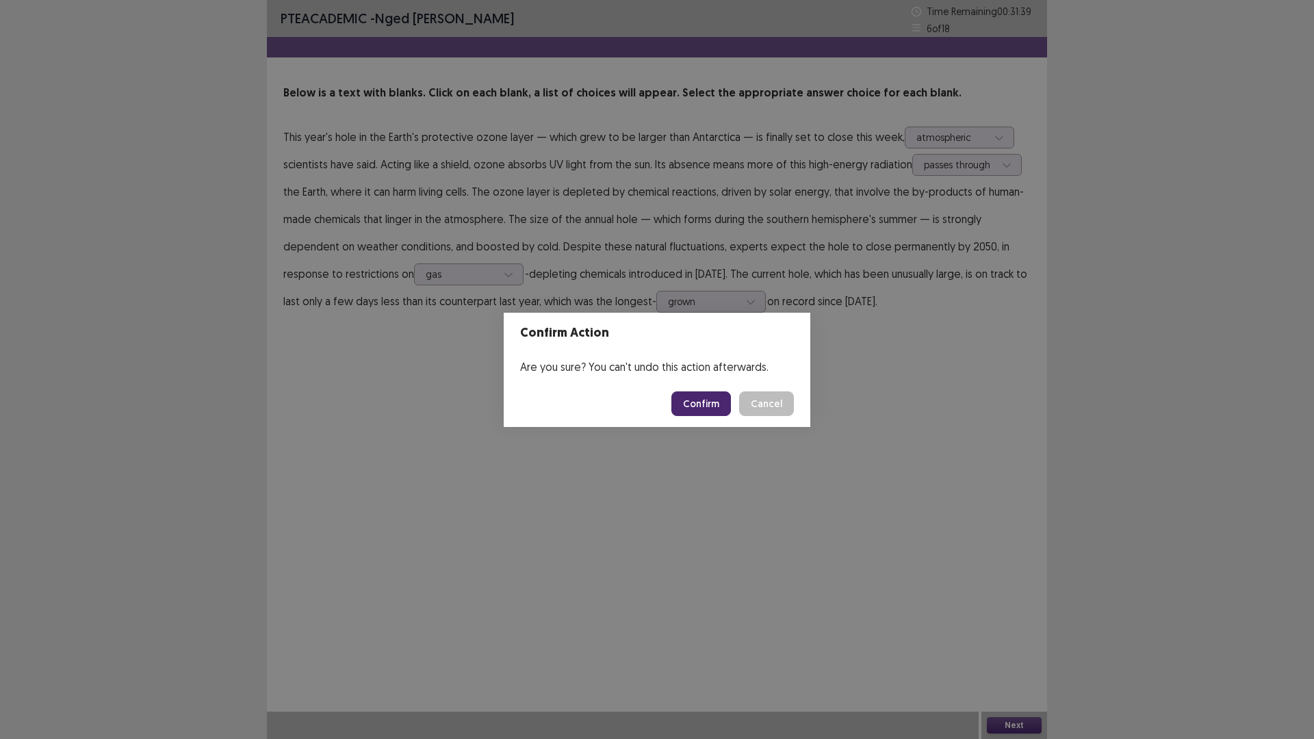
click at [711, 402] on button "Confirm" at bounding box center [701, 404] width 60 height 25
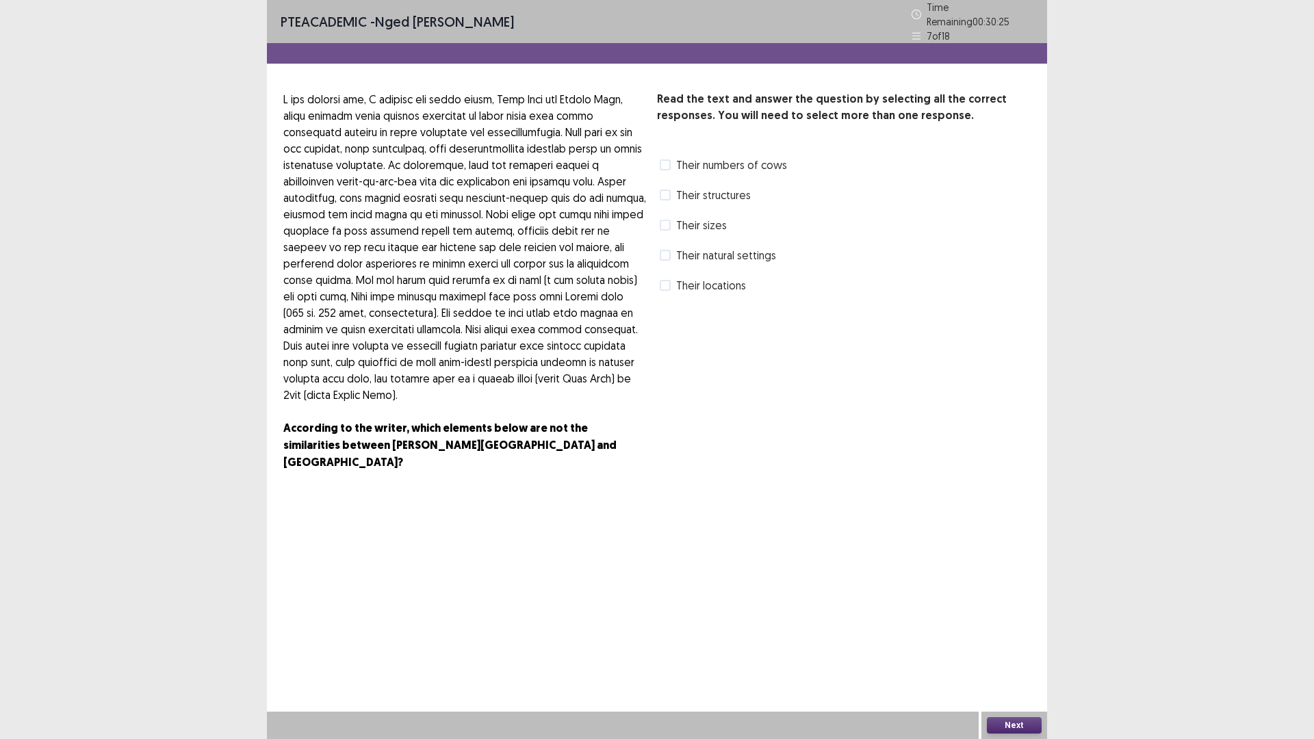
click at [669, 220] on span at bounding box center [665, 225] width 11 height 11
click at [672, 280] on label "Their locations" at bounding box center [703, 285] width 86 height 16
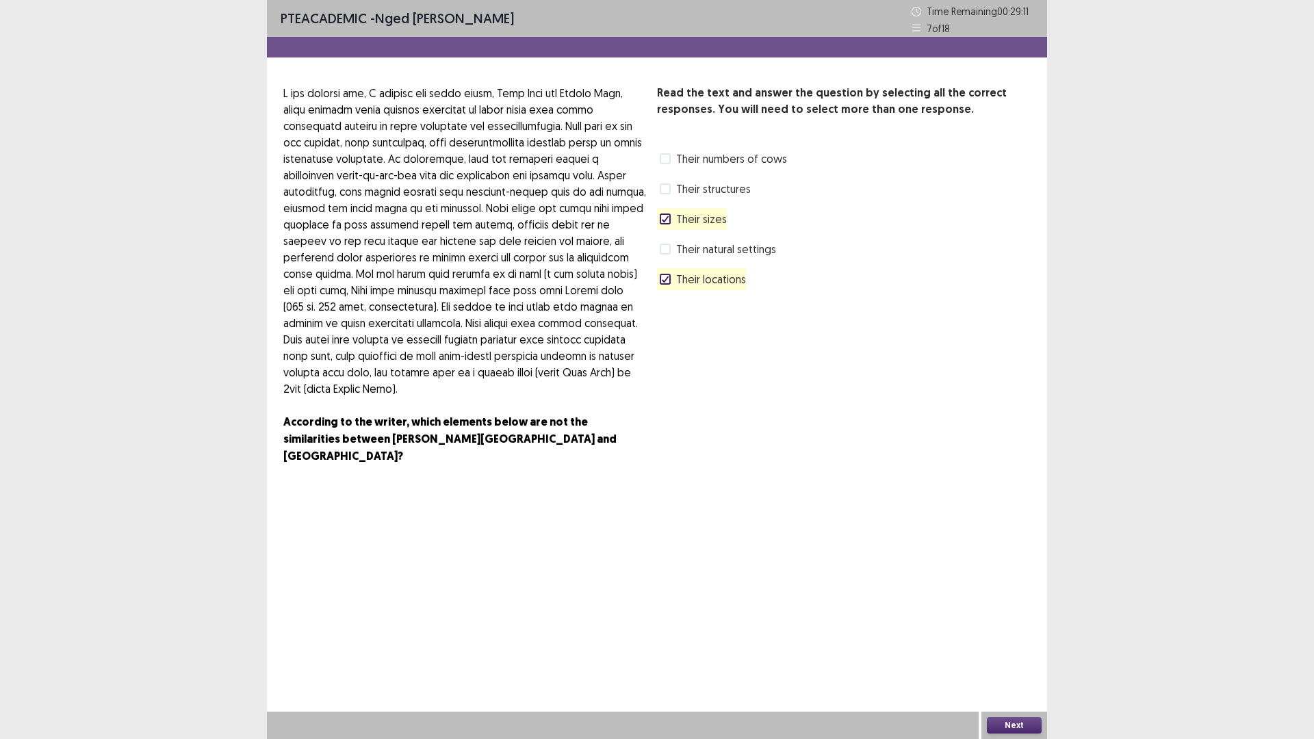
click at [671, 157] on label "Their numbers of cows" at bounding box center [723, 159] width 127 height 16
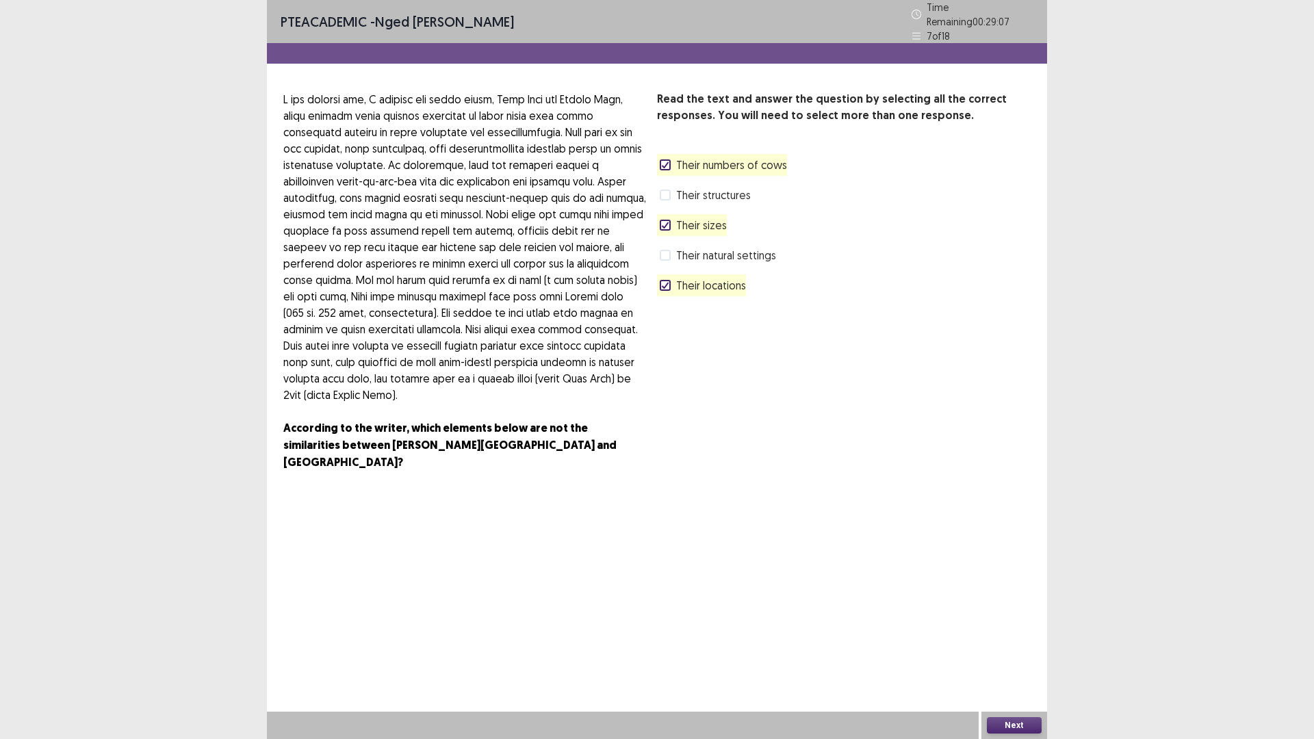
click at [1006, 646] on button "Next" at bounding box center [1014, 725] width 55 height 16
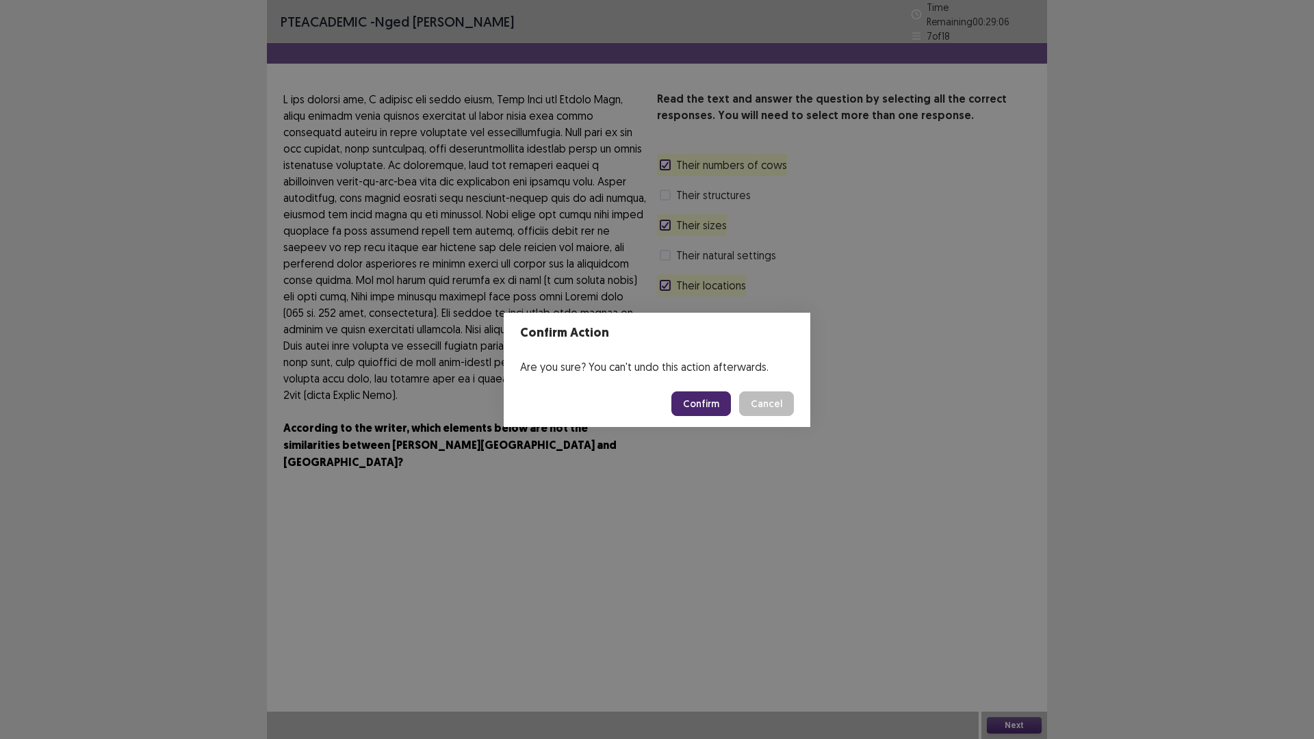
click at [696, 402] on button "Confirm" at bounding box center [701, 404] width 60 height 25
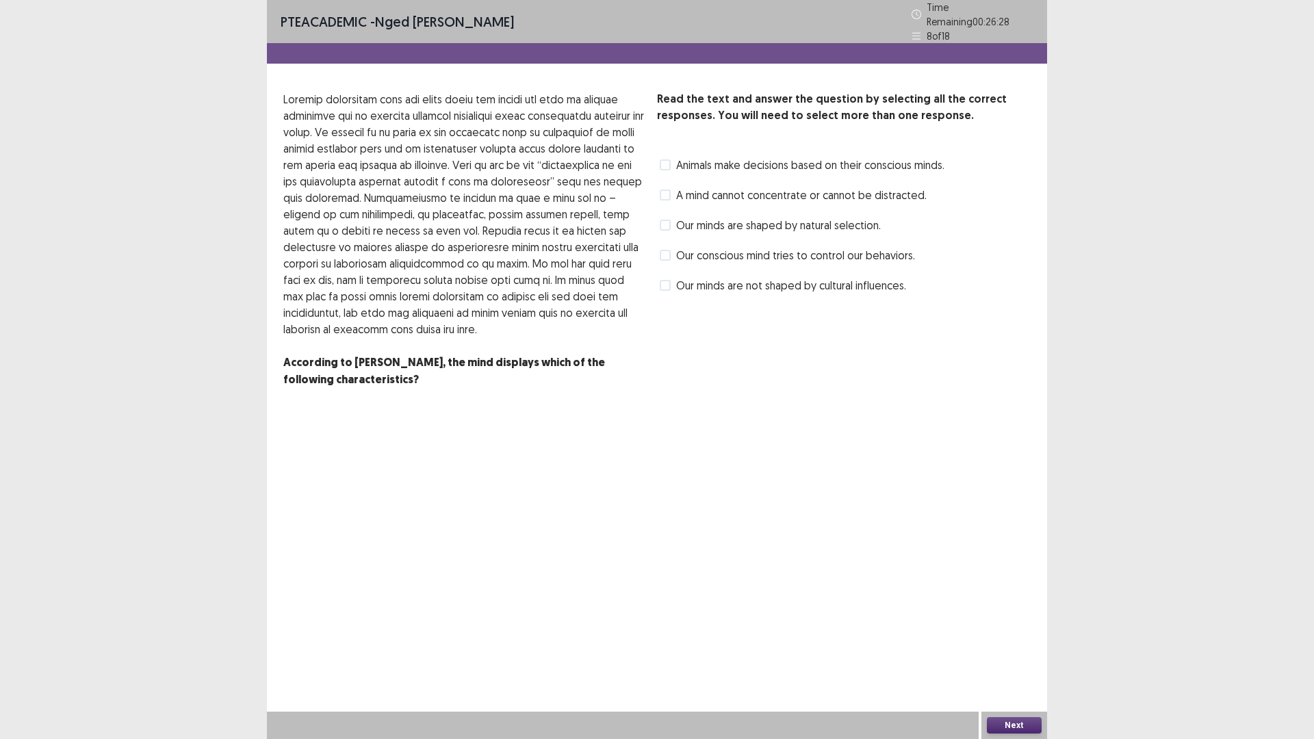
click at [671, 218] on label "Our minds are shaped by natural selection." at bounding box center [770, 225] width 221 height 16
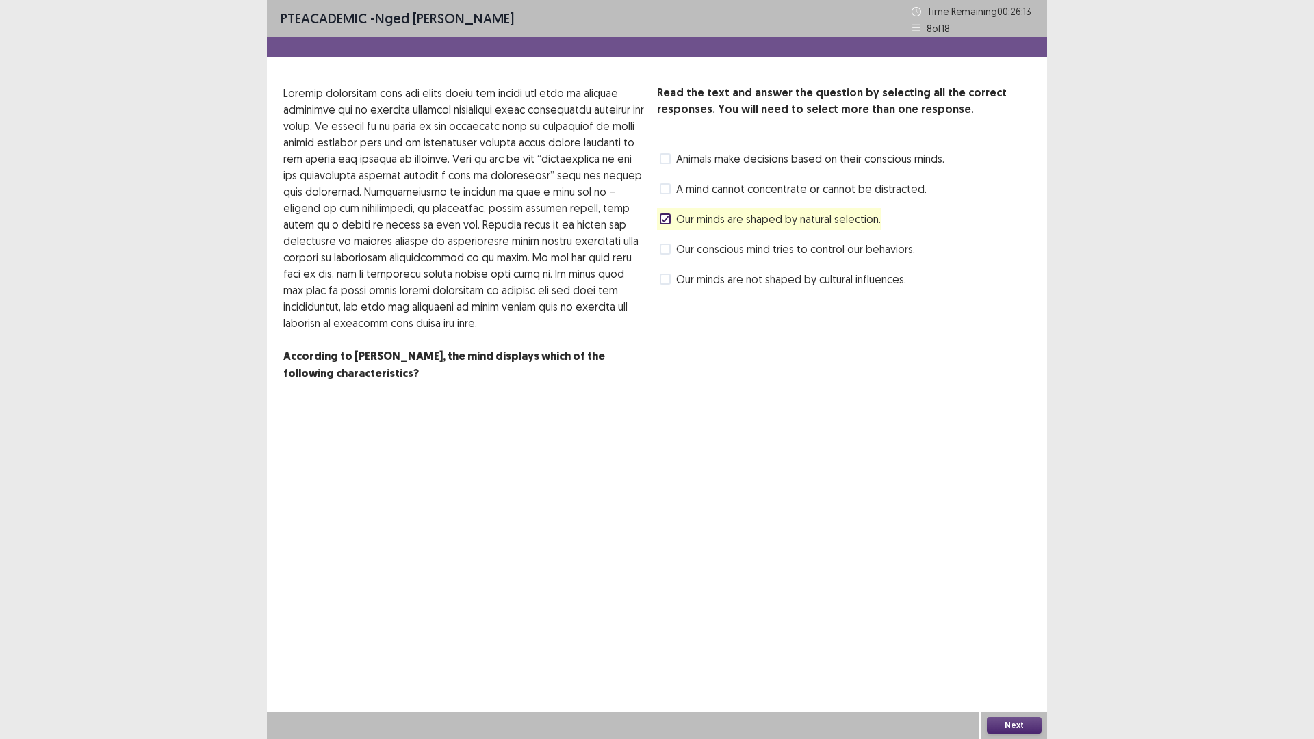
click at [669, 189] on span at bounding box center [665, 188] width 11 height 11
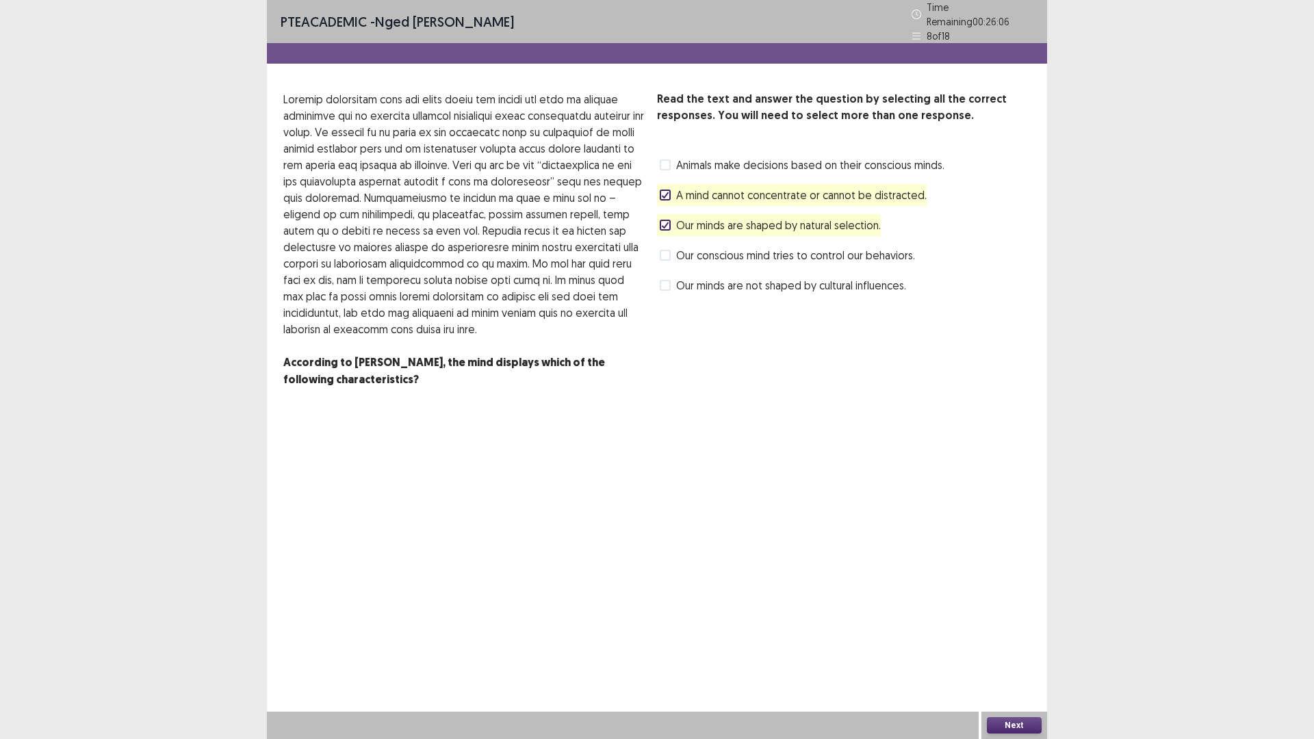
click at [666, 190] on span at bounding box center [665, 195] width 11 height 11
click at [667, 250] on span at bounding box center [665, 255] width 11 height 11
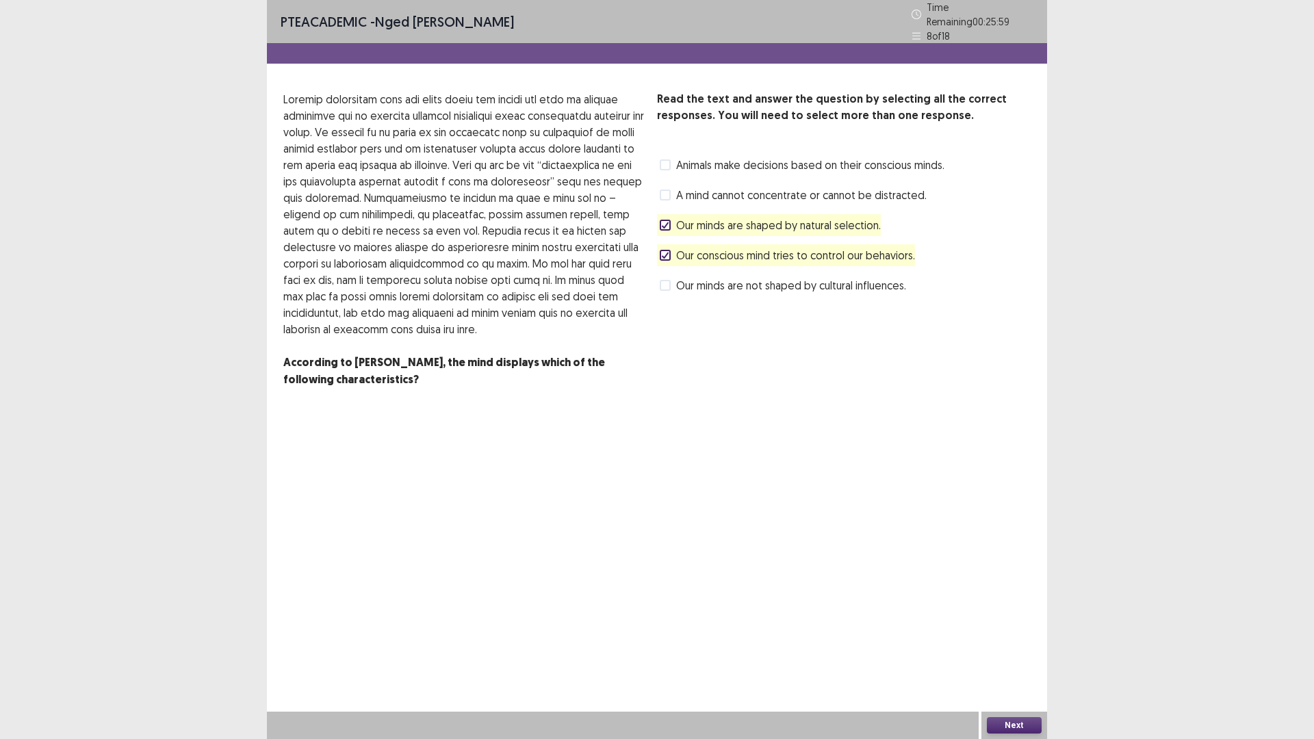
click at [1010, 646] on button "Next" at bounding box center [1014, 725] width 55 height 16
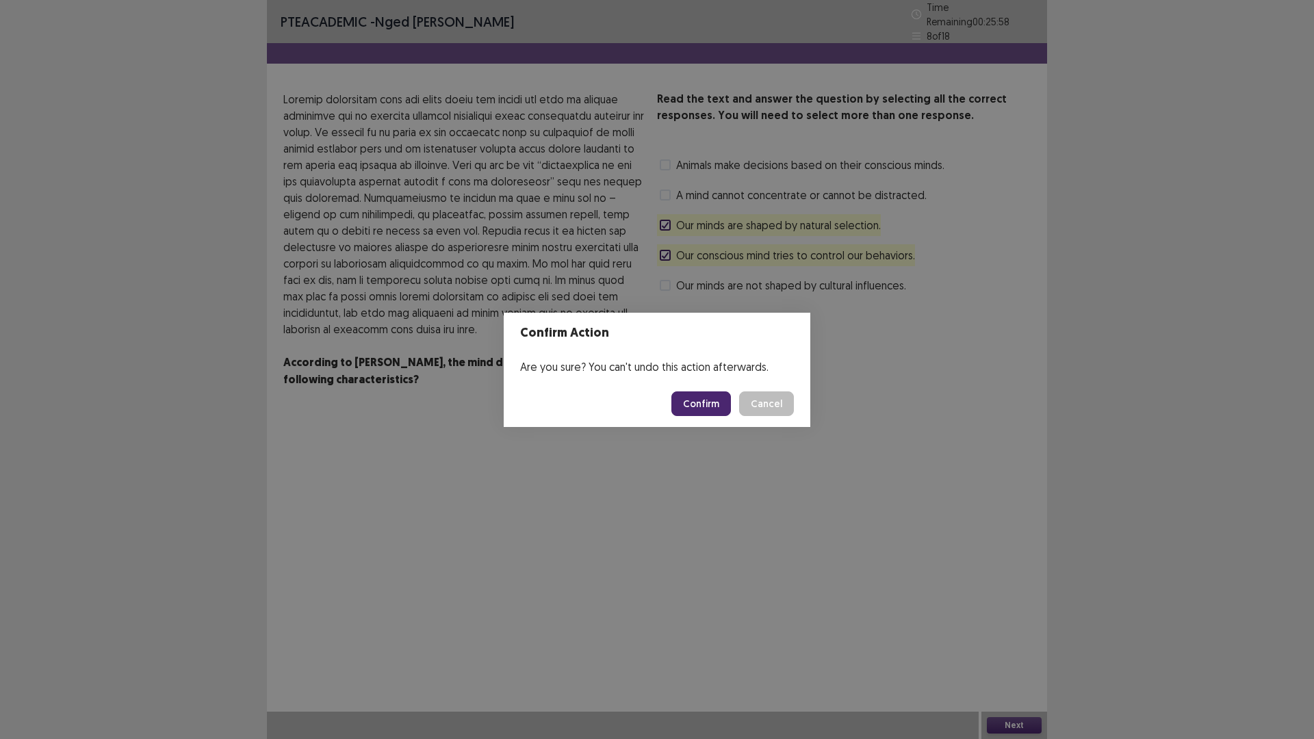
click at [721, 405] on button "Confirm" at bounding box center [701, 404] width 60 height 25
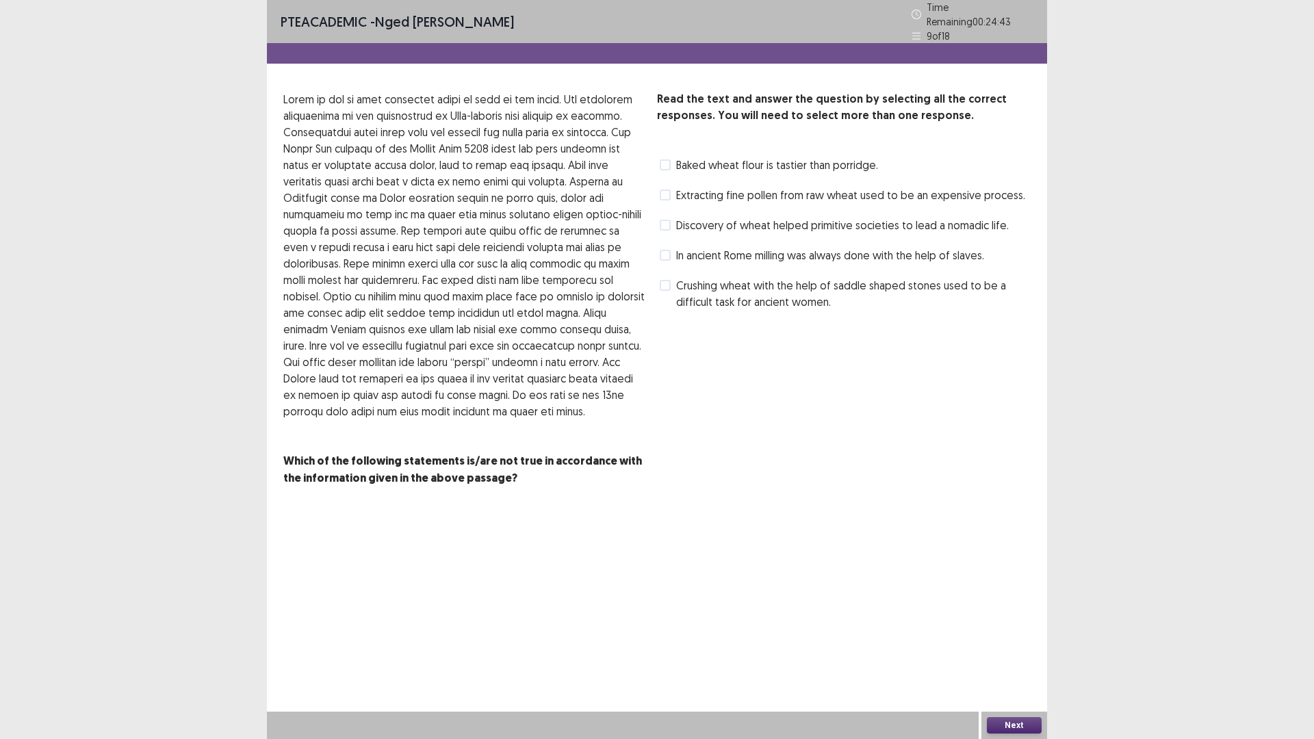
click at [665, 162] on span at bounding box center [665, 164] width 11 height 11
click at [665, 162] on icon at bounding box center [665, 165] width 8 height 7
click at [668, 220] on span at bounding box center [665, 225] width 11 height 11
click at [667, 222] on polyline at bounding box center [666, 224] width 6 height 5
click at [664, 280] on span at bounding box center [665, 285] width 11 height 11
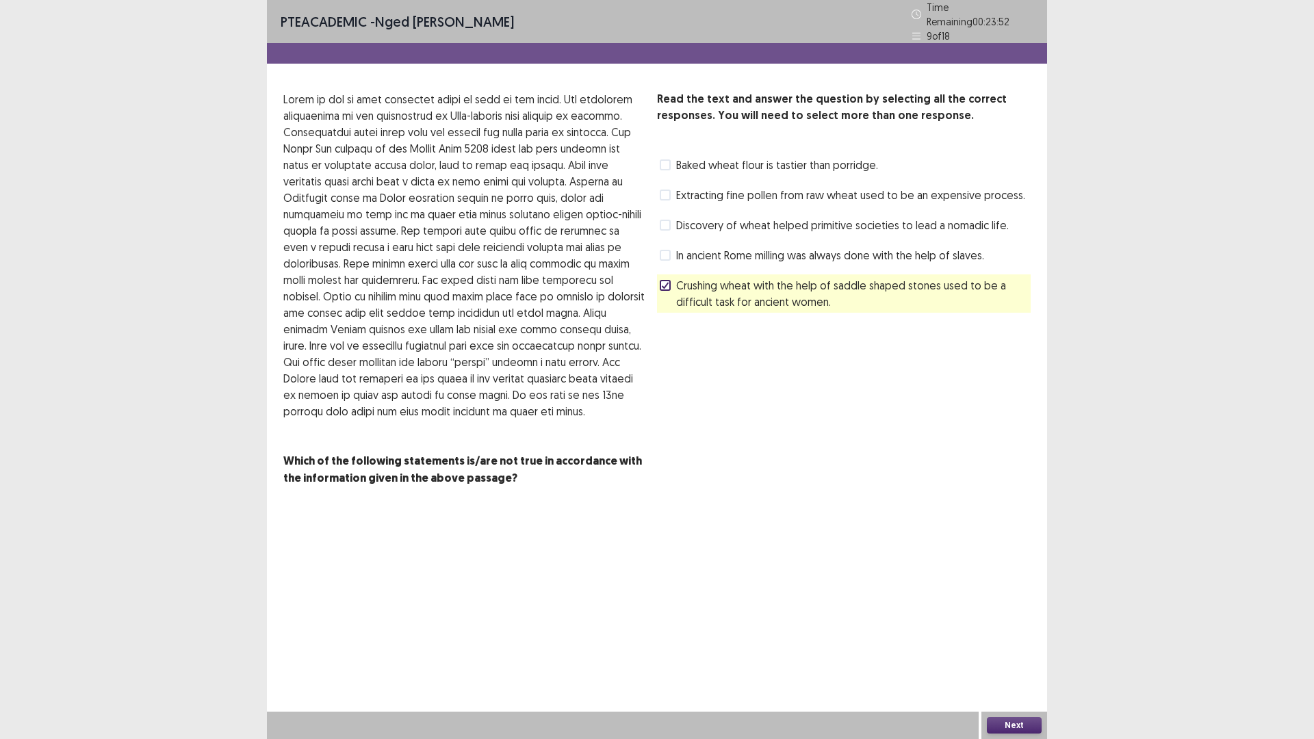
click at [665, 190] on span at bounding box center [665, 195] width 11 height 11
click at [668, 282] on icon at bounding box center [665, 285] width 8 height 7
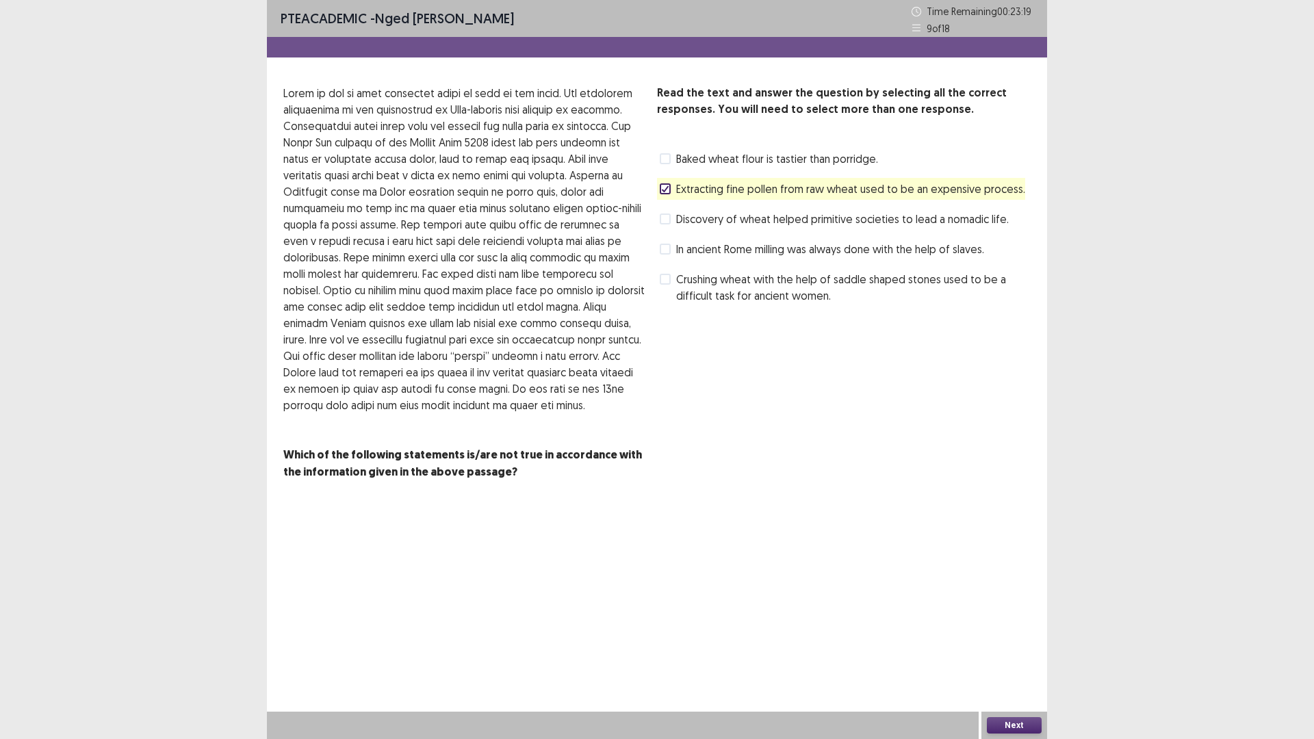
click at [665, 246] on span at bounding box center [665, 249] width 11 height 11
click at [1019, 646] on button "Next" at bounding box center [1014, 725] width 55 height 16
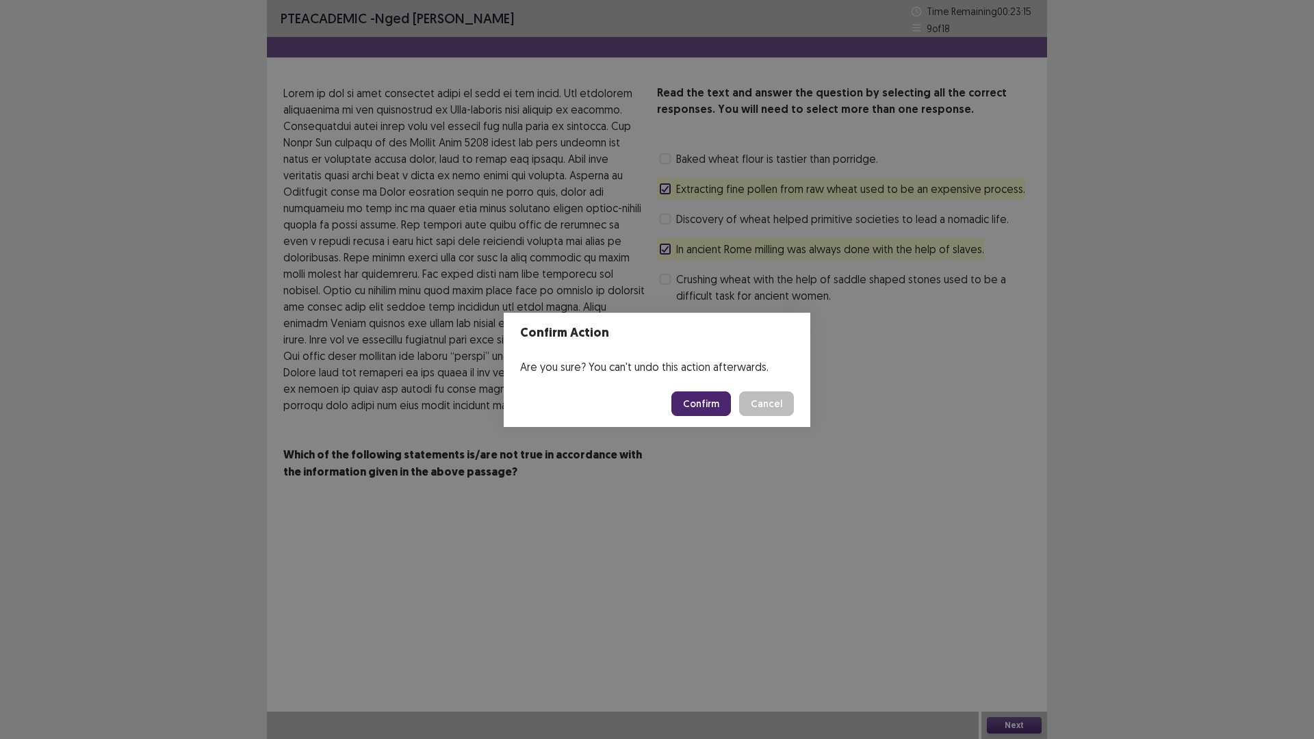
click at [705, 402] on button "Confirm" at bounding box center [701, 404] width 60 height 25
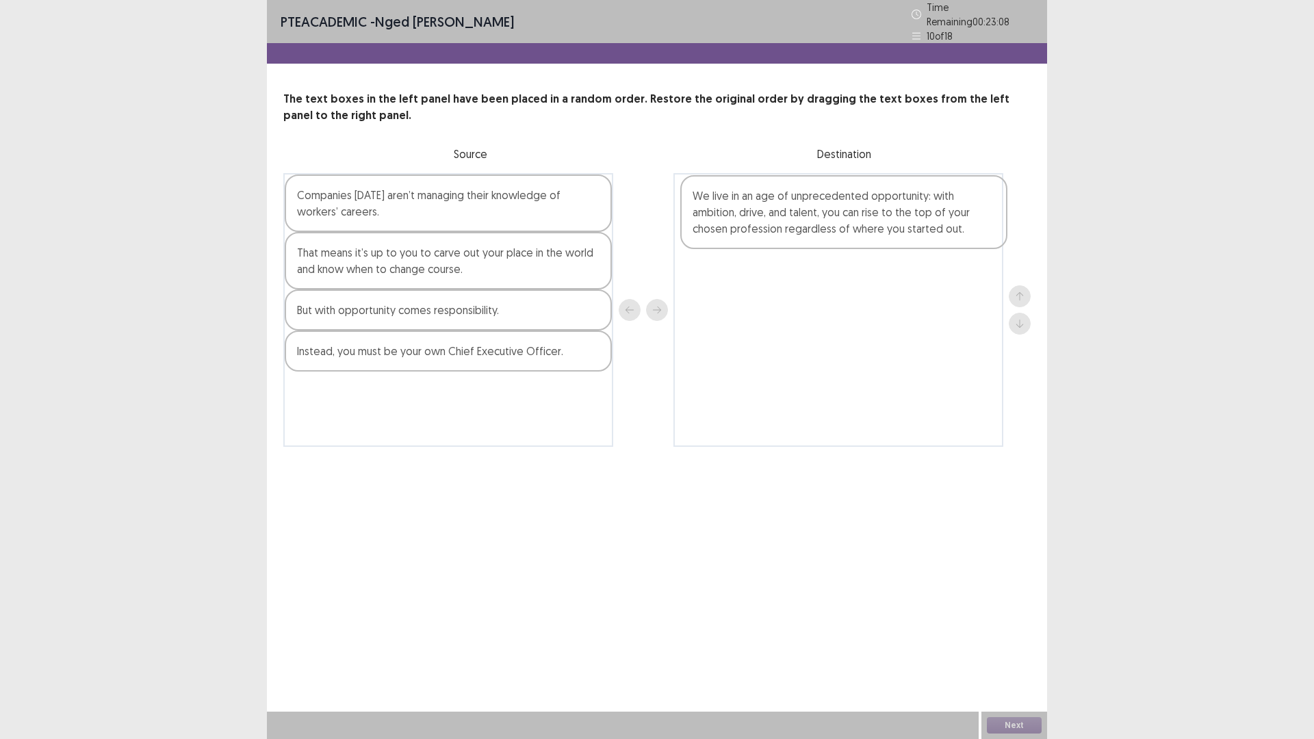
drag, startPoint x: 415, startPoint y: 265, endPoint x: 815, endPoint y: 216, distance: 402.8
click at [815, 216] on div "Companies [DATE] aren’t managing their knowledge of workers’ careers. We live i…" at bounding box center [656, 310] width 747 height 274
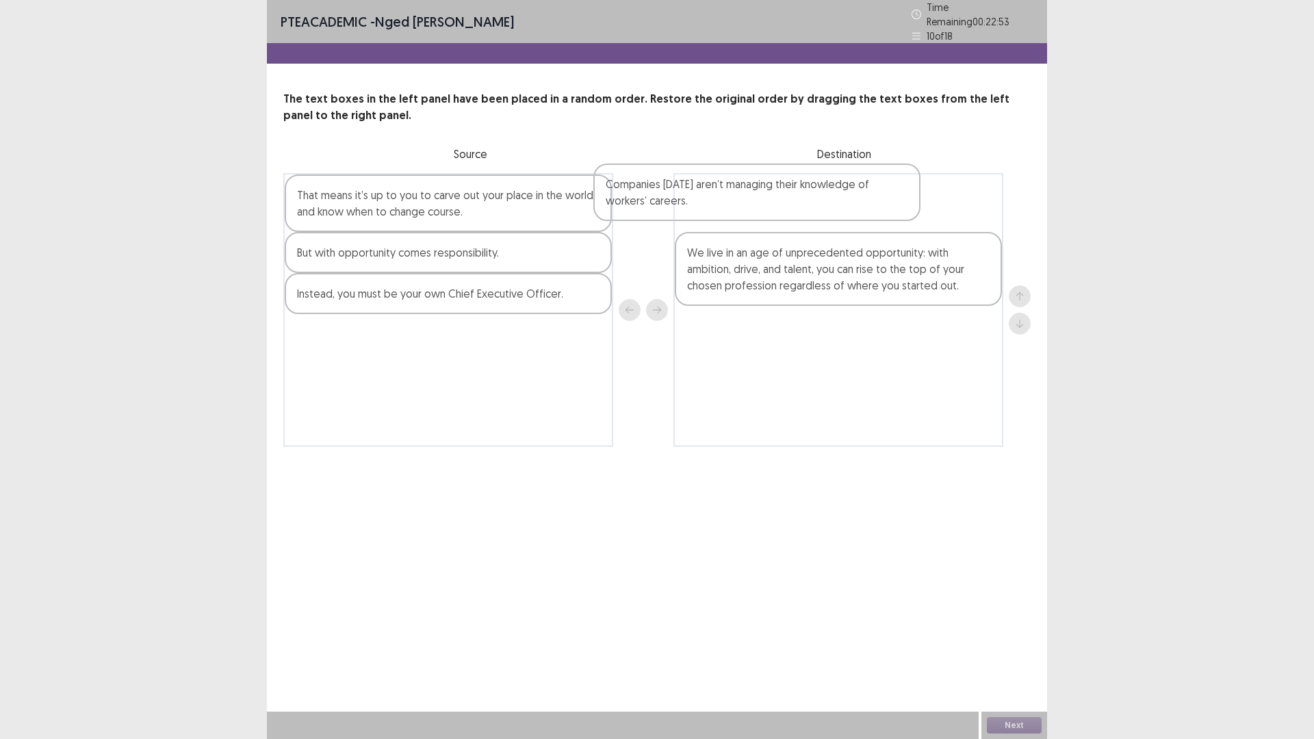
drag, startPoint x: 445, startPoint y: 209, endPoint x: 769, endPoint y: 203, distance: 324.5
click at [769, 203] on div "Companies [DATE] aren’t managing their knowledge of workers’ careers. That mean…" at bounding box center [656, 310] width 747 height 274
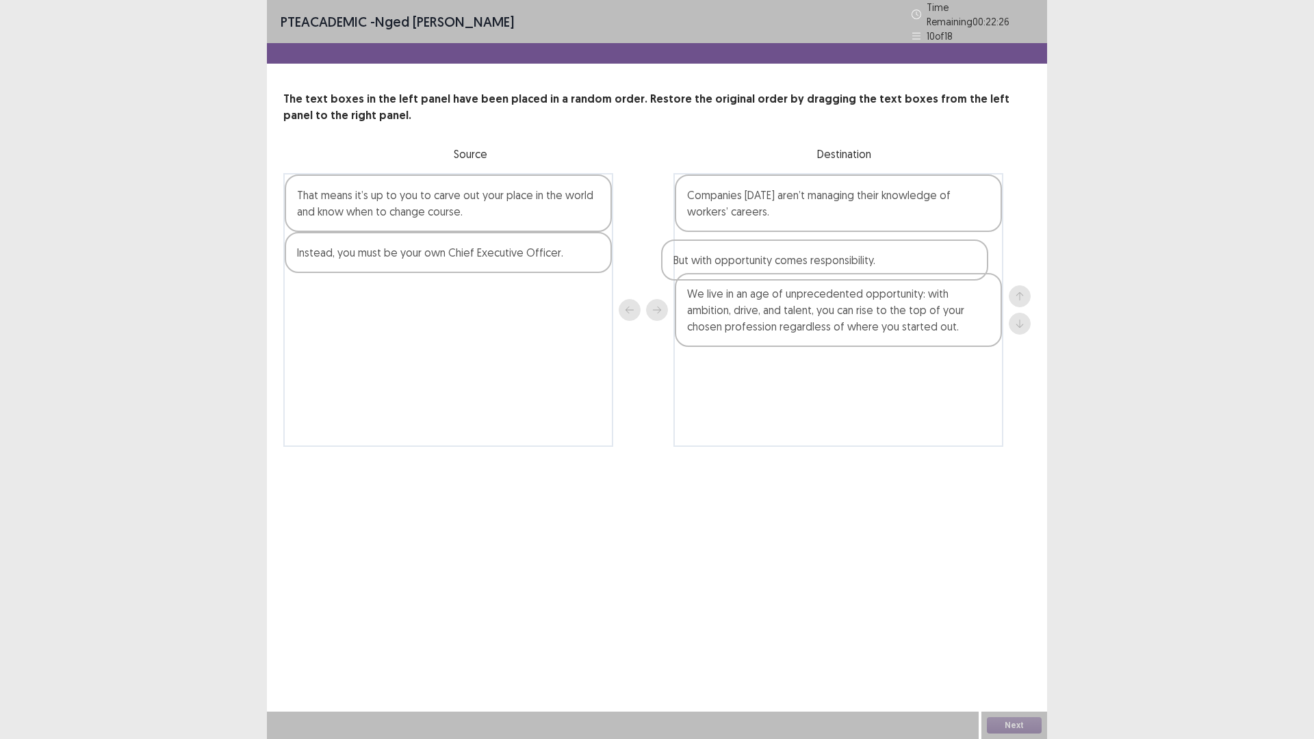
drag, startPoint x: 514, startPoint y: 252, endPoint x: 903, endPoint y: 266, distance: 389.0
click at [903, 266] on div "That means it’s up to you to carve out your place in the world and know when to…" at bounding box center [656, 310] width 747 height 274
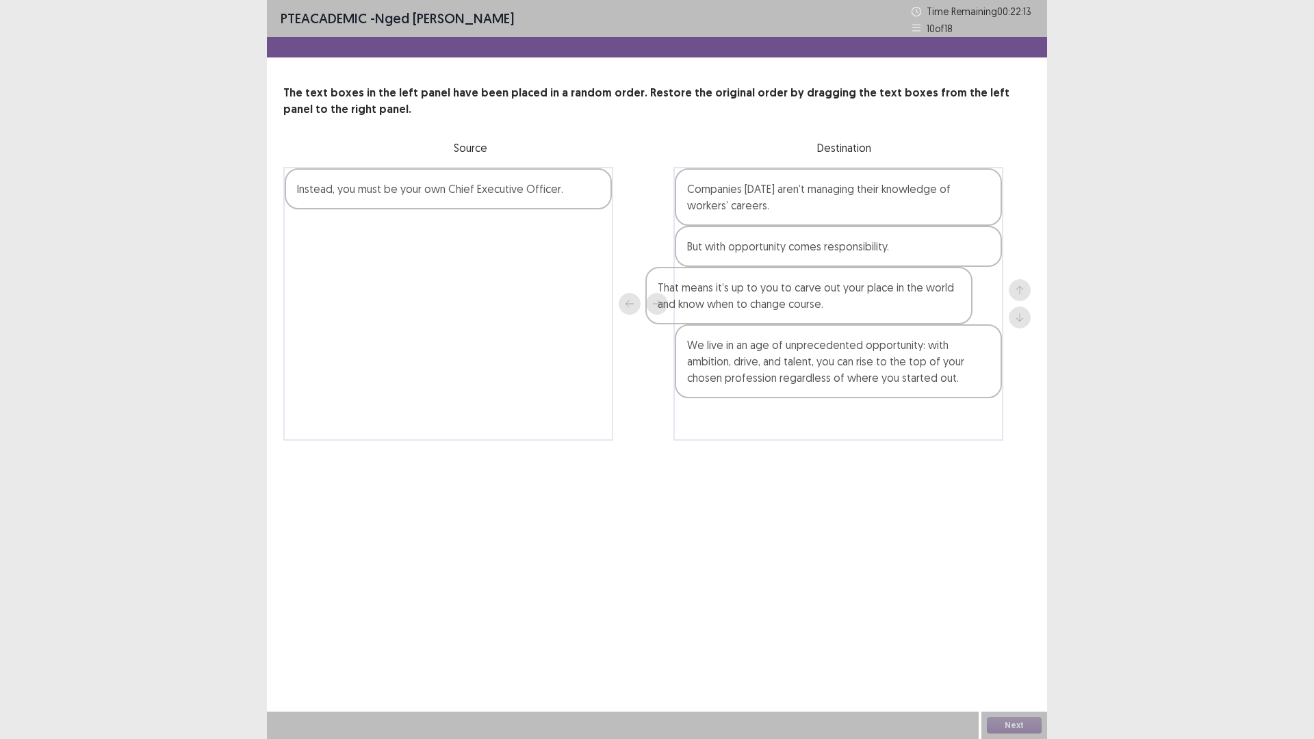
drag, startPoint x: 554, startPoint y: 209, endPoint x: 962, endPoint y: 324, distance: 423.7
click at [962, 324] on div "That means it’s up to you to carve out your place in the world and know when to…" at bounding box center [656, 304] width 747 height 274
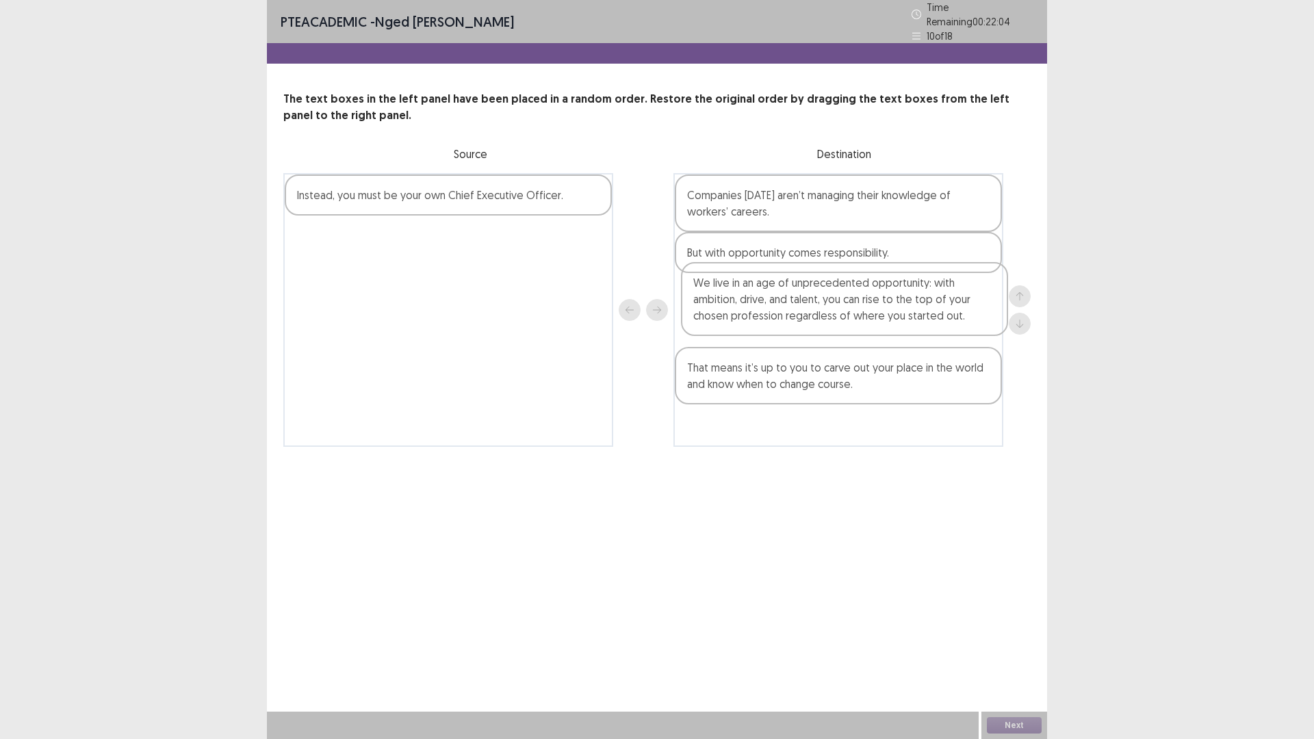
drag, startPoint x: 802, startPoint y: 364, endPoint x: 808, endPoint y: 291, distance: 73.6
click at [808, 291] on div "Companies [DATE] aren’t managing their knowledge of workers’ careers. But with …" at bounding box center [839, 310] width 330 height 274
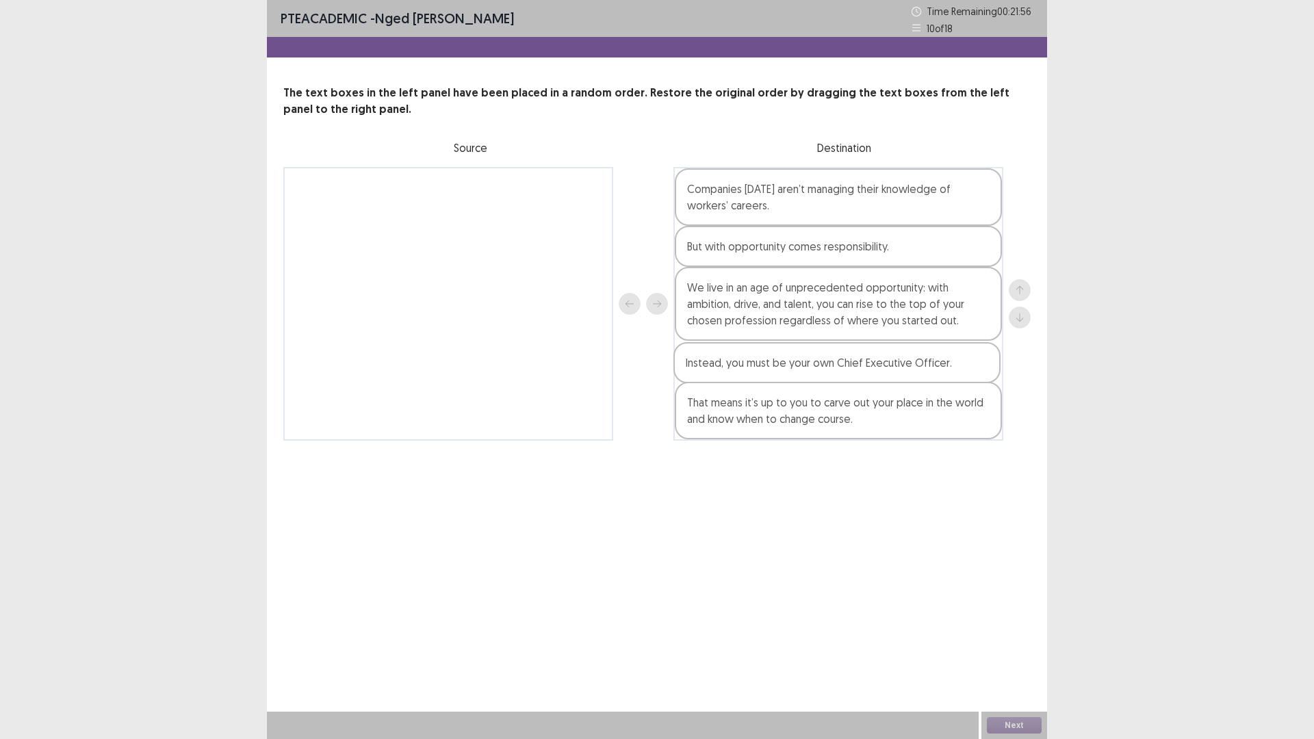
drag, startPoint x: 435, startPoint y: 196, endPoint x: 836, endPoint y: 374, distance: 438.8
click at [836, 374] on div "Instead, you must be your own Chief Executive Officer. Companies [DATE] aren’t …" at bounding box center [656, 304] width 747 height 274
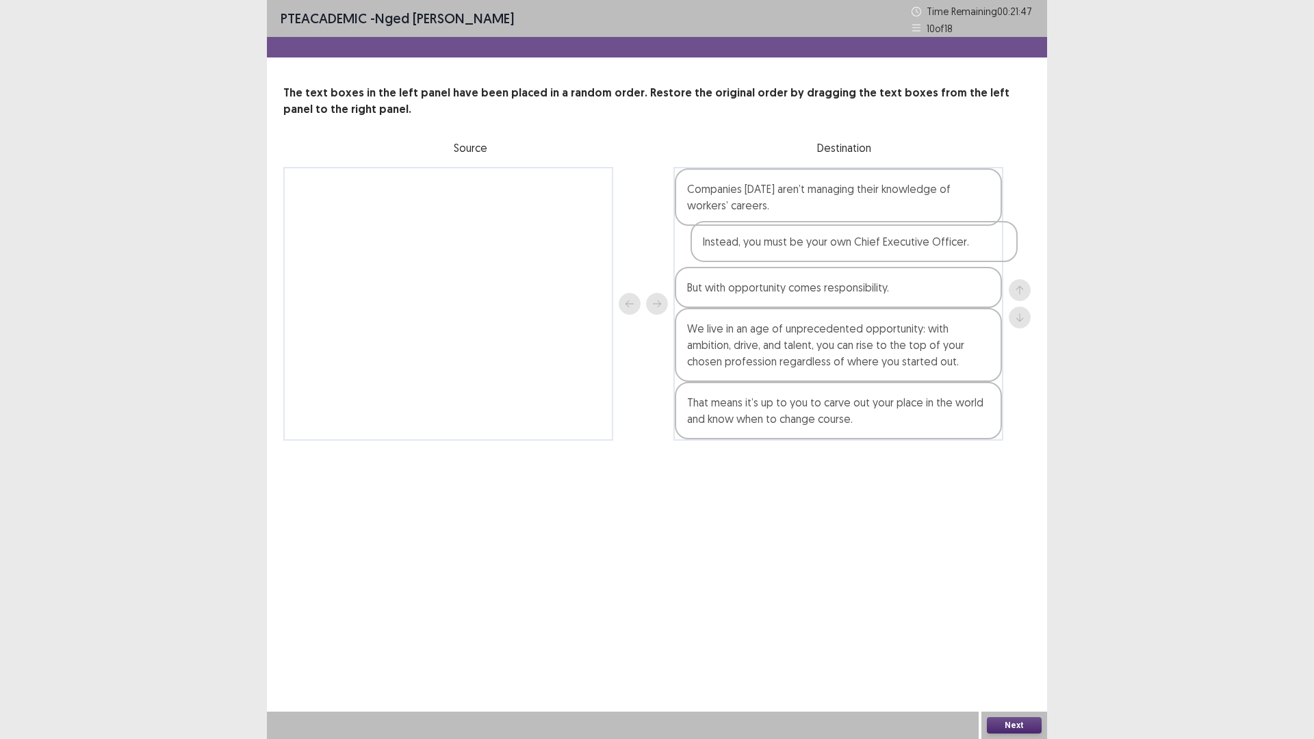
drag, startPoint x: 793, startPoint y: 372, endPoint x: 809, endPoint y: 248, distance: 125.6
click at [809, 248] on div "Companies [DATE] aren’t managing their knowledge of workers’ careers. But with …" at bounding box center [839, 304] width 330 height 274
click at [1012, 646] on button "Next" at bounding box center [1014, 725] width 55 height 16
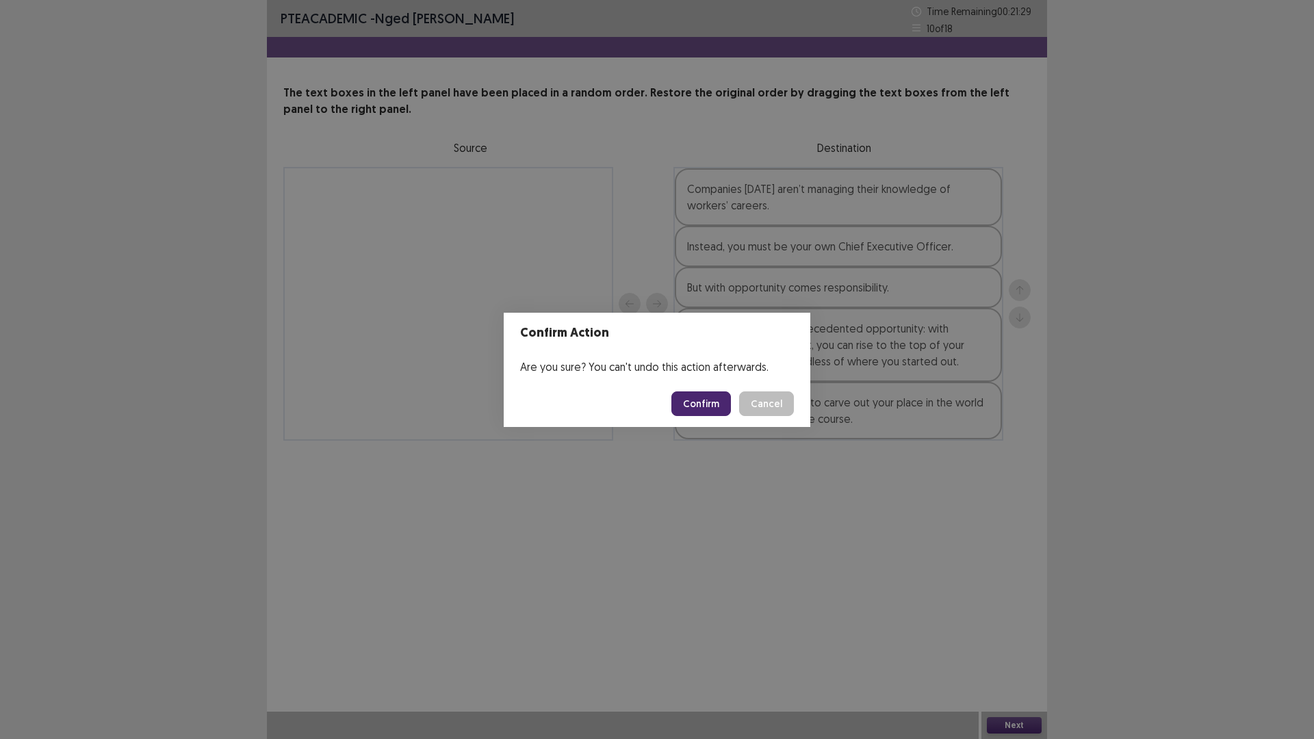
click at [710, 402] on button "Confirm" at bounding box center [701, 404] width 60 height 25
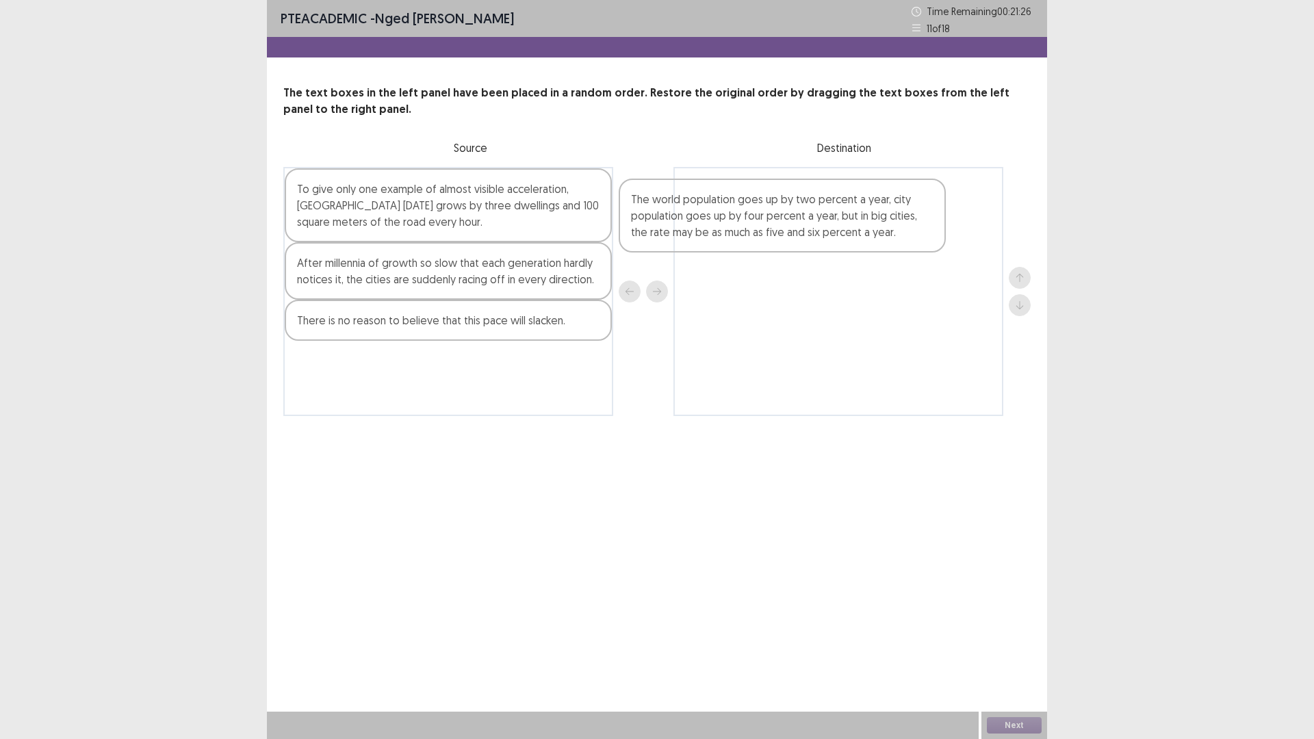
drag, startPoint x: 464, startPoint y: 336, endPoint x: 836, endPoint y: 201, distance: 396.3
click at [836, 201] on div "To give only one example of almost visible acceleration, [GEOGRAPHIC_DATA] [DAT…" at bounding box center [656, 291] width 747 height 249
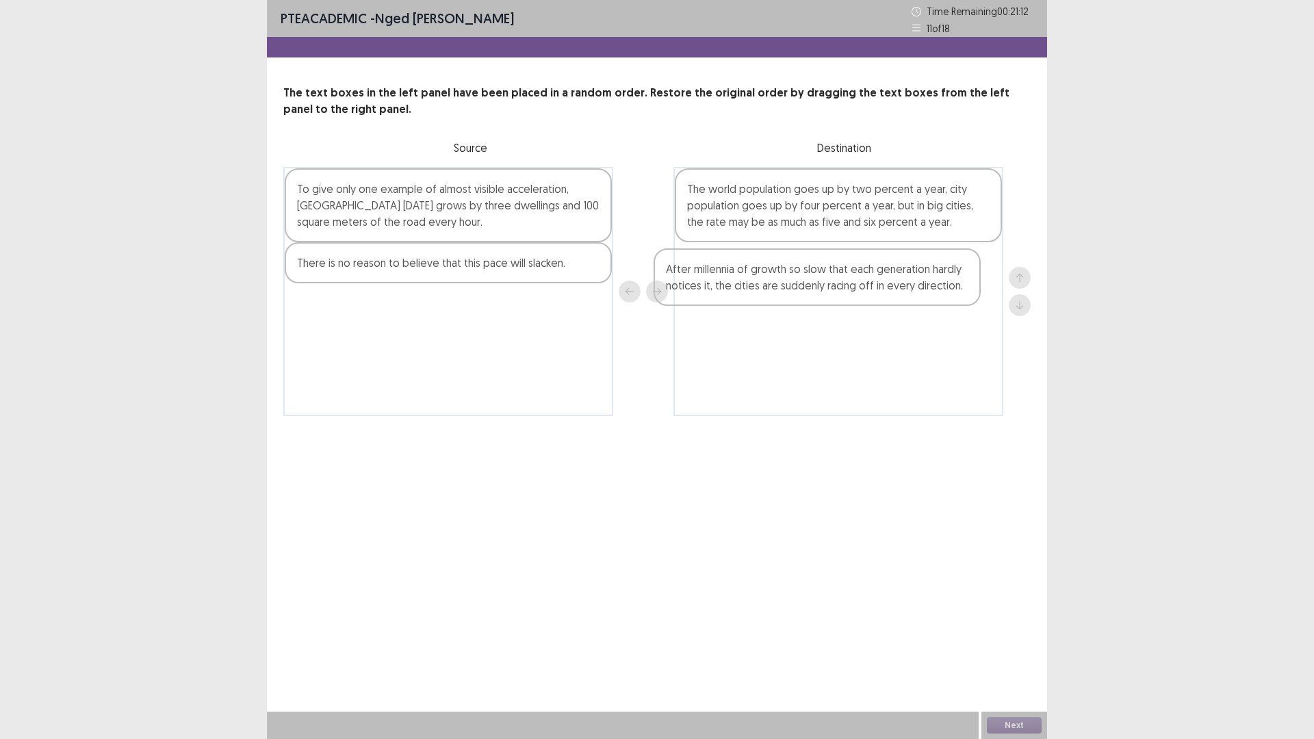
drag, startPoint x: 496, startPoint y: 283, endPoint x: 869, endPoint y: 288, distance: 373.1
click at [869, 288] on div "To give only one example of almost visible acceleration, [GEOGRAPHIC_DATA] [DAT…" at bounding box center [656, 291] width 747 height 249
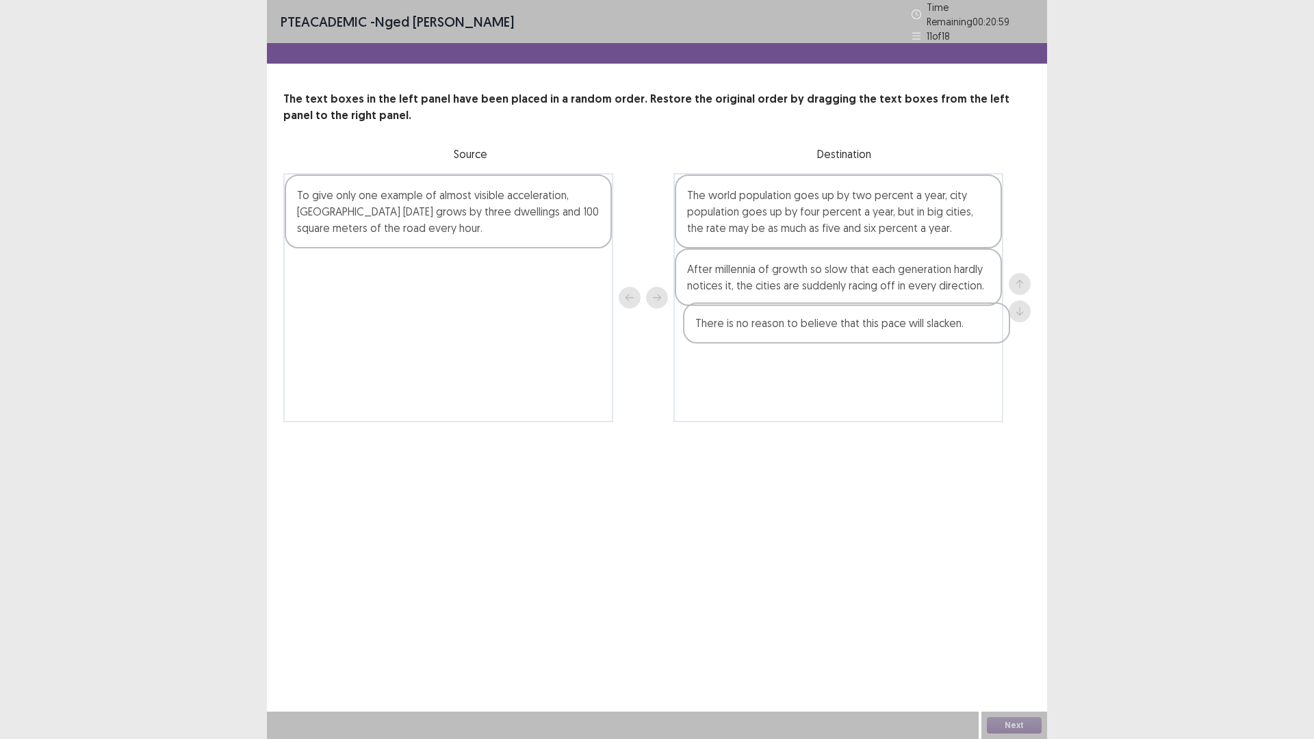
drag, startPoint x: 431, startPoint y: 271, endPoint x: 832, endPoint y: 334, distance: 406.7
click at [832, 334] on div "To give only one example of almost visible acceleration, [GEOGRAPHIC_DATA] [DAT…" at bounding box center [656, 297] width 747 height 249
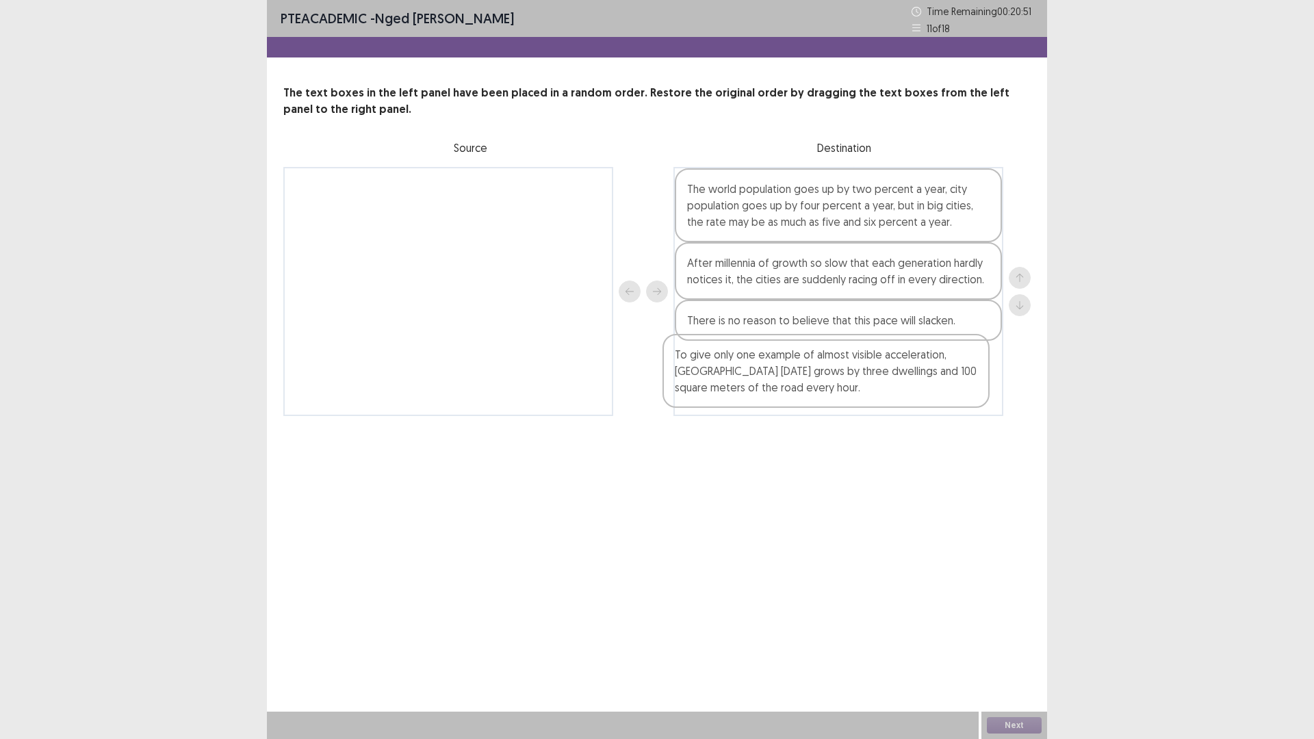
drag, startPoint x: 464, startPoint y: 229, endPoint x: 851, endPoint y: 401, distance: 423.2
click at [851, 401] on div "To give only one example of almost visible acceleration, [GEOGRAPHIC_DATA] [DAT…" at bounding box center [656, 291] width 747 height 249
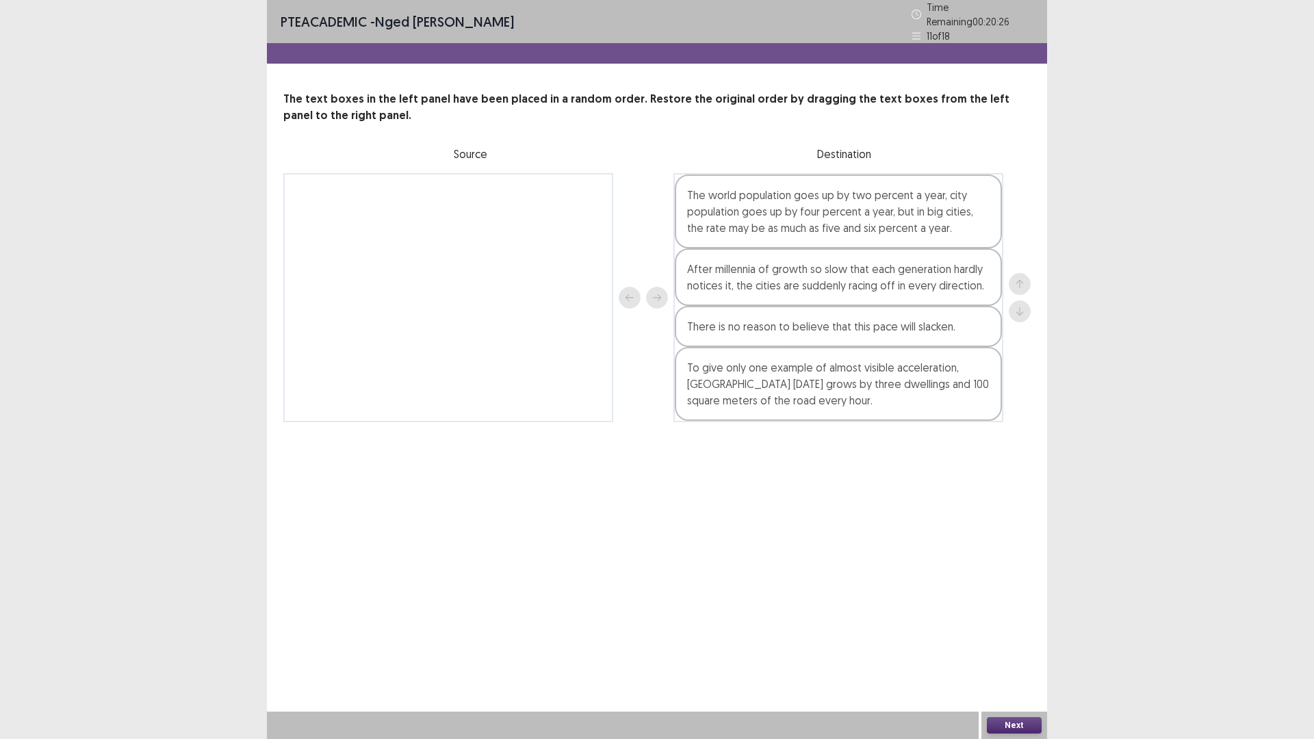
click at [1019, 646] on button "Next" at bounding box center [1014, 725] width 55 height 16
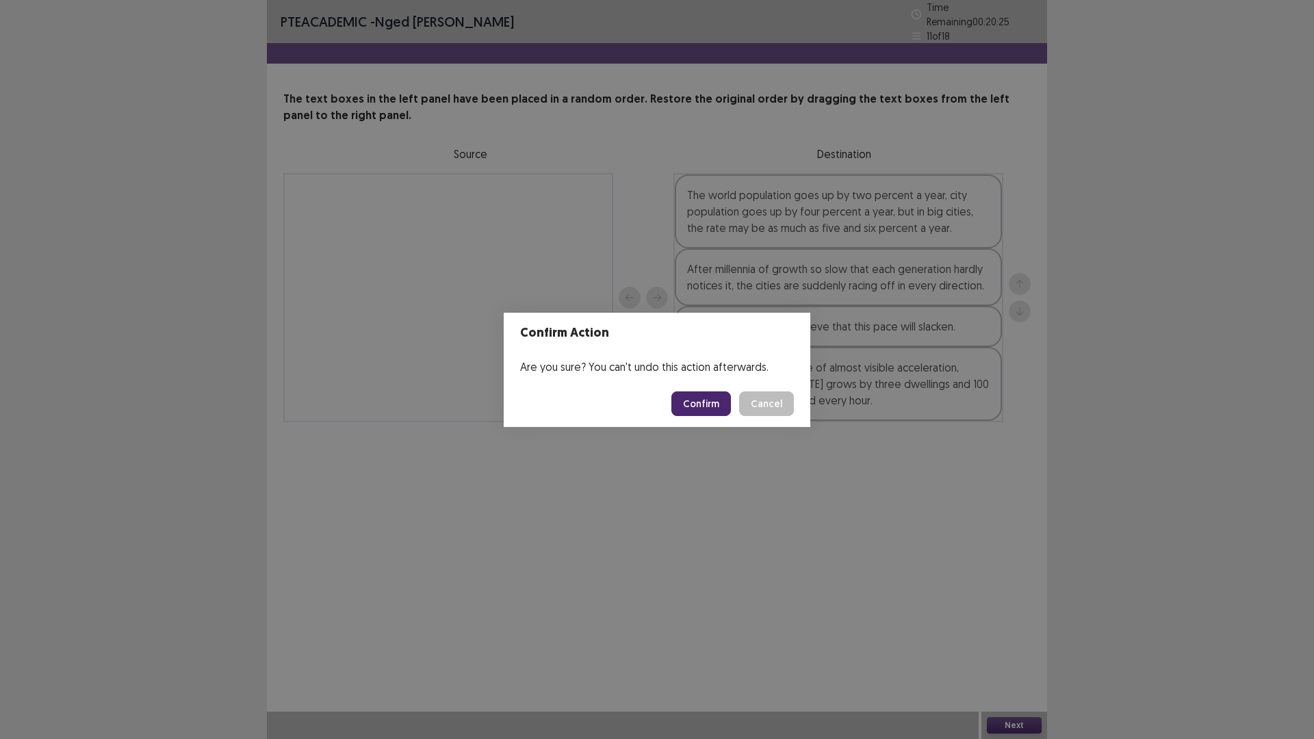
click at [713, 394] on button "Confirm" at bounding box center [701, 404] width 60 height 25
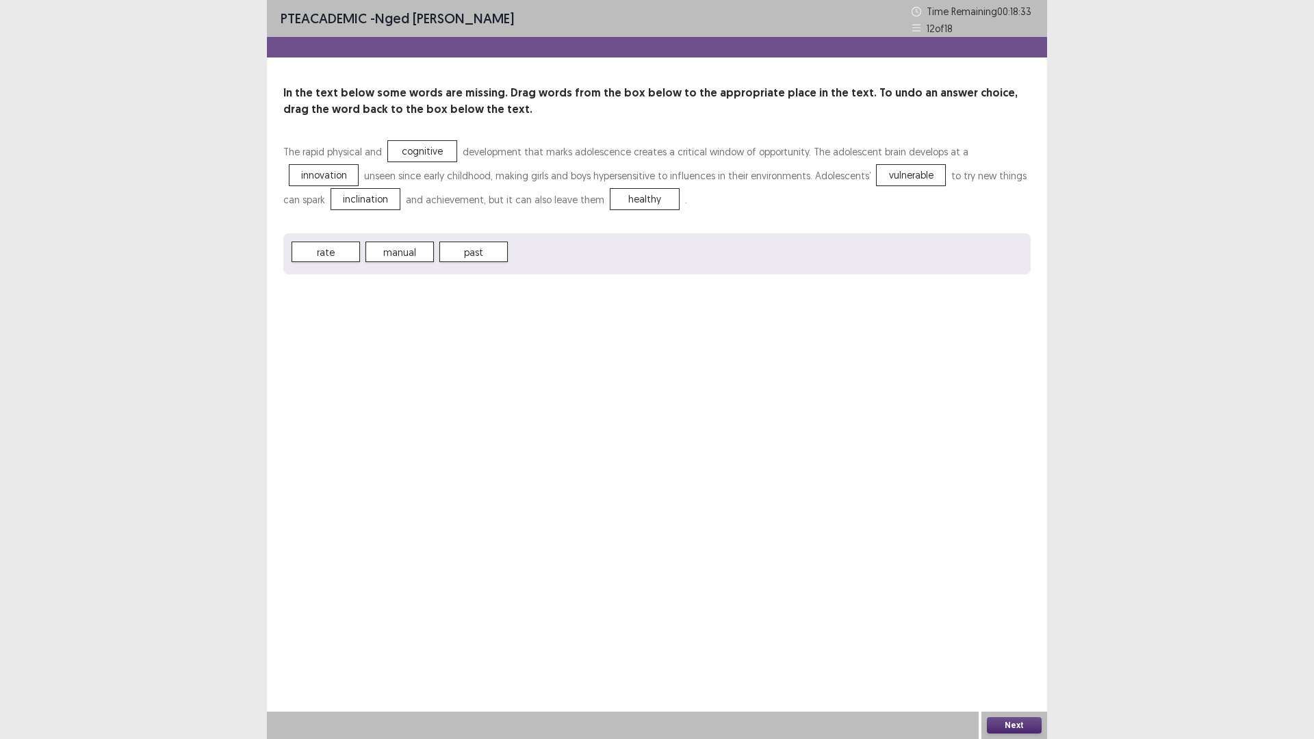
click at [1034, 646] on button "Next" at bounding box center [1014, 725] width 55 height 16
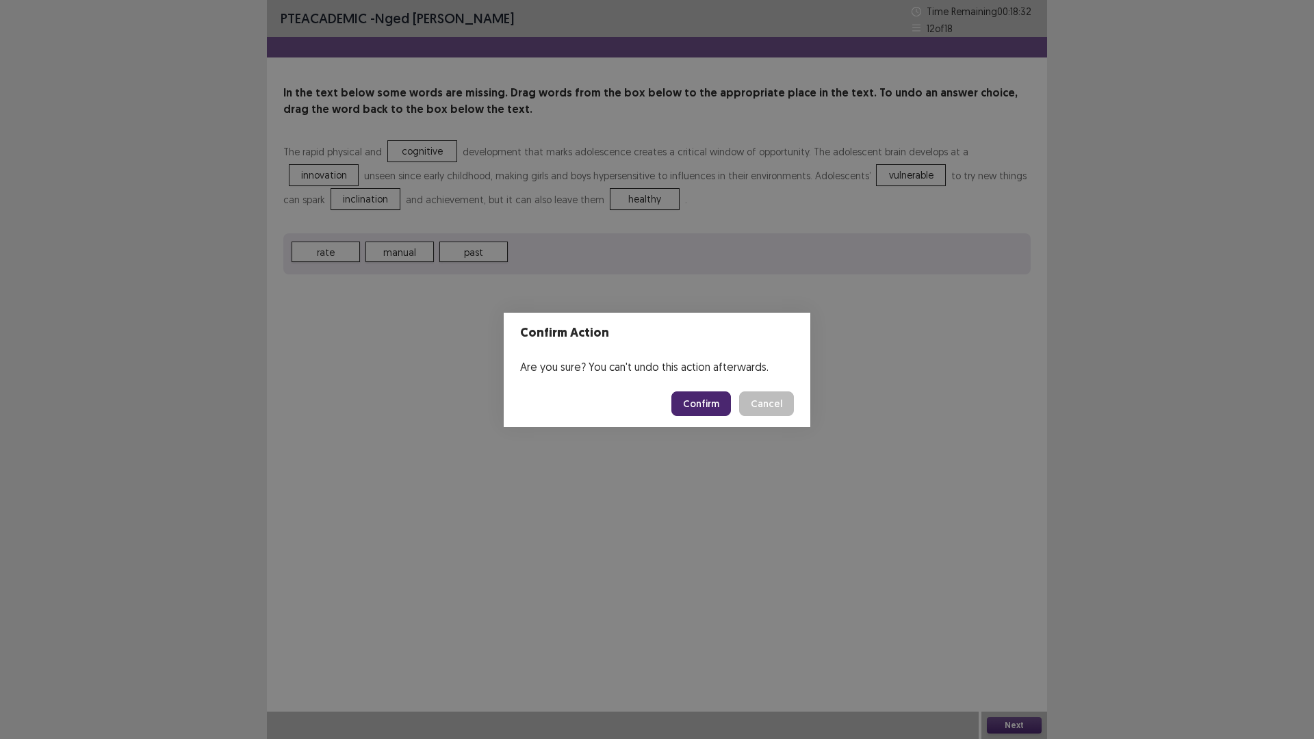
click at [696, 408] on button "Confirm" at bounding box center [701, 404] width 60 height 25
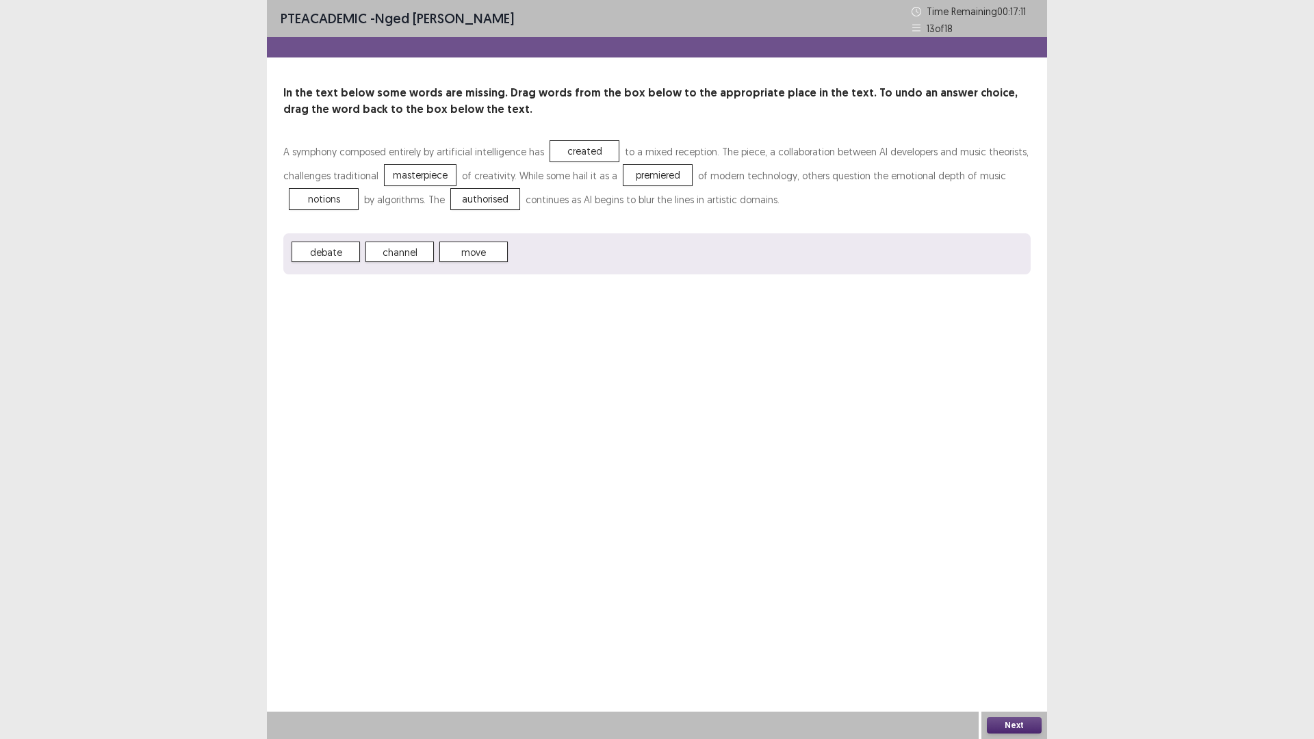
click at [1012, 646] on button "Next" at bounding box center [1014, 725] width 55 height 16
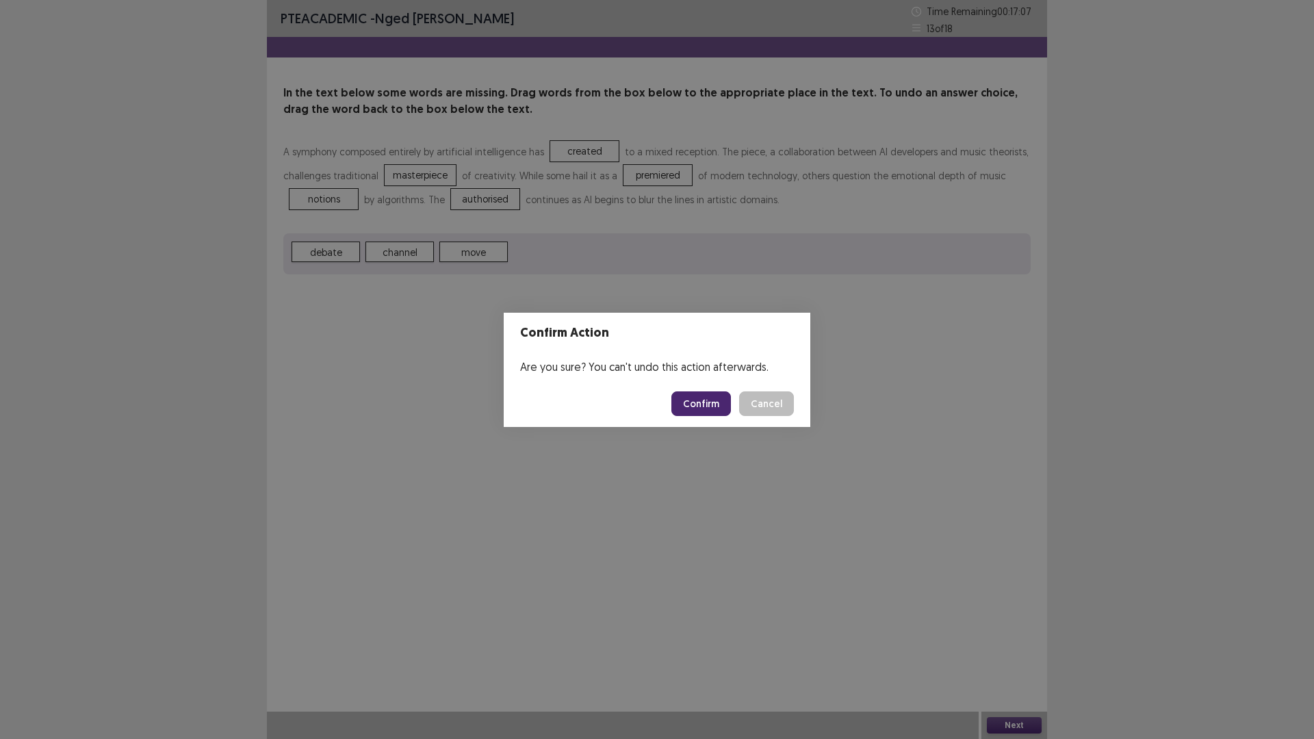
click at [697, 395] on button "Confirm" at bounding box center [701, 404] width 60 height 25
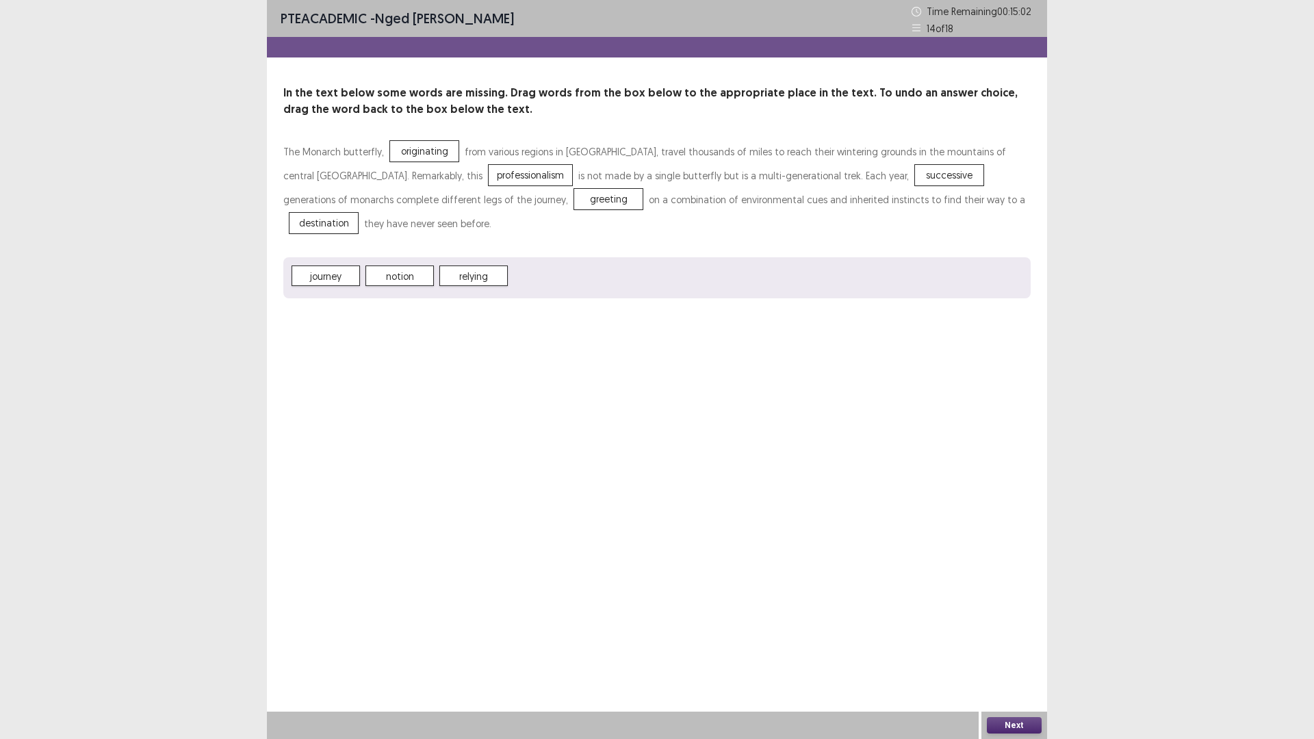
click at [1002, 646] on button "Next" at bounding box center [1014, 725] width 55 height 16
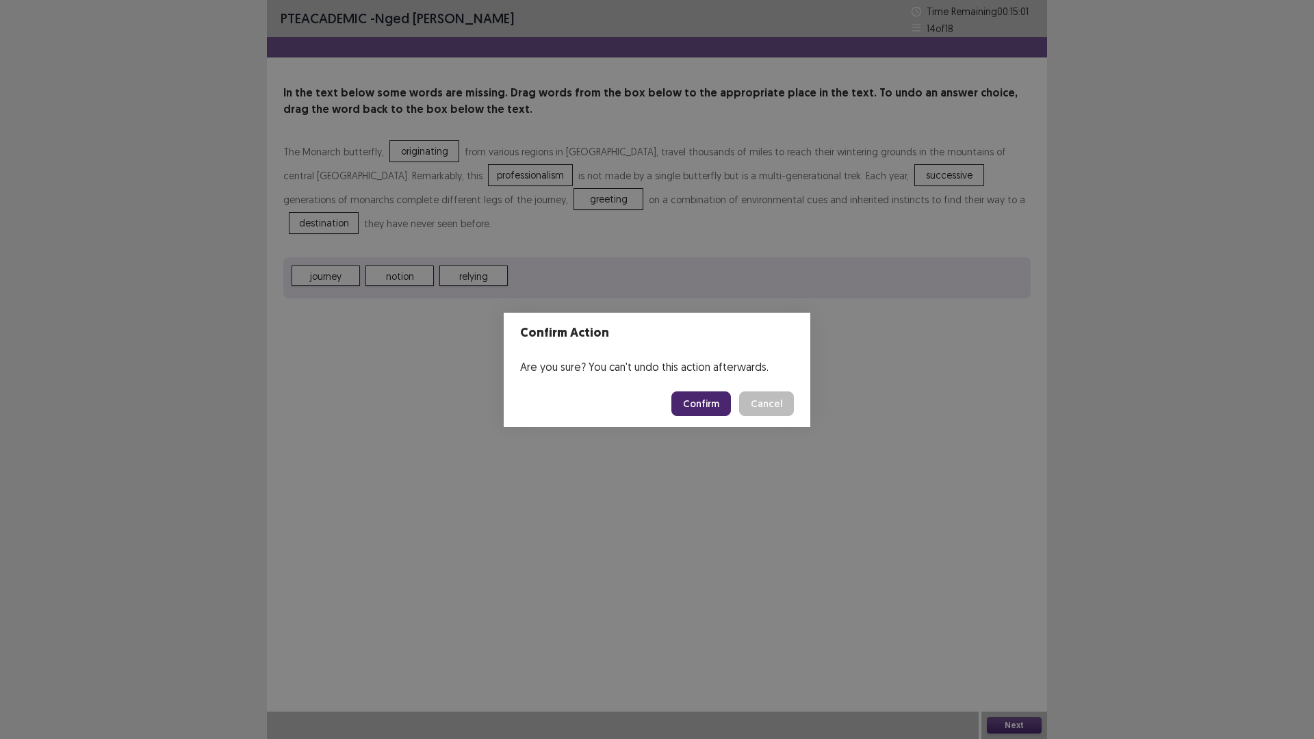
click at [697, 402] on button "Confirm" at bounding box center [701, 404] width 60 height 25
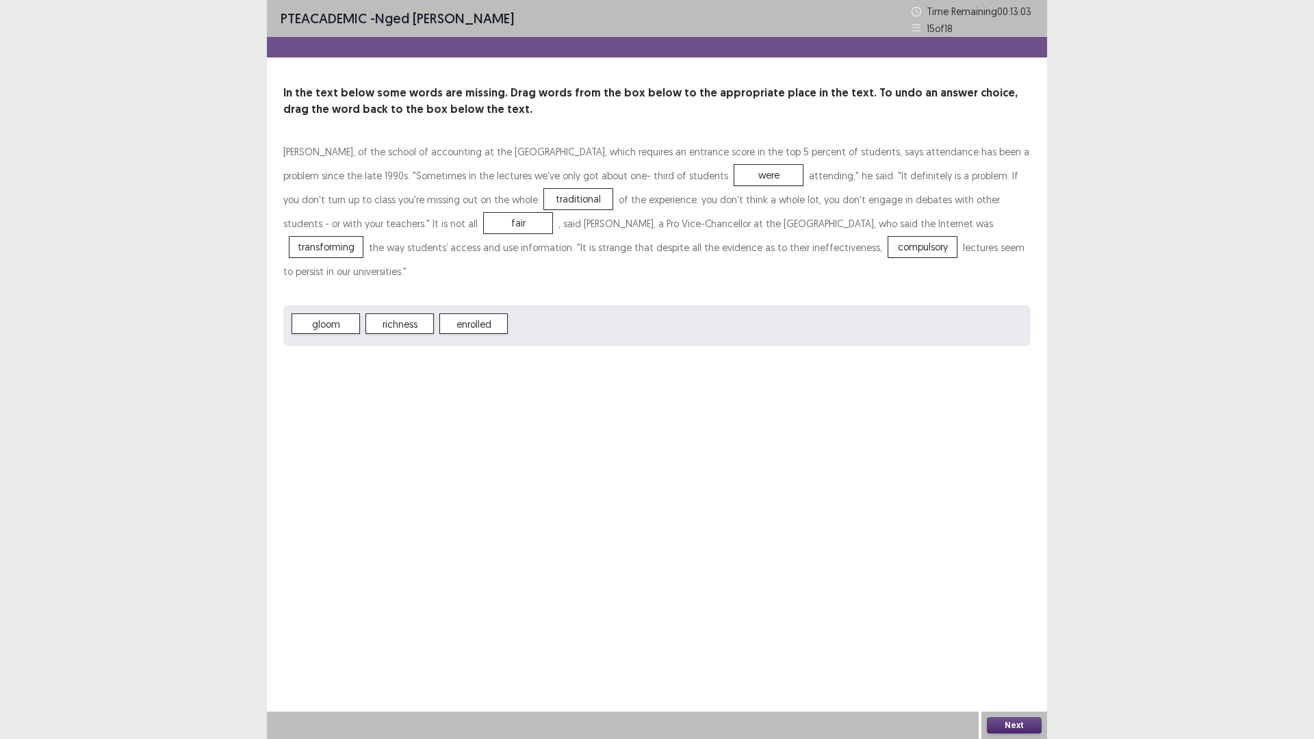
click at [1012, 646] on button "Next" at bounding box center [1014, 725] width 55 height 16
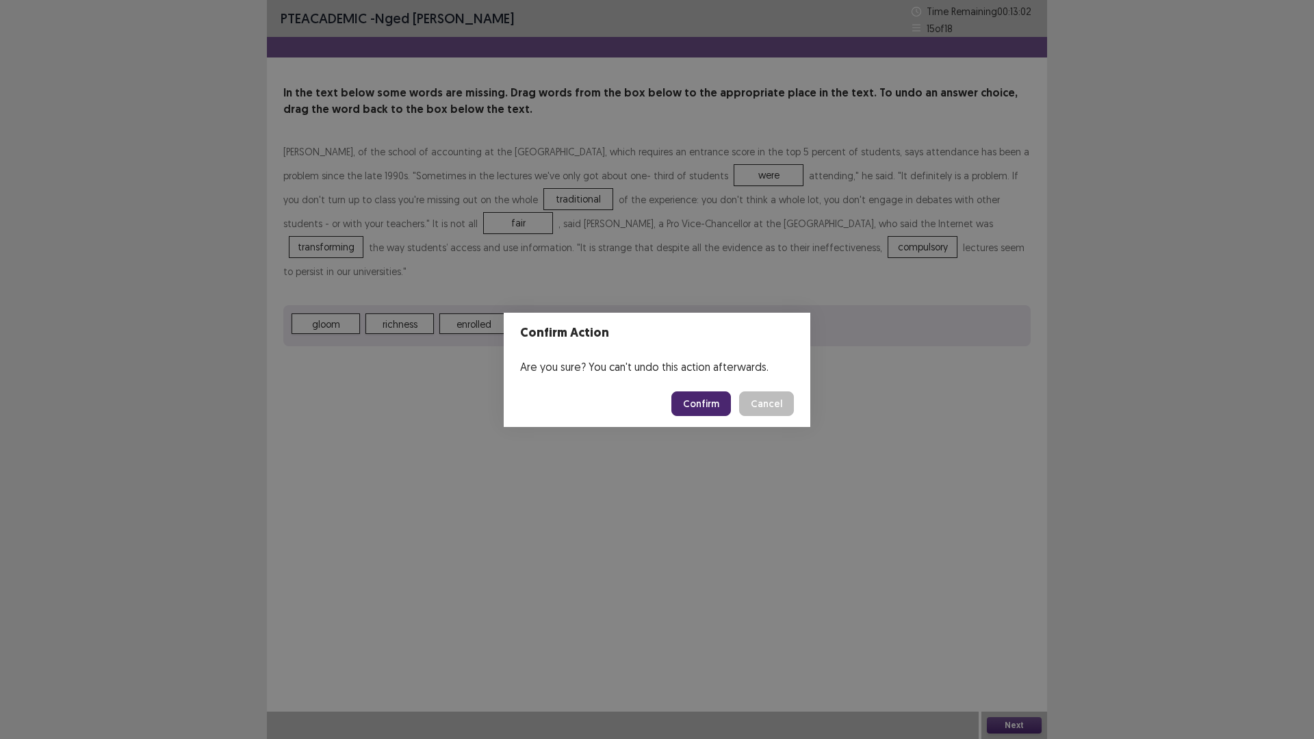
click at [704, 403] on button "Confirm" at bounding box center [701, 404] width 60 height 25
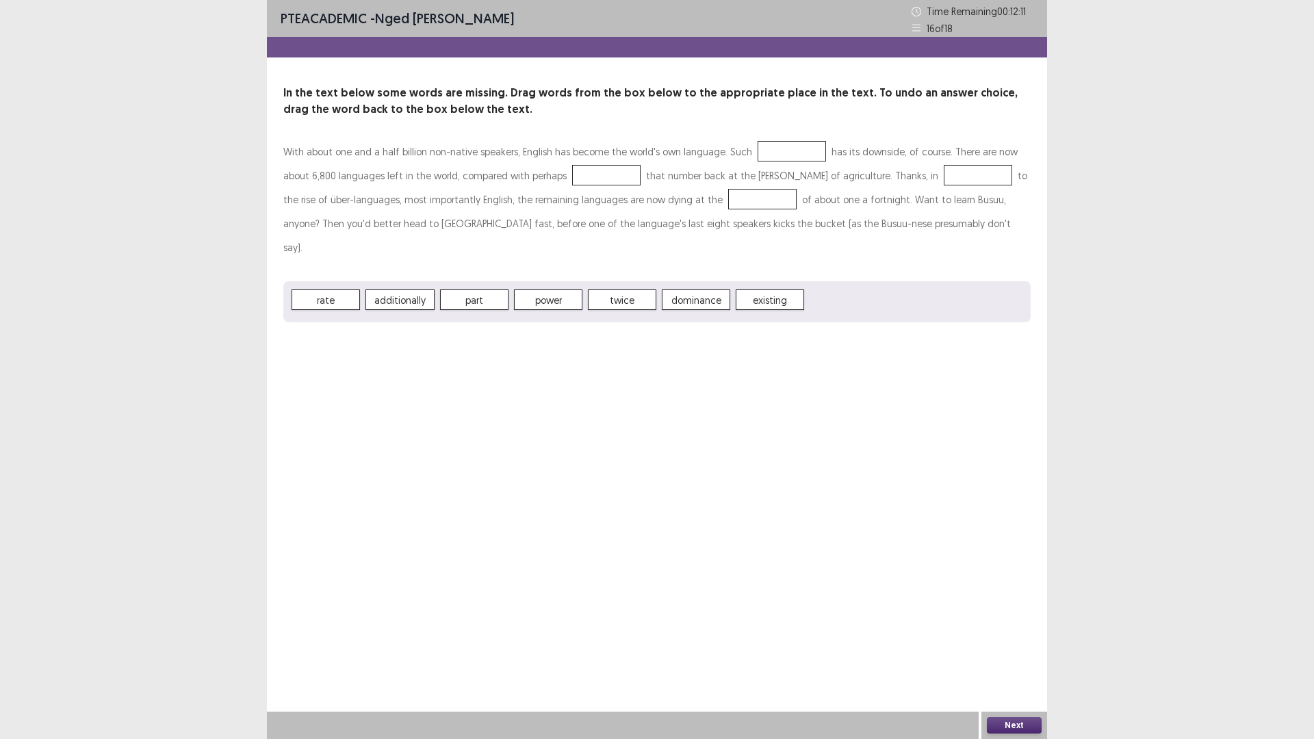
drag, startPoint x: 587, startPoint y: 172, endPoint x: 579, endPoint y: 180, distance: 11.6
click at [579, 180] on div at bounding box center [606, 175] width 68 height 21
click at [1010, 646] on button "Next" at bounding box center [1014, 725] width 55 height 16
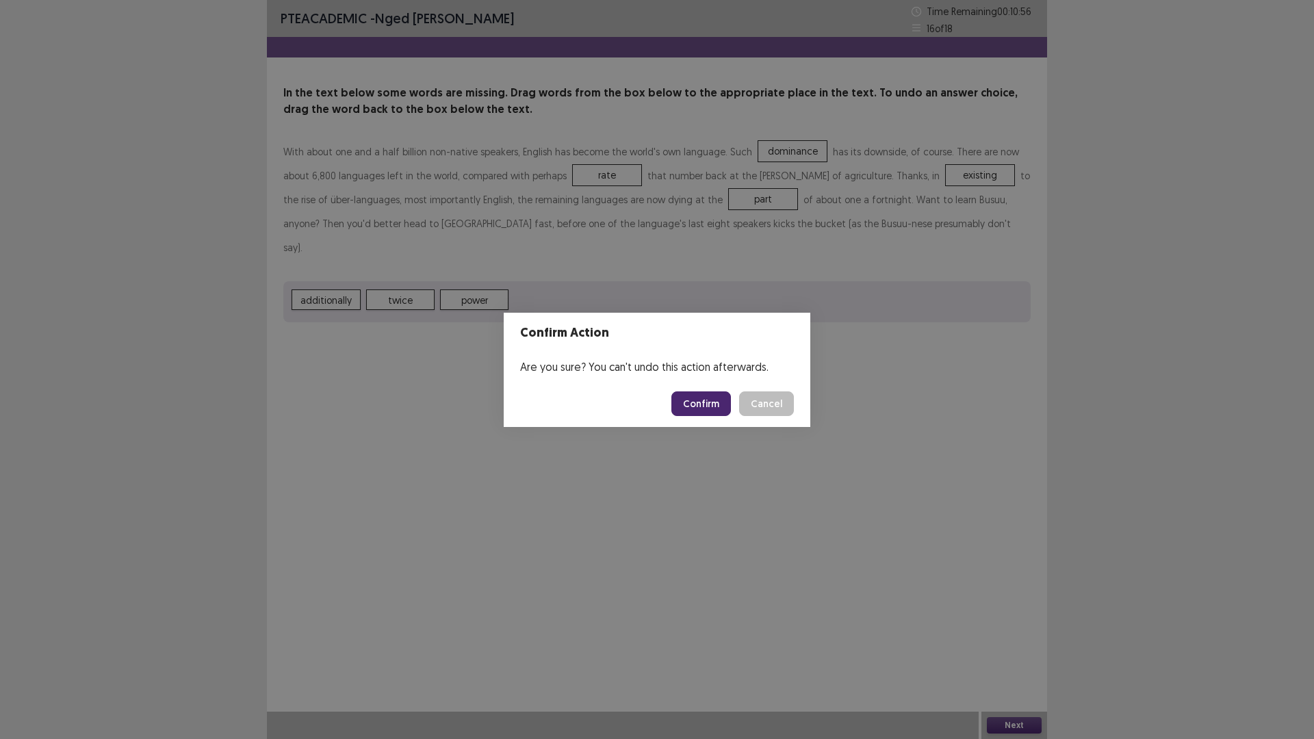
click at [702, 398] on button "Confirm" at bounding box center [701, 404] width 60 height 25
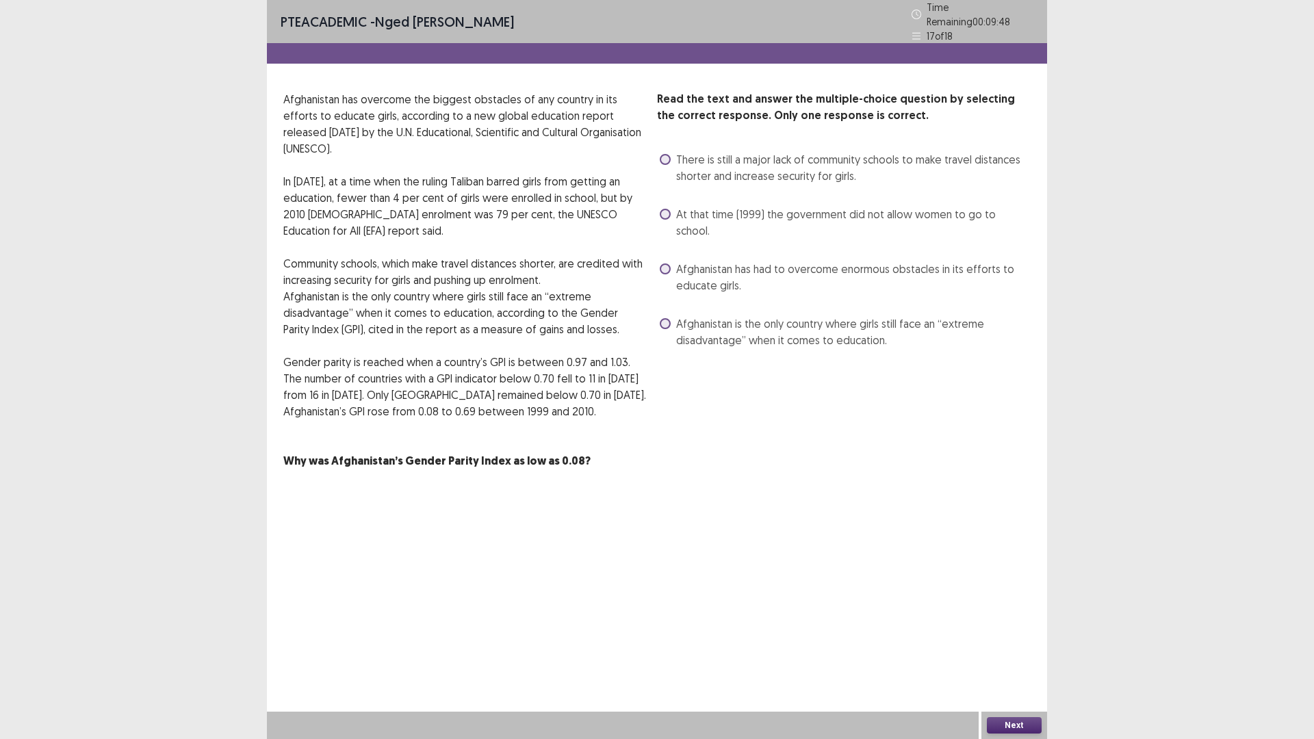
click at [662, 154] on span at bounding box center [665, 159] width 11 height 11
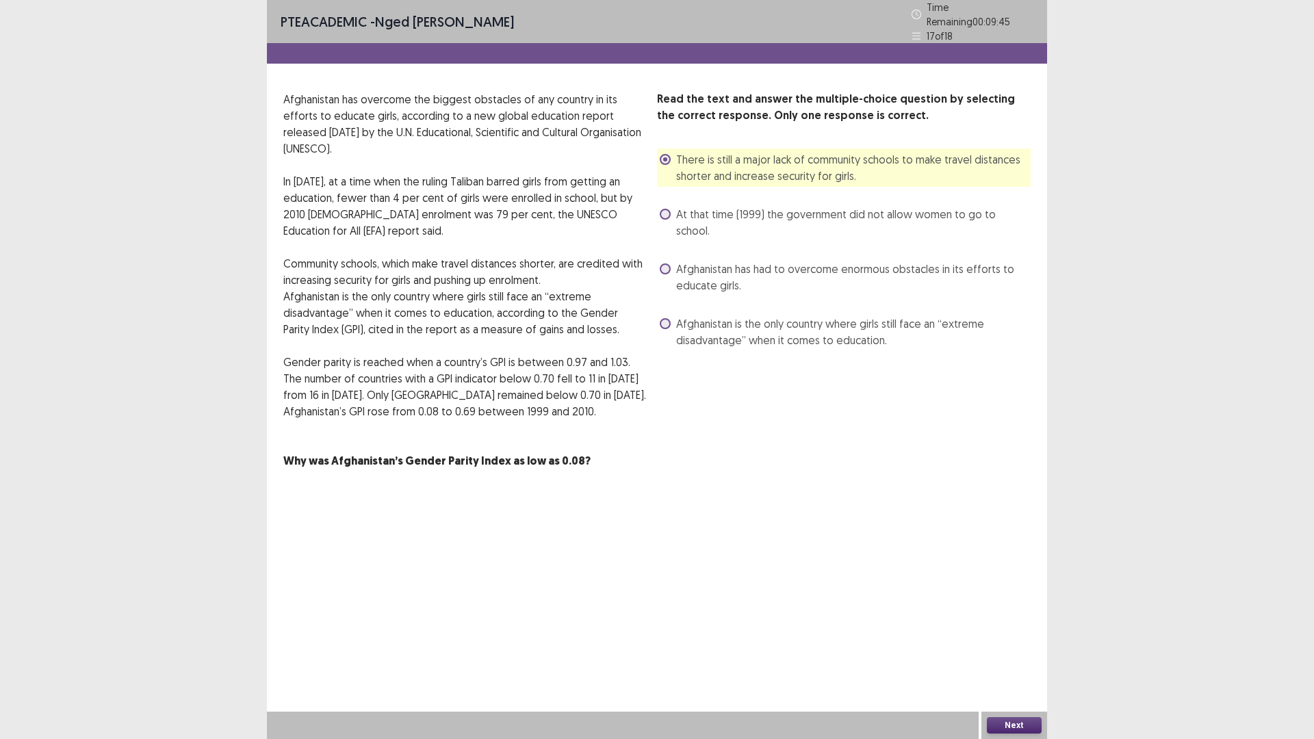
click at [1019, 646] on button "Next" at bounding box center [1014, 725] width 55 height 16
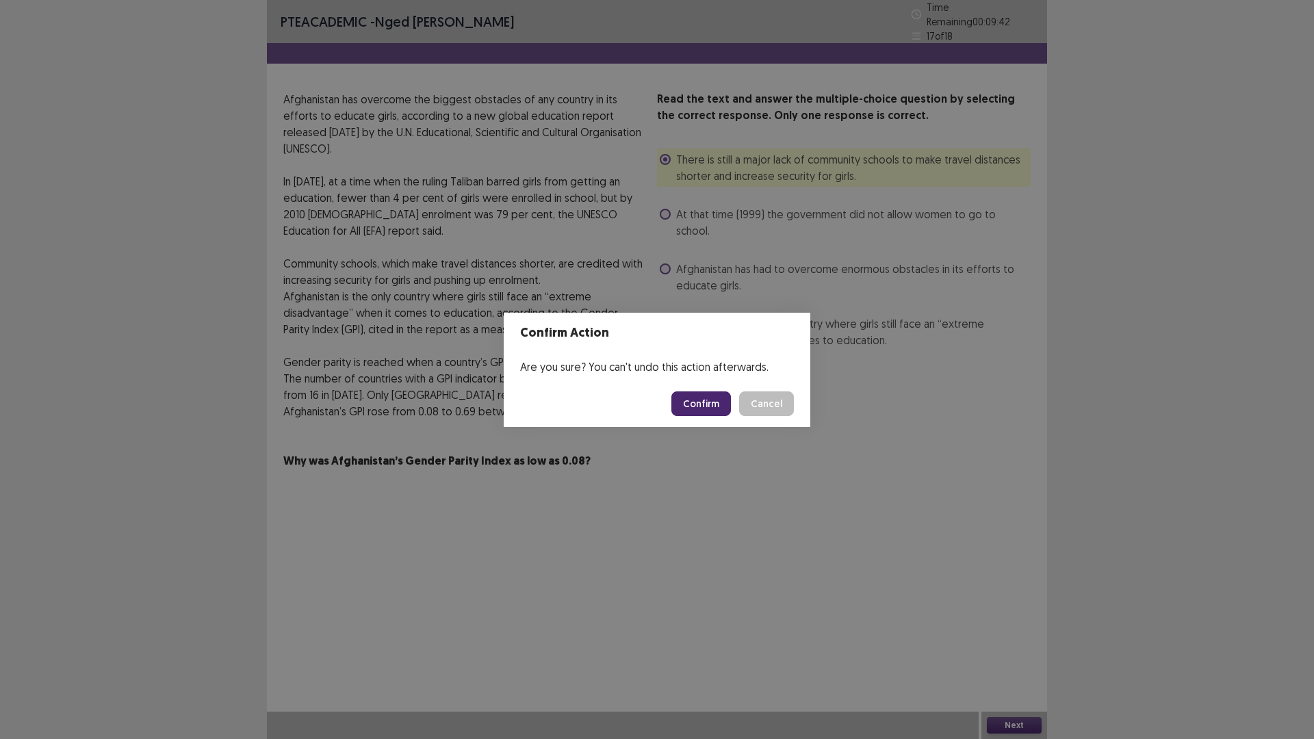
click at [705, 404] on button "Confirm" at bounding box center [701, 404] width 60 height 25
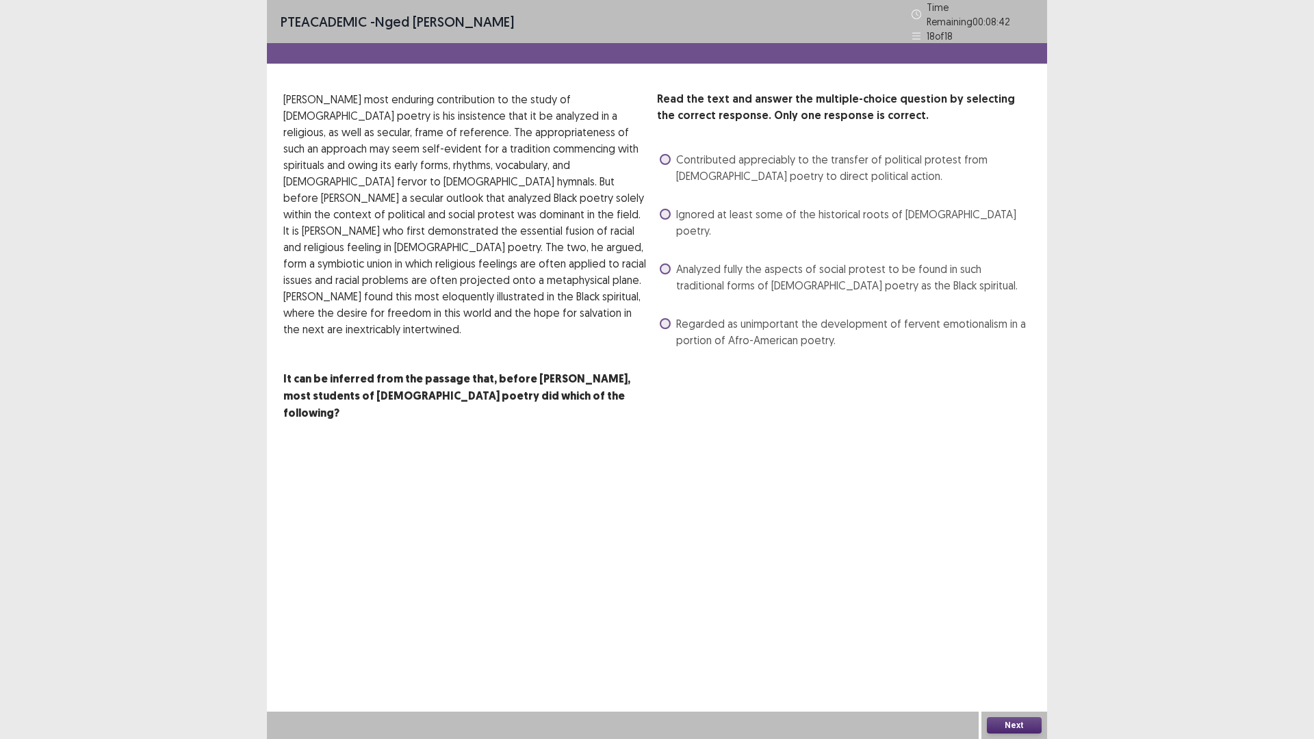
click at [670, 264] on span at bounding box center [665, 269] width 11 height 11
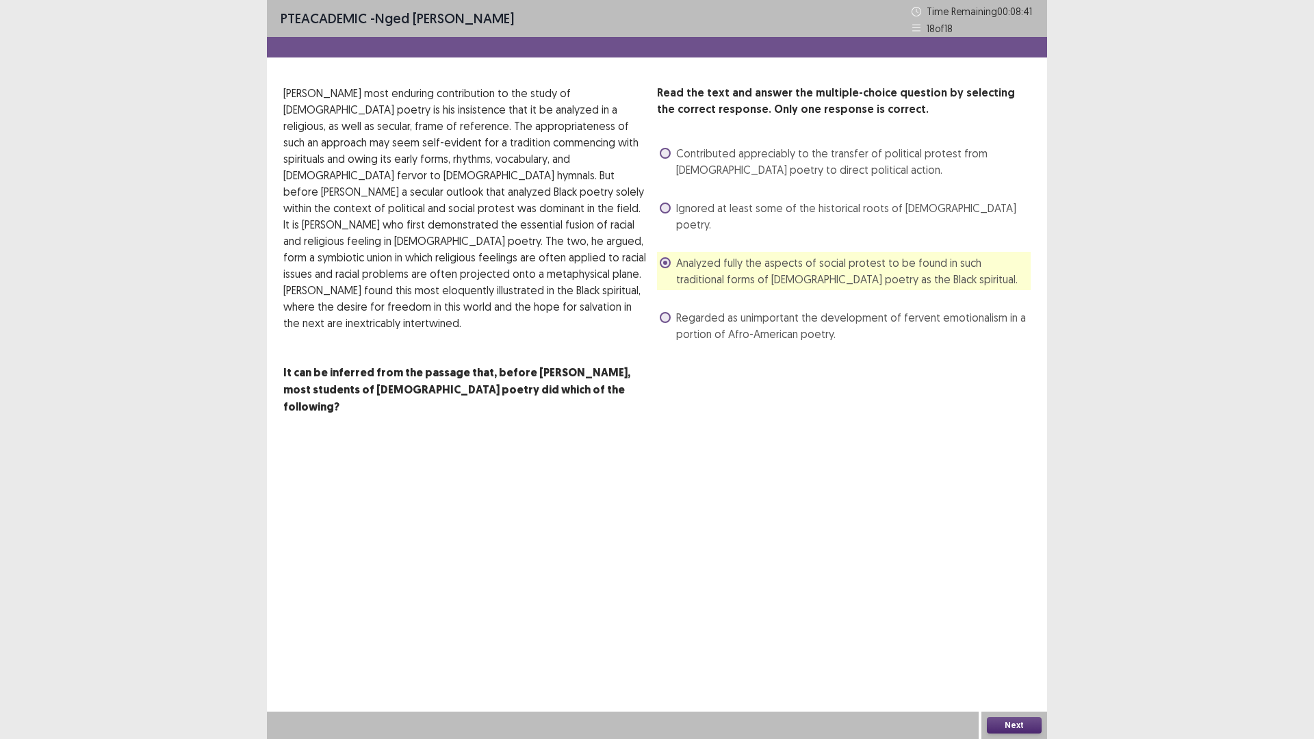
click at [1021, 646] on button "Next" at bounding box center [1014, 725] width 55 height 16
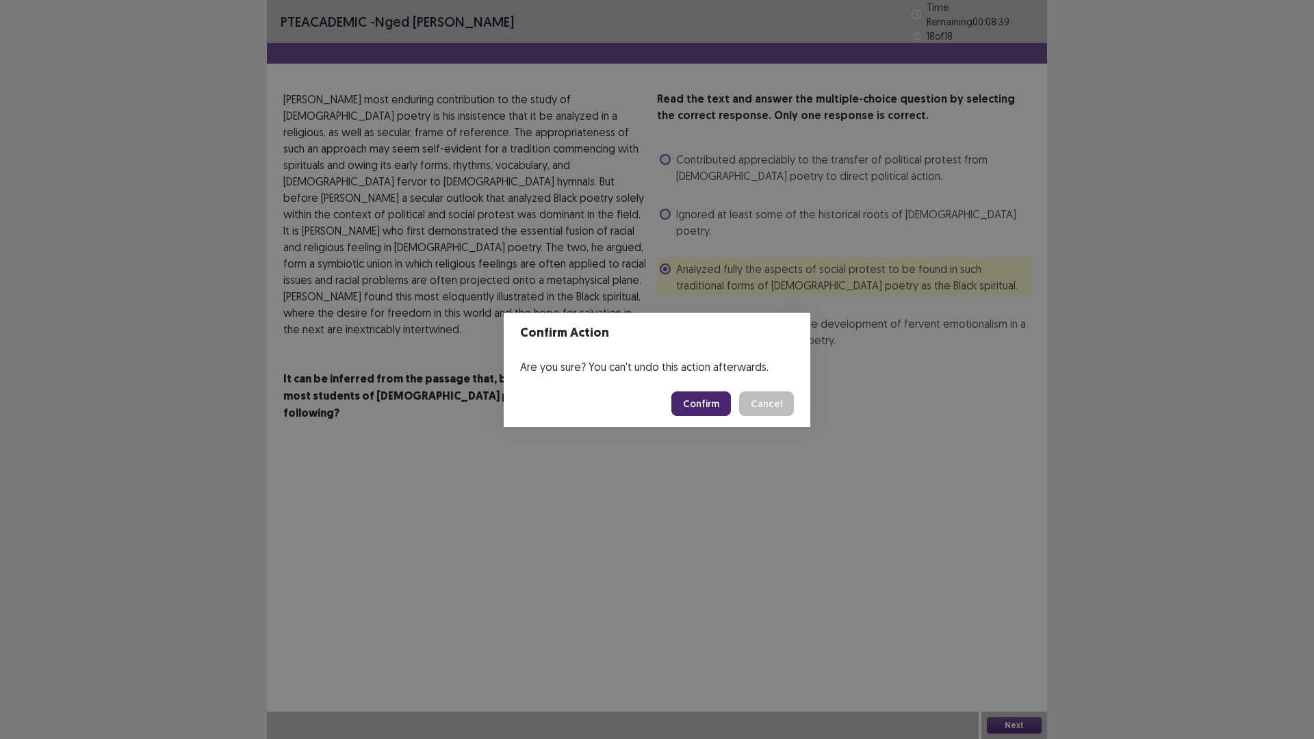
click at [689, 396] on button "Confirm" at bounding box center [701, 404] width 60 height 25
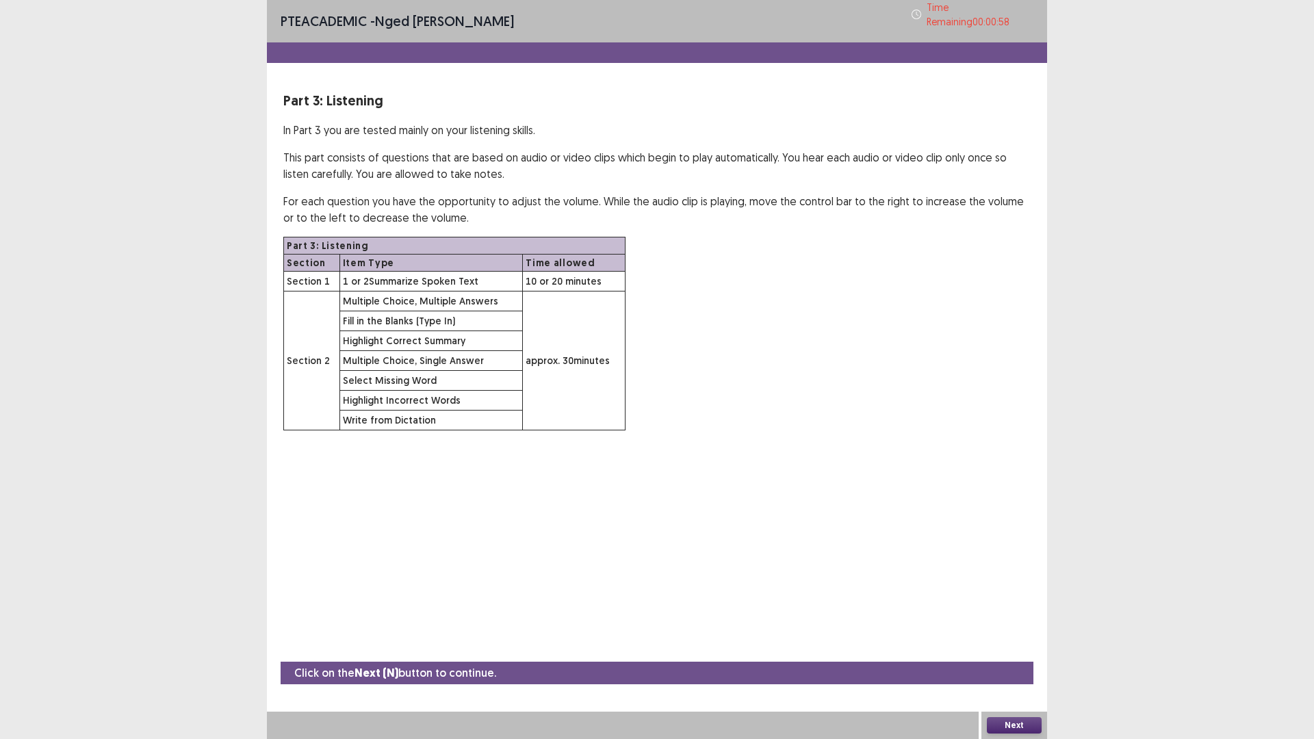
click at [1011, 646] on button "Next" at bounding box center [1014, 725] width 55 height 16
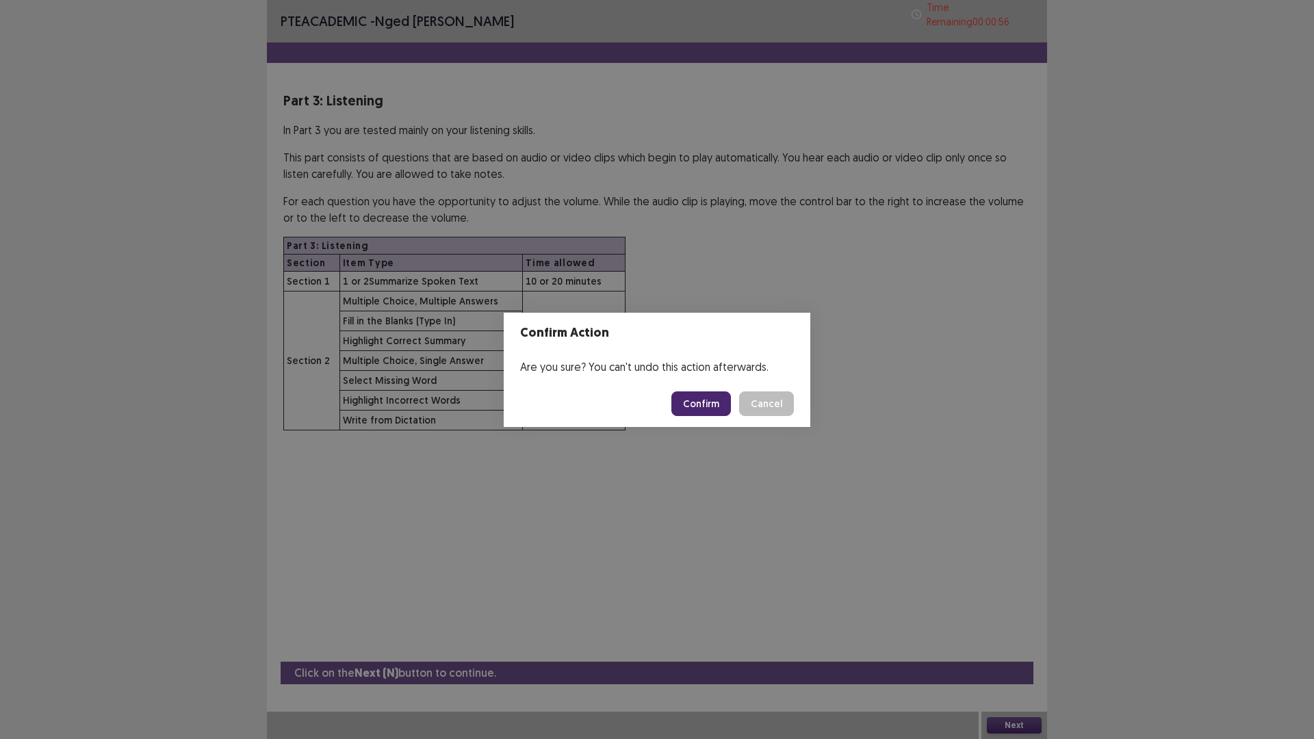
click at [702, 404] on button "Confirm" at bounding box center [701, 404] width 60 height 25
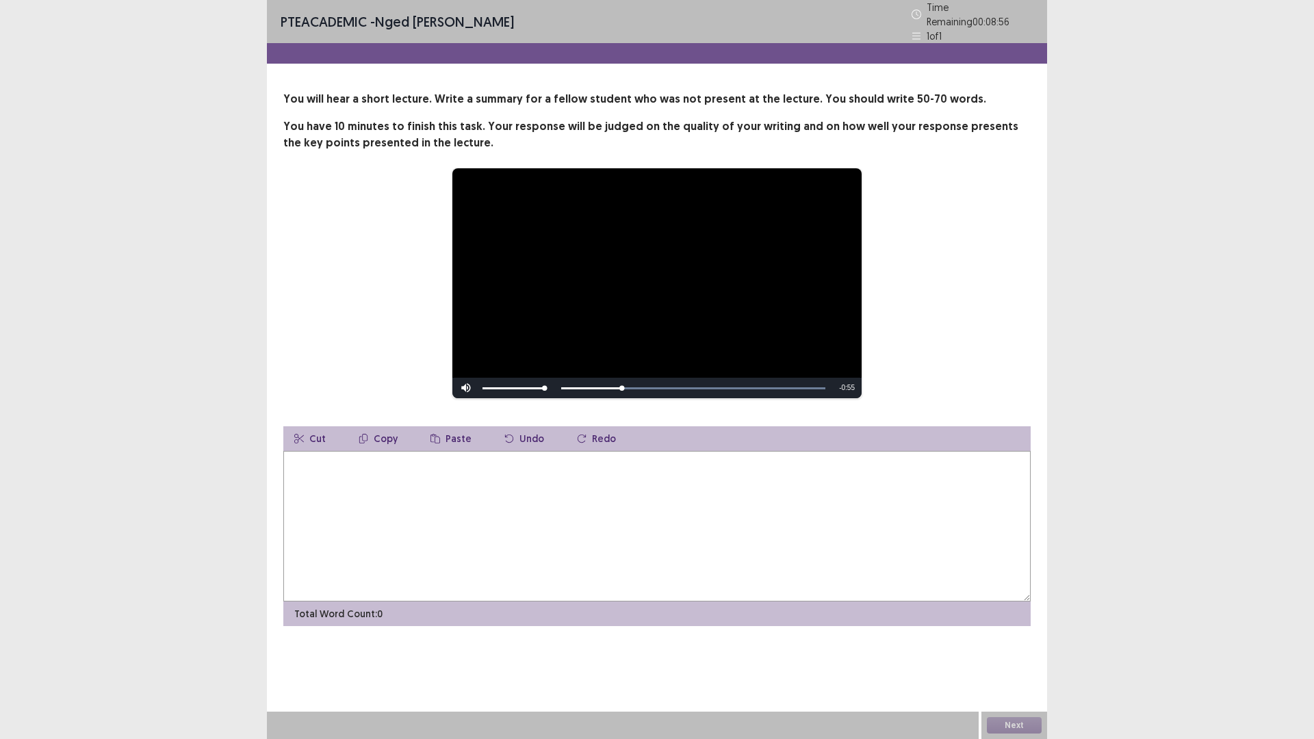
click at [459, 498] on textarea at bounding box center [656, 526] width 747 height 151
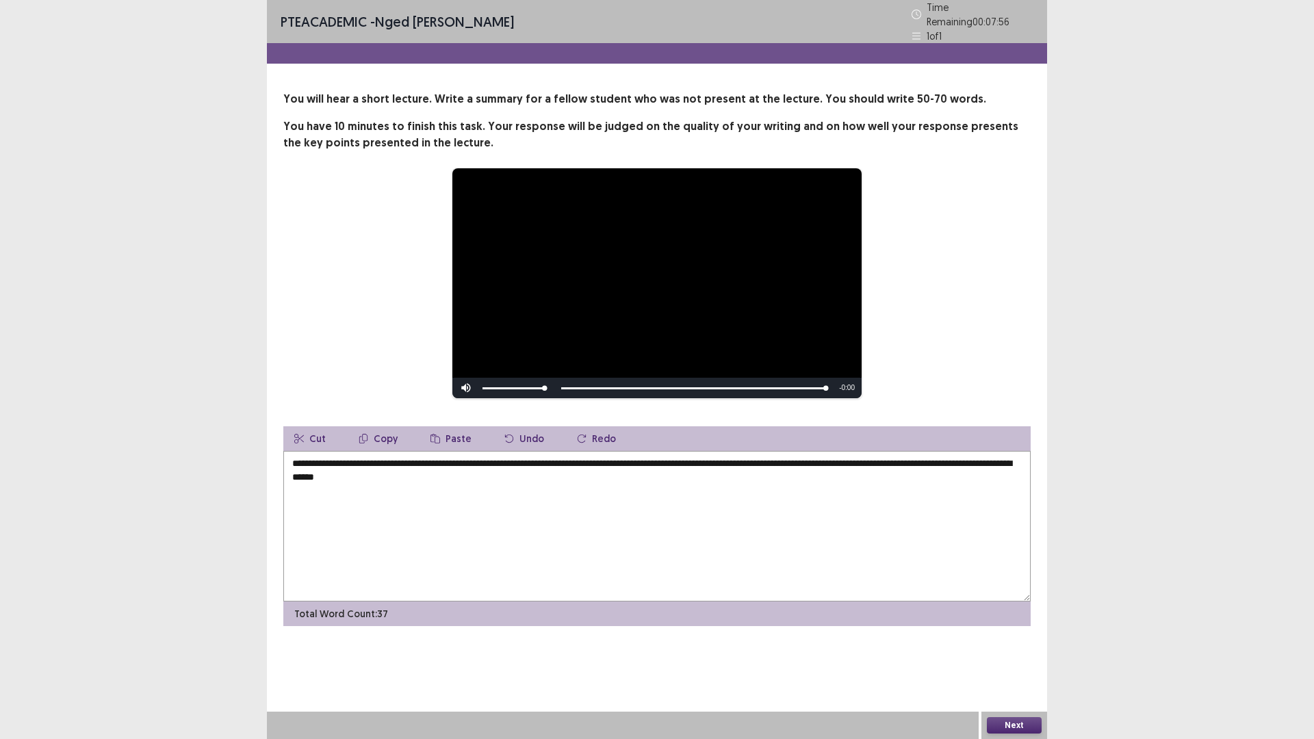
click at [293, 457] on textarea "**********" at bounding box center [656, 526] width 747 height 151
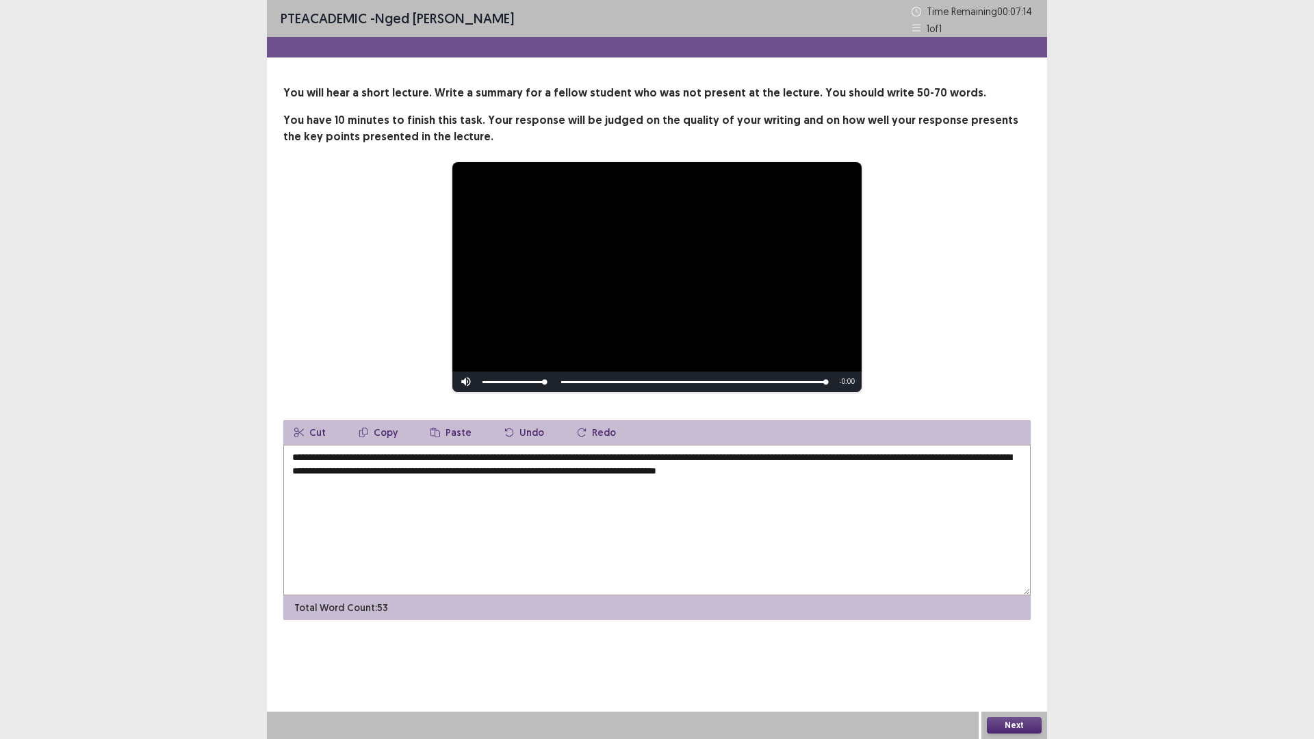
click at [757, 455] on textarea "**********" at bounding box center [656, 520] width 747 height 151
click at [854, 456] on textarea "**********" at bounding box center [656, 520] width 747 height 151
click at [856, 456] on textarea "**********" at bounding box center [656, 520] width 747 height 151
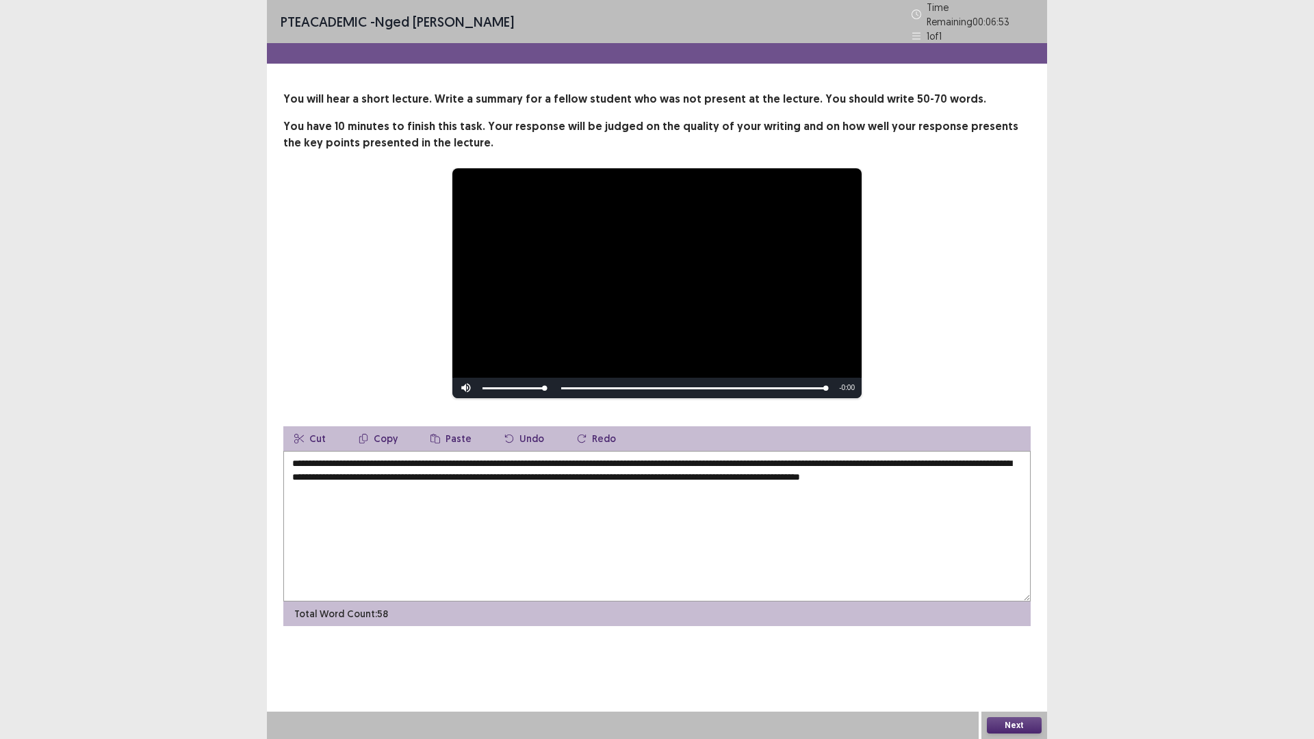
click at [371, 474] on textarea "**********" at bounding box center [656, 526] width 747 height 151
drag, startPoint x: 449, startPoint y: 470, endPoint x: 484, endPoint y: 471, distance: 34.9
click at [484, 471] on textarea "**********" at bounding box center [656, 526] width 747 height 151
click at [455, 472] on textarea "**********" at bounding box center [656, 526] width 747 height 151
click at [456, 472] on textarea "**********" at bounding box center [656, 526] width 747 height 151
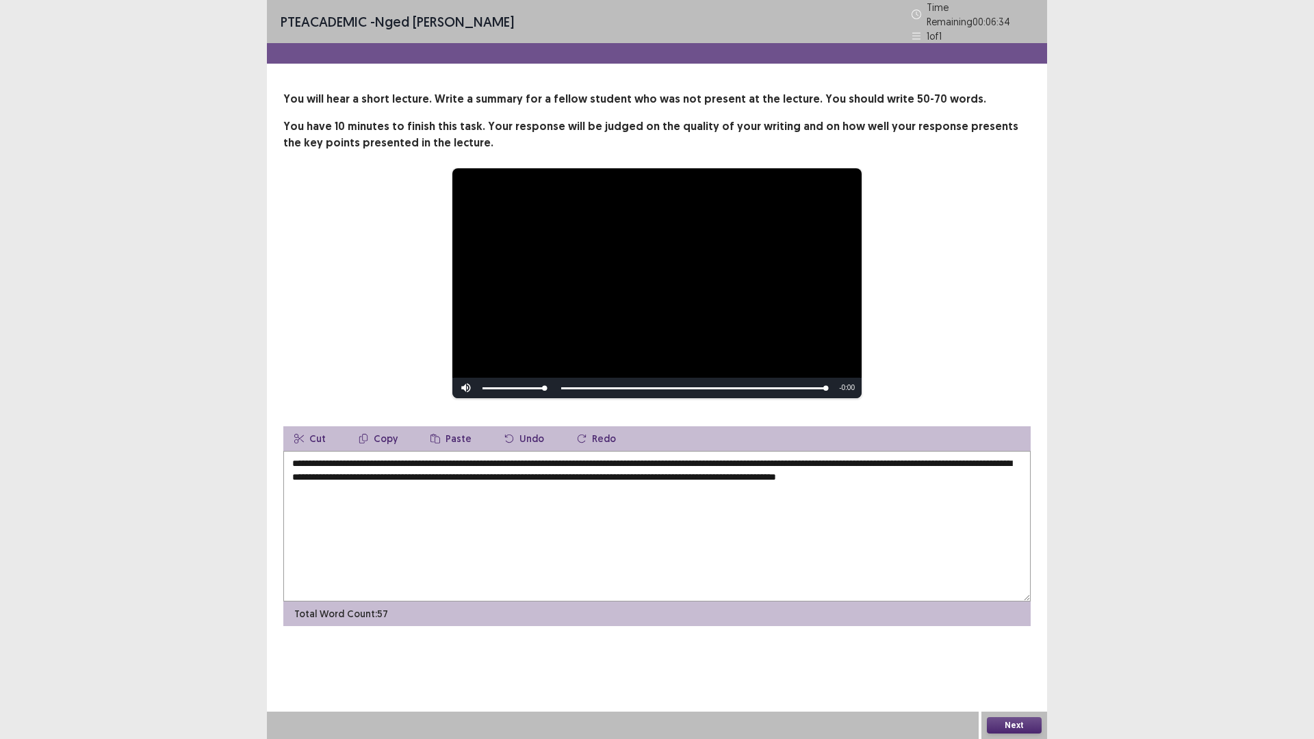
click at [458, 475] on textarea "**********" at bounding box center [656, 526] width 747 height 151
click at [450, 472] on textarea "**********" at bounding box center [656, 526] width 747 height 151
drag, startPoint x: 484, startPoint y: 473, endPoint x: 493, endPoint y: 474, distance: 9.0
click at [493, 474] on textarea "**********" at bounding box center [656, 526] width 747 height 151
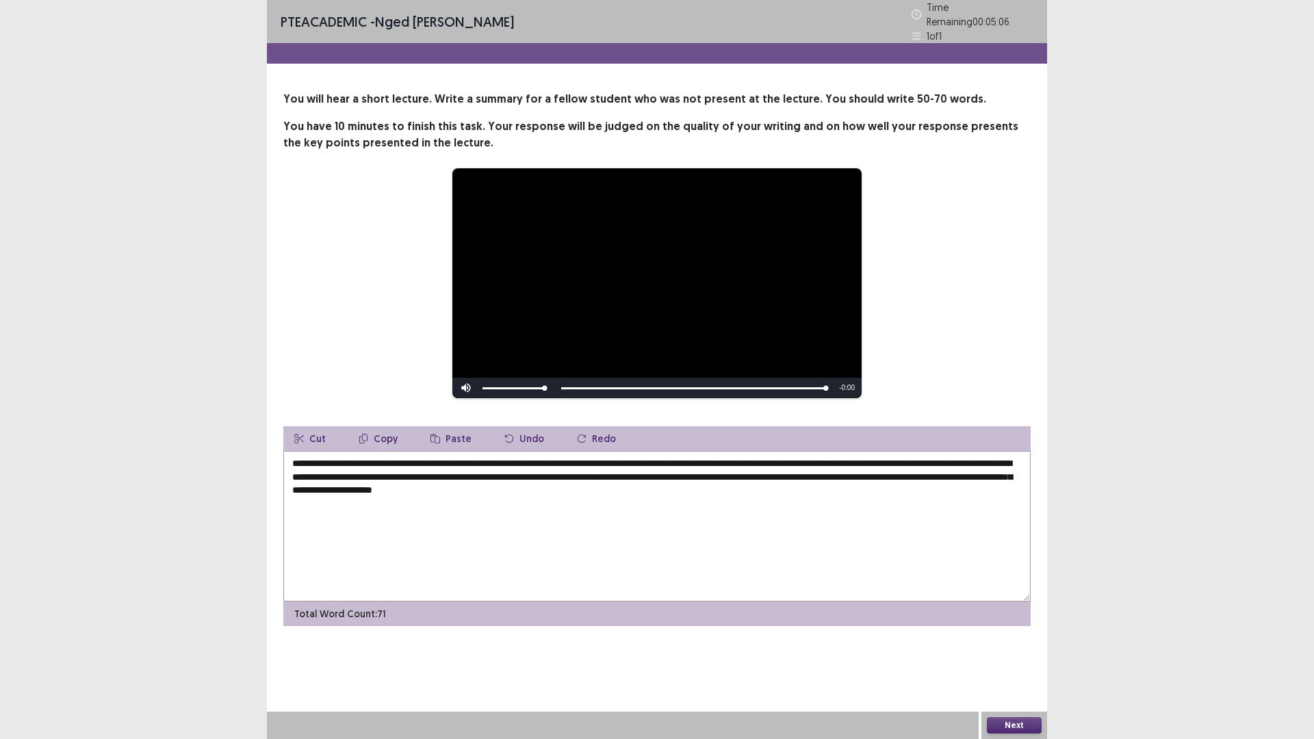
click at [980, 470] on textarea "**********" at bounding box center [656, 526] width 747 height 151
drag, startPoint x: 991, startPoint y: 472, endPoint x: 446, endPoint y: 483, distance: 545.0
click at [446, 483] on textarea "**********" at bounding box center [656, 526] width 747 height 151
click at [326, 485] on textarea "**********" at bounding box center [656, 526] width 747 height 151
drag, startPoint x: 375, startPoint y: 484, endPoint x: 412, endPoint y: 484, distance: 37.0
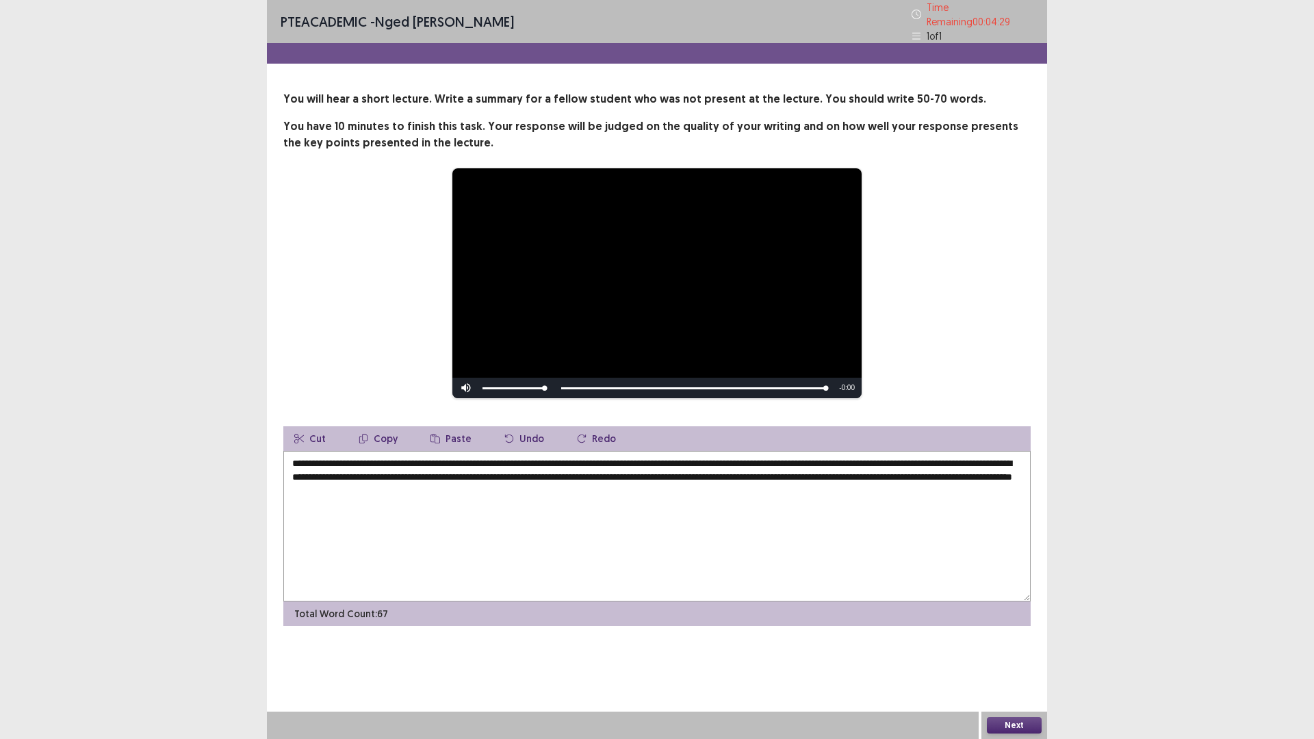
click at [412, 484] on textarea "**********" at bounding box center [656, 526] width 747 height 151
click at [413, 485] on textarea "**********" at bounding box center [656, 526] width 747 height 151
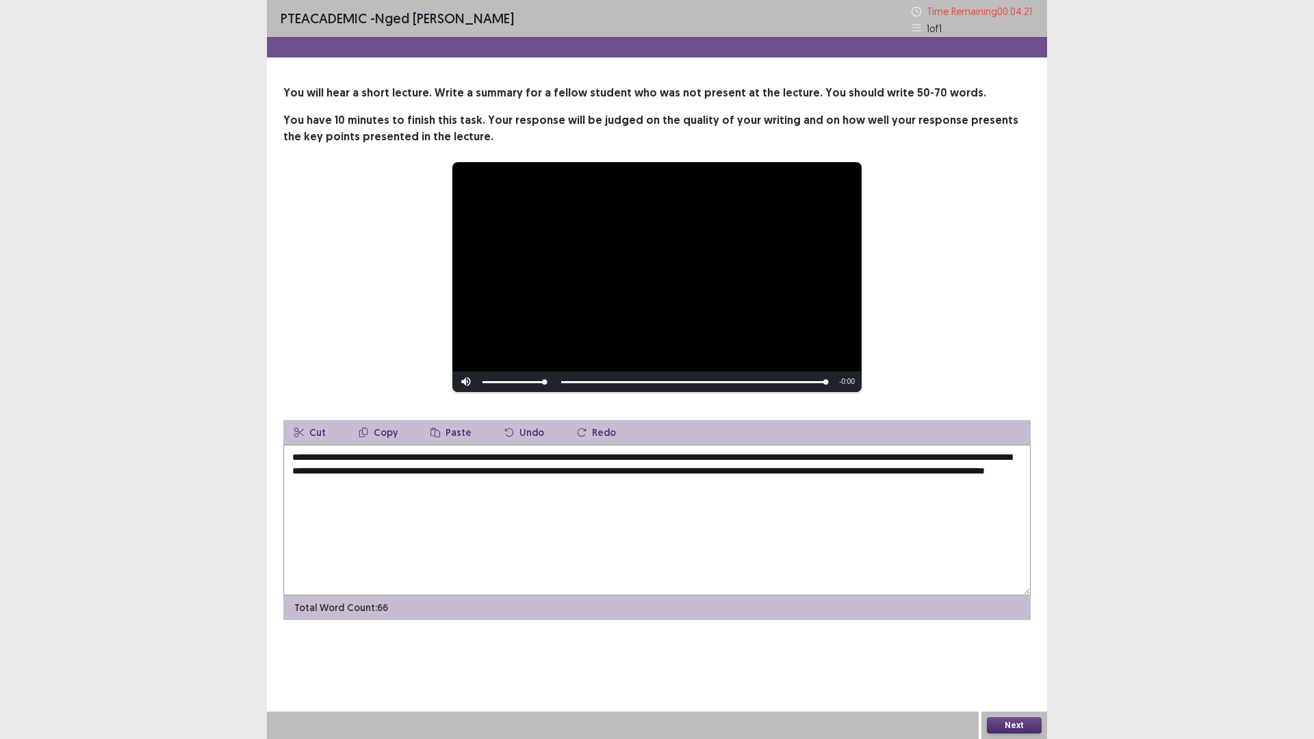
click at [466, 485] on textarea "**********" at bounding box center [656, 520] width 747 height 151
drag, startPoint x: 515, startPoint y: 483, endPoint x: 595, endPoint y: 487, distance: 80.2
click at [595, 487] on textarea "**********" at bounding box center [656, 520] width 747 height 151
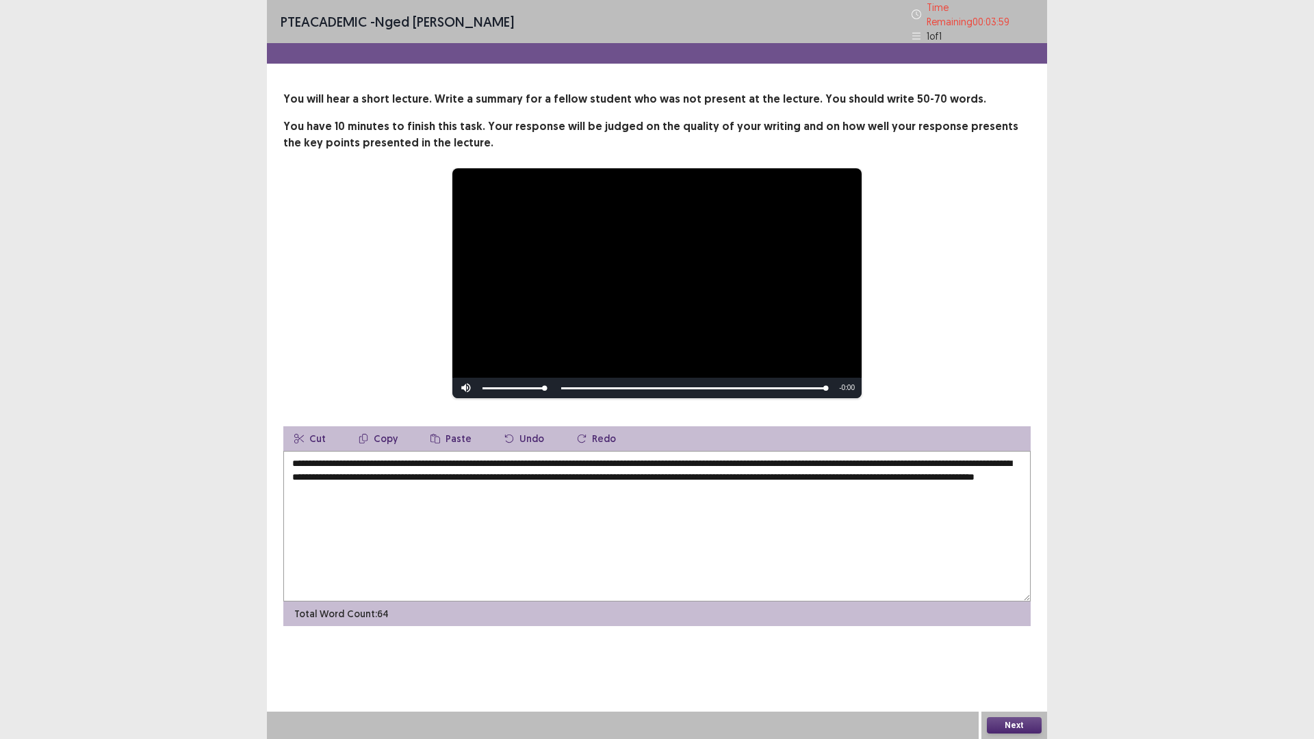
click at [637, 459] on textarea "**********" at bounding box center [656, 526] width 747 height 151
type textarea "**********"
click at [1016, 646] on button "Next" at bounding box center [1014, 725] width 55 height 16
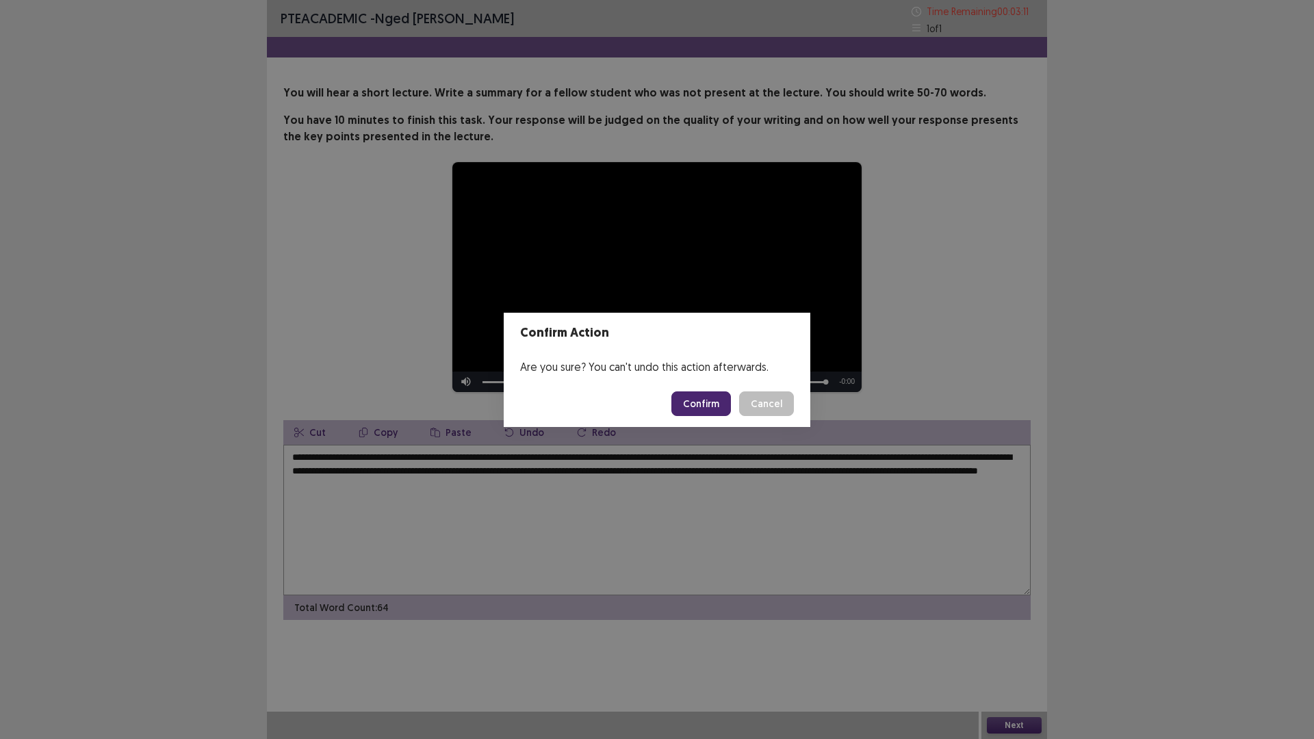
click at [695, 401] on button "Confirm" at bounding box center [701, 404] width 60 height 25
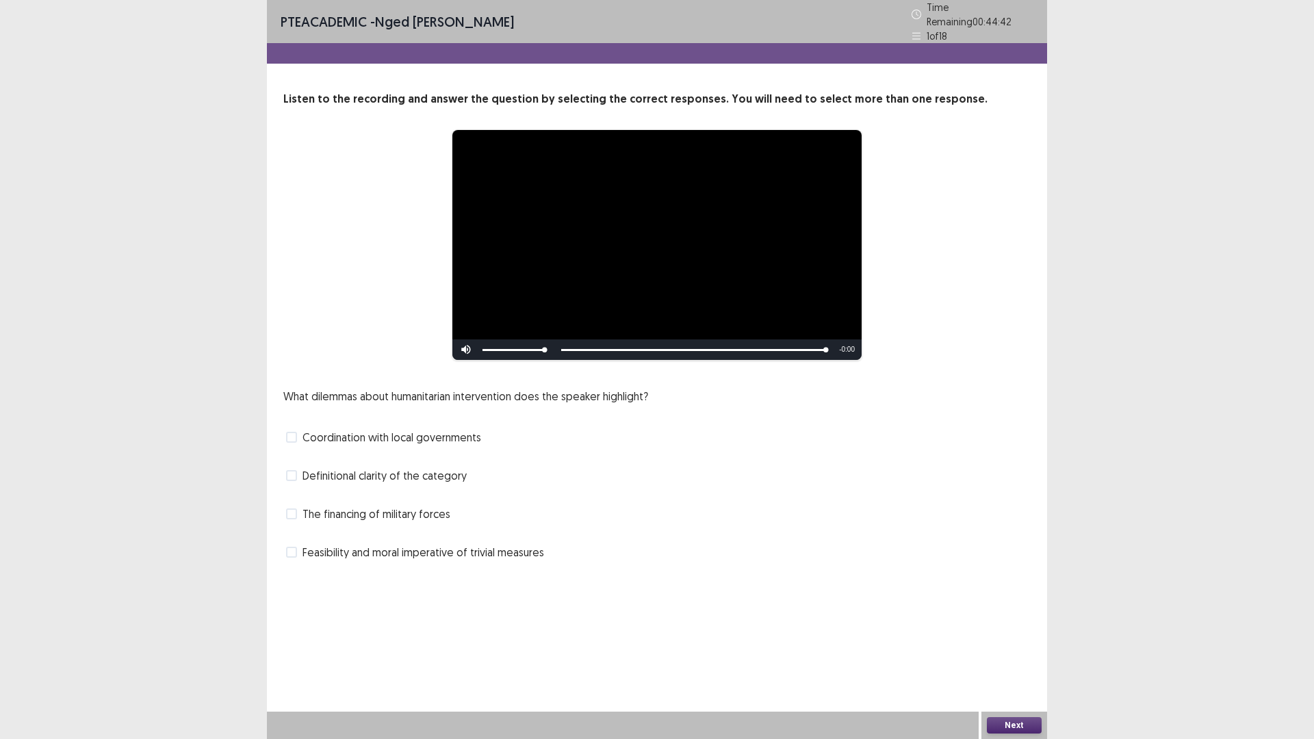
click at [294, 432] on span at bounding box center [291, 437] width 11 height 11
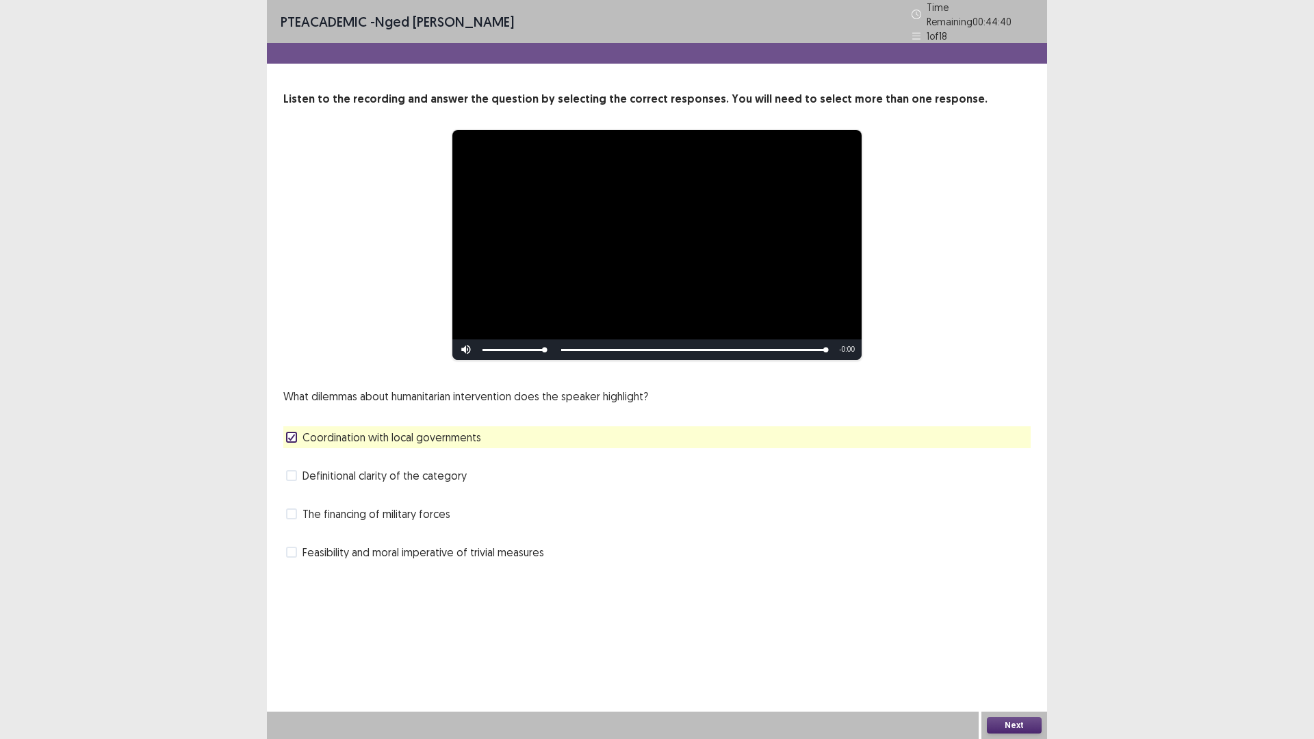
click at [1000, 646] on button "Next" at bounding box center [1014, 725] width 55 height 16
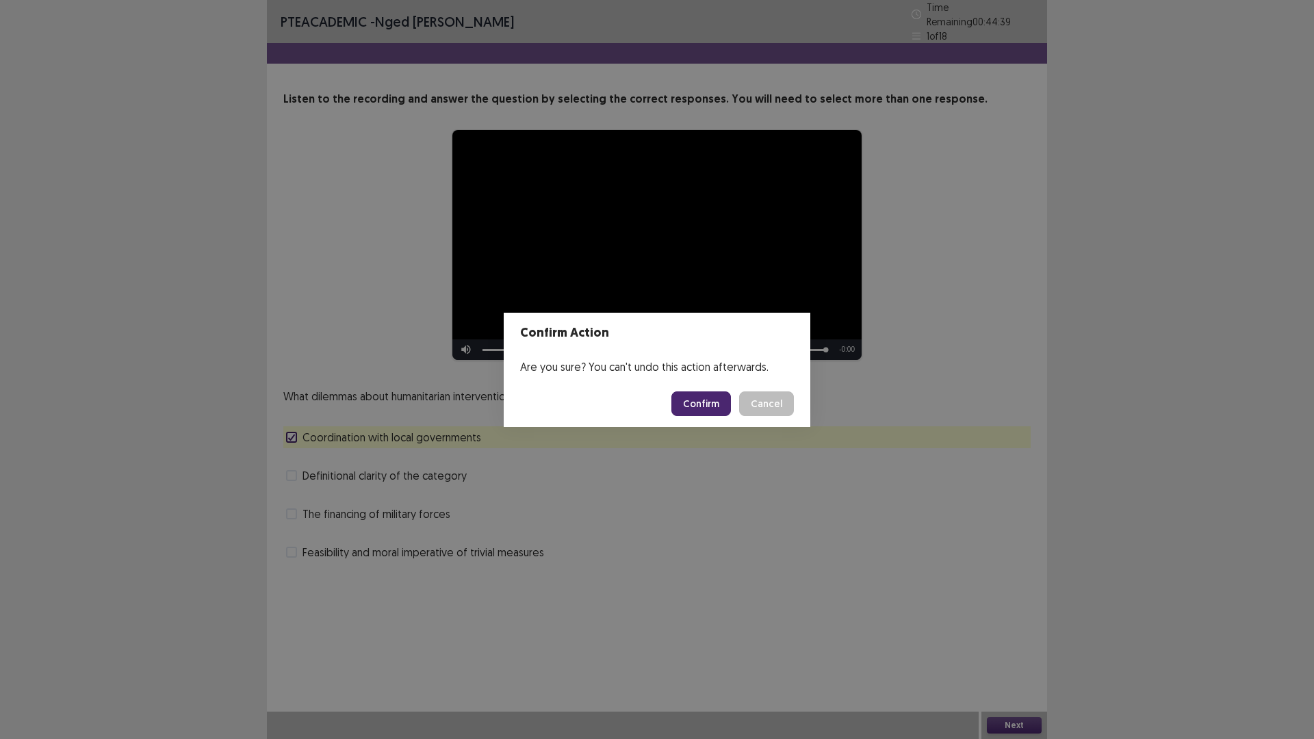
click at [702, 406] on button "Confirm" at bounding box center [701, 404] width 60 height 25
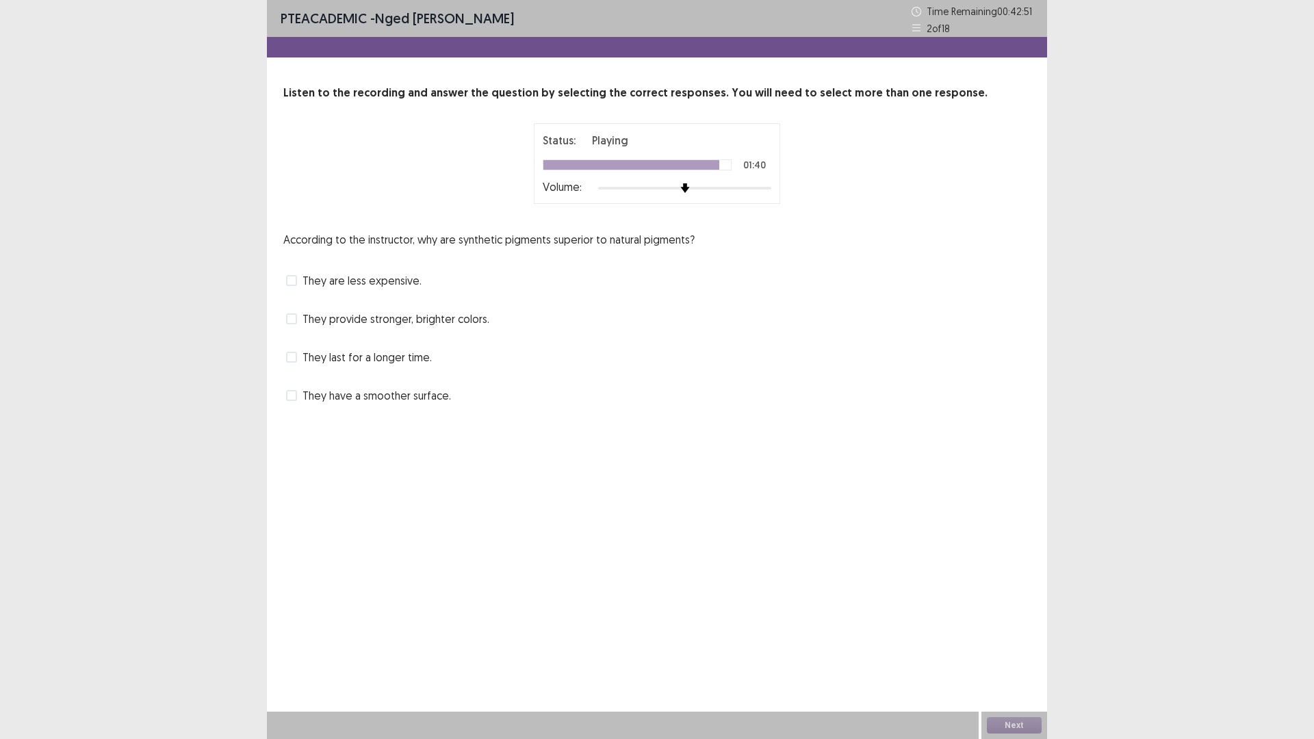
click at [299, 321] on label "They provide stronger, brighter colors." at bounding box center [387, 319] width 203 height 16
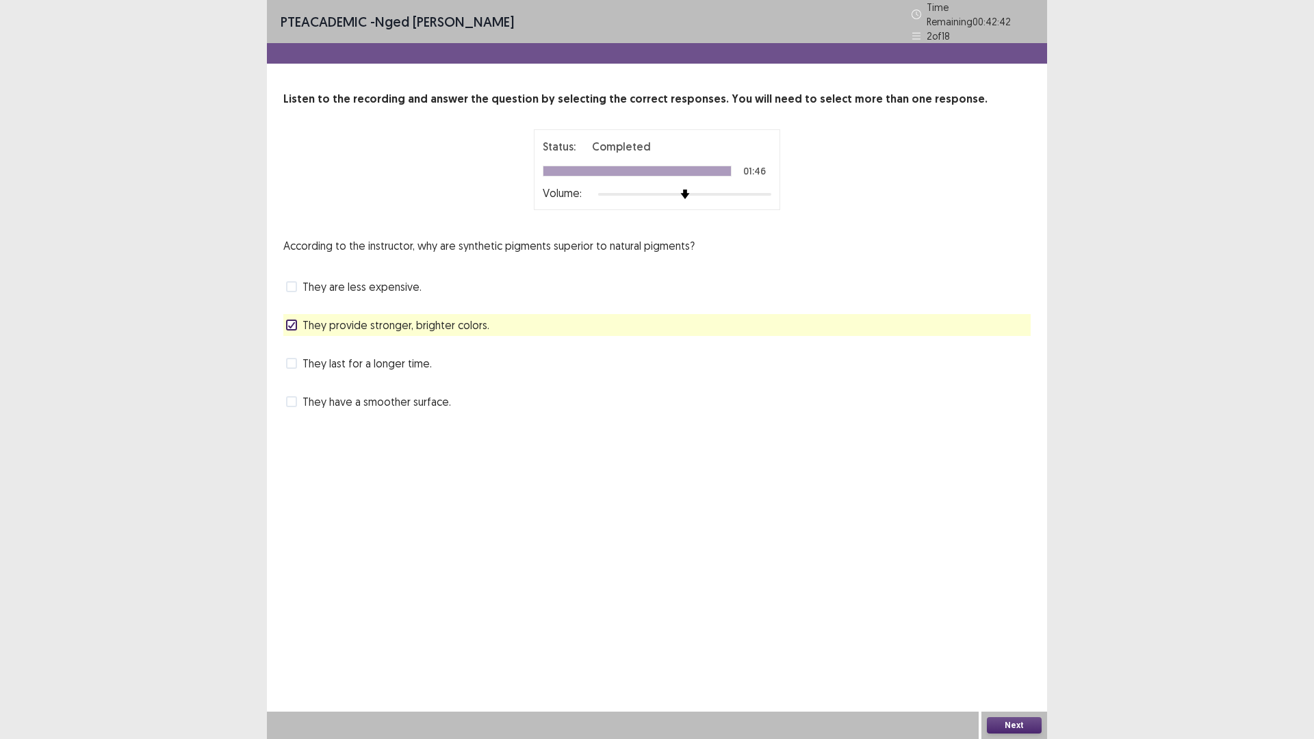
click at [1013, 646] on button "Next" at bounding box center [1014, 725] width 55 height 16
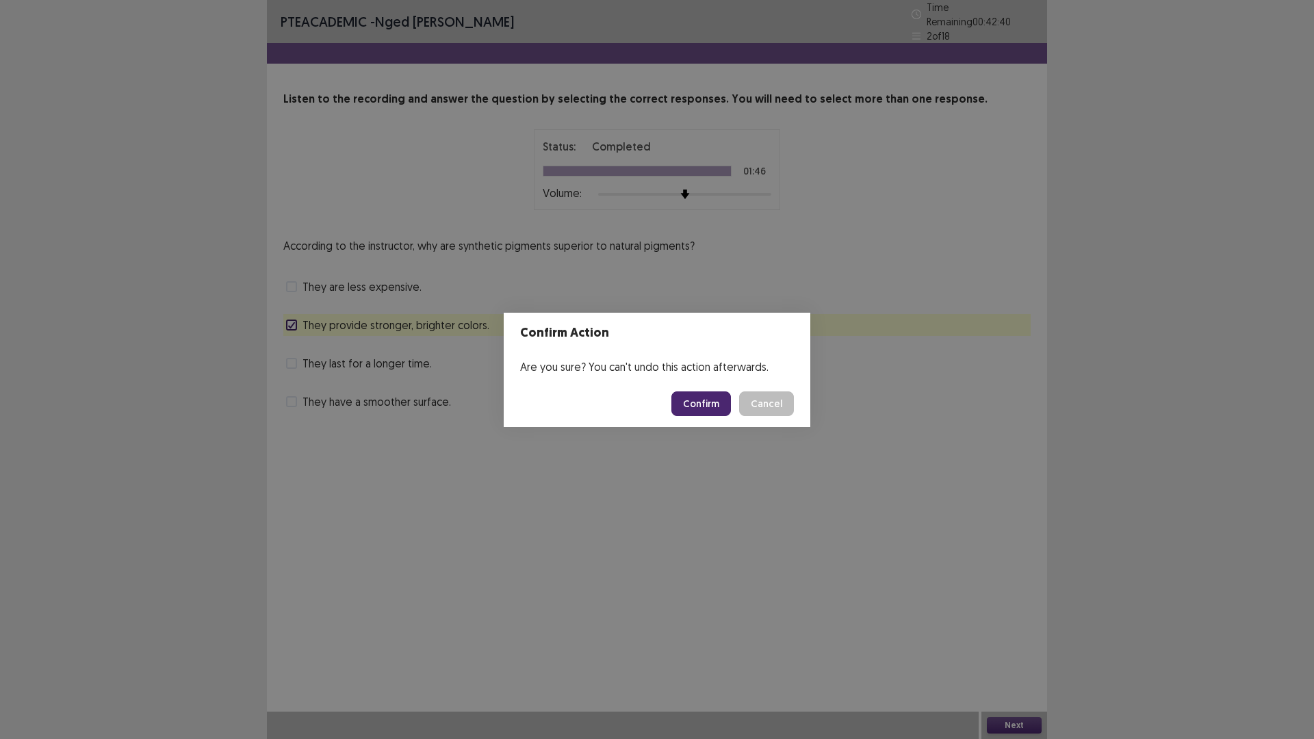
click at [693, 404] on button "Confirm" at bounding box center [701, 404] width 60 height 25
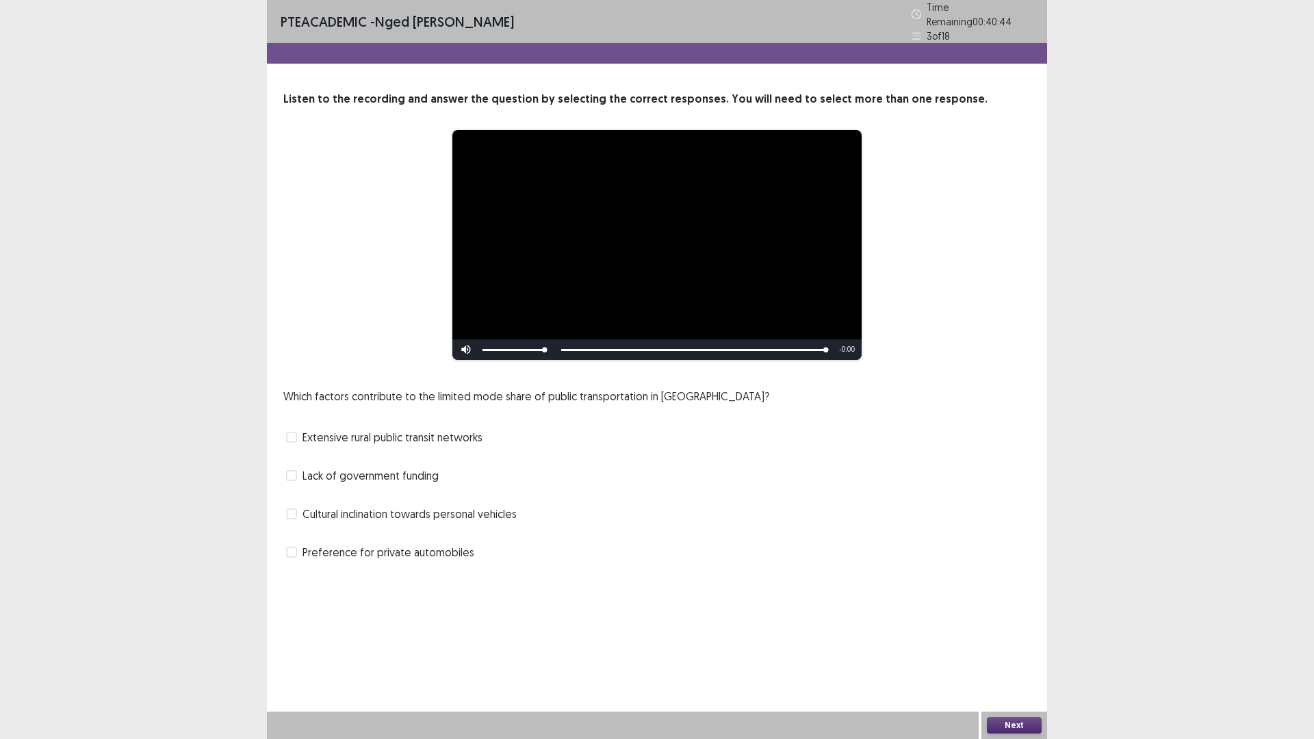
click at [292, 509] on span at bounding box center [291, 514] width 11 height 11
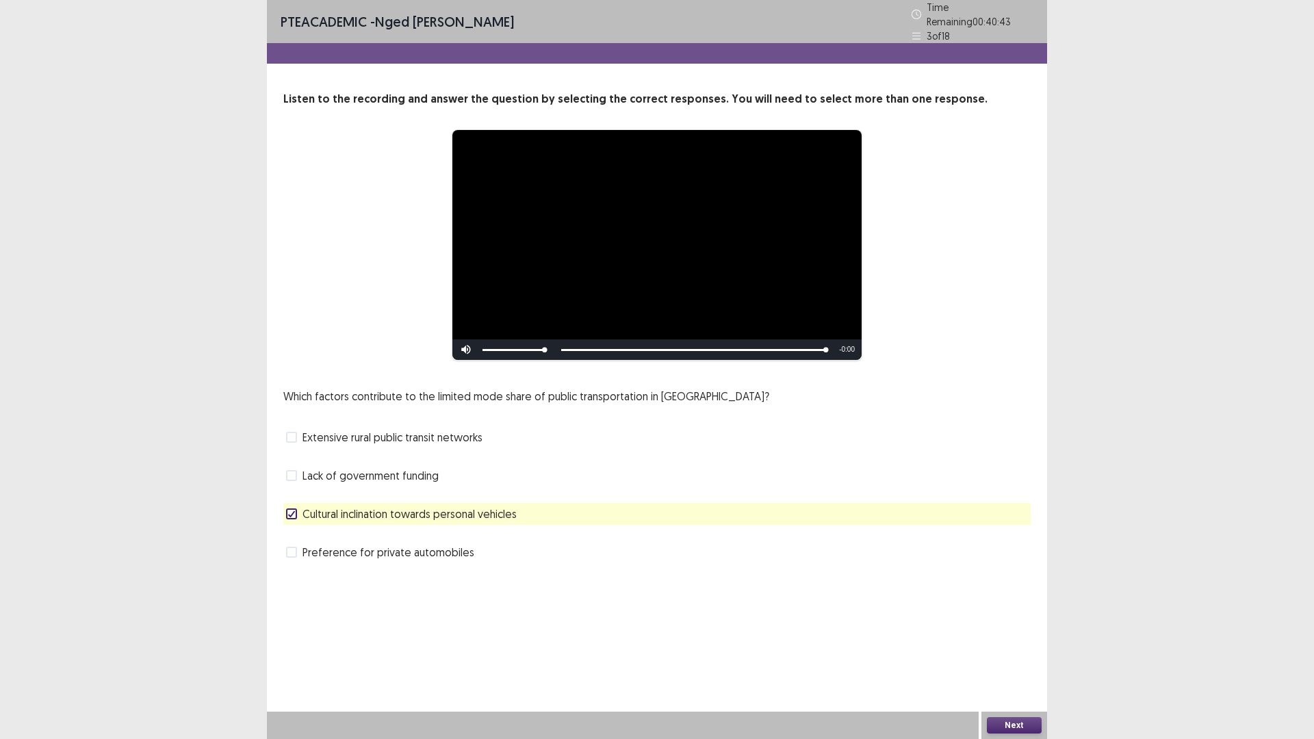
click at [1023, 646] on button "Next" at bounding box center [1014, 725] width 55 height 16
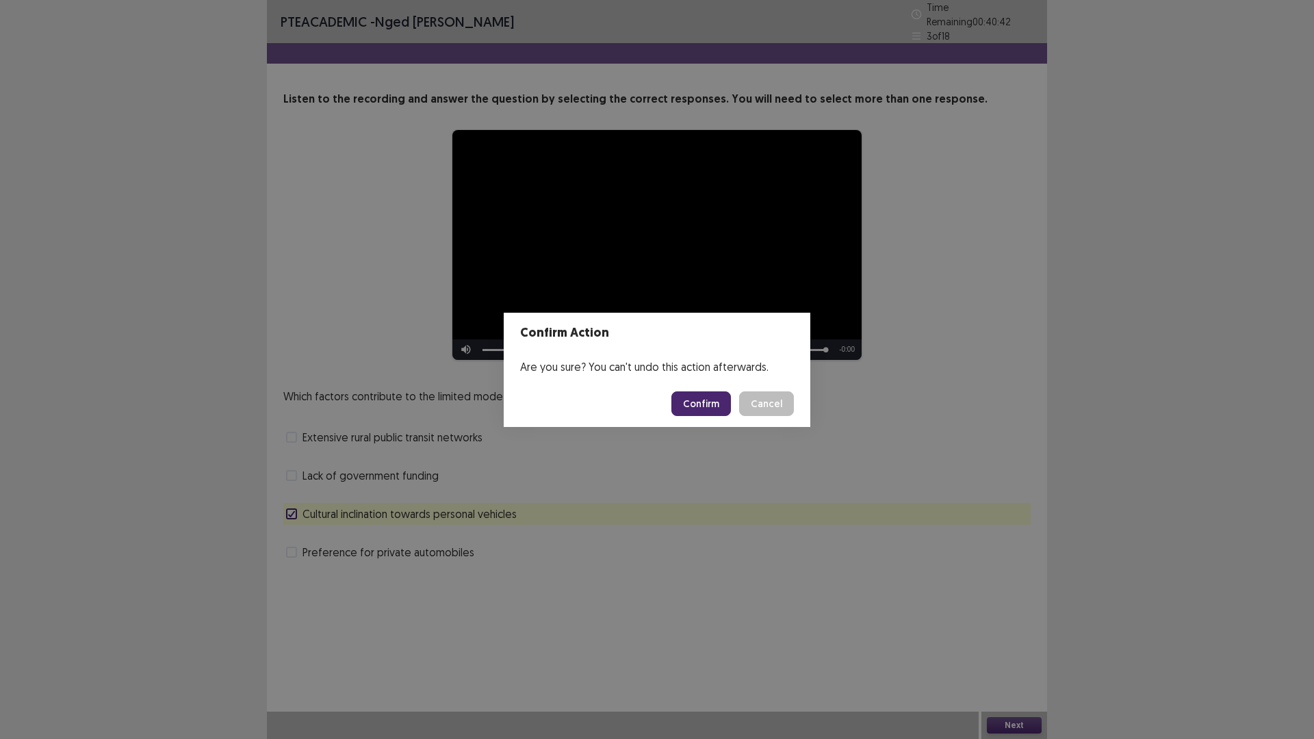
click at [687, 402] on button "Confirm" at bounding box center [701, 404] width 60 height 25
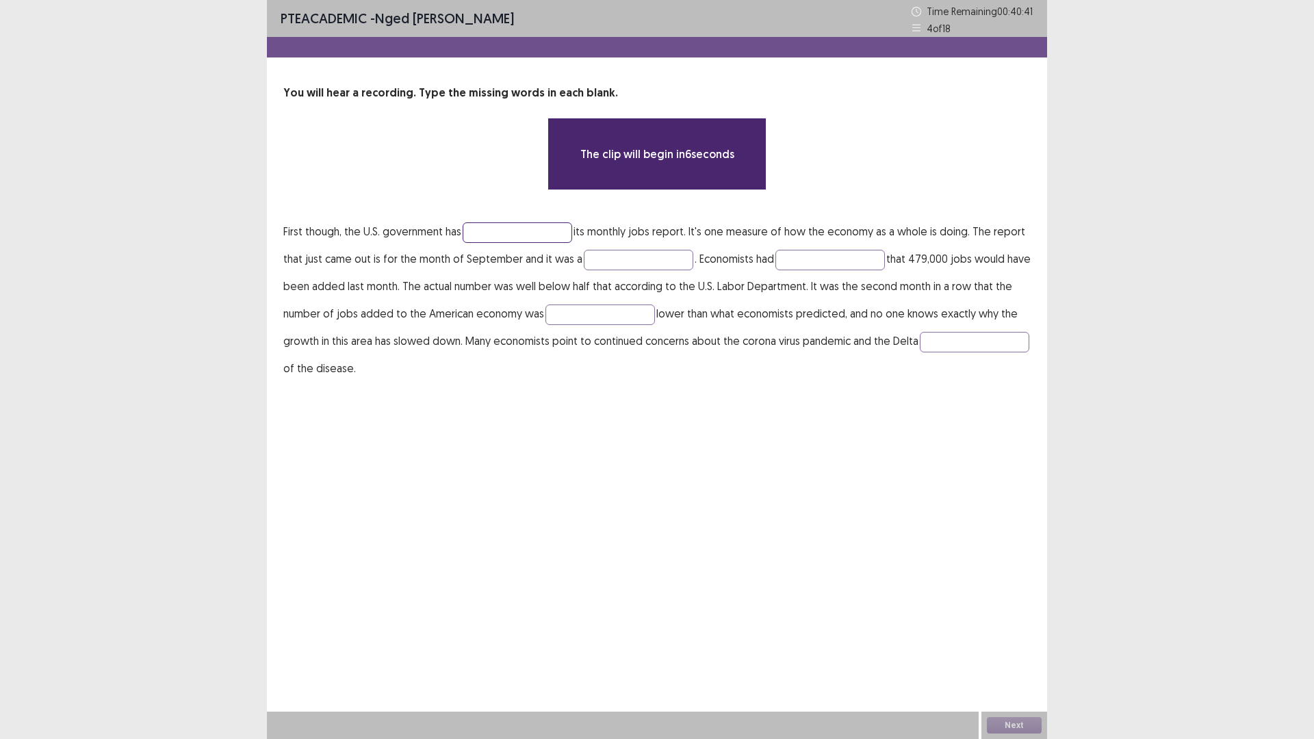
click at [513, 231] on input "text" at bounding box center [518, 232] width 110 height 21
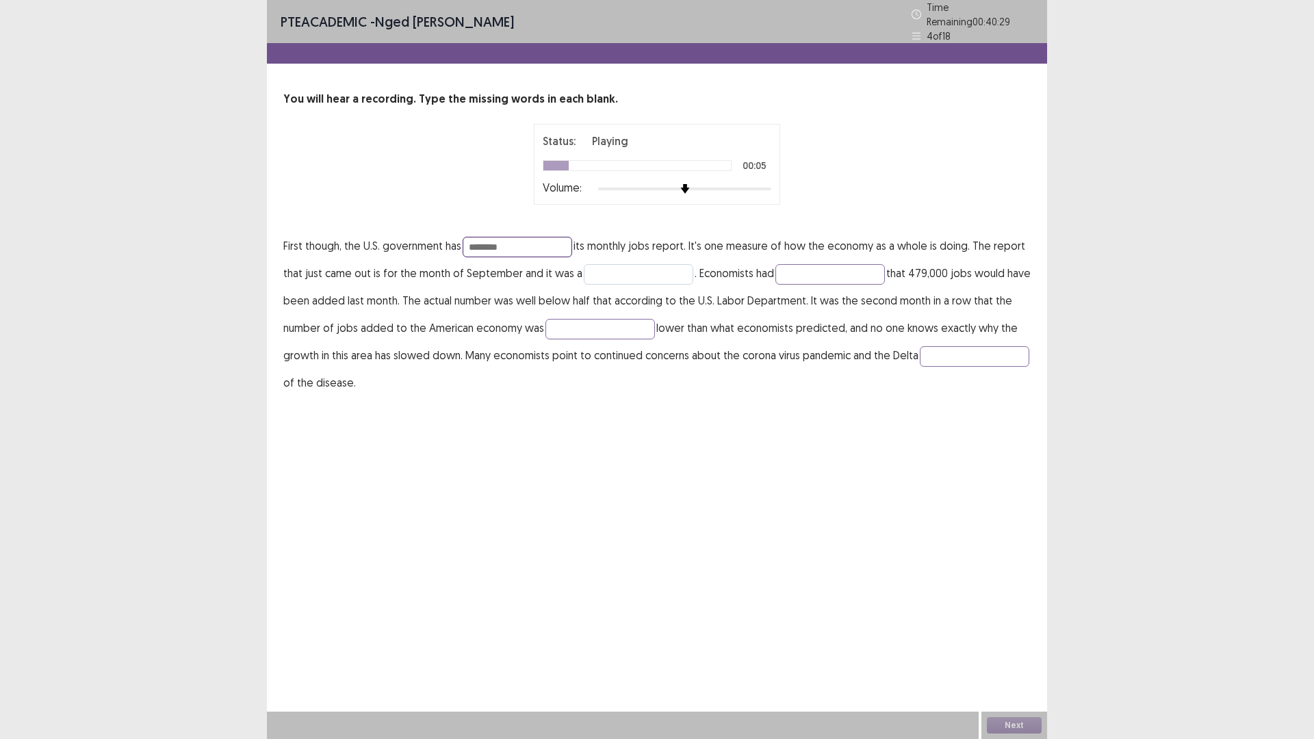
type input "********"
click at [615, 272] on input "text" at bounding box center [639, 274] width 110 height 21
type input "**"
click at [841, 267] on input "text" at bounding box center [831, 274] width 110 height 21
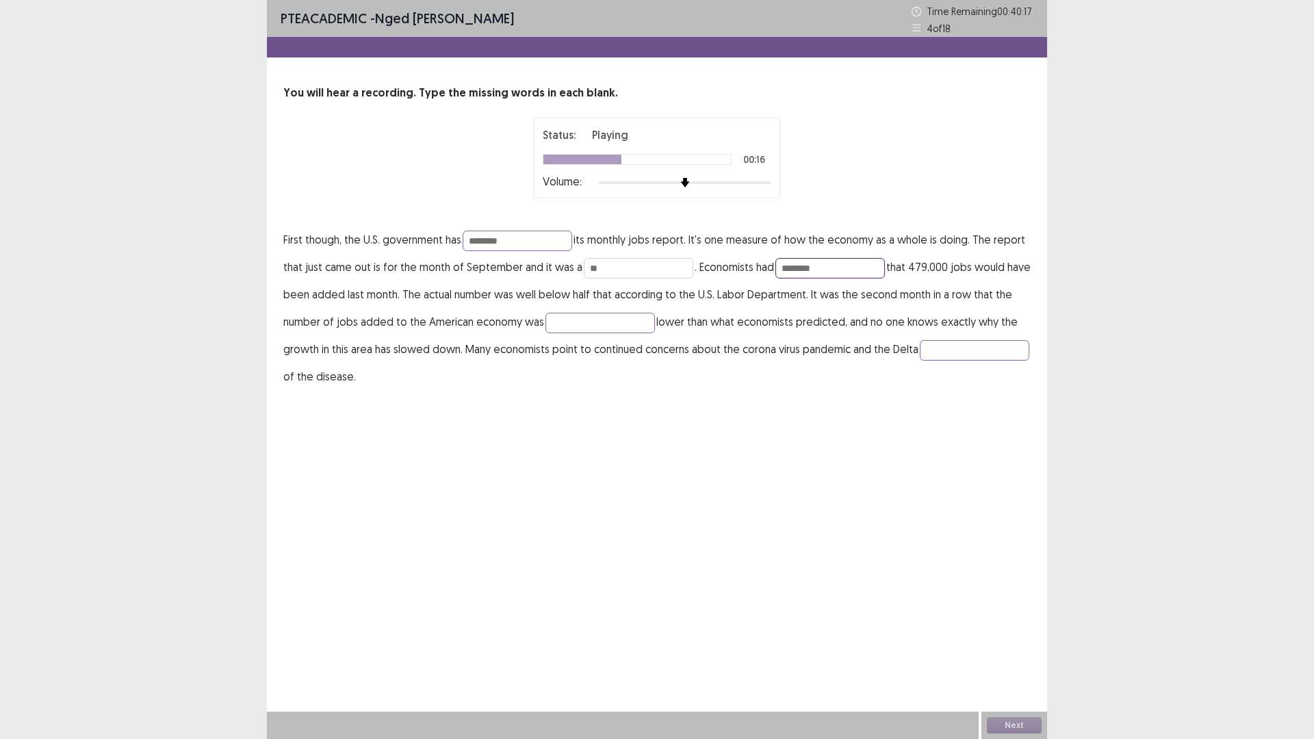
type input "********"
click at [640, 268] on input "**" at bounding box center [639, 268] width 110 height 21
type input "**********"
click at [590, 324] on input "text" at bounding box center [601, 323] width 110 height 21
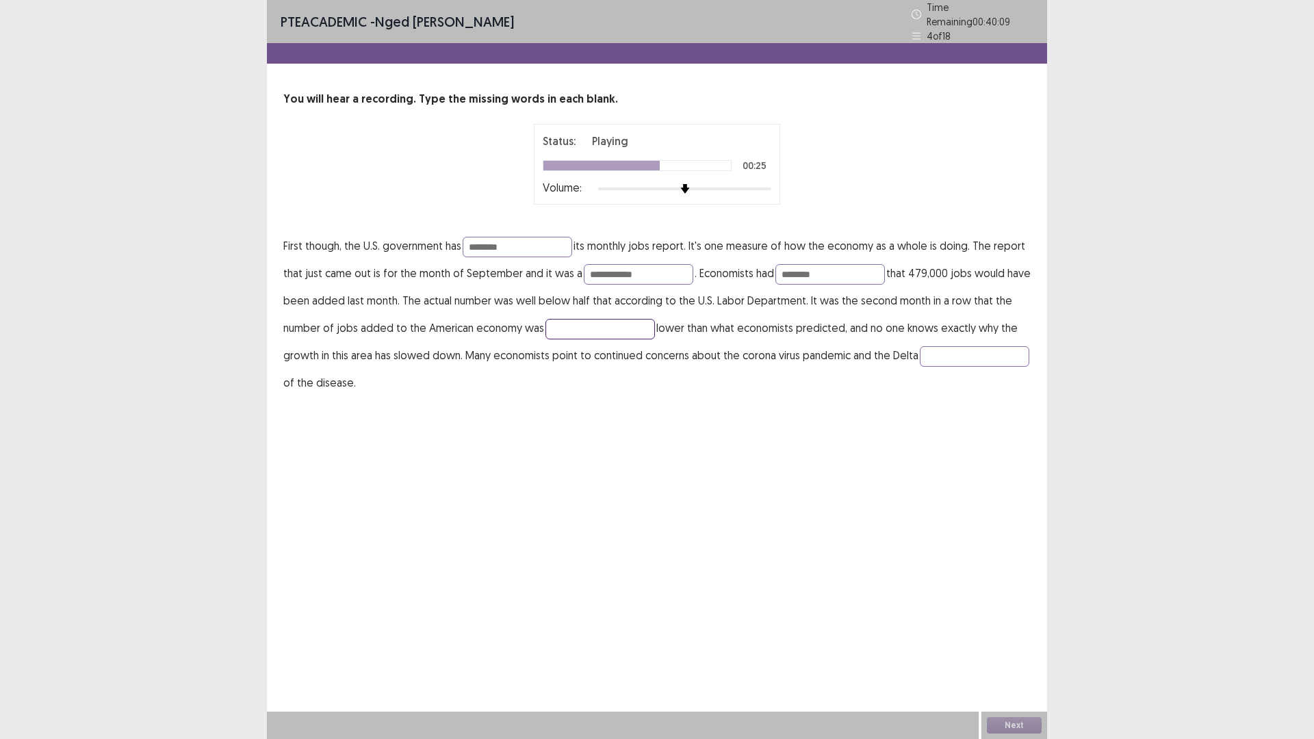
click at [586, 323] on input "text" at bounding box center [601, 329] width 110 height 21
click at [920, 367] on input "text" at bounding box center [975, 356] width 110 height 21
type input "****"
click at [567, 325] on input "text" at bounding box center [601, 329] width 110 height 21
type input "**********"
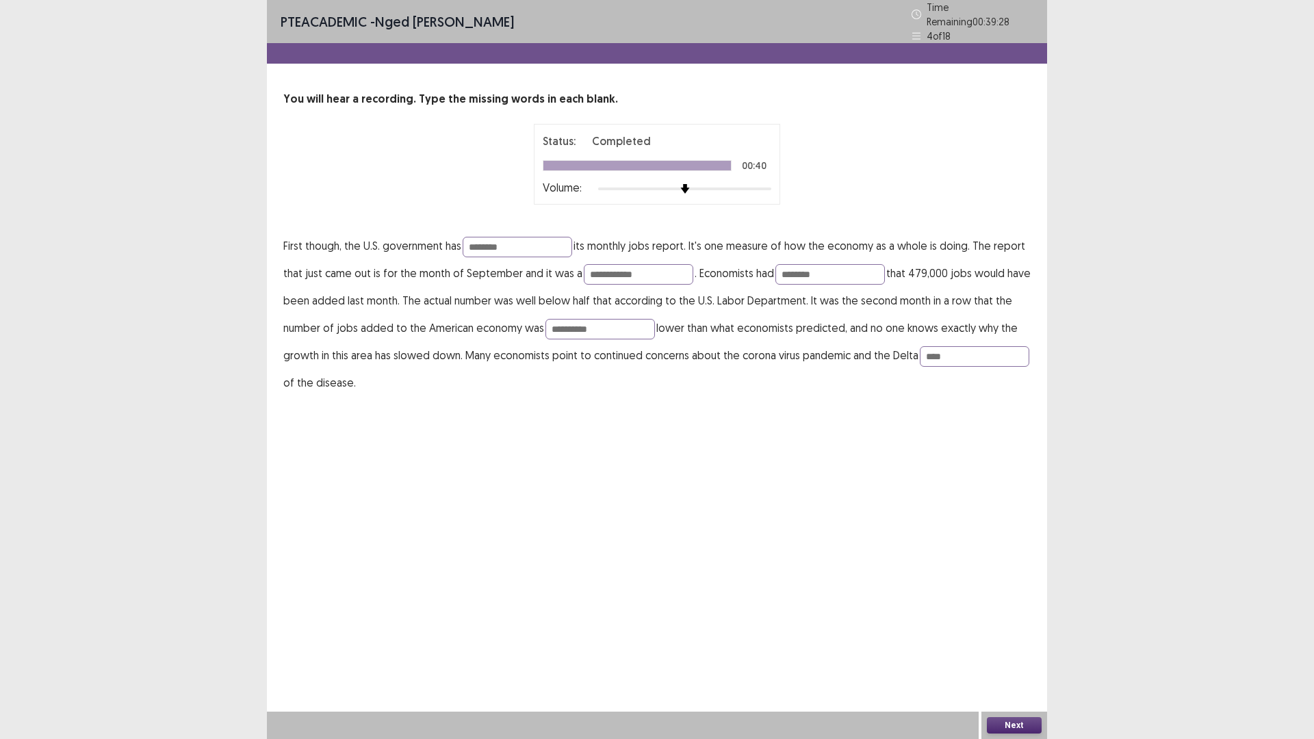
click at [1019, 646] on button "Next" at bounding box center [1014, 725] width 55 height 16
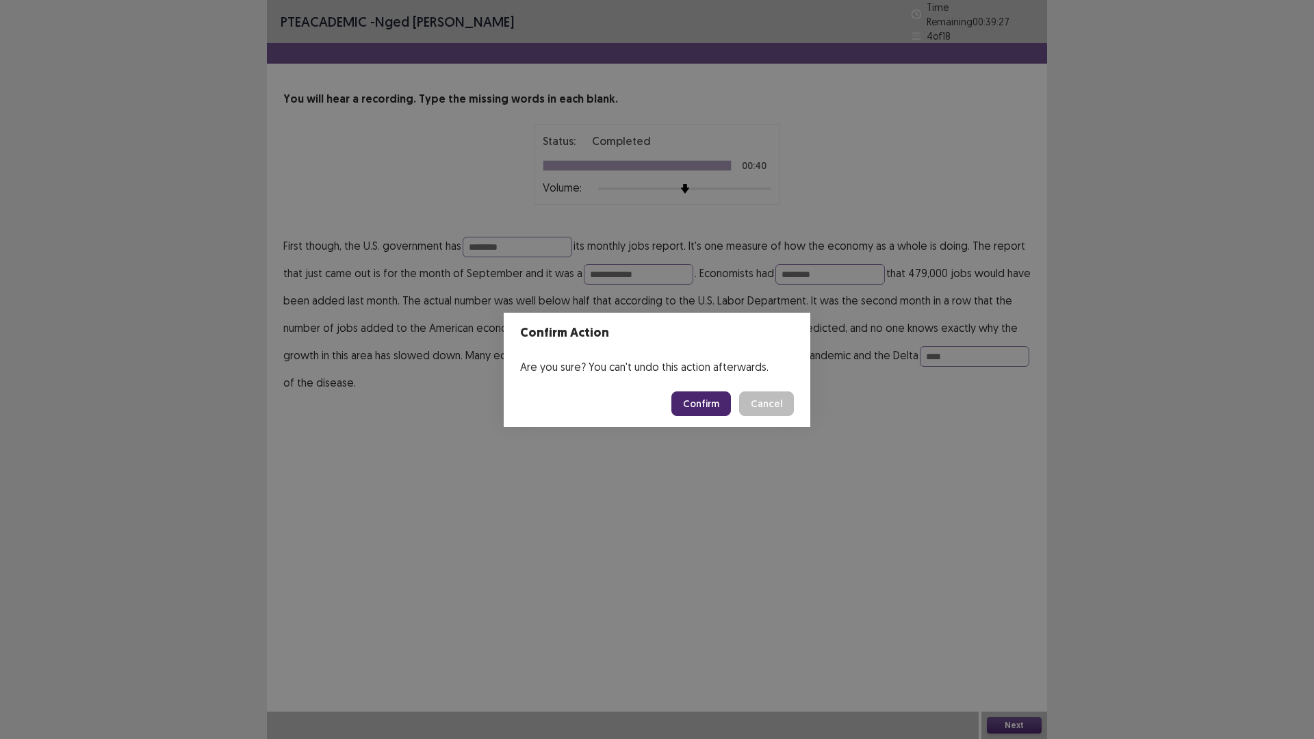
click at [697, 405] on button "Confirm" at bounding box center [701, 404] width 60 height 25
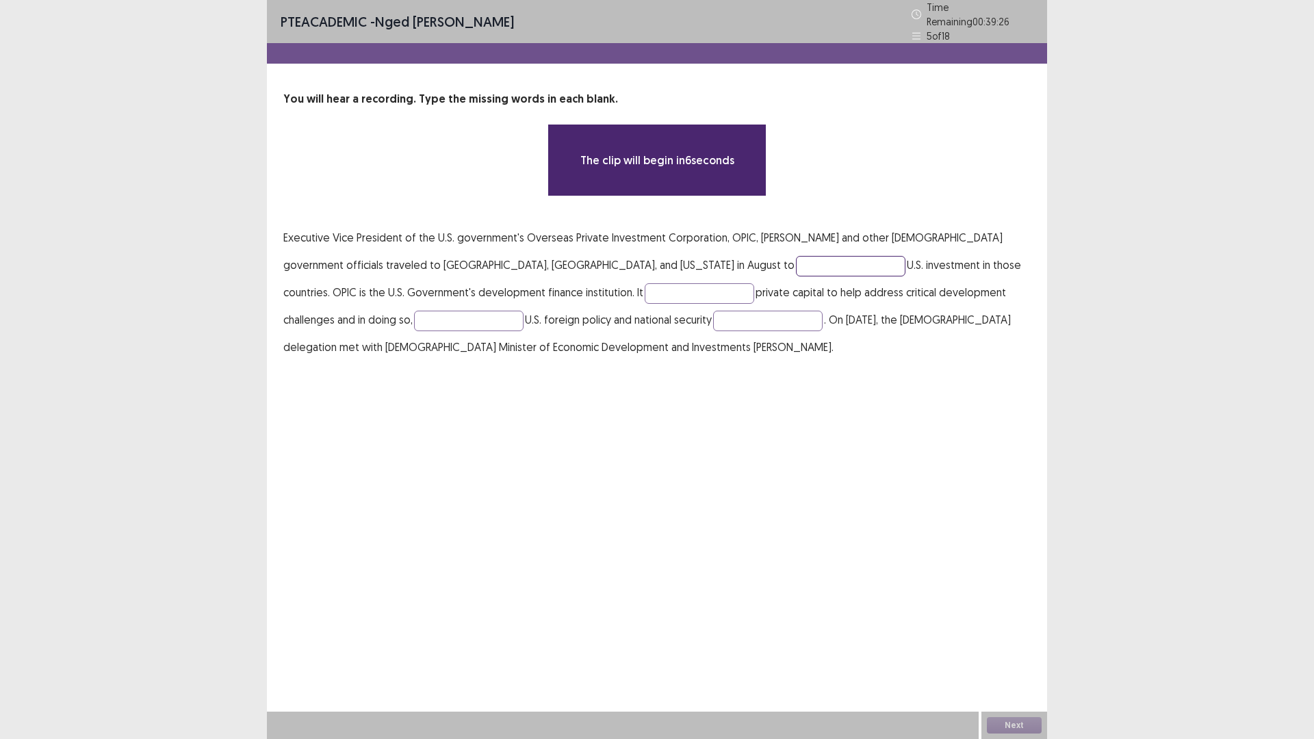
click at [796, 258] on input "text" at bounding box center [851, 266] width 110 height 21
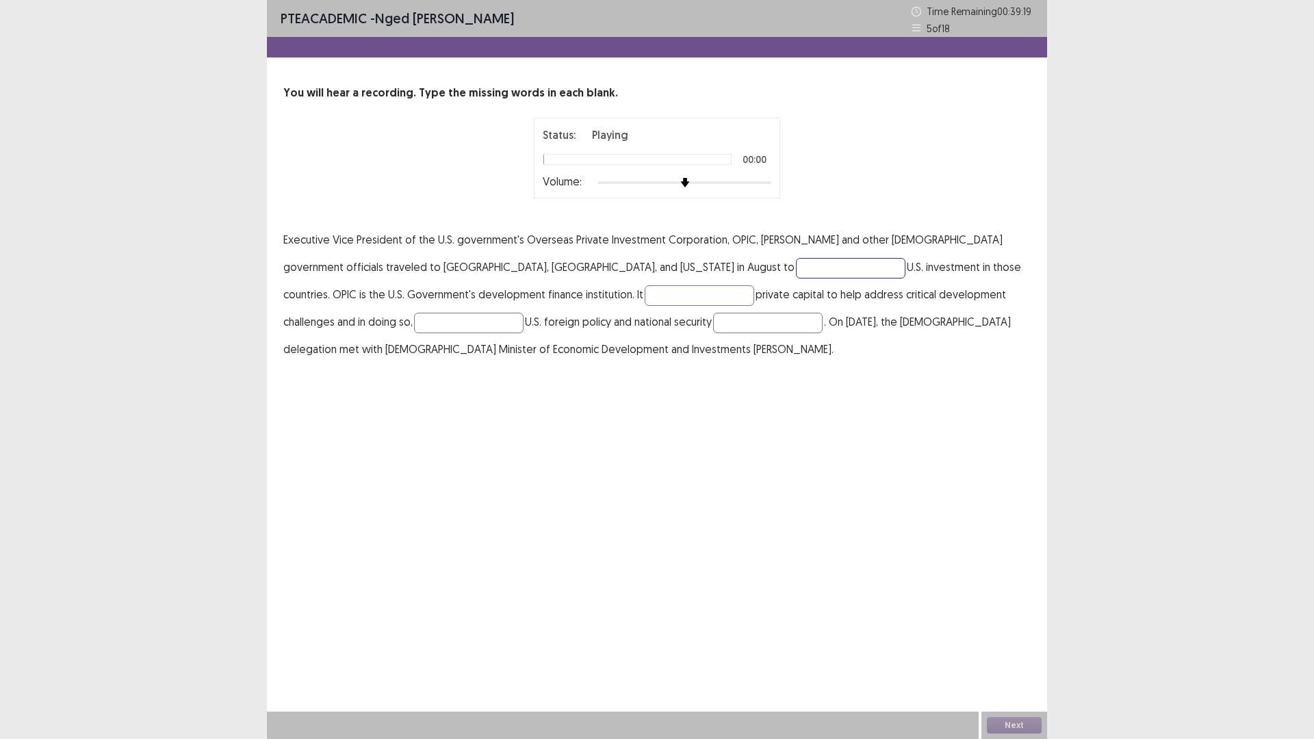
click at [796, 259] on input "text" at bounding box center [851, 268] width 110 height 21
click at [796, 261] on input "text" at bounding box center [851, 268] width 110 height 21
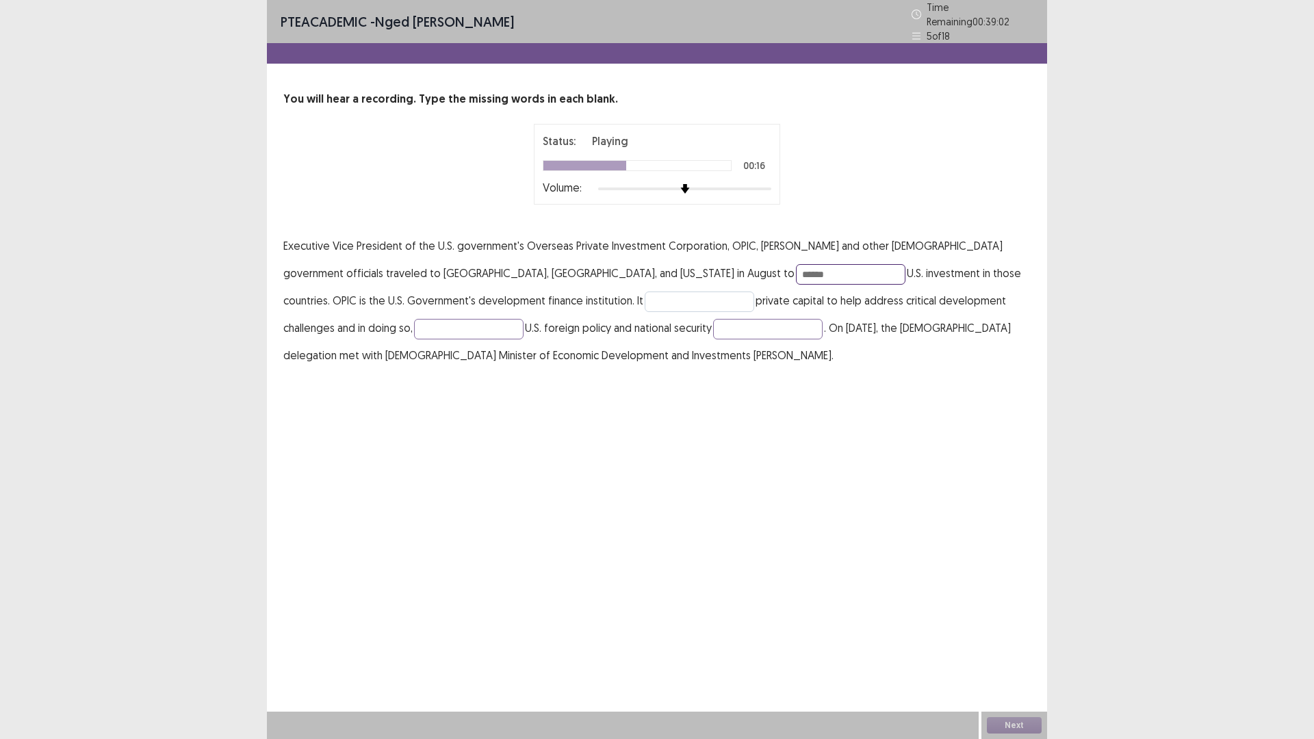
type input "******"
click at [645, 299] on input "text" at bounding box center [700, 302] width 110 height 21
type input "**********"
click at [414, 328] on input "text" at bounding box center [469, 329] width 110 height 21
type input "********"
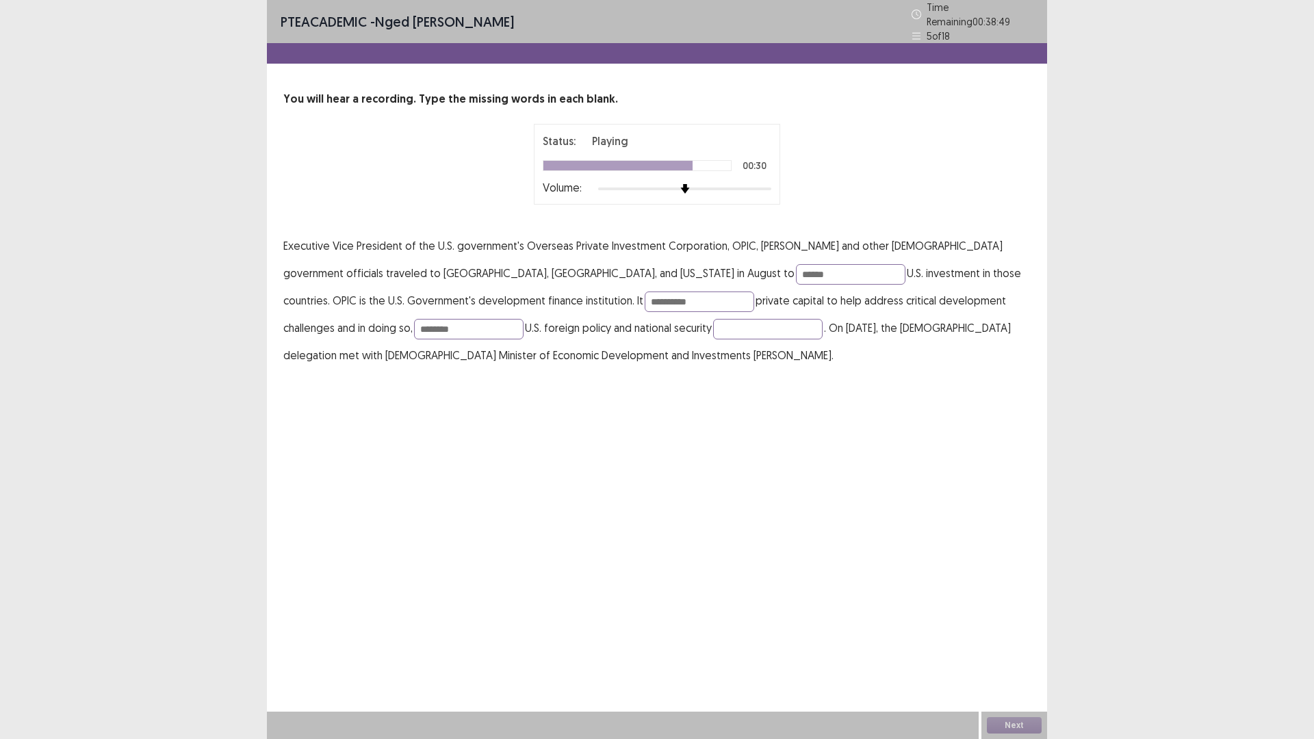
drag, startPoint x: 588, startPoint y: 318, endPoint x: 596, endPoint y: 318, distance: 7.6
click at [589, 318] on p "**********" at bounding box center [656, 300] width 747 height 137
click at [713, 321] on input "text" at bounding box center [768, 329] width 110 height 21
type input "**********"
click at [414, 329] on input "********" at bounding box center [469, 329] width 110 height 21
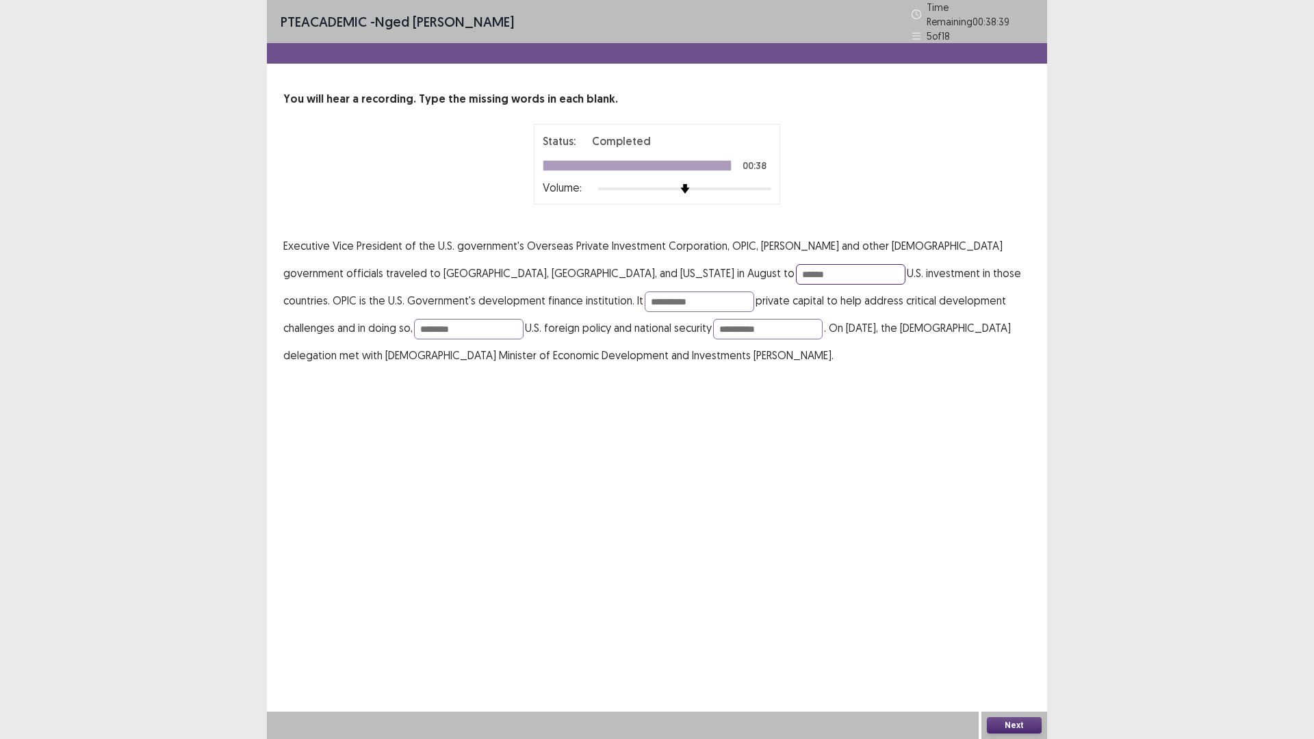
click at [796, 267] on input "******" at bounding box center [851, 274] width 110 height 21
type input "*******"
click at [645, 296] on input "**********" at bounding box center [700, 302] width 110 height 21
click at [645, 297] on input "**********" at bounding box center [700, 302] width 110 height 21
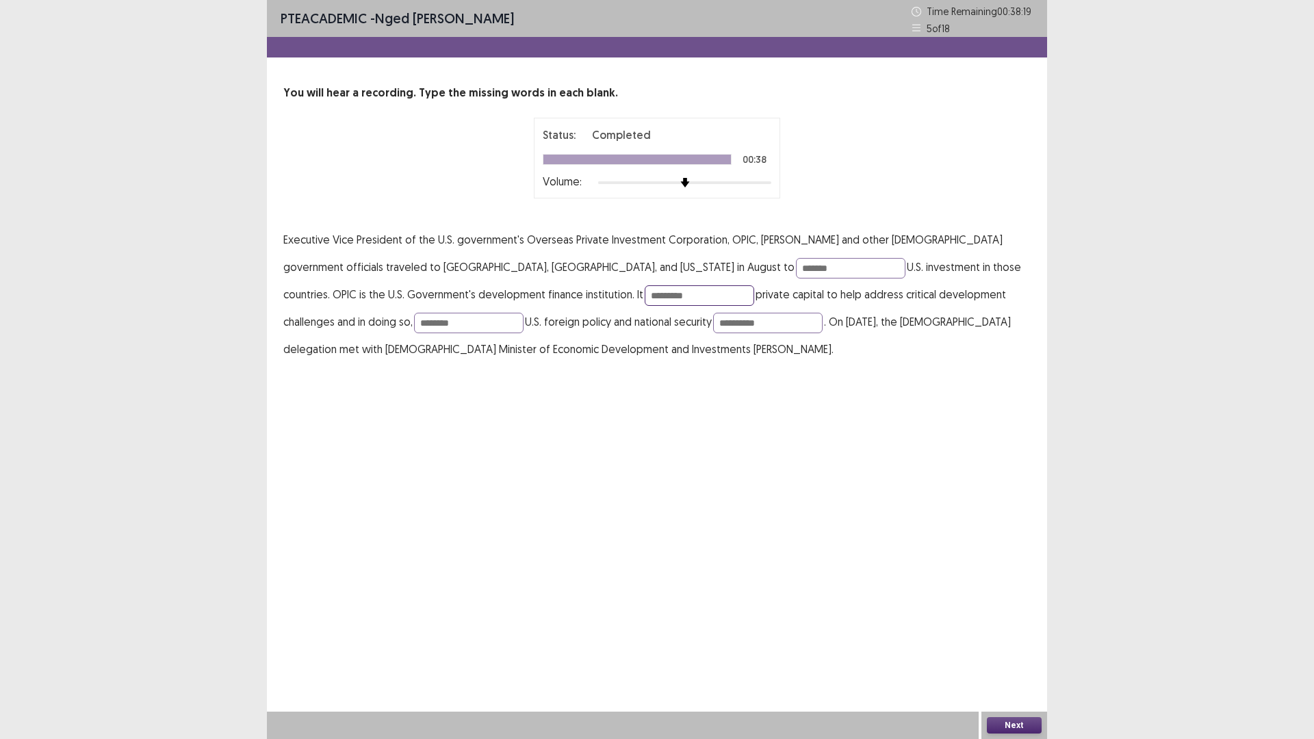
click at [645, 299] on input "*********" at bounding box center [700, 295] width 110 height 21
type input "*********"
click at [1010, 646] on button "Next" at bounding box center [1014, 725] width 55 height 16
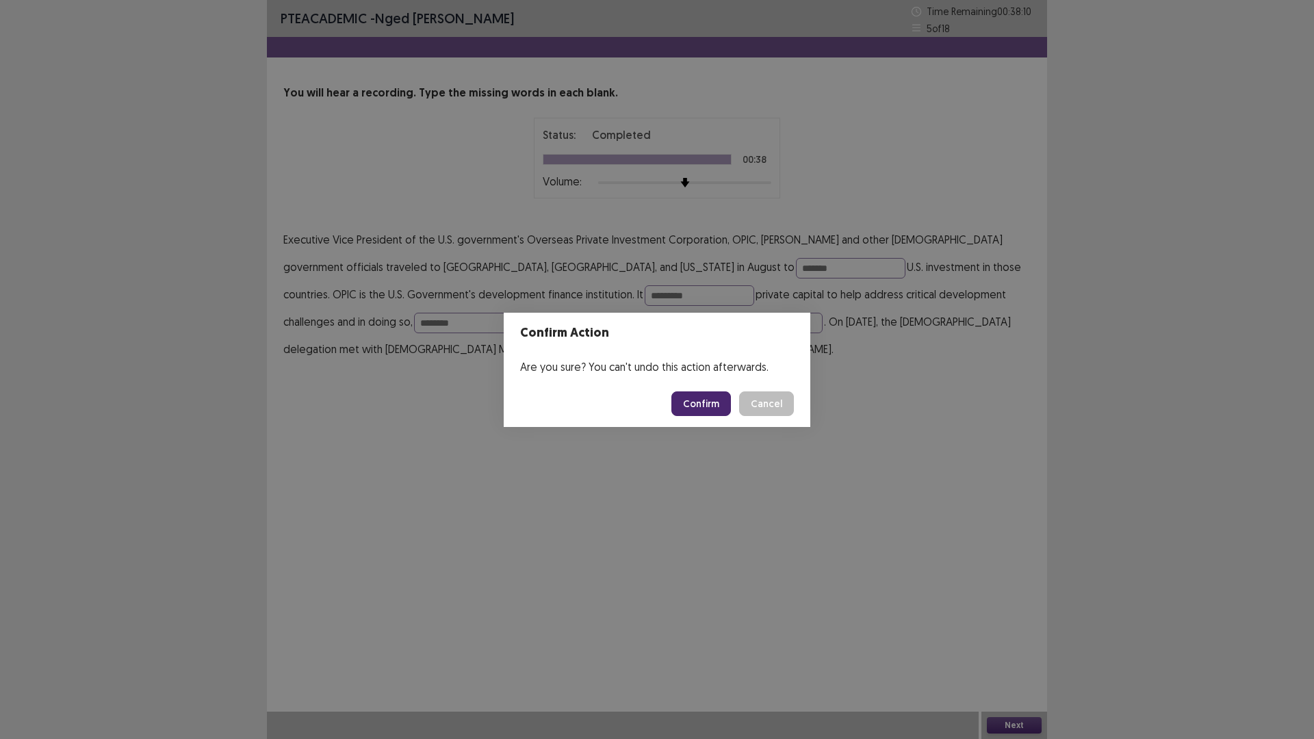
click at [705, 403] on button "Confirm" at bounding box center [701, 404] width 60 height 25
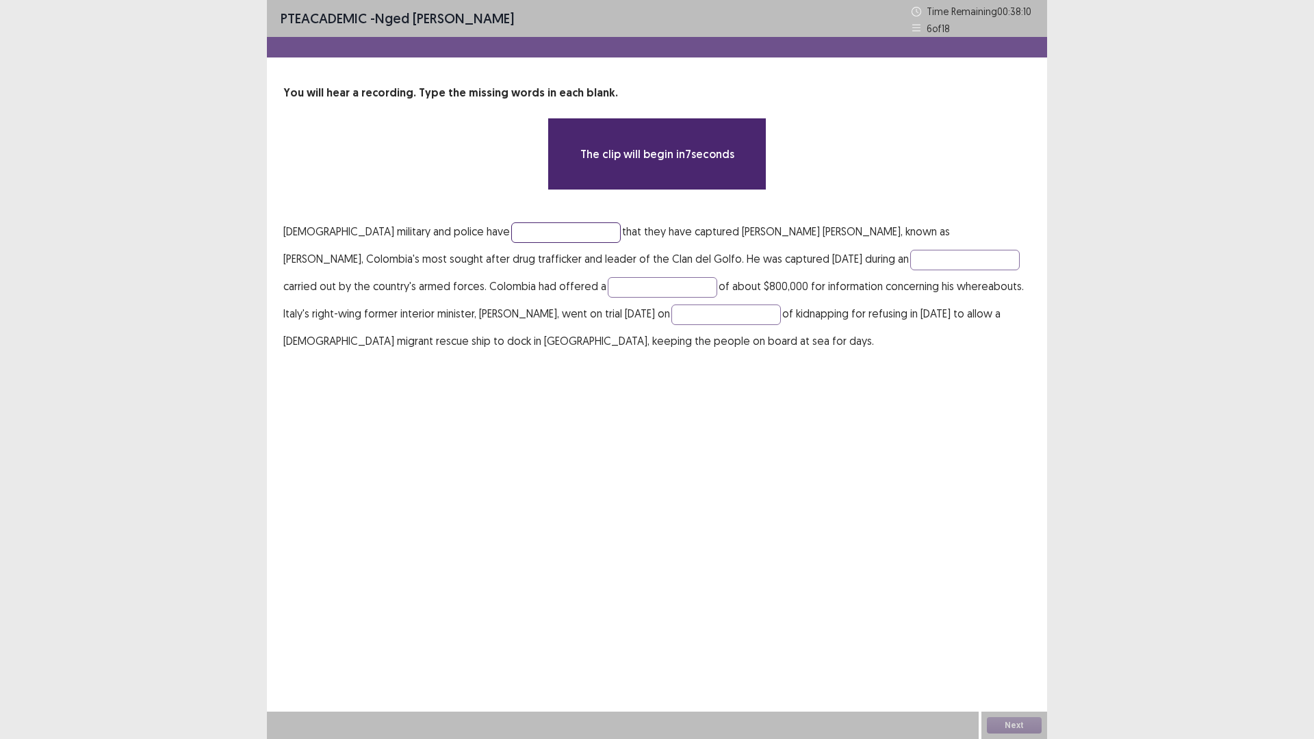
click at [511, 232] on input "text" at bounding box center [566, 232] width 110 height 21
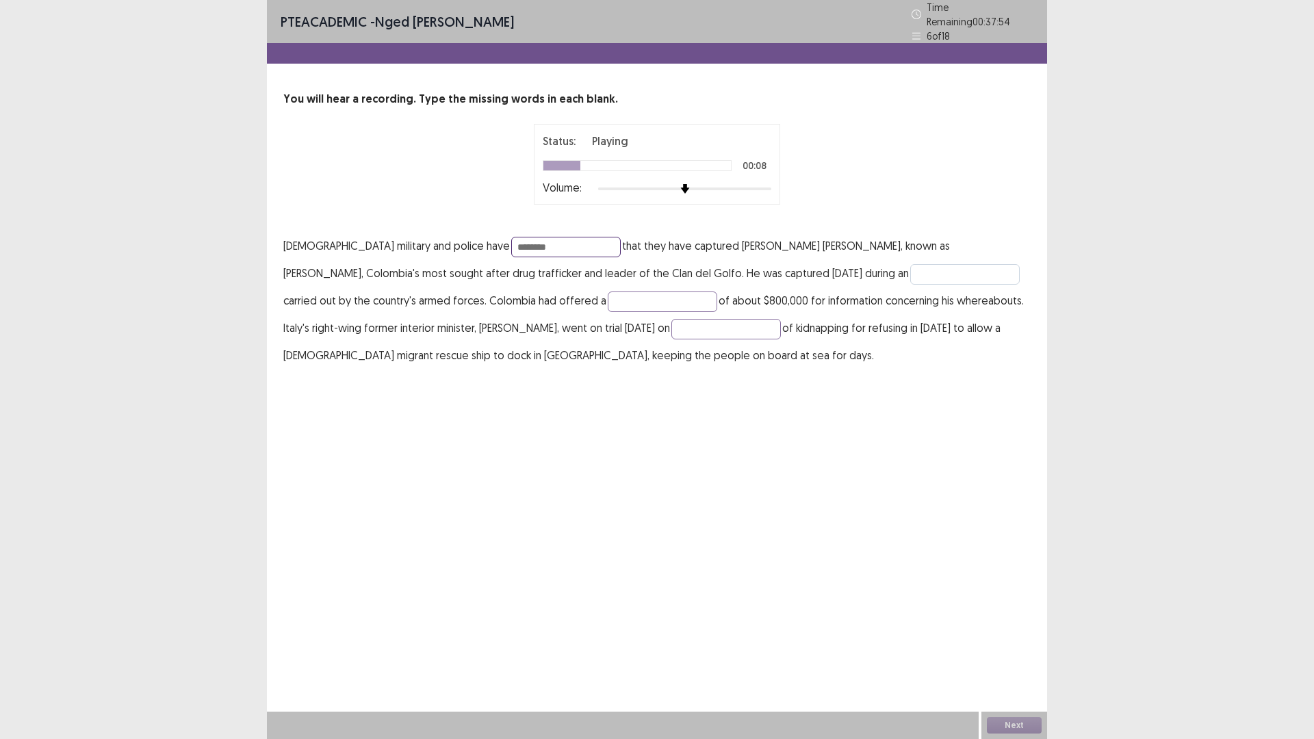
type input "********"
click at [910, 268] on input "text" at bounding box center [965, 274] width 110 height 21
type input "*********"
click at [608, 297] on input "text" at bounding box center [663, 302] width 110 height 21
type input "******"
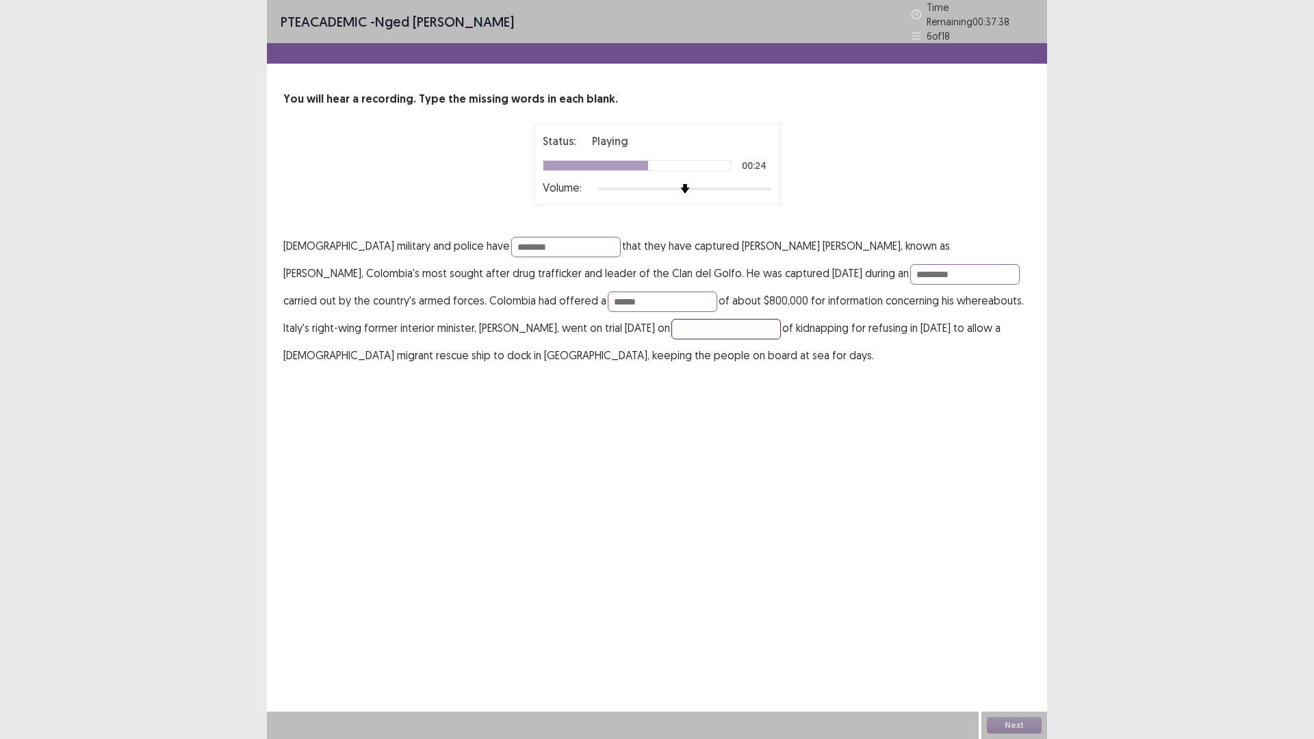
click at [671, 327] on input "text" at bounding box center [726, 329] width 110 height 21
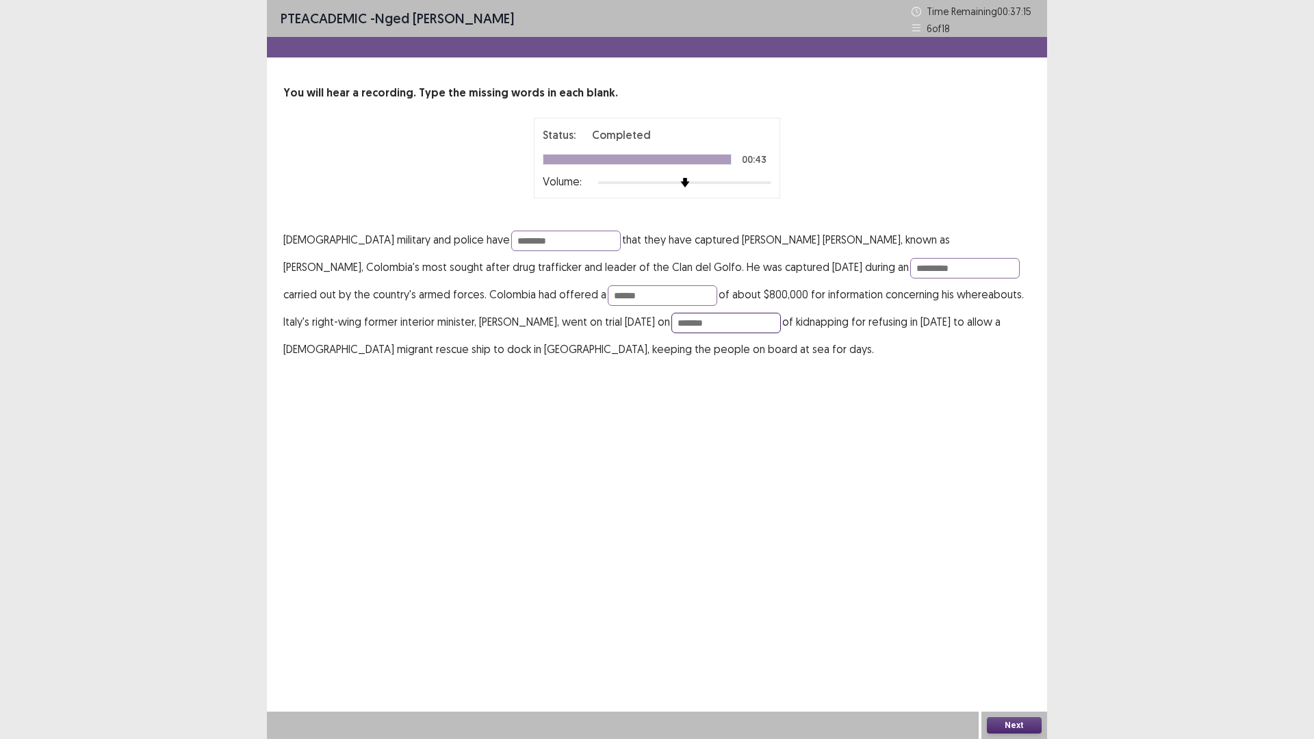
type input "*******"
click at [1032, 646] on button "Next" at bounding box center [1014, 725] width 55 height 16
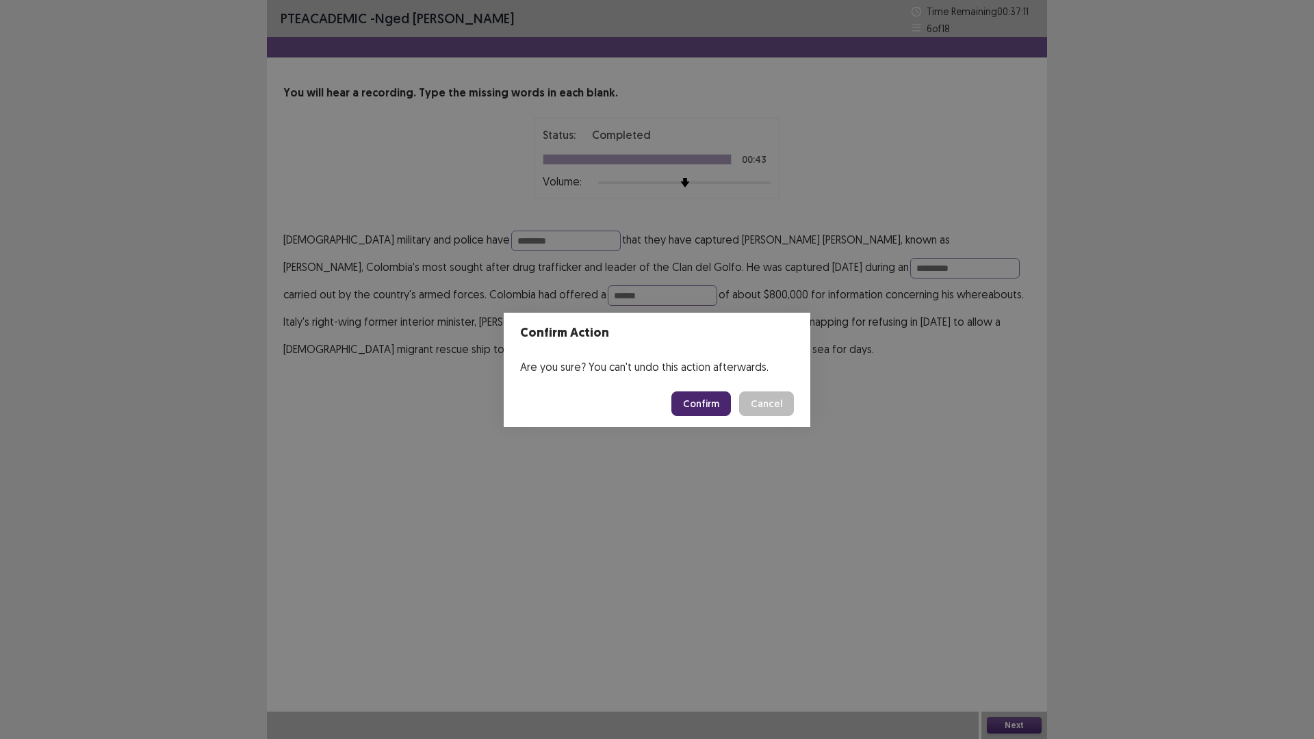
click at [773, 396] on button "Cancel" at bounding box center [766, 404] width 55 height 25
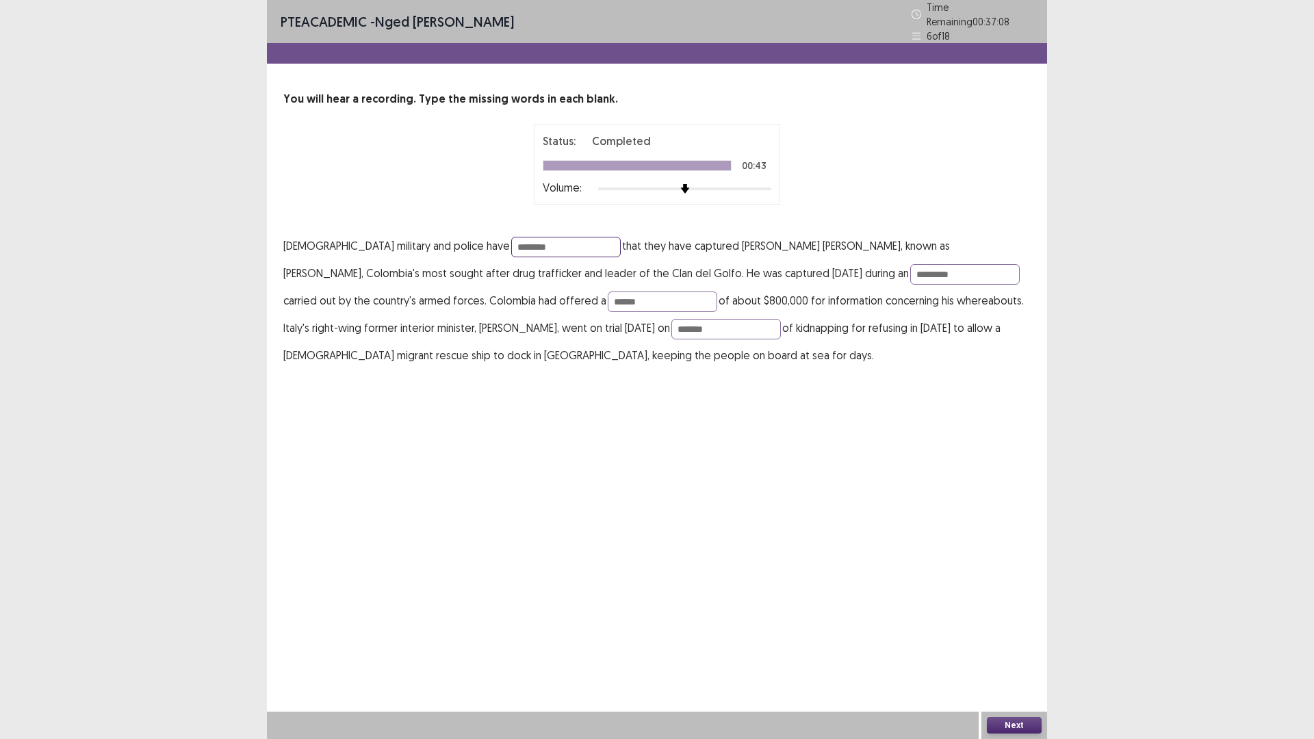
click at [511, 240] on input "********" at bounding box center [566, 247] width 110 height 21
type input "*********"
click at [1018, 646] on button "Next" at bounding box center [1014, 725] width 55 height 16
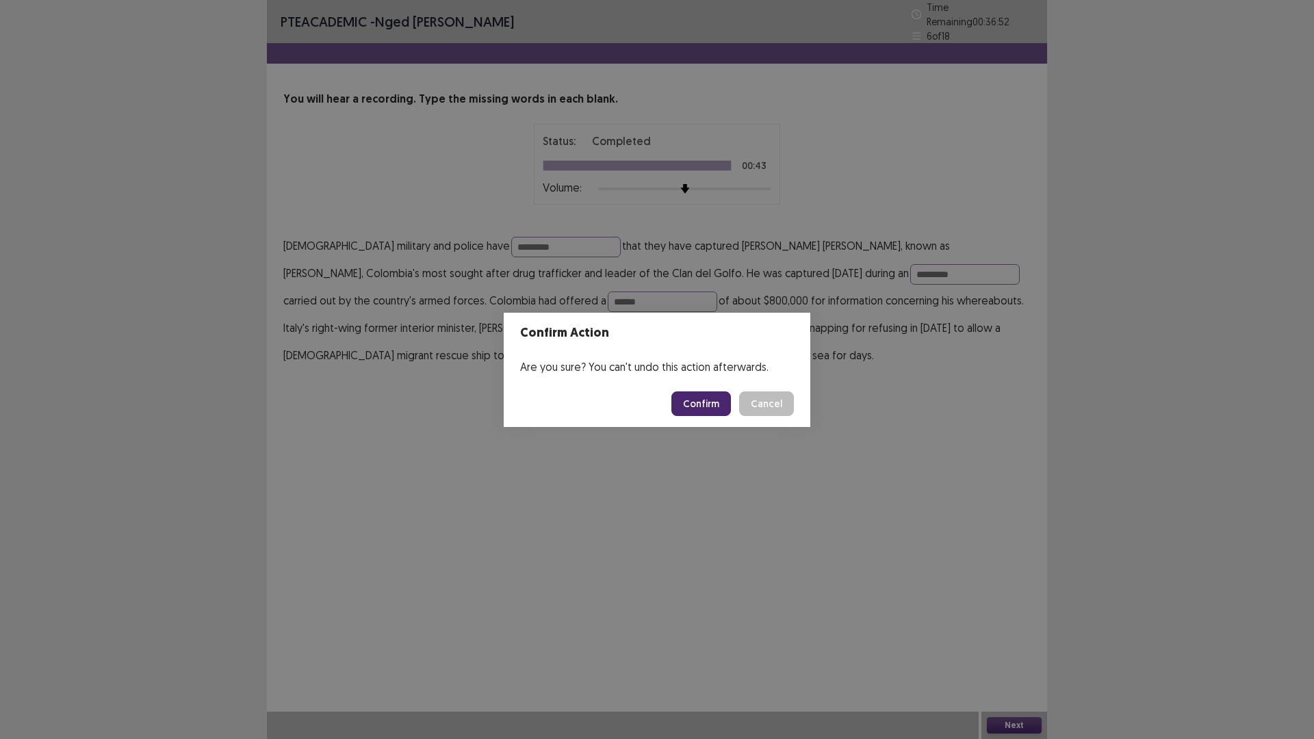
click at [687, 404] on button "Confirm" at bounding box center [701, 404] width 60 height 25
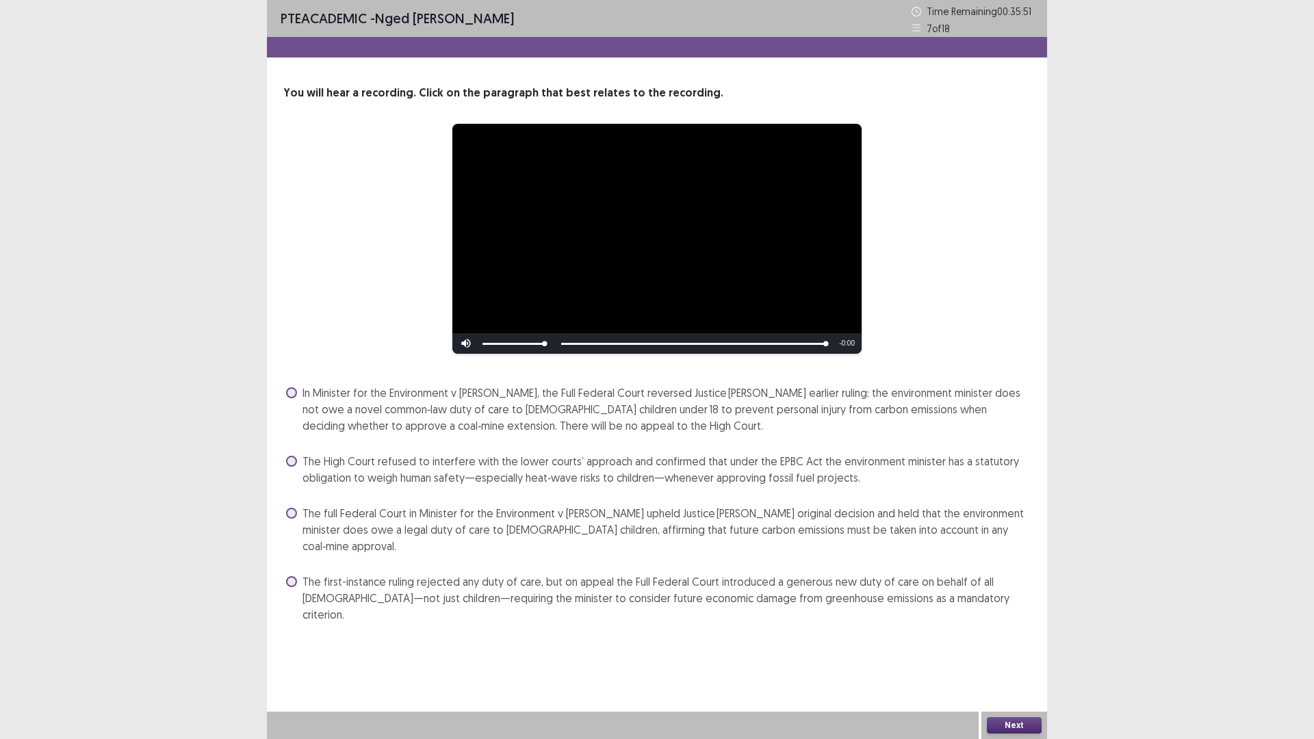
click at [291, 394] on span at bounding box center [291, 392] width 11 height 11
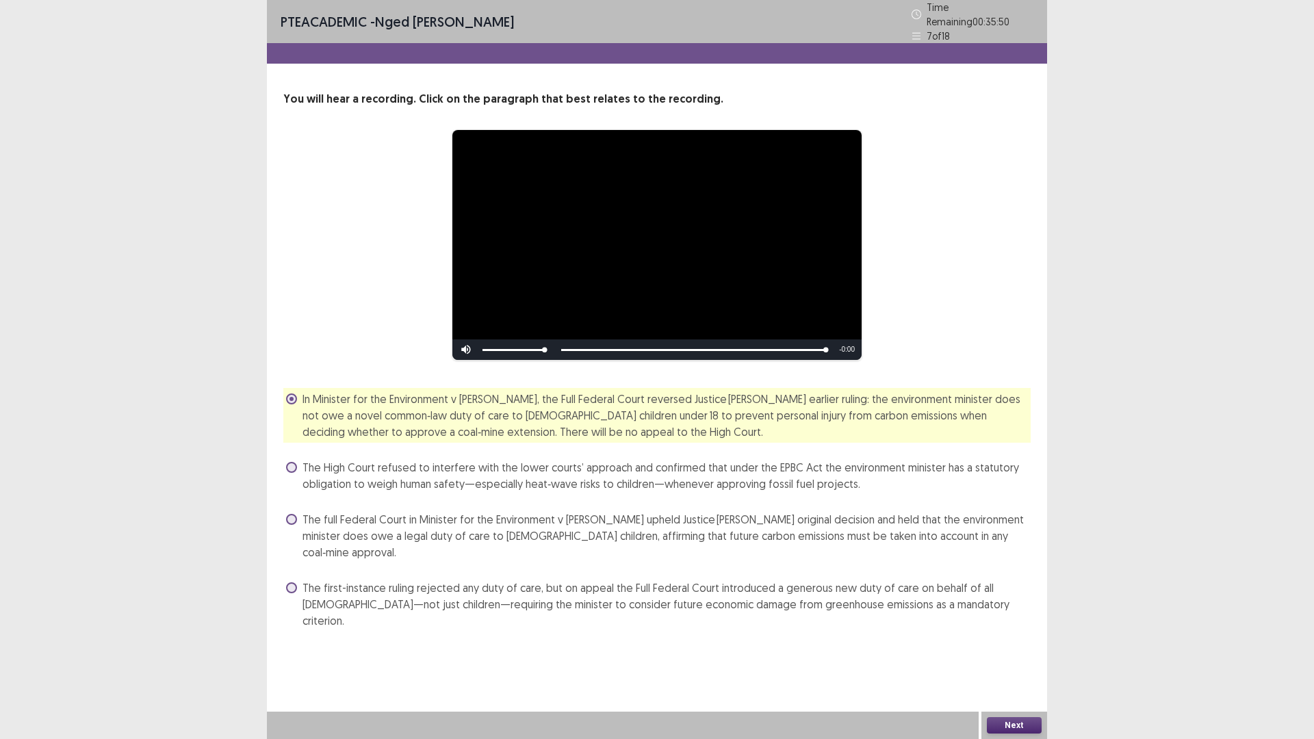
click at [1008, 646] on button "Next" at bounding box center [1014, 725] width 55 height 16
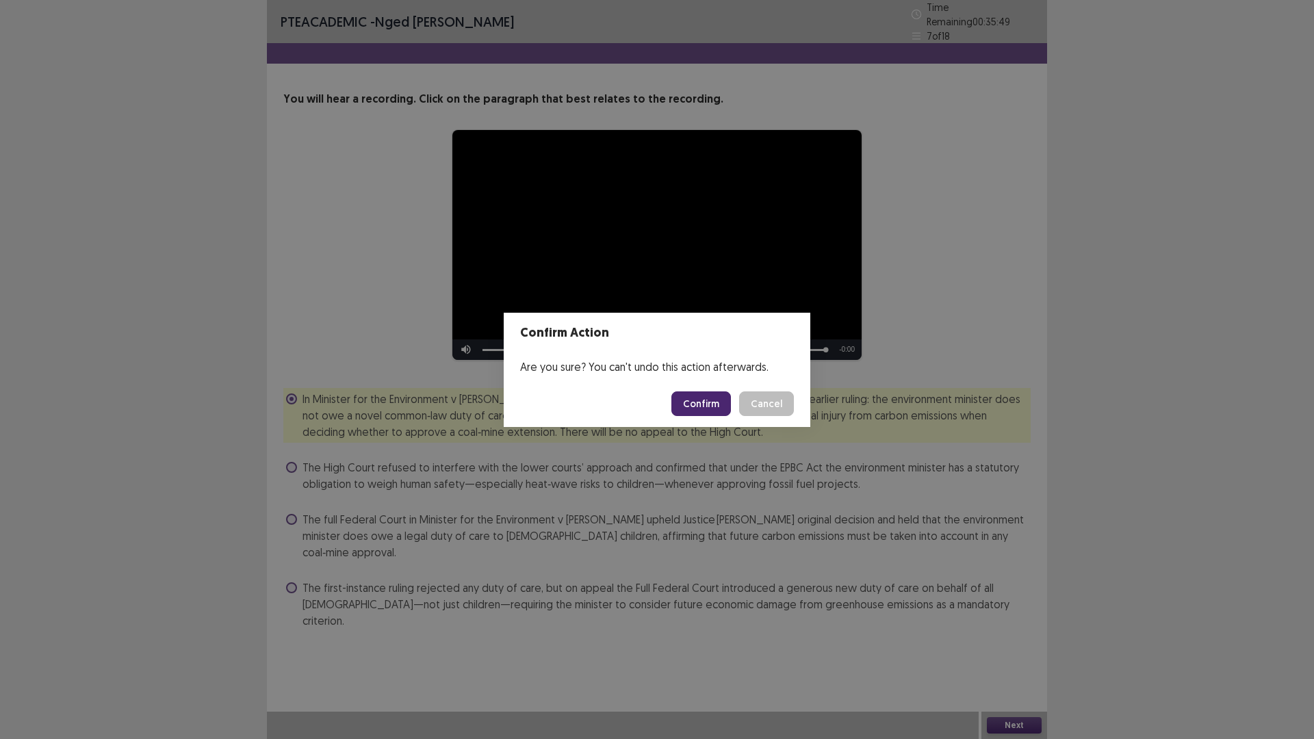
click at [704, 404] on button "Confirm" at bounding box center [701, 404] width 60 height 25
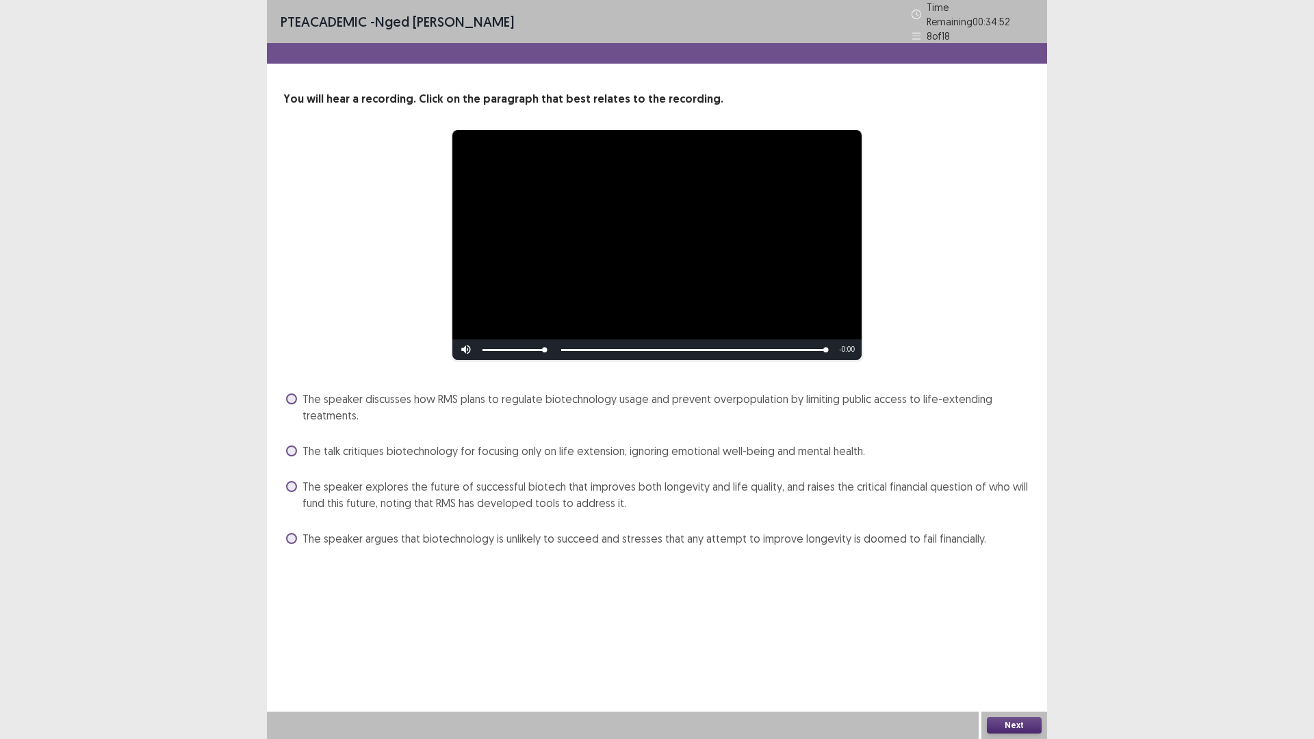
click at [294, 481] on span at bounding box center [291, 486] width 11 height 11
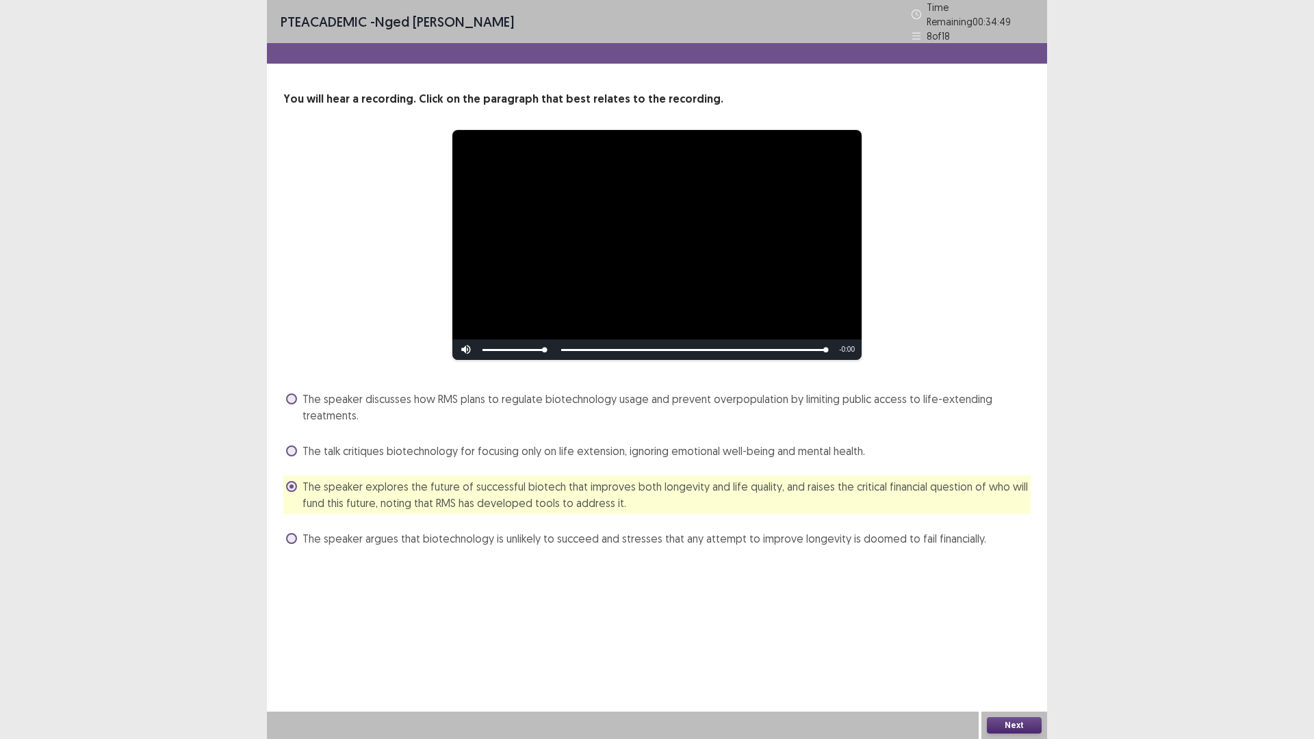
click at [989, 646] on button "Next" at bounding box center [1014, 725] width 55 height 16
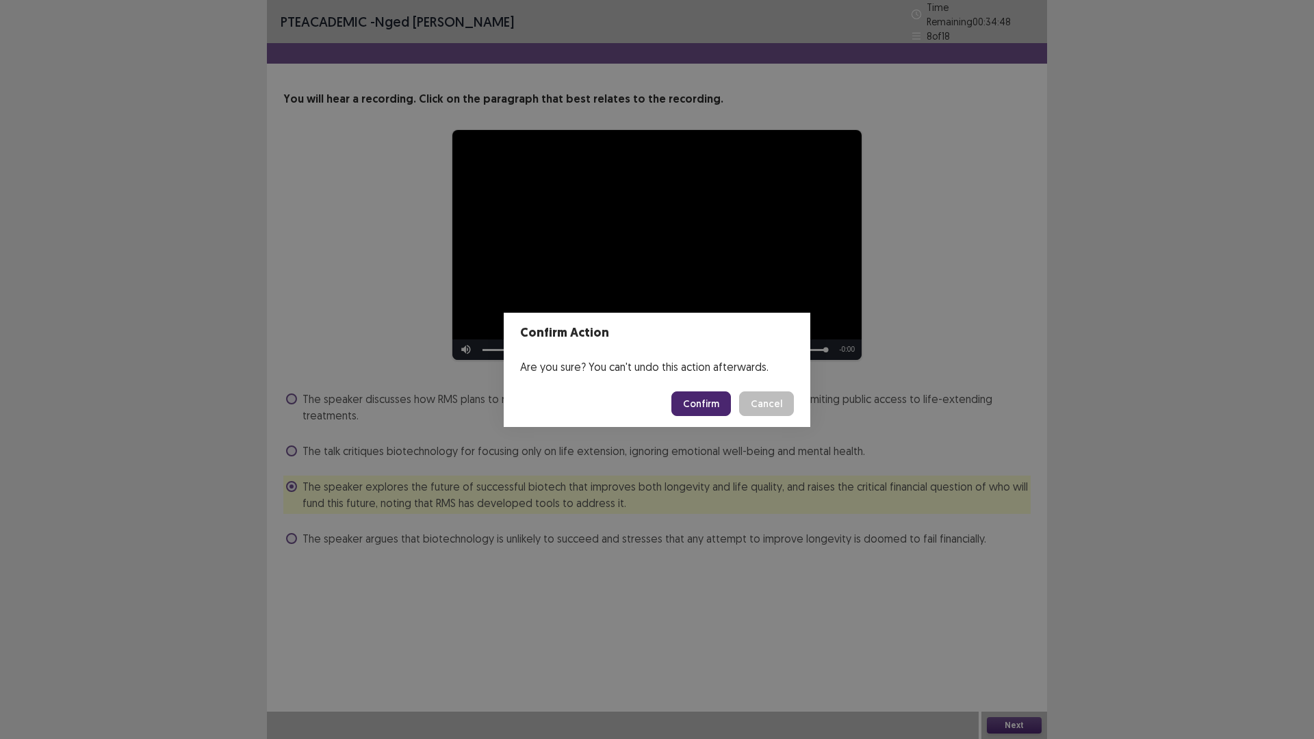
click at [704, 405] on button "Confirm" at bounding box center [701, 404] width 60 height 25
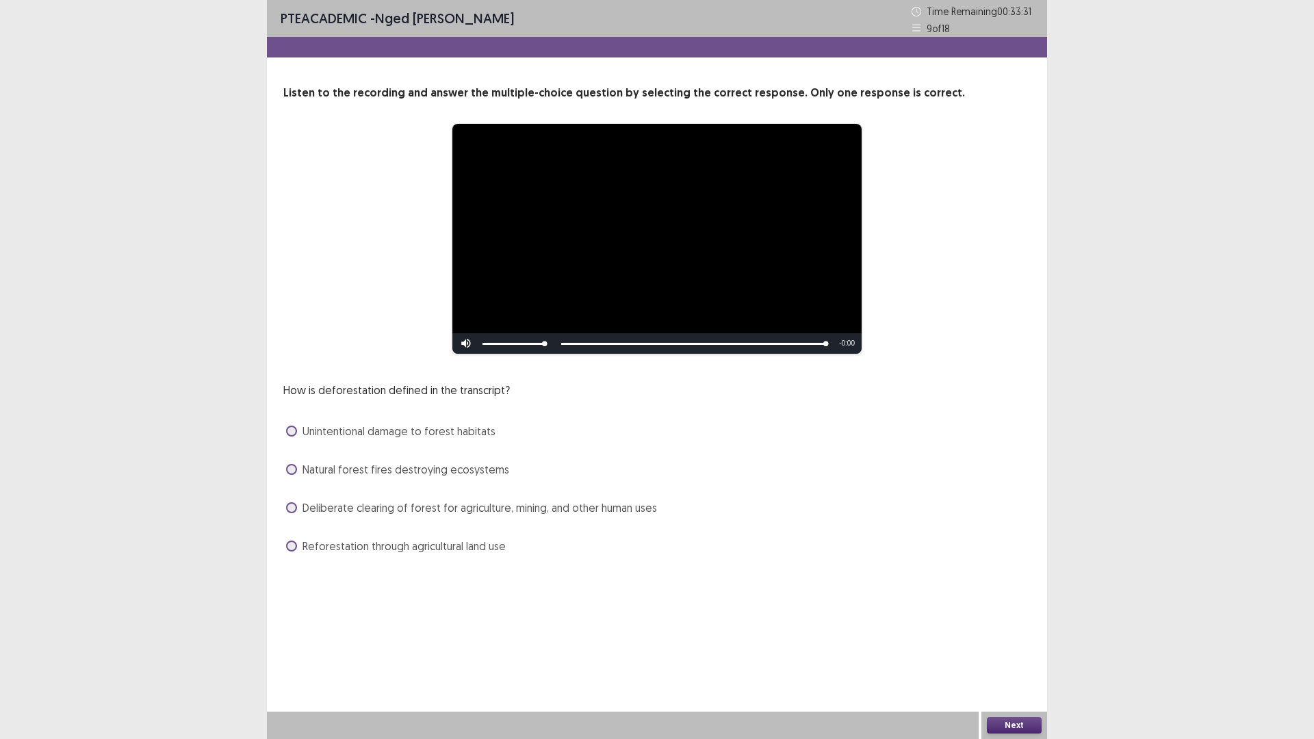
click at [300, 506] on label "Deliberate clearing of forest for agriculture, mining, and other human uses" at bounding box center [471, 508] width 371 height 16
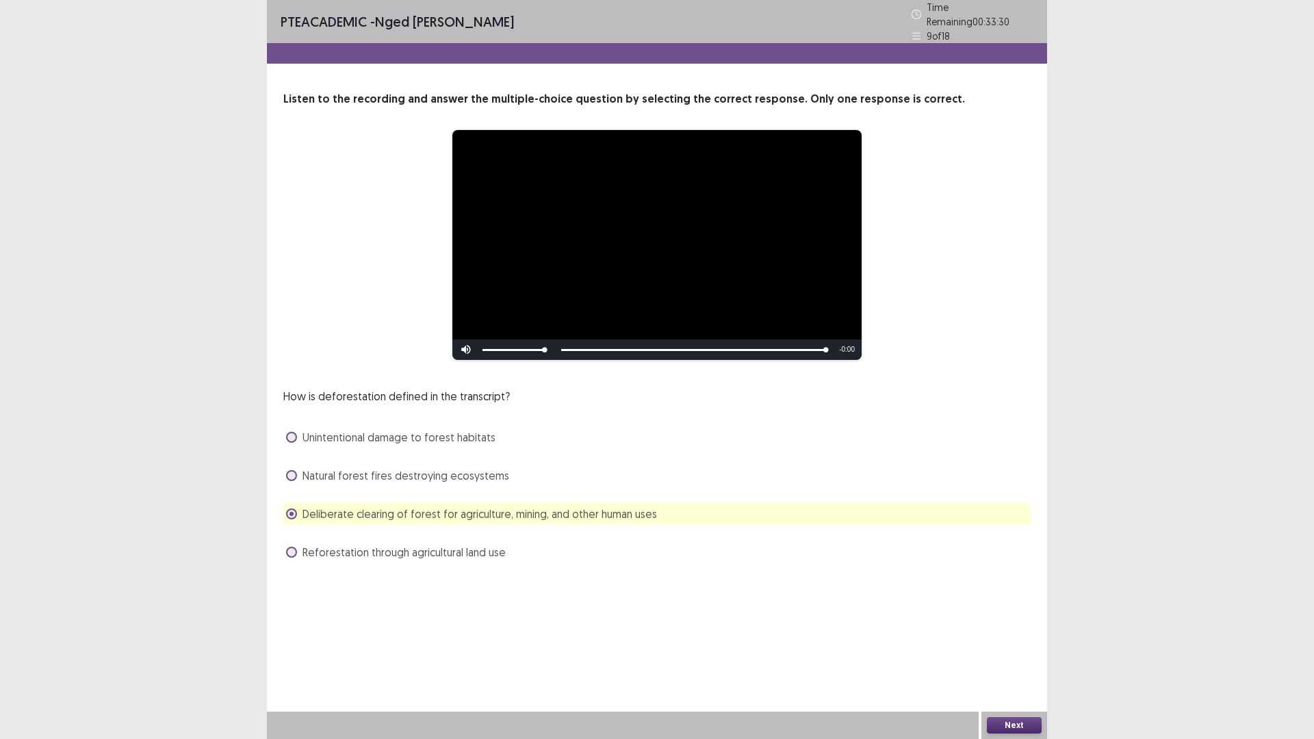
click at [1000, 646] on button "Next" at bounding box center [1014, 725] width 55 height 16
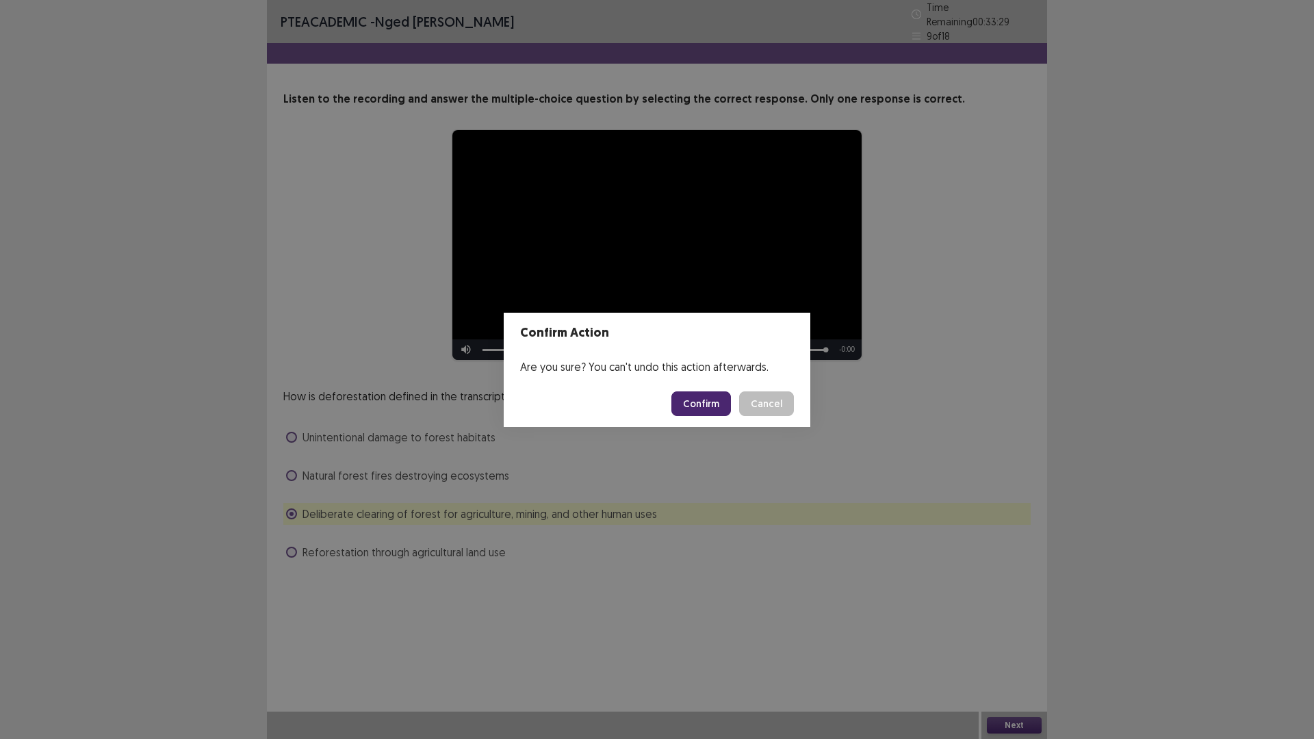
click at [706, 405] on button "Confirm" at bounding box center [701, 404] width 60 height 25
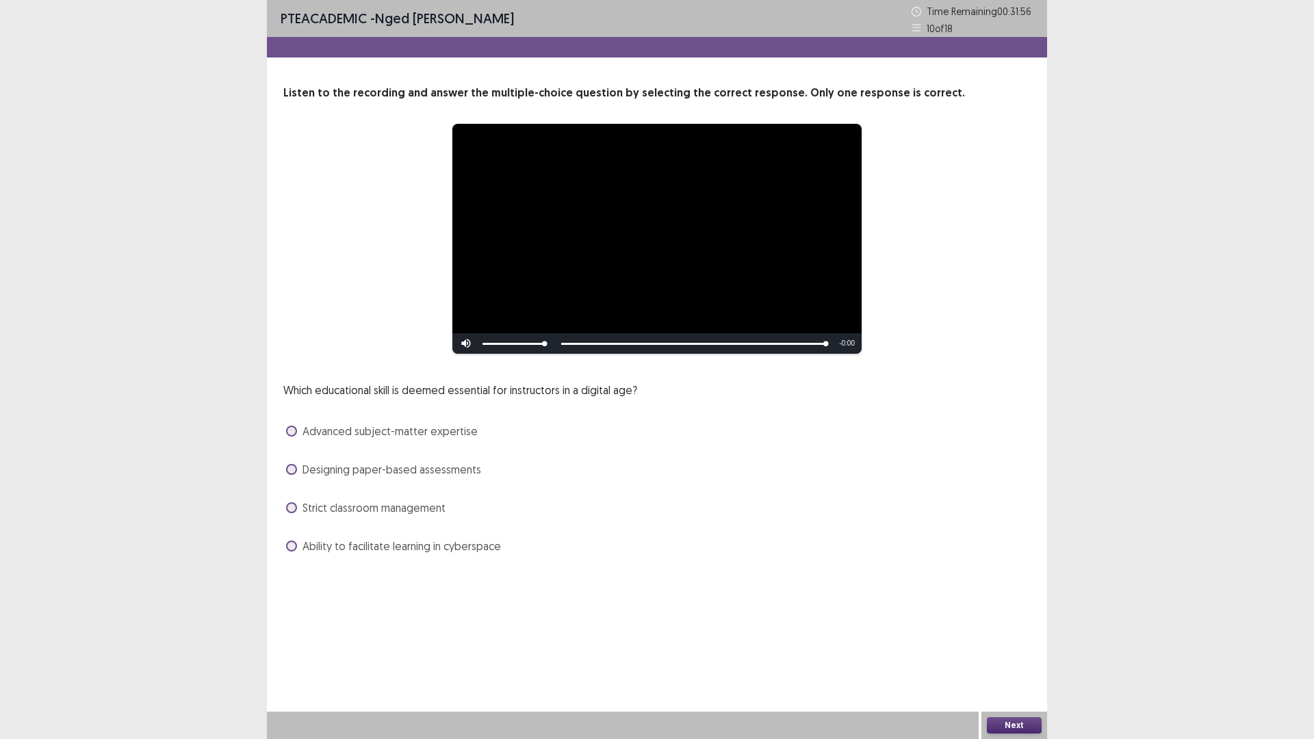
click at [295, 546] on span at bounding box center [291, 546] width 11 height 11
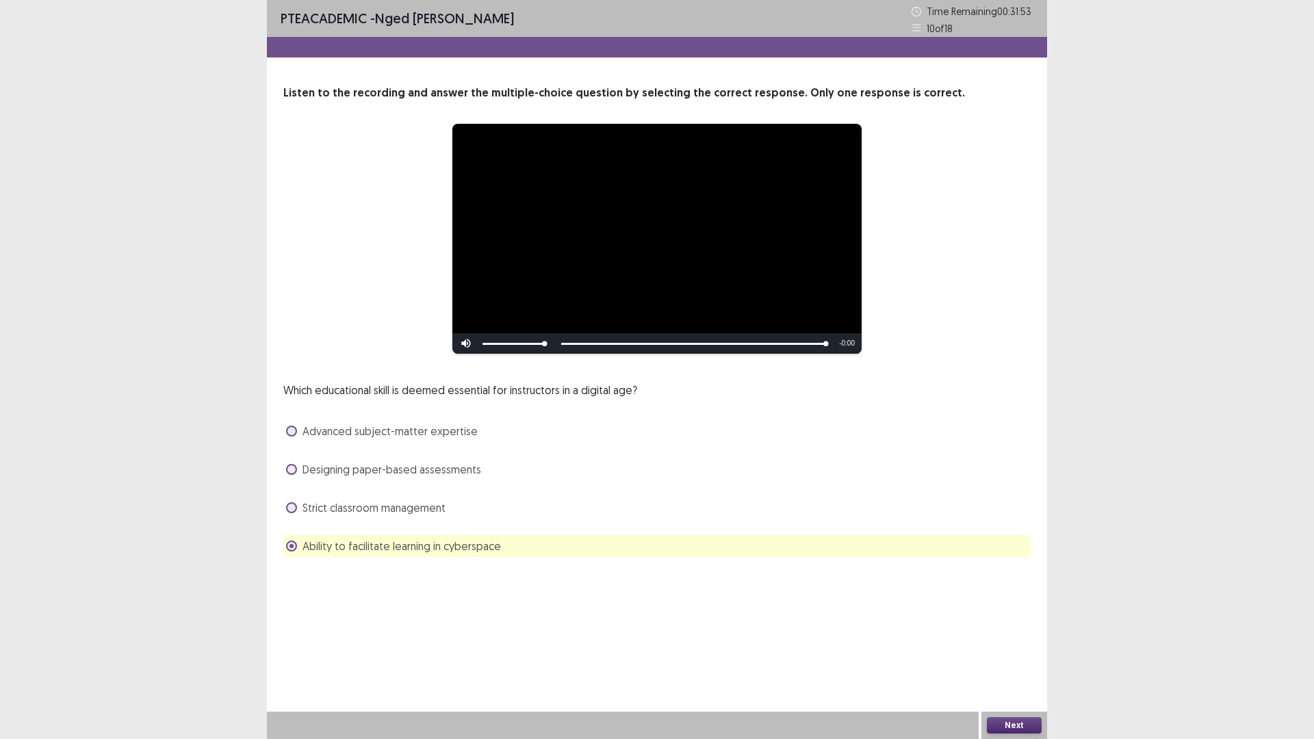
click at [1005, 646] on button "Next" at bounding box center [1014, 725] width 55 height 16
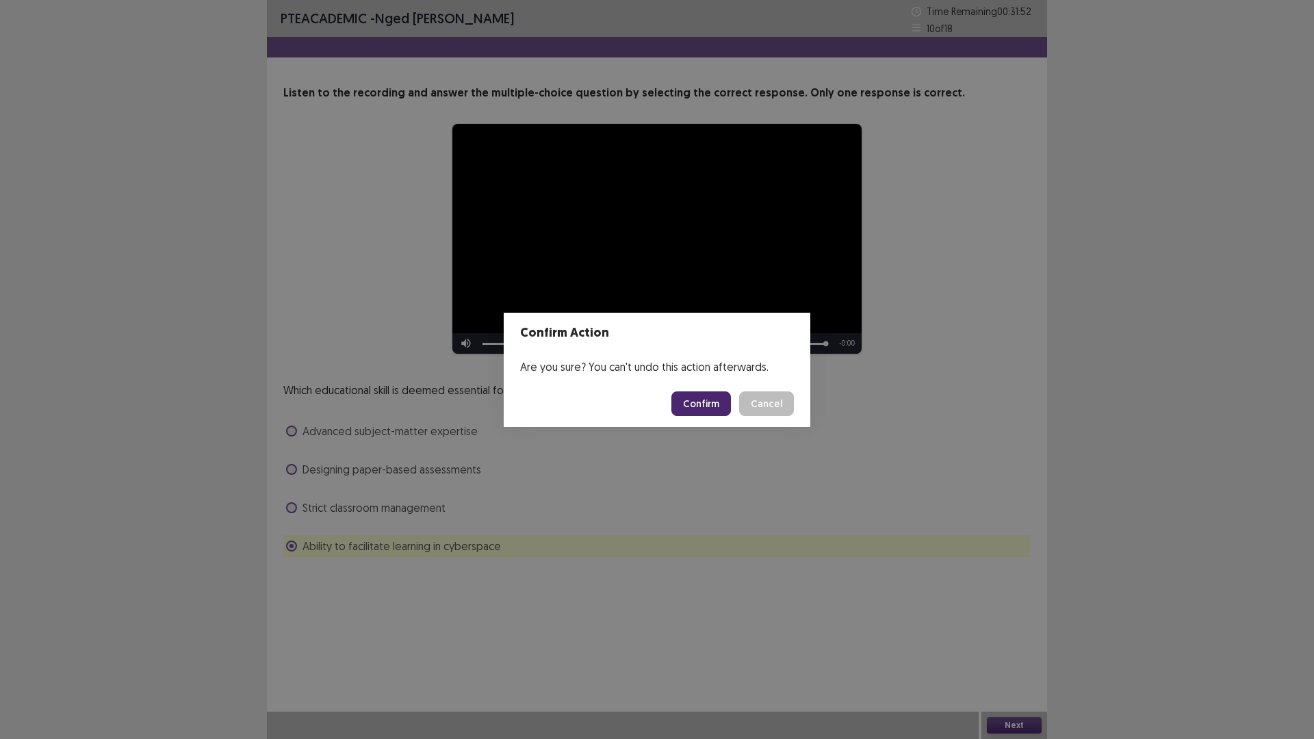
click at [710, 394] on button "Confirm" at bounding box center [701, 404] width 60 height 25
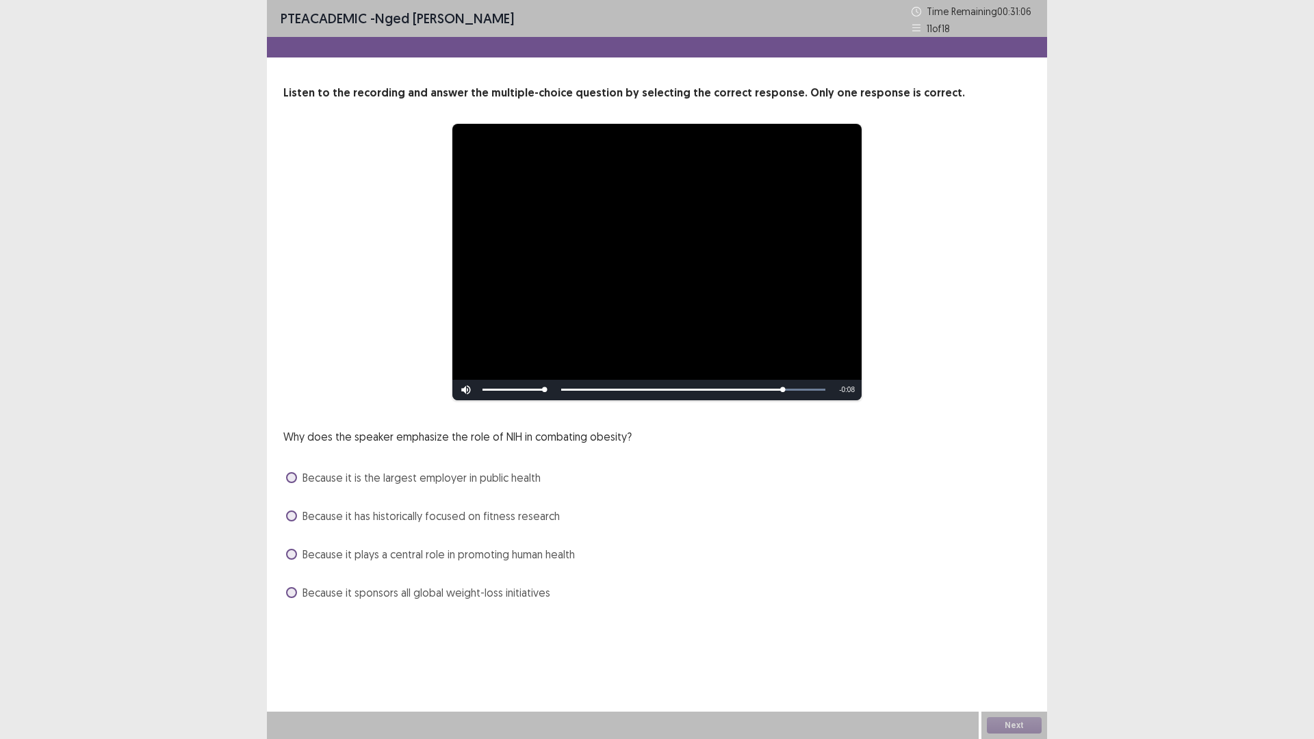
click at [294, 554] on span at bounding box center [291, 554] width 11 height 11
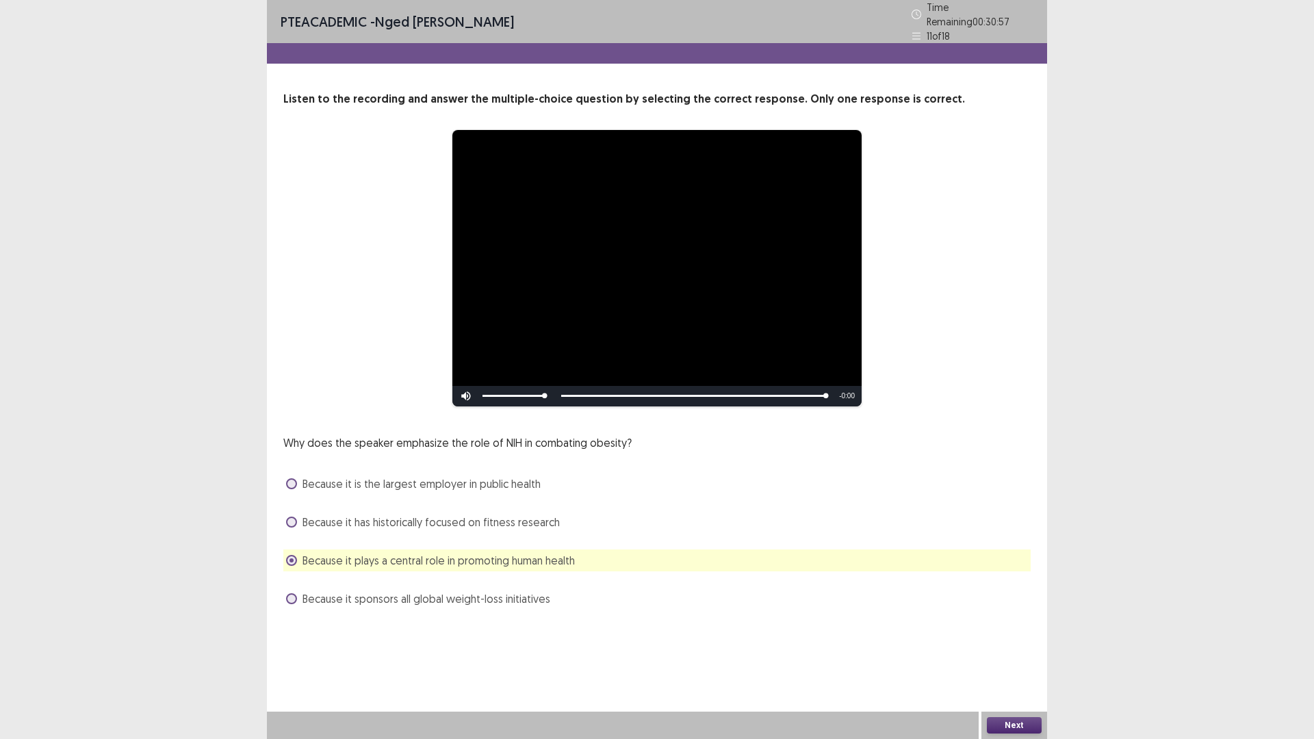
click at [1003, 646] on button "Next" at bounding box center [1014, 725] width 55 height 16
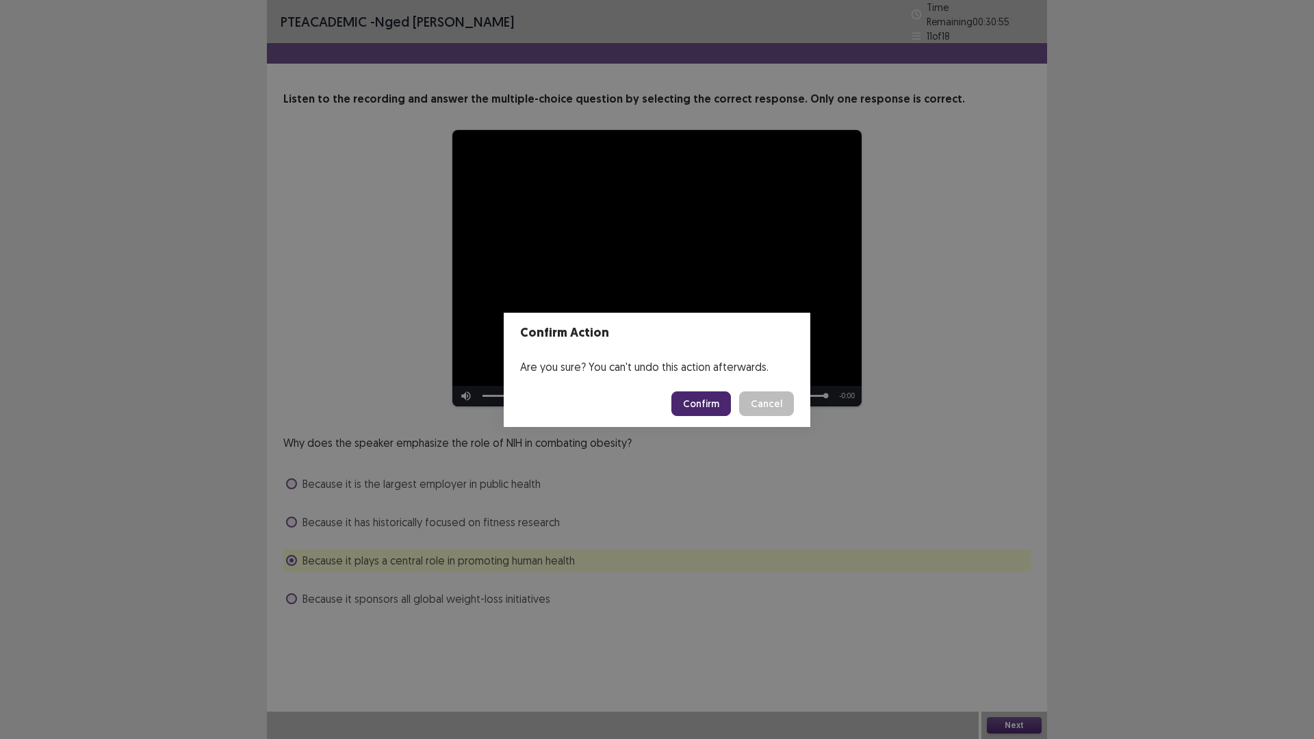
click at [708, 398] on button "Confirm" at bounding box center [701, 404] width 60 height 25
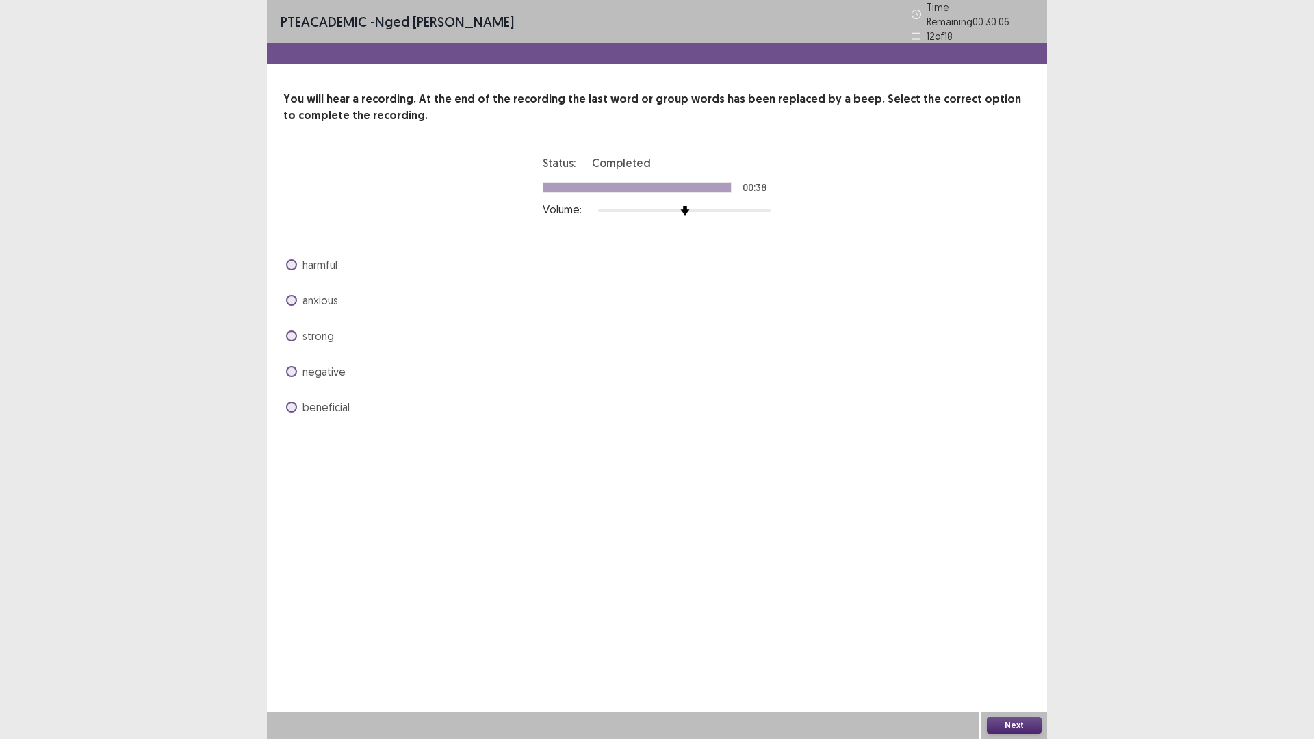
click at [292, 405] on span at bounding box center [291, 407] width 11 height 11
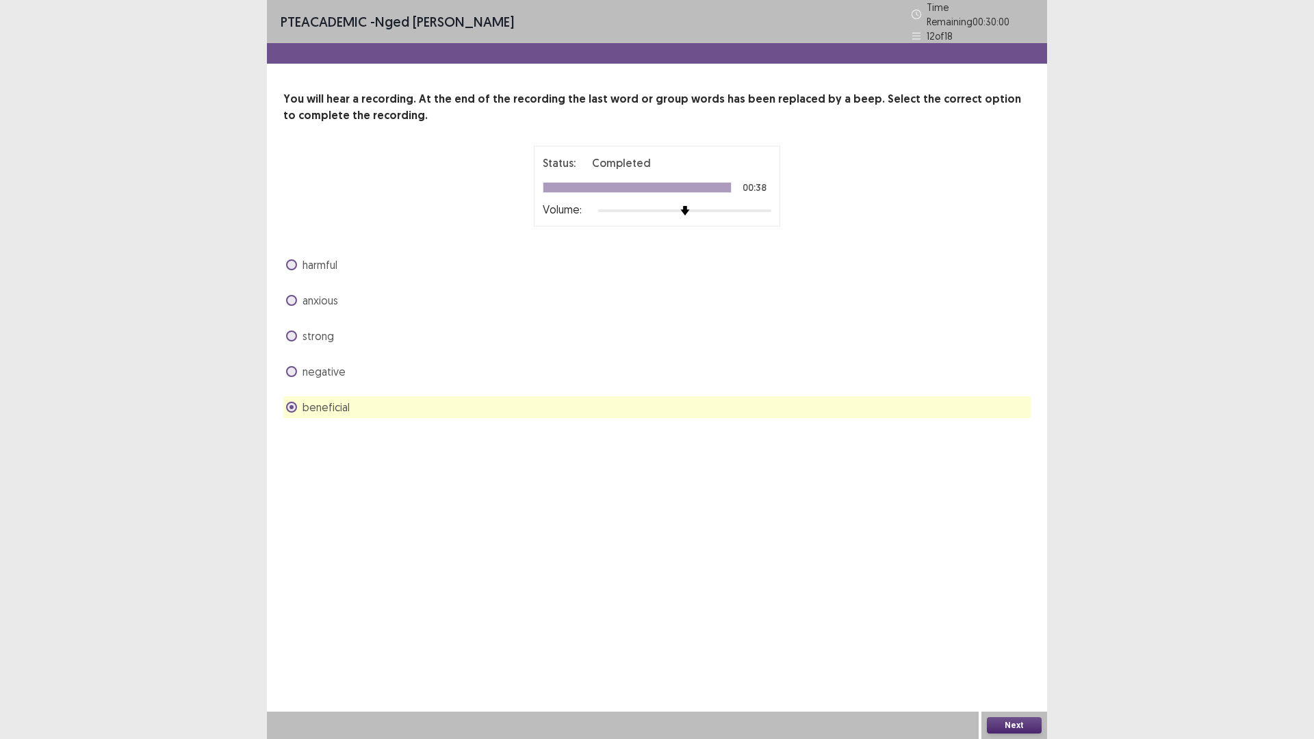
click at [1011, 646] on button "Next" at bounding box center [1014, 725] width 55 height 16
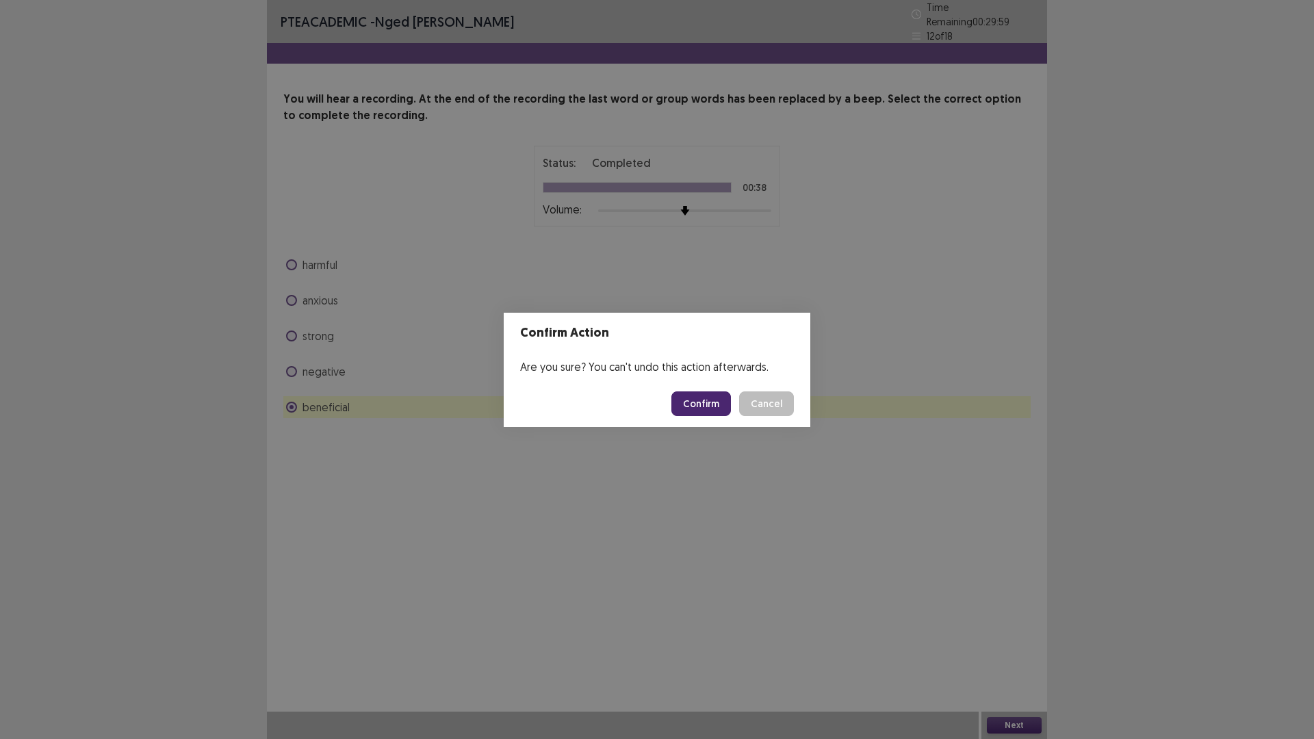
click at [702, 392] on button "Confirm" at bounding box center [701, 404] width 60 height 25
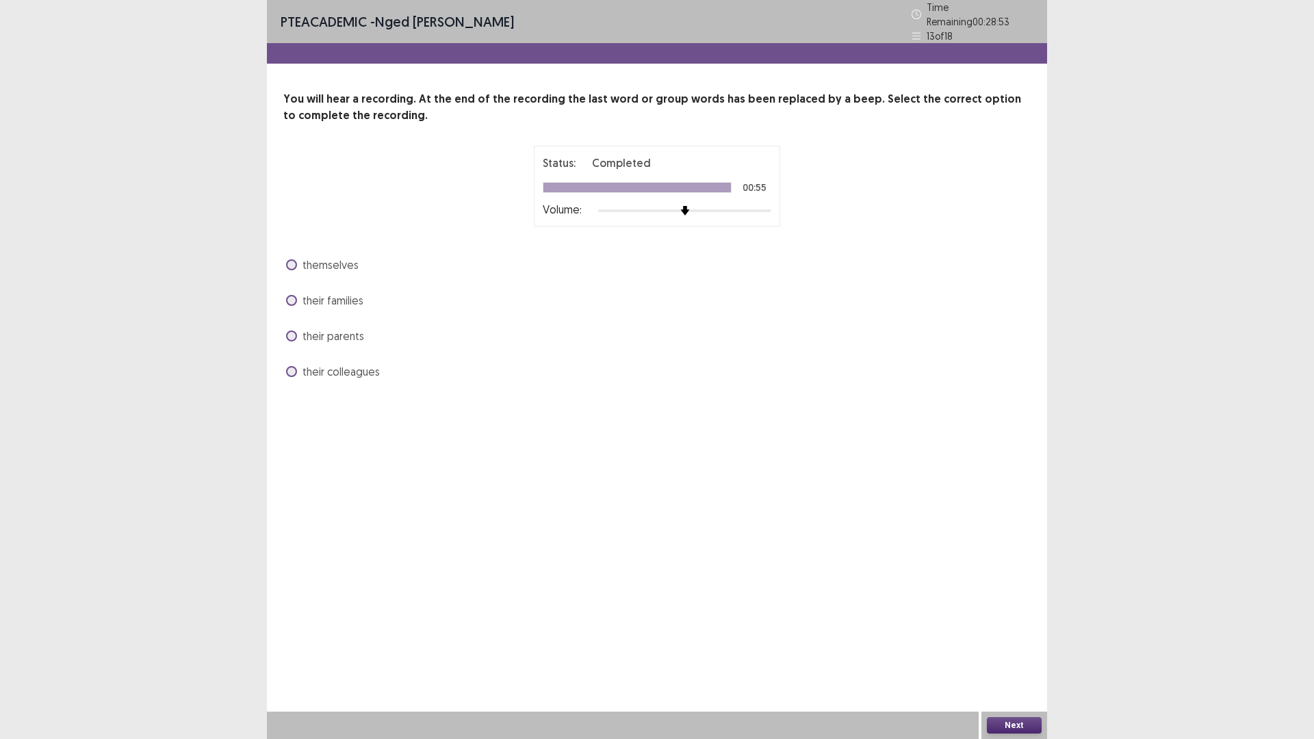
drag, startPoint x: 292, startPoint y: 255, endPoint x: 309, endPoint y: 266, distance: 20.7
click at [293, 259] on span at bounding box center [291, 264] width 11 height 11
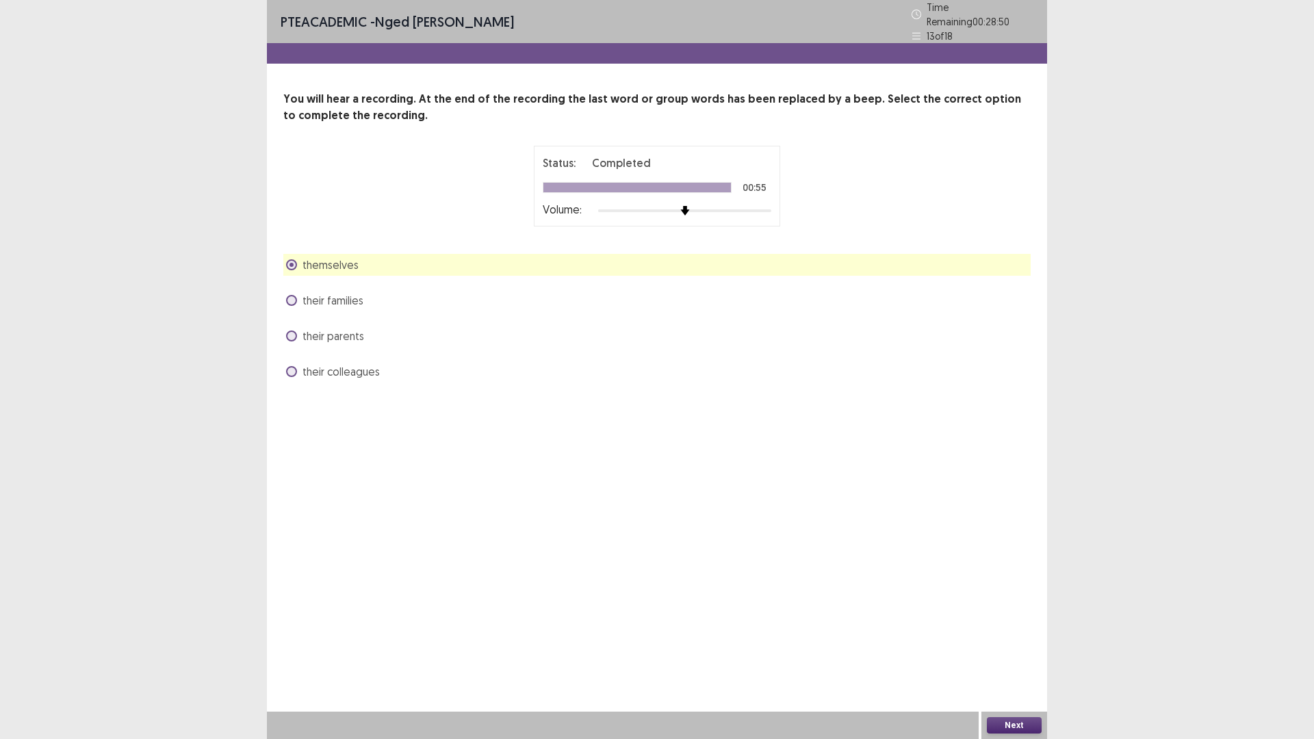
click at [1014, 646] on button "Next" at bounding box center [1014, 725] width 55 height 16
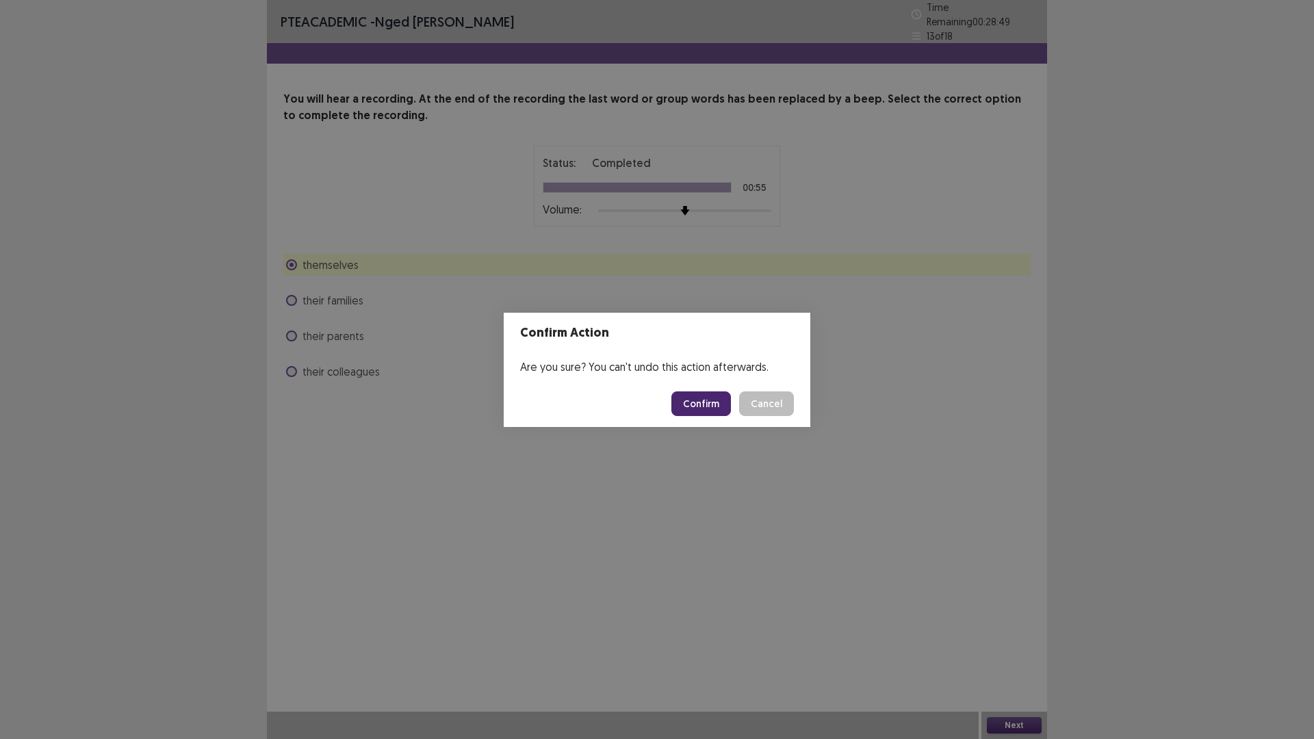
click at [689, 400] on button "Confirm" at bounding box center [701, 404] width 60 height 25
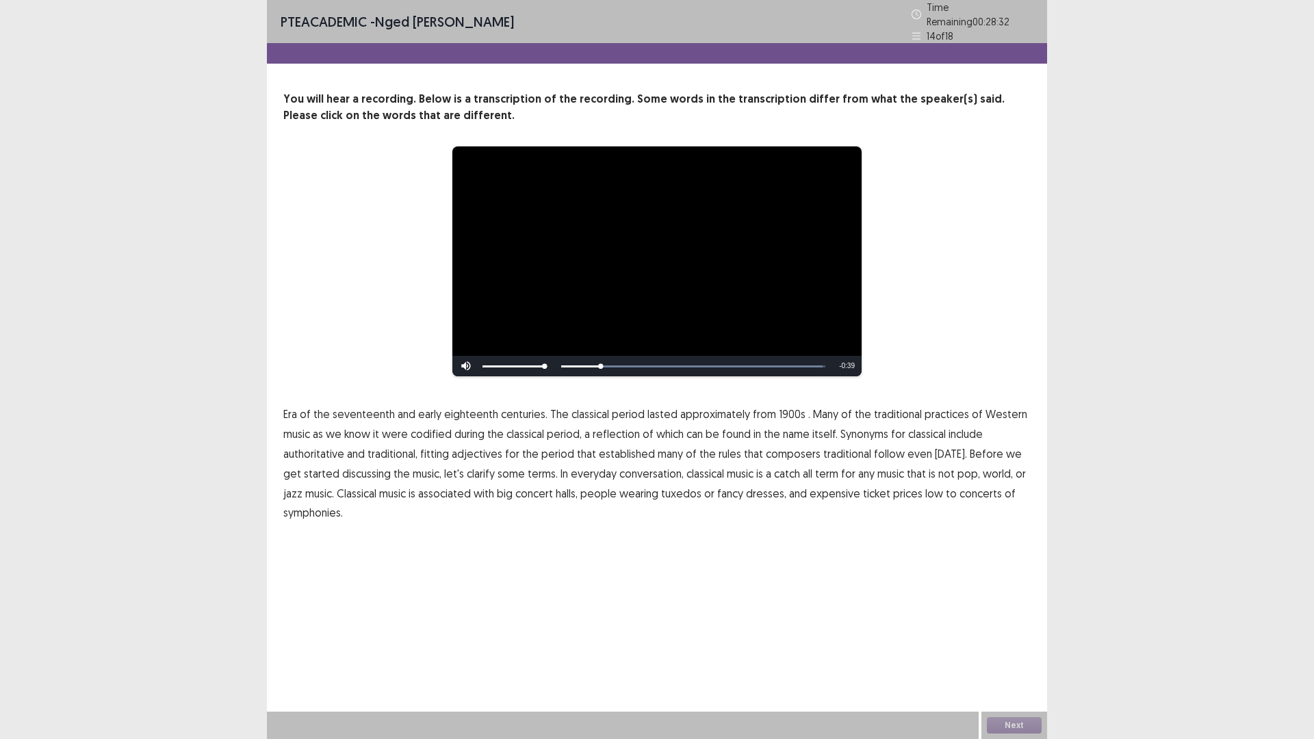
click at [779, 406] on span "1900s" at bounding box center [792, 414] width 27 height 16
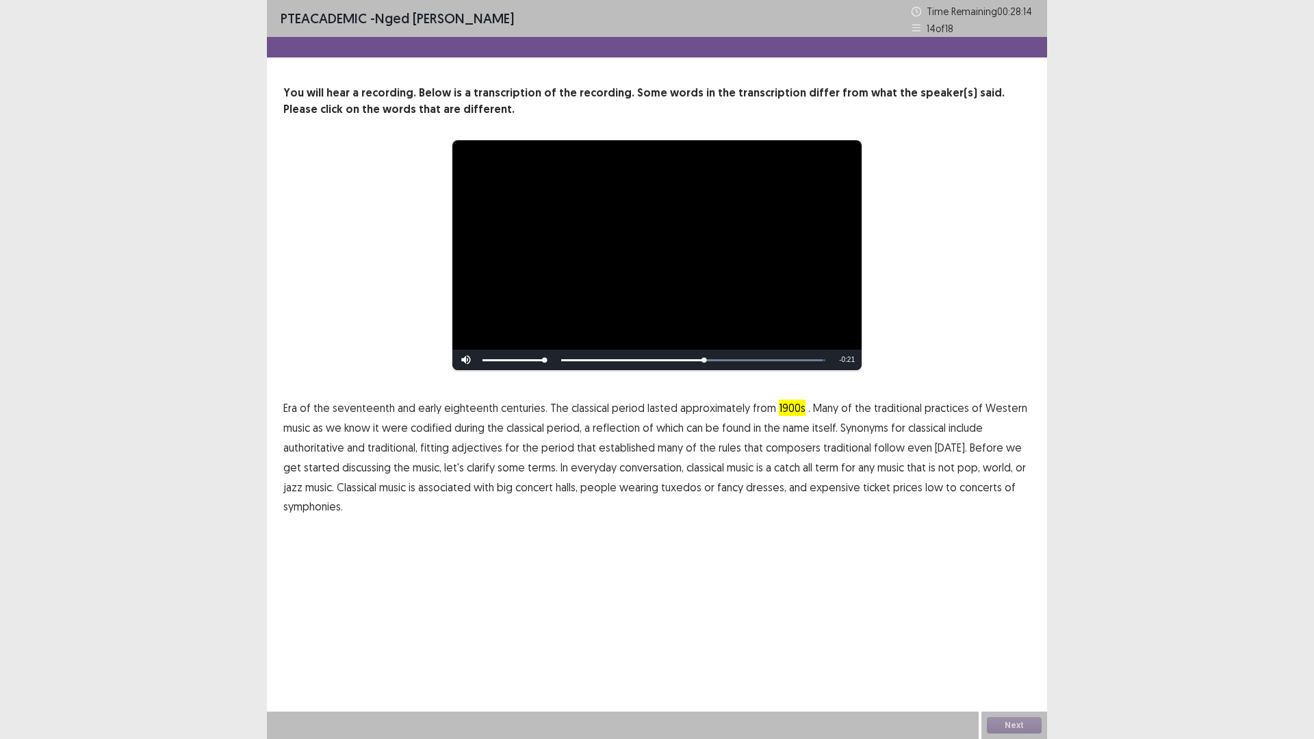
click at [840, 443] on span "traditional" at bounding box center [847, 447] width 48 height 16
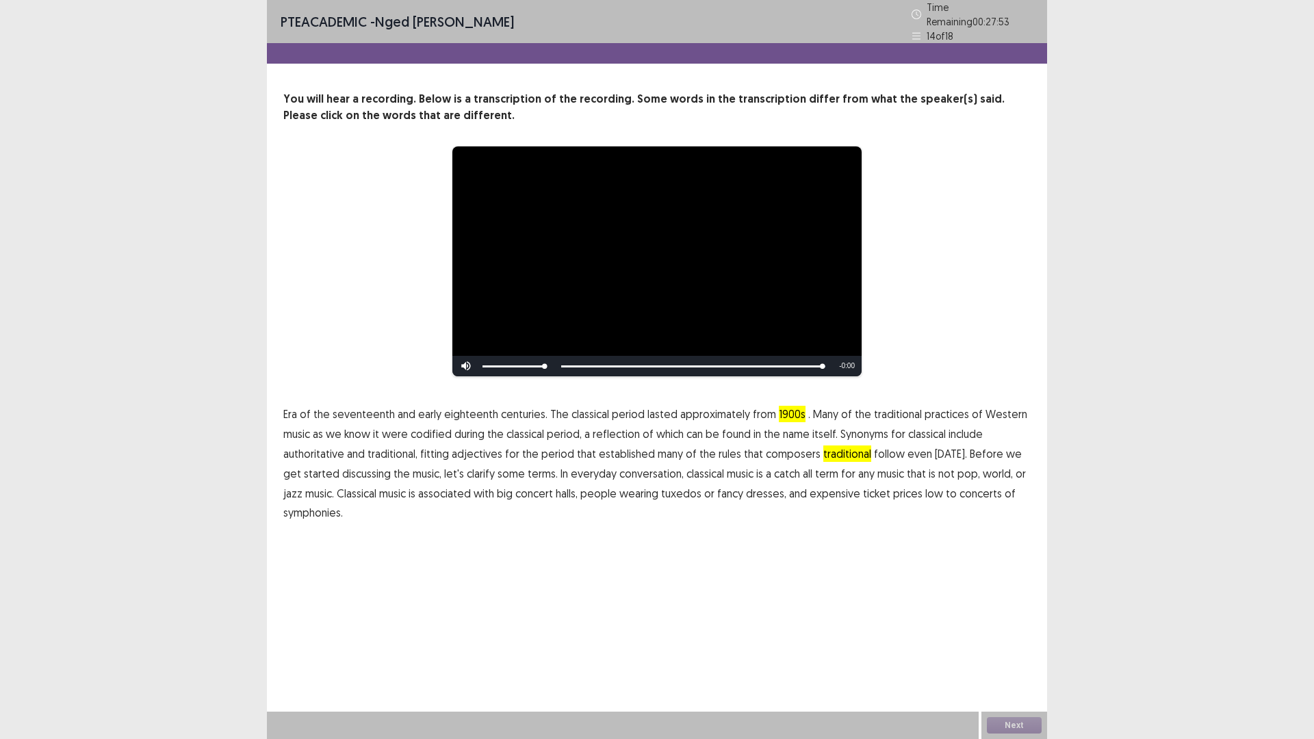
click at [925, 488] on span "low" at bounding box center [934, 493] width 18 height 16
click at [285, 408] on span "Era" at bounding box center [290, 414] width 14 height 16
click at [1012, 646] on button "Next" at bounding box center [1014, 725] width 55 height 16
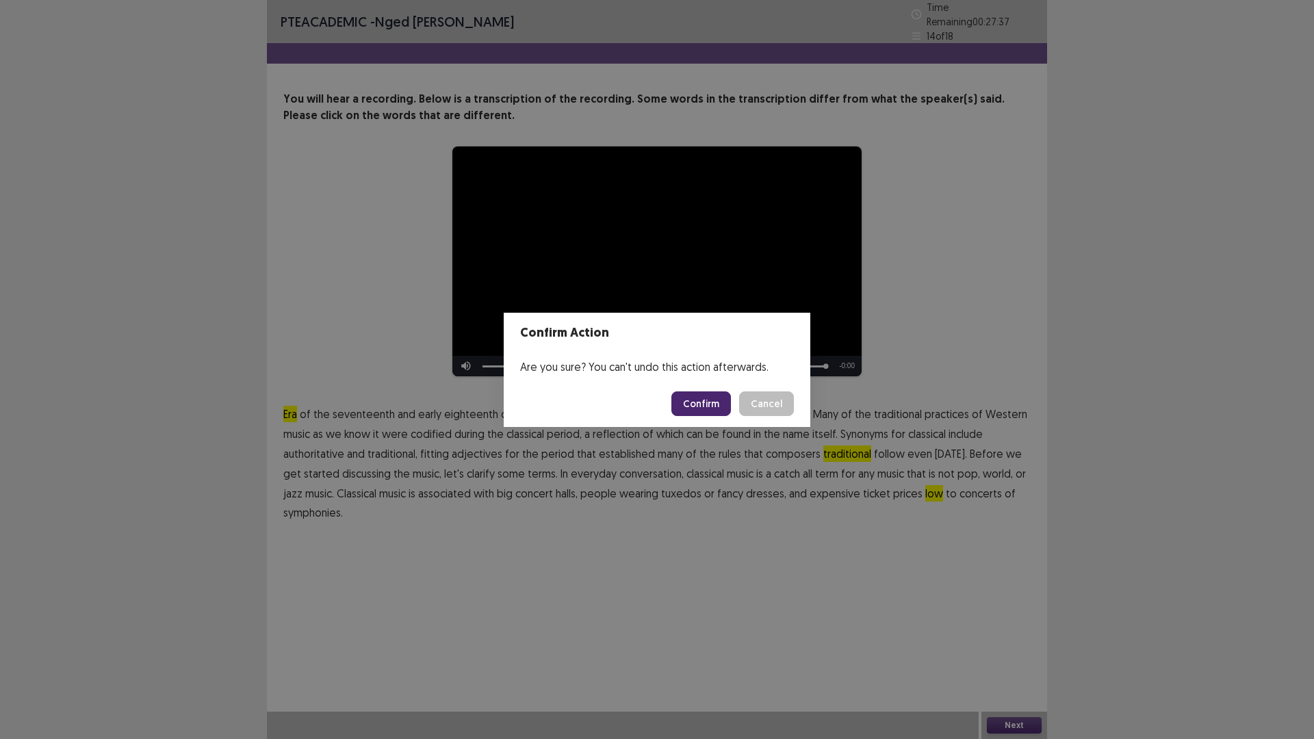
click at [704, 406] on button "Confirm" at bounding box center [701, 404] width 60 height 25
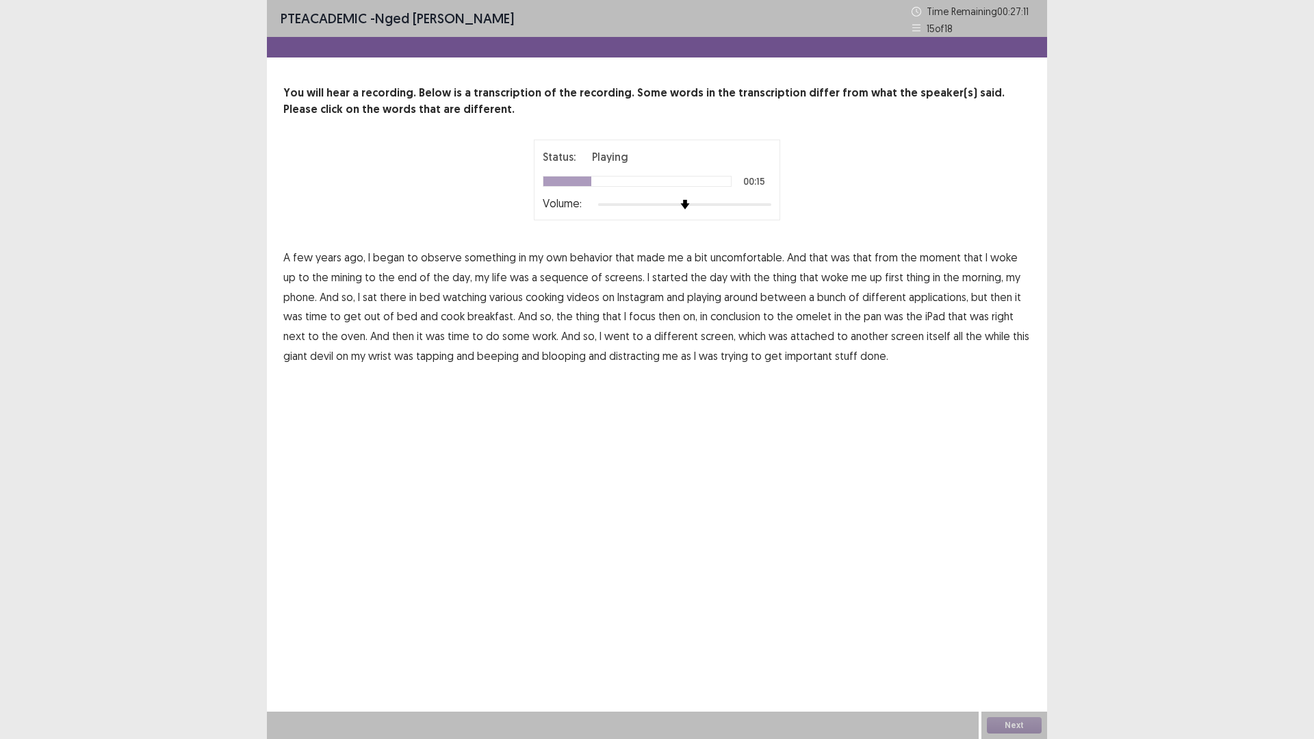
click at [331, 279] on span "mining" at bounding box center [346, 277] width 31 height 16
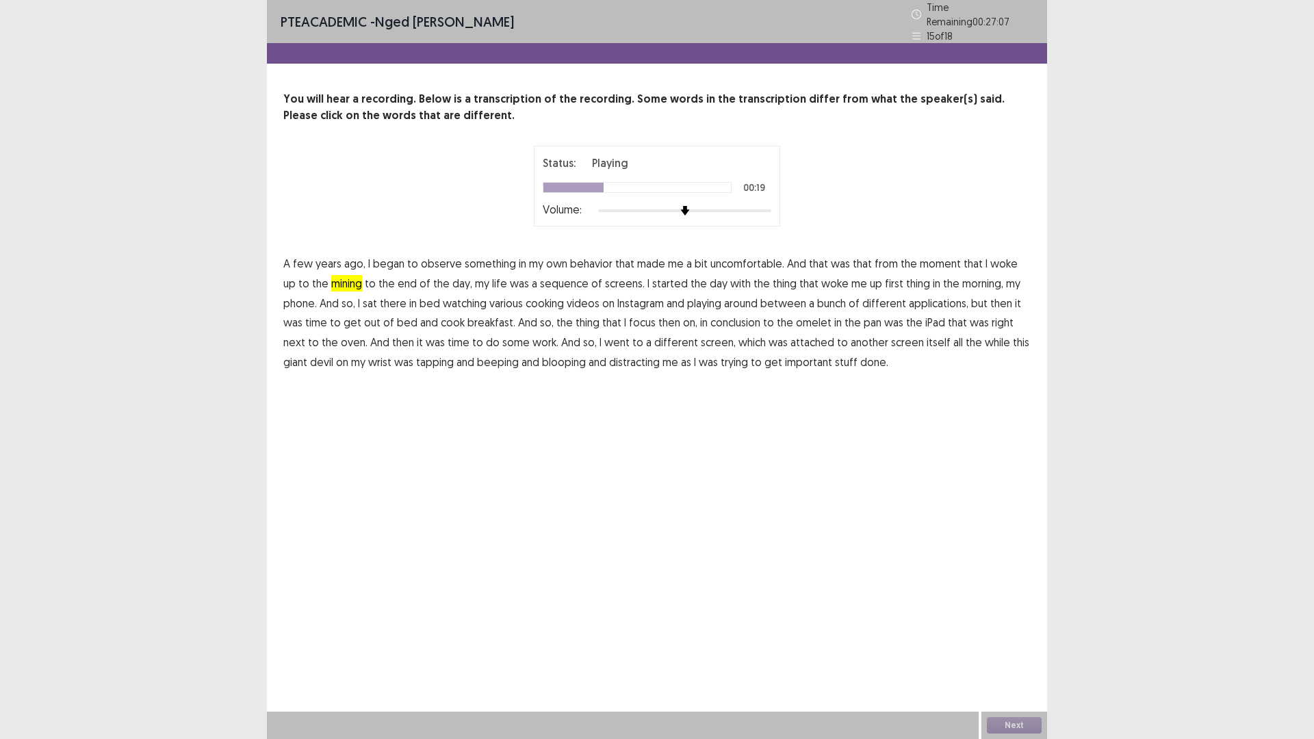
click at [544, 280] on span "sequence" at bounding box center [564, 283] width 49 height 16
click at [711, 296] on span "playing" at bounding box center [704, 303] width 34 height 16
click at [721, 317] on span "conclusion" at bounding box center [735, 322] width 50 height 16
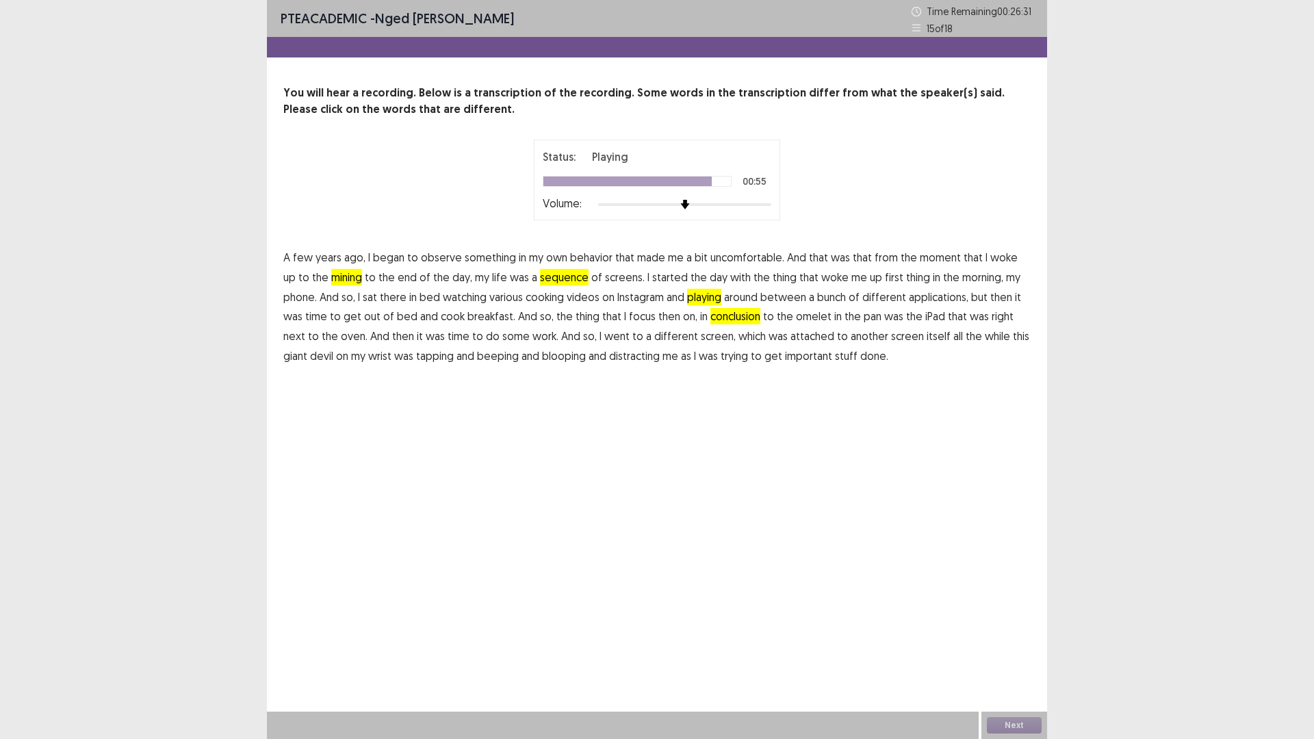
click at [307, 348] on span "giant" at bounding box center [295, 356] width 24 height 16
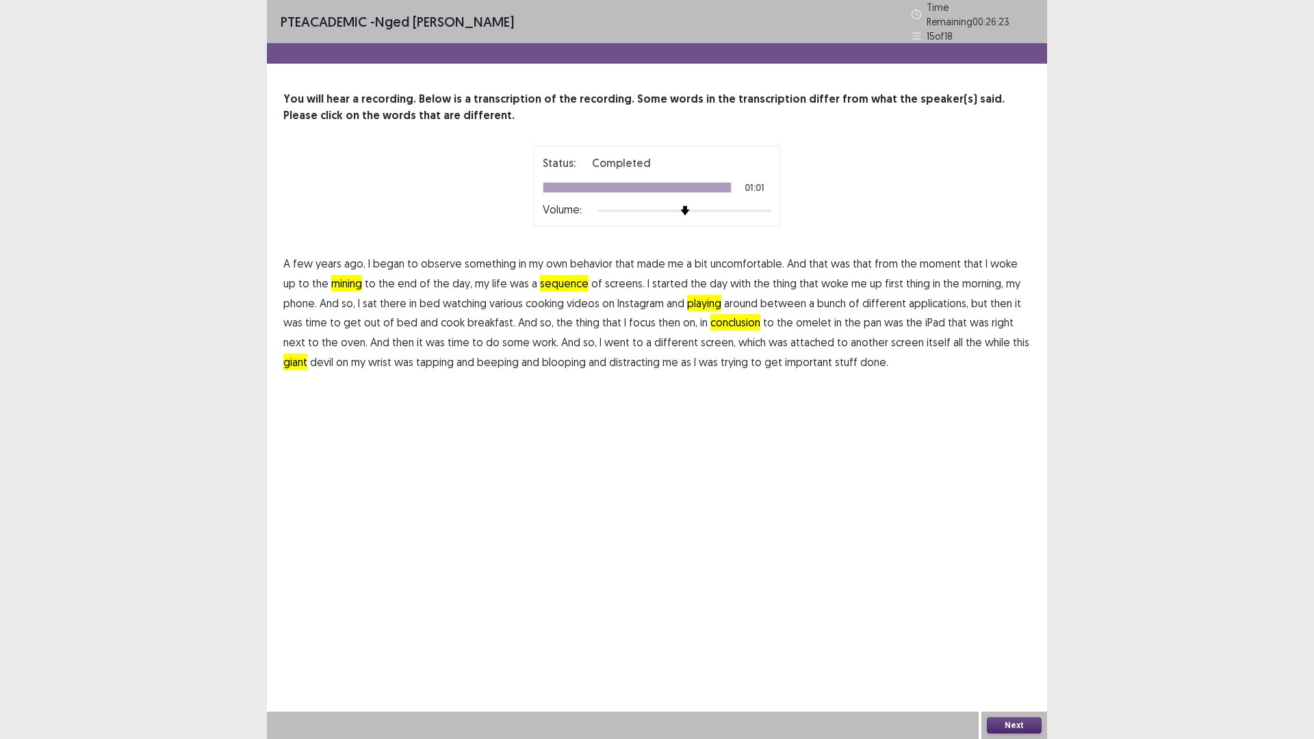
click at [1023, 646] on button "Next" at bounding box center [1014, 725] width 55 height 16
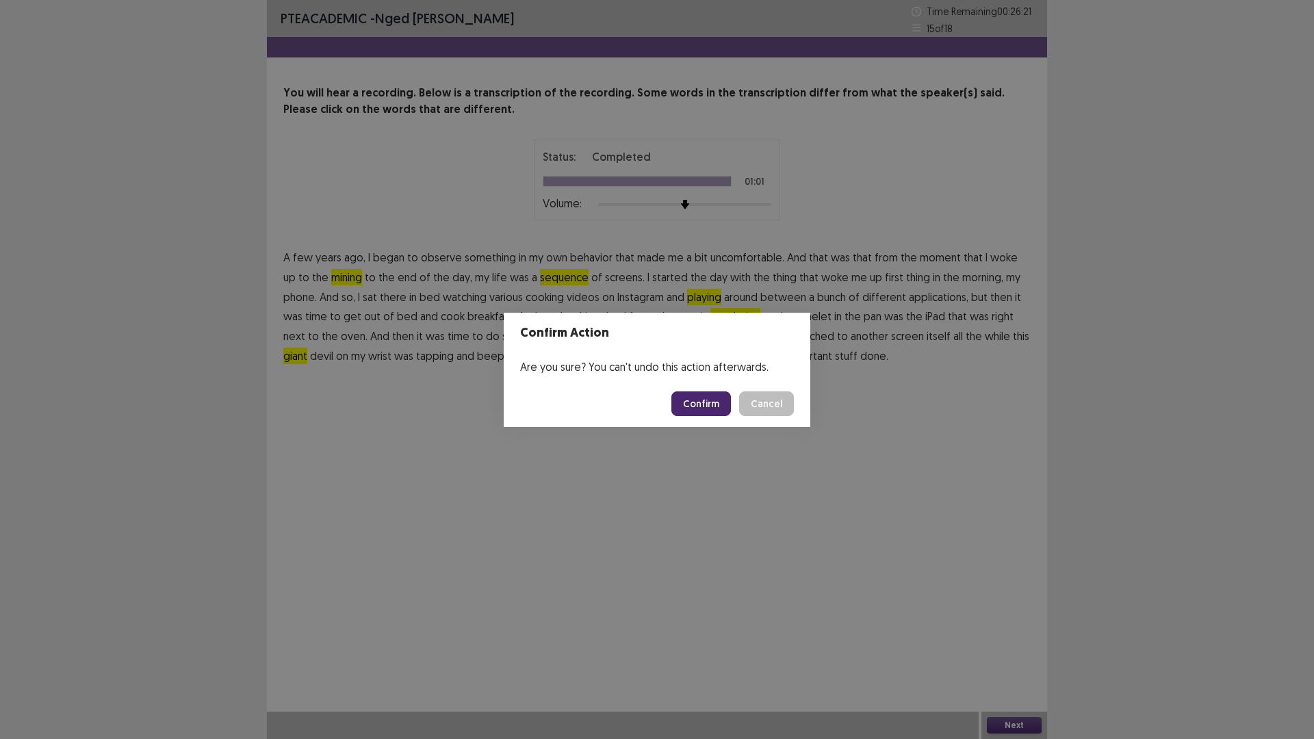
click at [706, 399] on button "Confirm" at bounding box center [701, 404] width 60 height 25
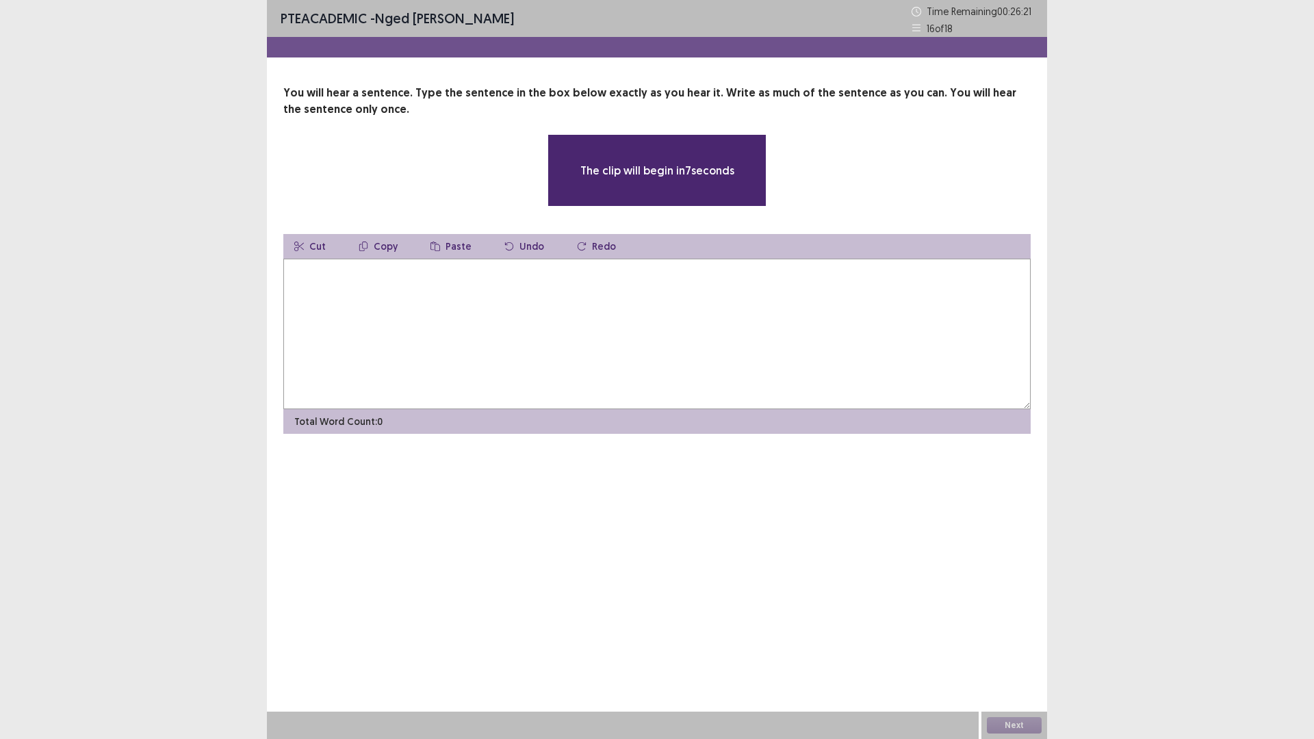
click at [481, 317] on textarea at bounding box center [656, 334] width 747 height 151
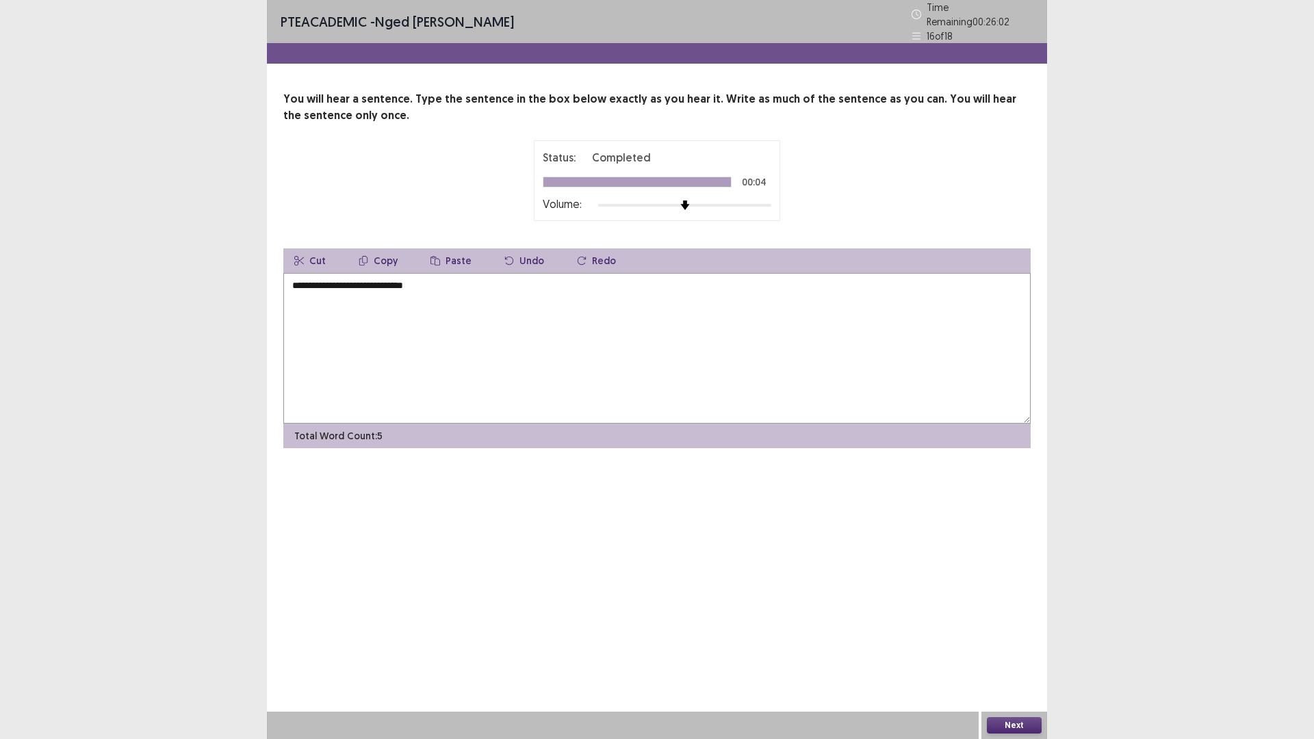
click at [292, 281] on textarea "**********" at bounding box center [656, 348] width 747 height 151
click at [337, 281] on textarea "**********" at bounding box center [656, 348] width 747 height 151
click at [340, 280] on textarea "**********" at bounding box center [656, 348] width 747 height 151
click at [435, 284] on textarea "**********" at bounding box center [656, 348] width 747 height 151
click at [355, 280] on textarea "**********" at bounding box center [656, 348] width 747 height 151
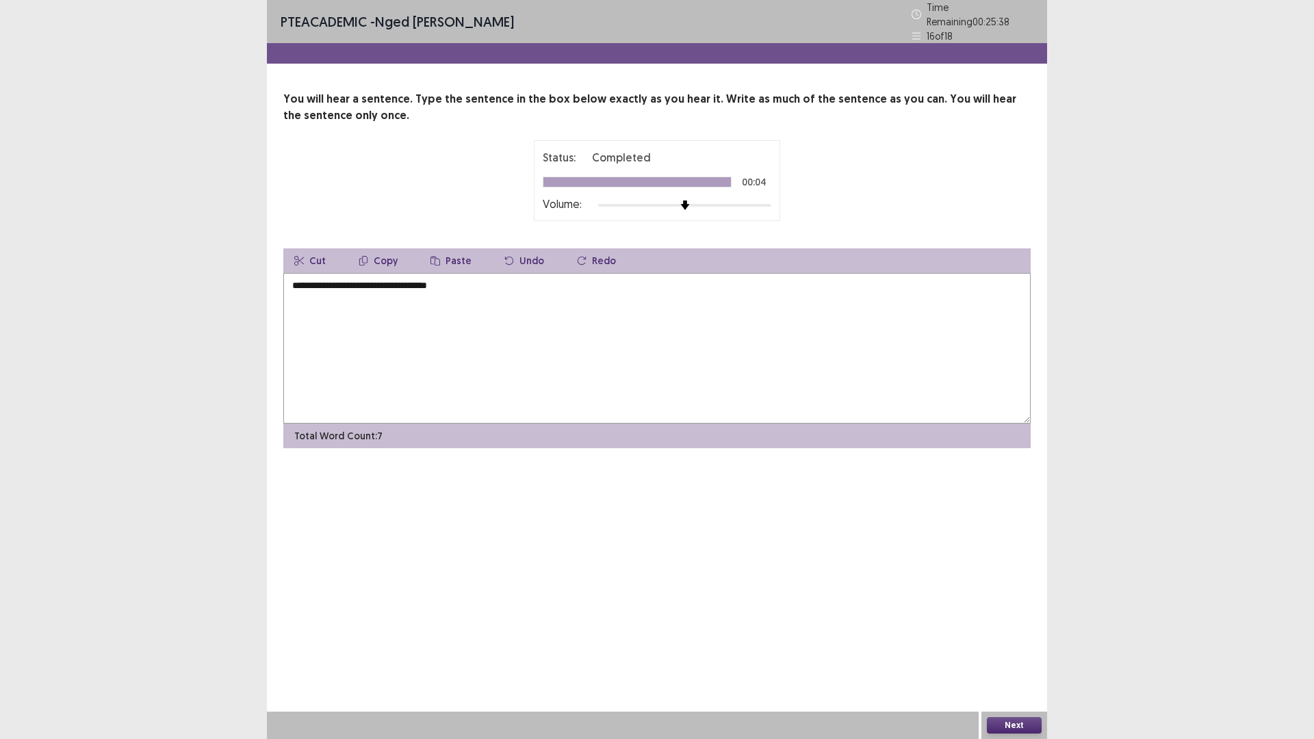
type textarea "**********"
click at [1009, 646] on button "Next" at bounding box center [1014, 725] width 55 height 16
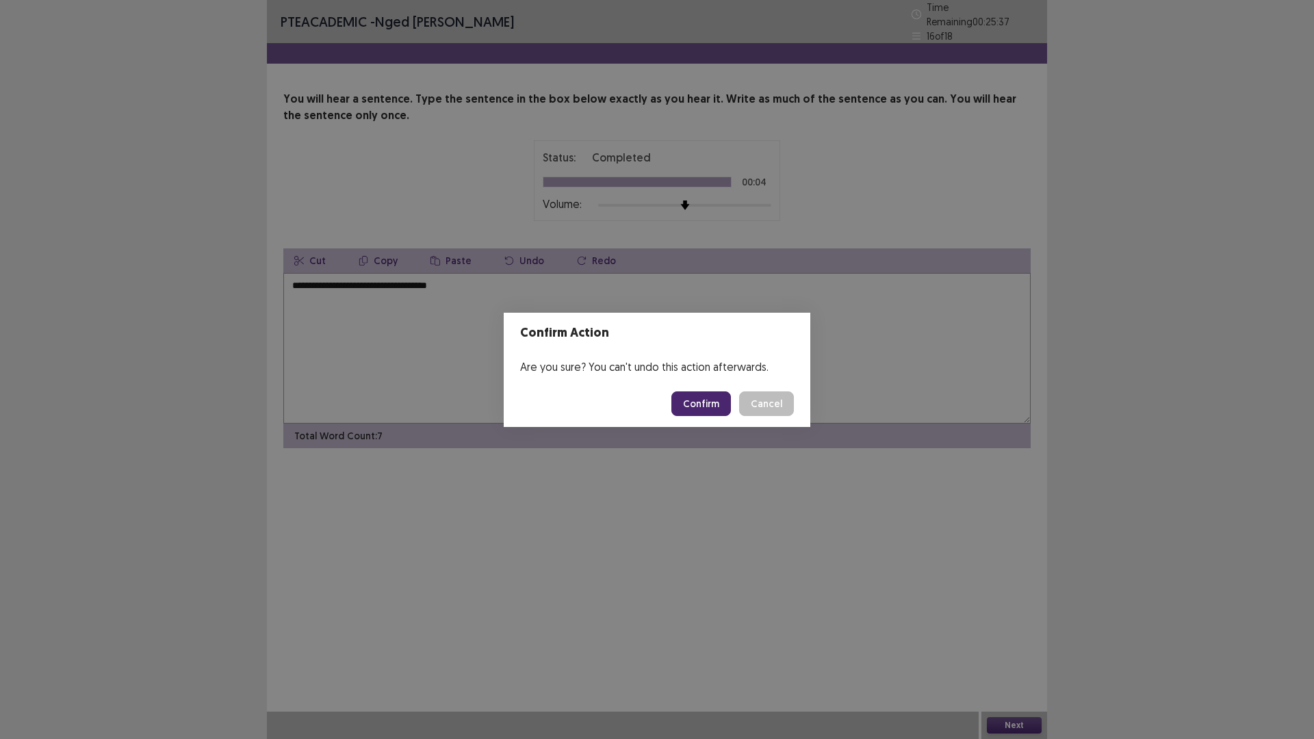
click at [702, 401] on button "Confirm" at bounding box center [701, 404] width 60 height 25
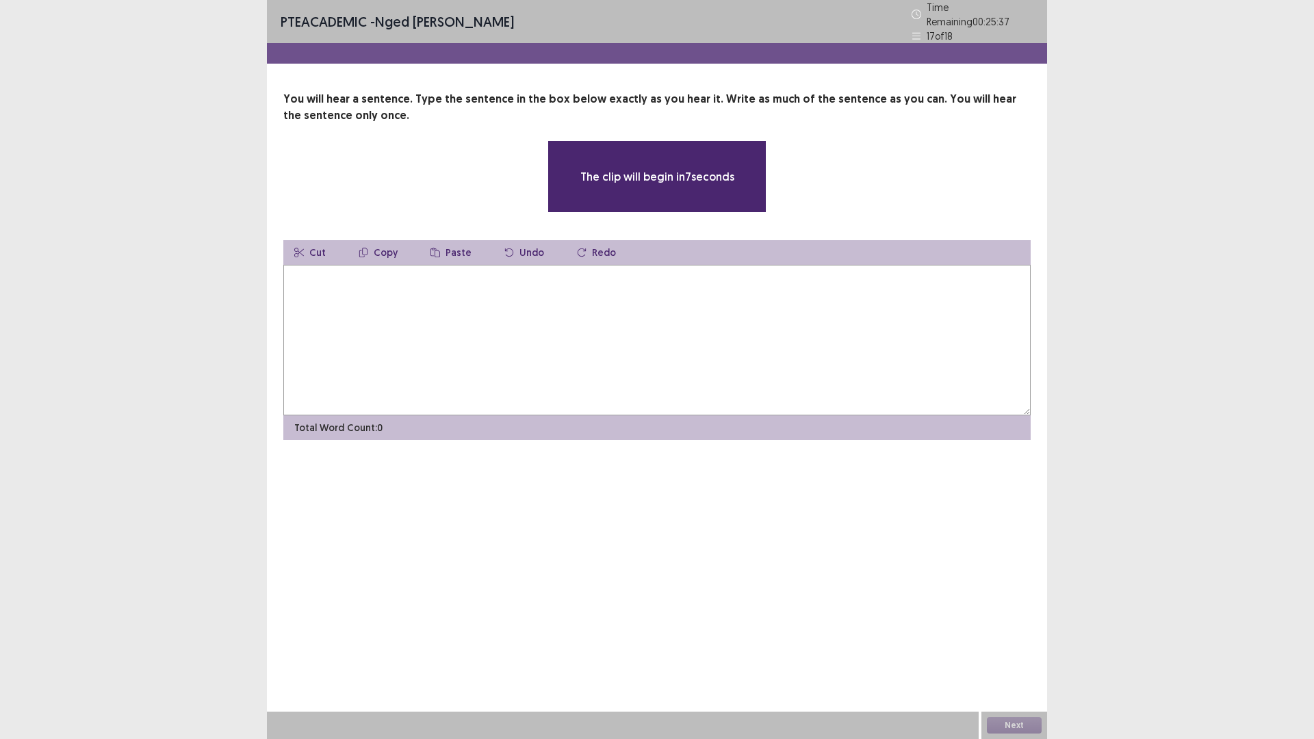
click at [453, 311] on textarea at bounding box center [656, 340] width 747 height 151
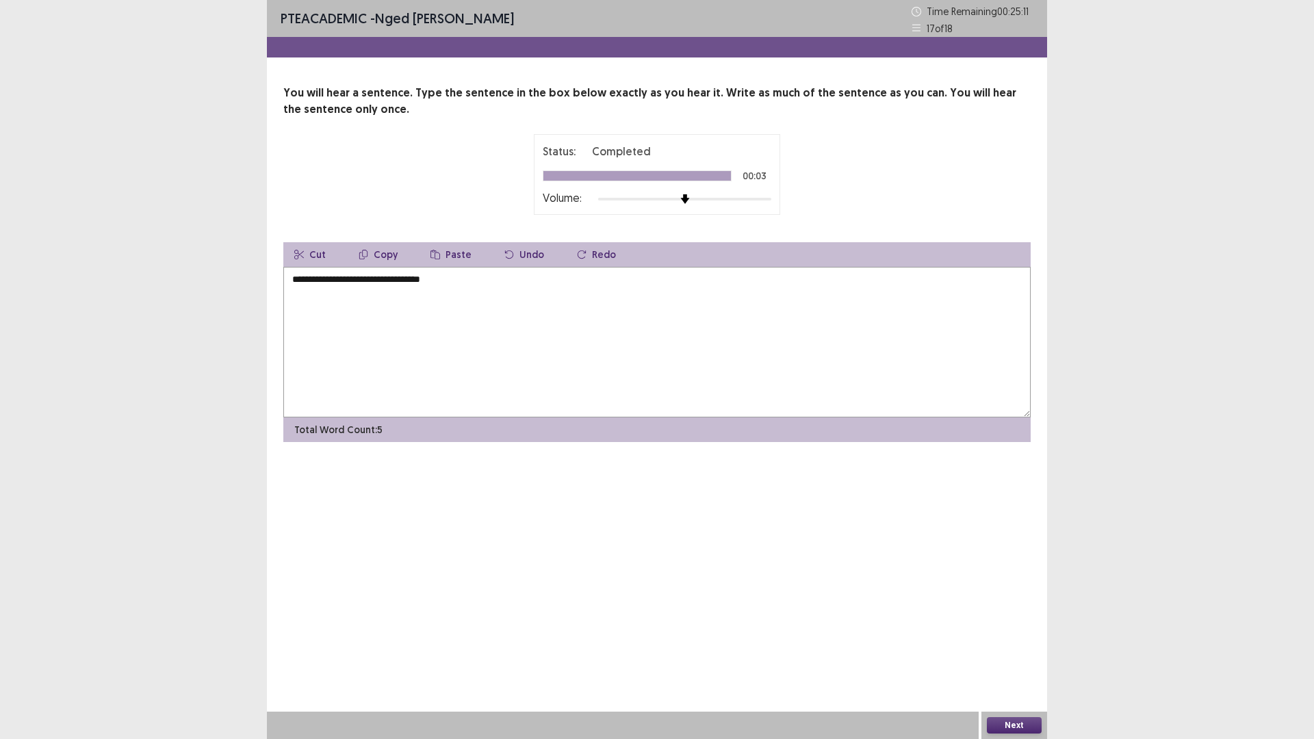
click at [302, 278] on textarea "**********" at bounding box center [656, 342] width 747 height 151
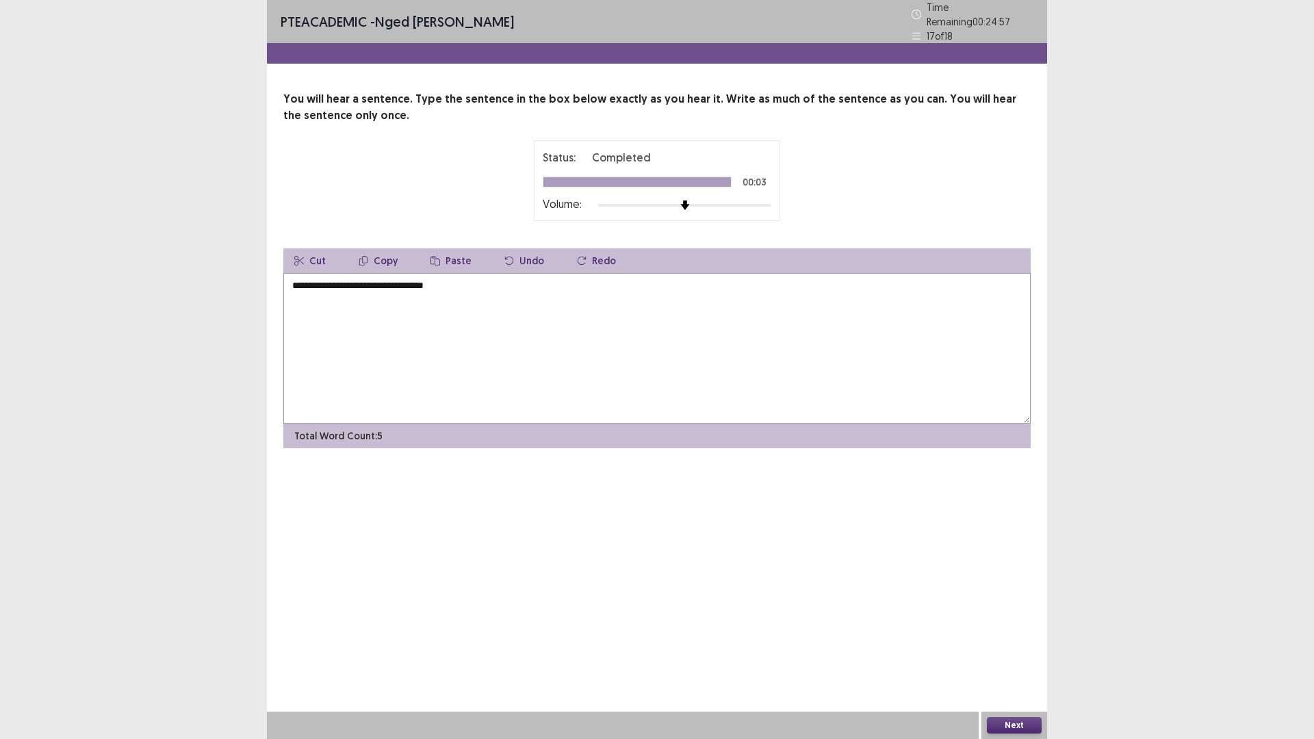
click at [437, 279] on textarea "**********" at bounding box center [656, 348] width 747 height 151
type textarea "**********"
click at [1014, 646] on button "Next" at bounding box center [1014, 725] width 55 height 16
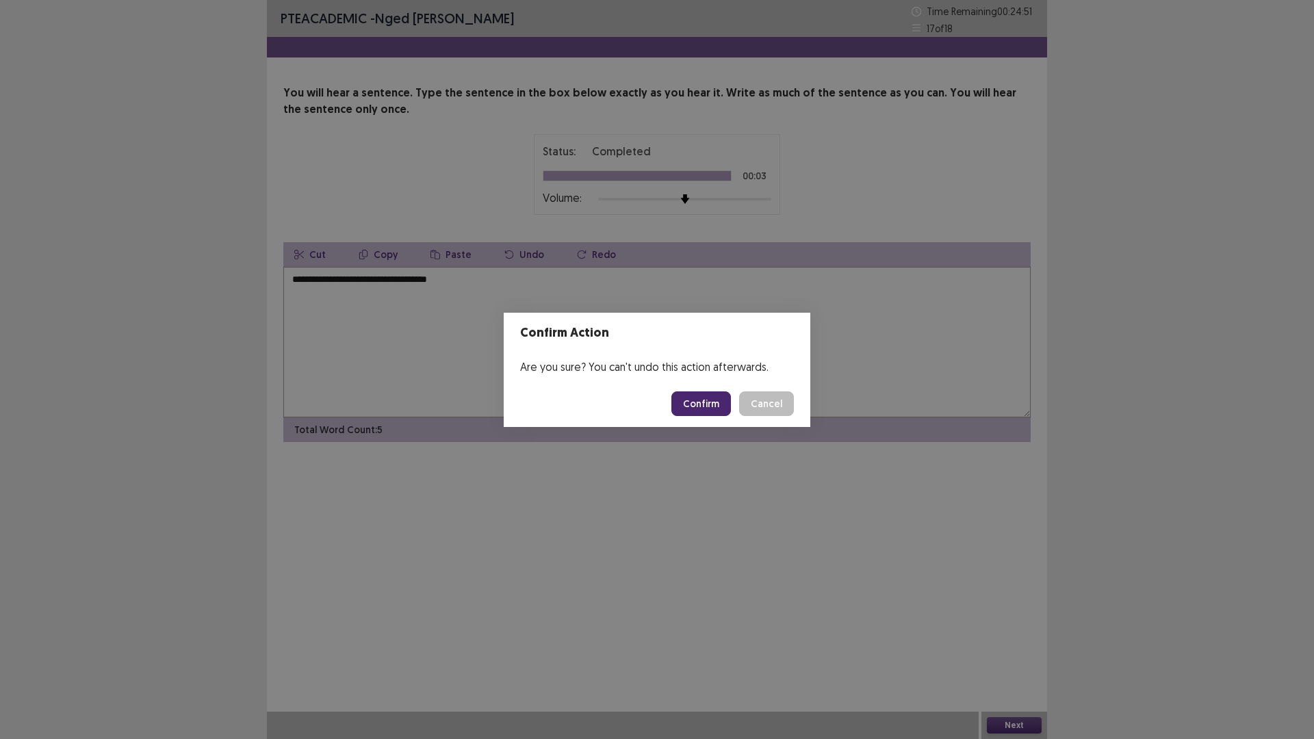
click at [697, 403] on button "Confirm" at bounding box center [701, 404] width 60 height 25
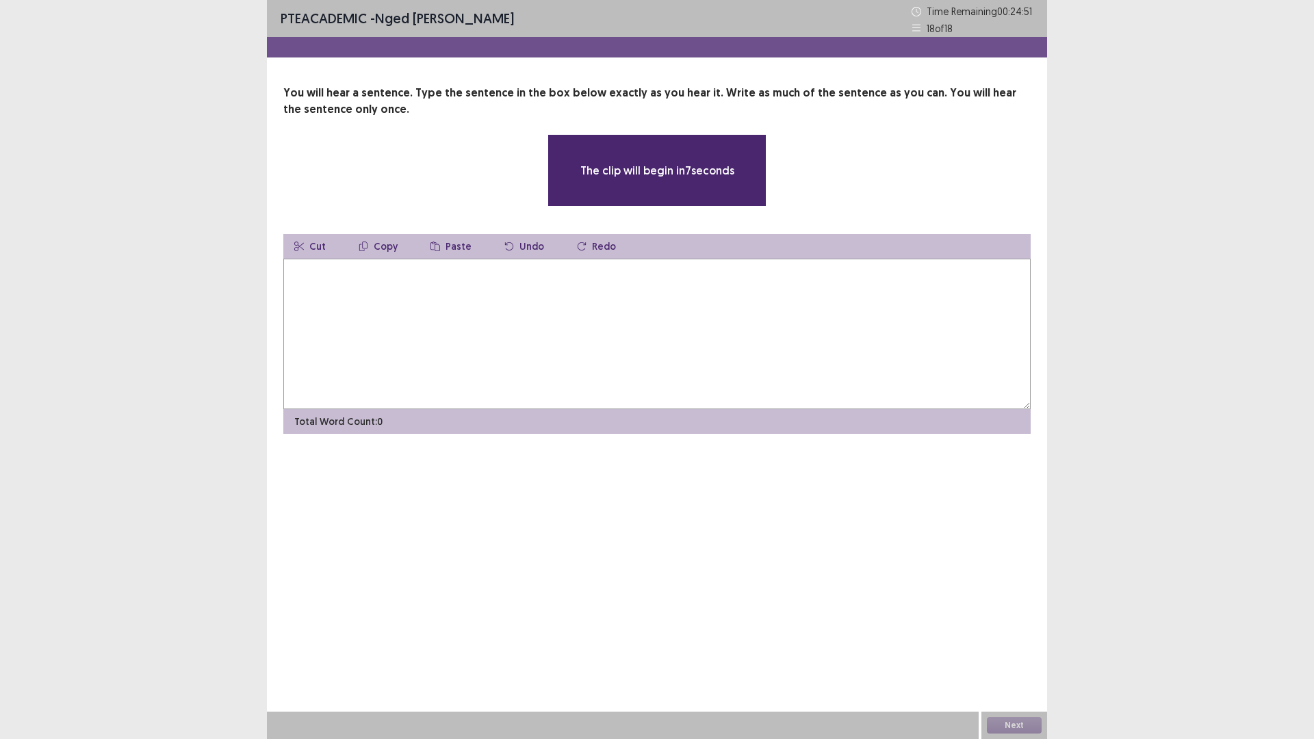
click at [358, 303] on textarea at bounding box center [656, 334] width 747 height 151
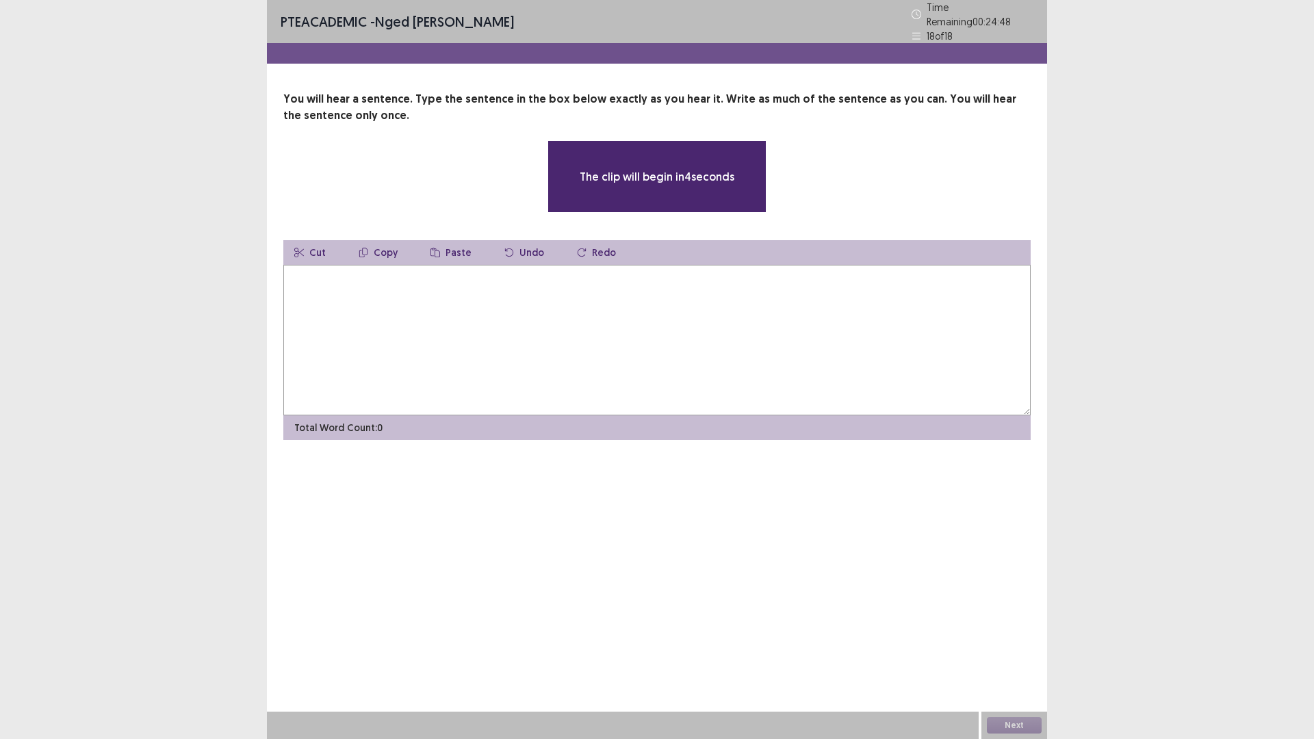
click at [353, 291] on textarea at bounding box center [656, 340] width 747 height 151
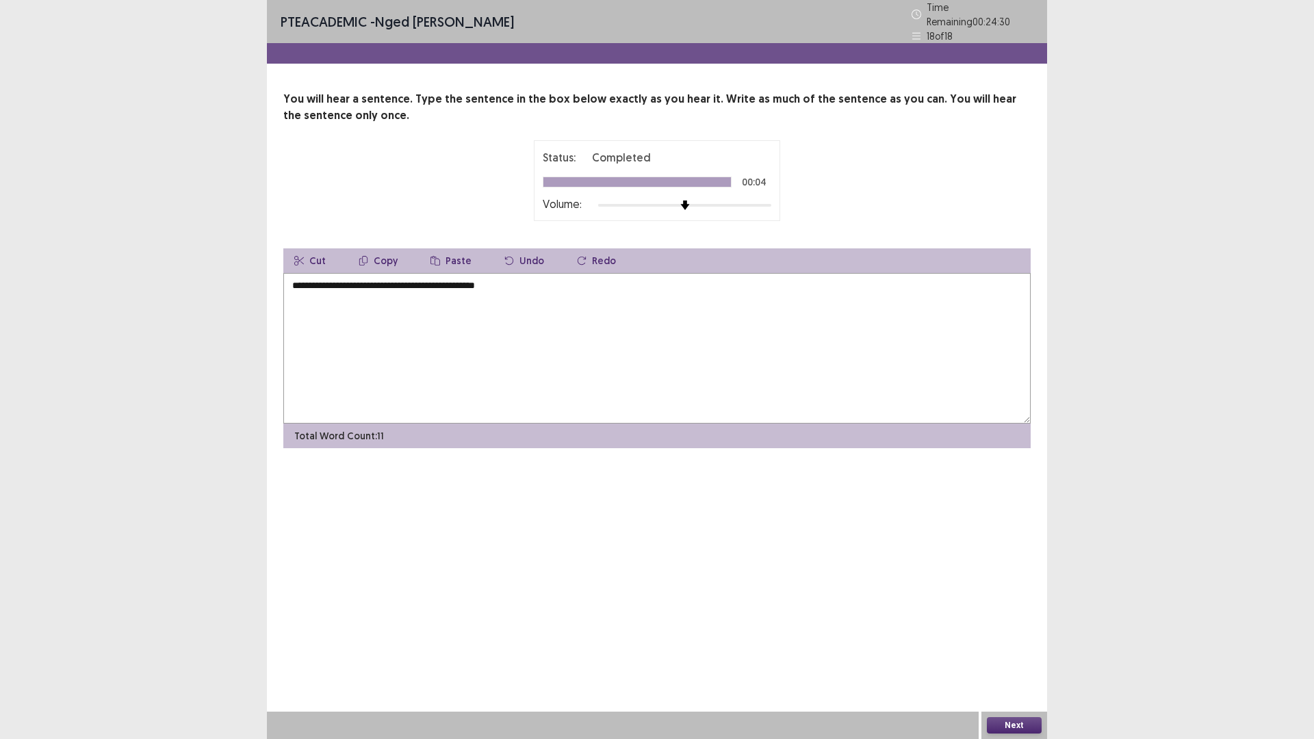
click at [294, 281] on textarea "**********" at bounding box center [656, 348] width 747 height 151
click at [322, 279] on textarea "**********" at bounding box center [656, 348] width 747 height 151
click at [294, 281] on textarea "**********" at bounding box center [656, 348] width 747 height 151
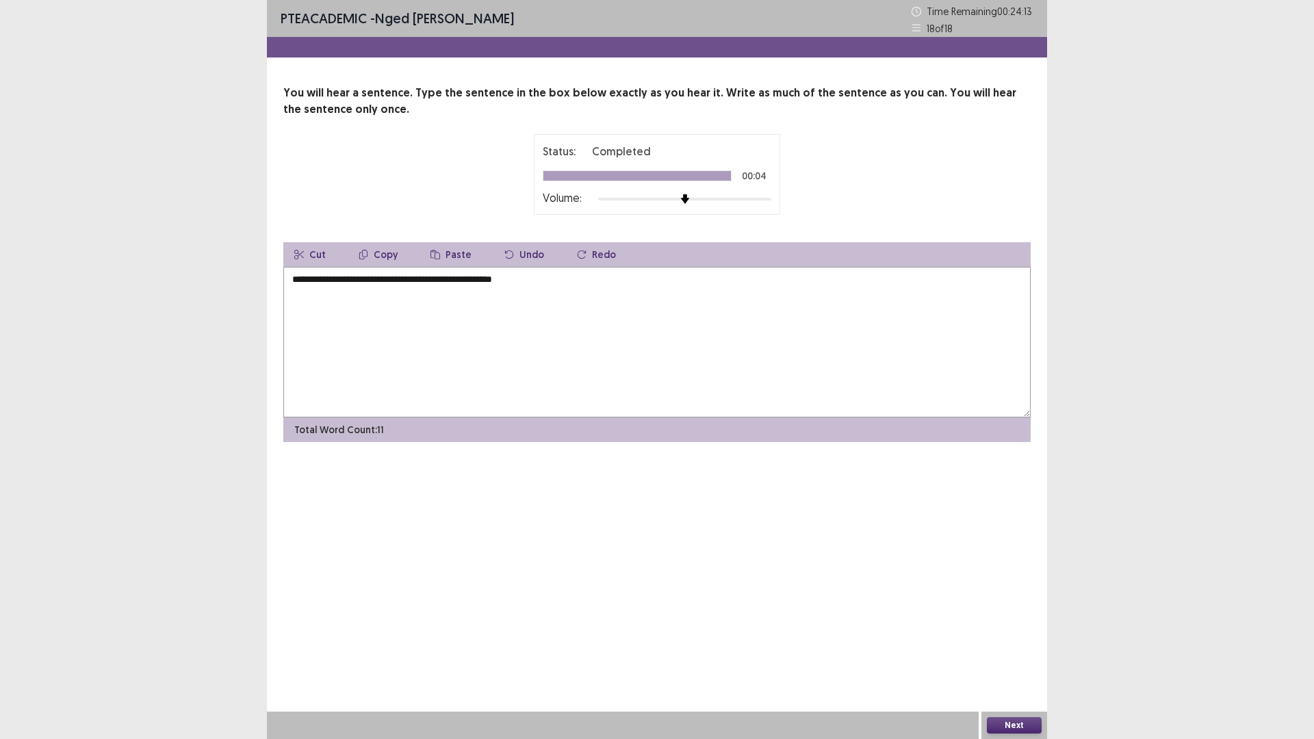
click at [520, 281] on textarea "**********" at bounding box center [656, 342] width 747 height 151
type textarea "**********"
click at [1010, 646] on button "Next" at bounding box center [1014, 725] width 55 height 16
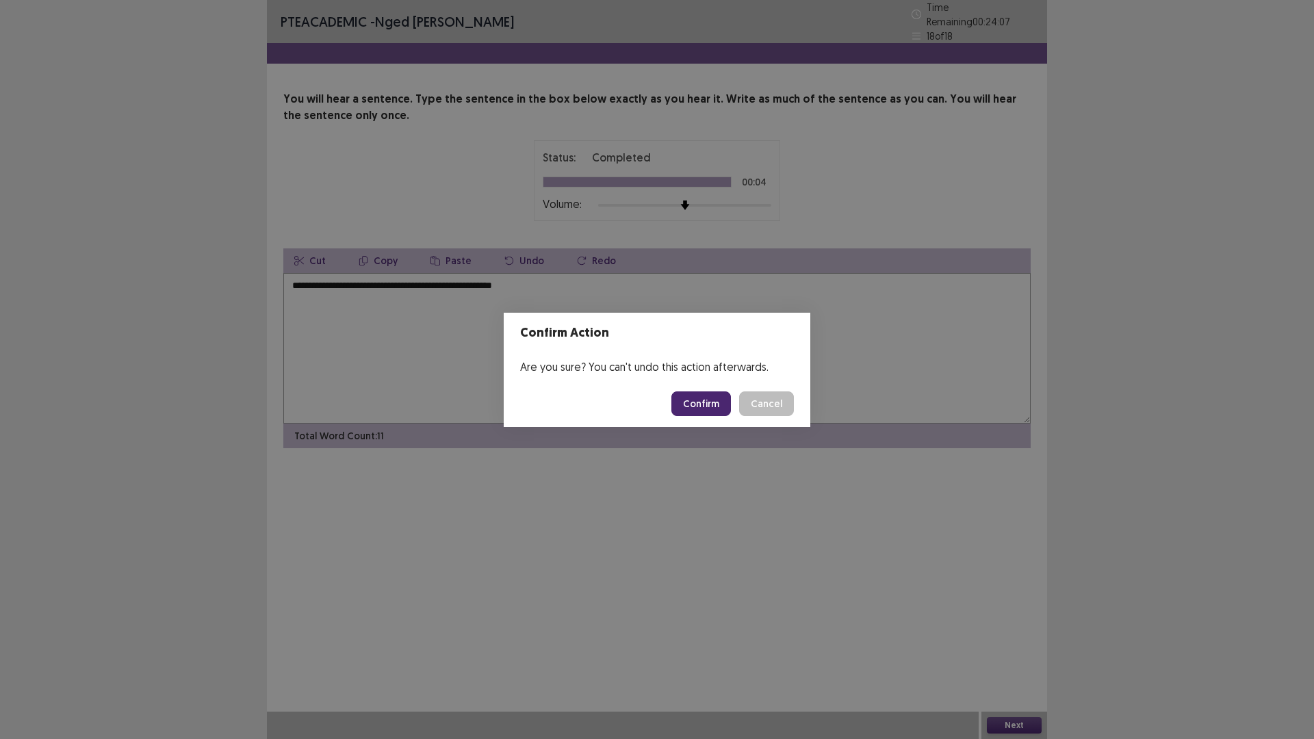
click at [705, 406] on button "Confirm" at bounding box center [701, 404] width 60 height 25
